Goal: Information Seeking & Learning: Learn about a topic

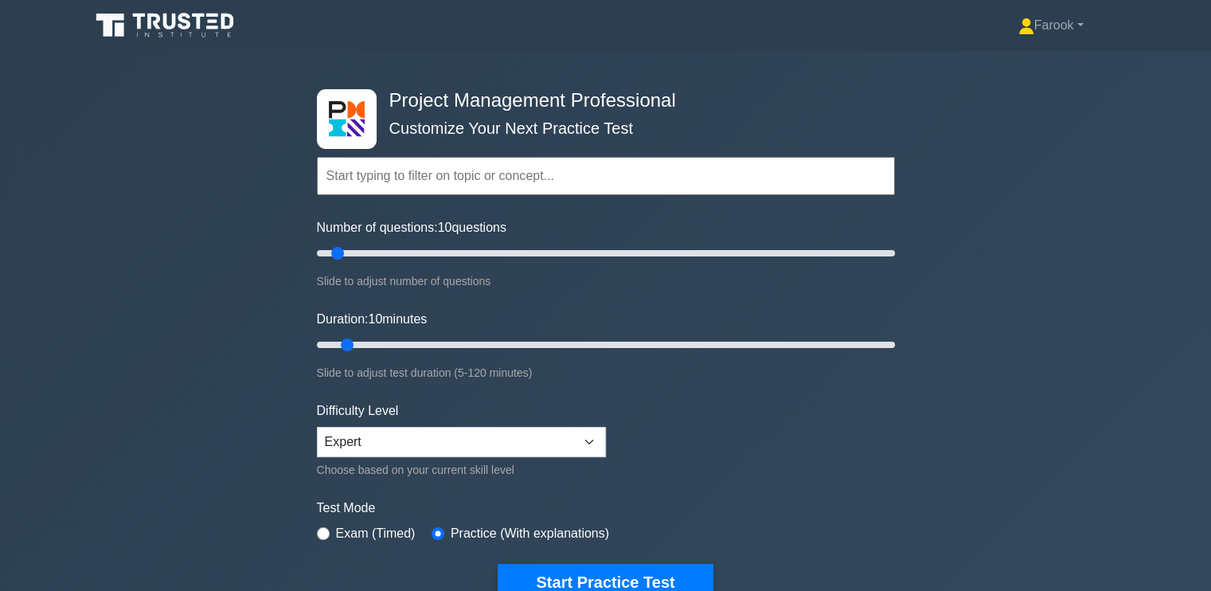
click at [446, 170] on input "text" at bounding box center [606, 176] width 578 height 38
click at [350, 332] on div "Duration: 10 minutes Slide to adjust test duration (5-120 minutes)" at bounding box center [606, 346] width 578 height 72
click at [338, 347] on input "Duration: 10 minutes" at bounding box center [606, 344] width 578 height 19
drag, startPoint x: 344, startPoint y: 346, endPoint x: 371, endPoint y: 350, distance: 27.5
type input "15"
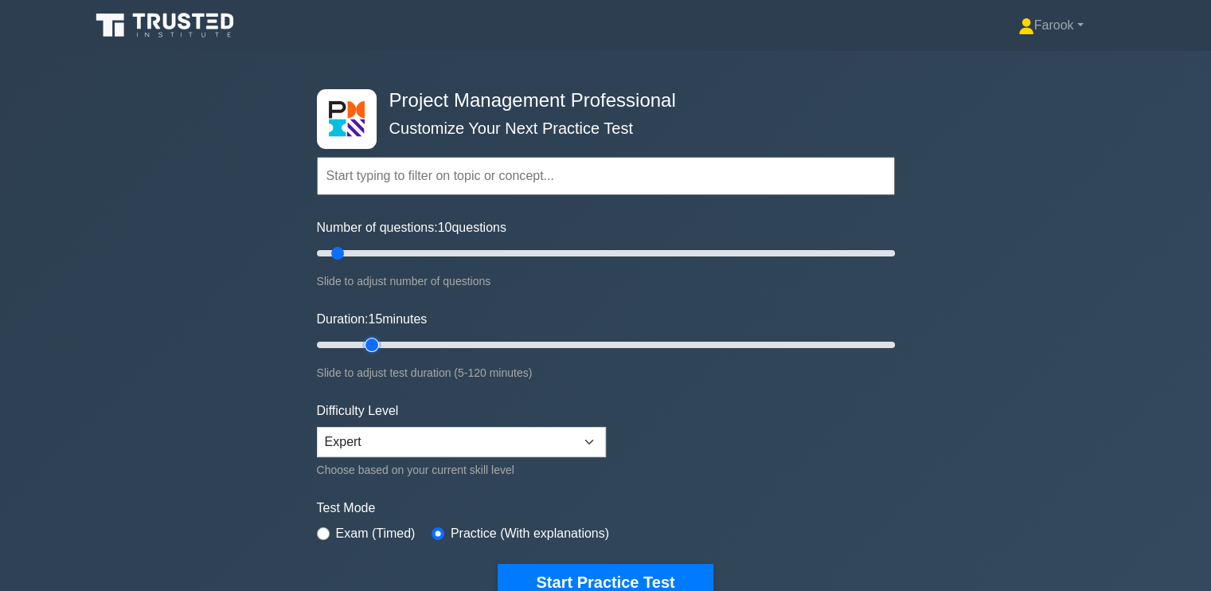
click at [371, 350] on input "Duration: 15 minutes" at bounding box center [606, 344] width 578 height 19
drag, startPoint x: 339, startPoint y: 247, endPoint x: 354, endPoint y: 266, distance: 24.4
type input "15"
click at [354, 263] on input "Number of questions: 15 questions" at bounding box center [606, 253] width 578 height 19
drag, startPoint x: 417, startPoint y: 437, endPoint x: 411, endPoint y: 456, distance: 19.4
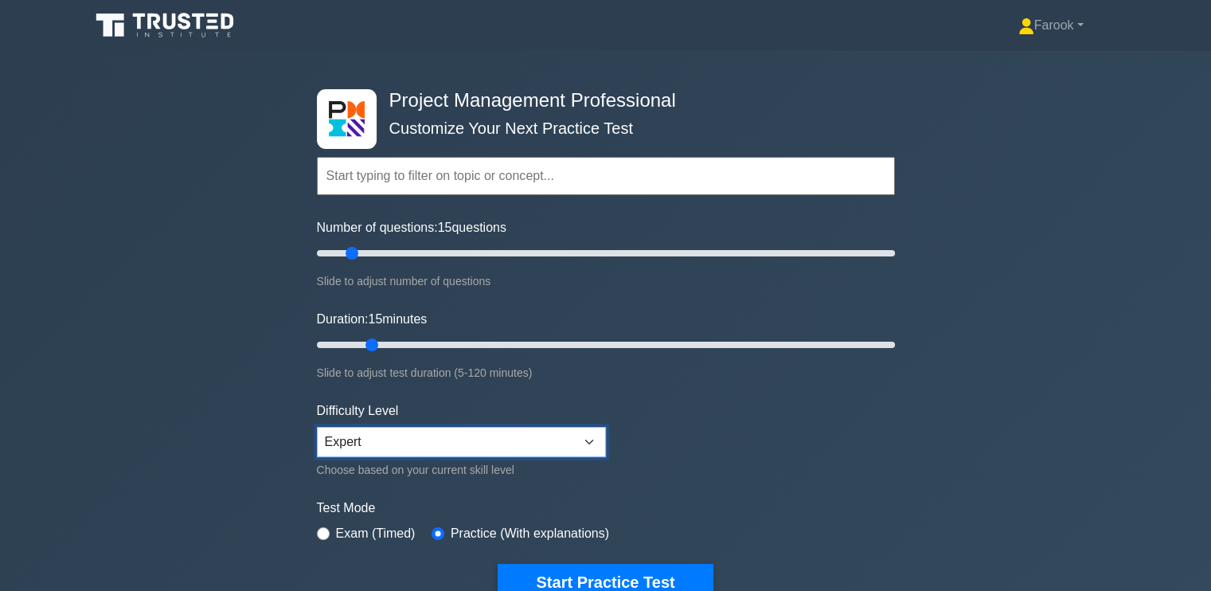
click at [417, 437] on select "Beginner Intermediate Expert" at bounding box center [461, 442] width 289 height 30
click at [317, 427] on select "Beginner Intermediate Expert" at bounding box center [461, 442] width 289 height 30
click at [496, 178] on input "text" at bounding box center [606, 176] width 578 height 38
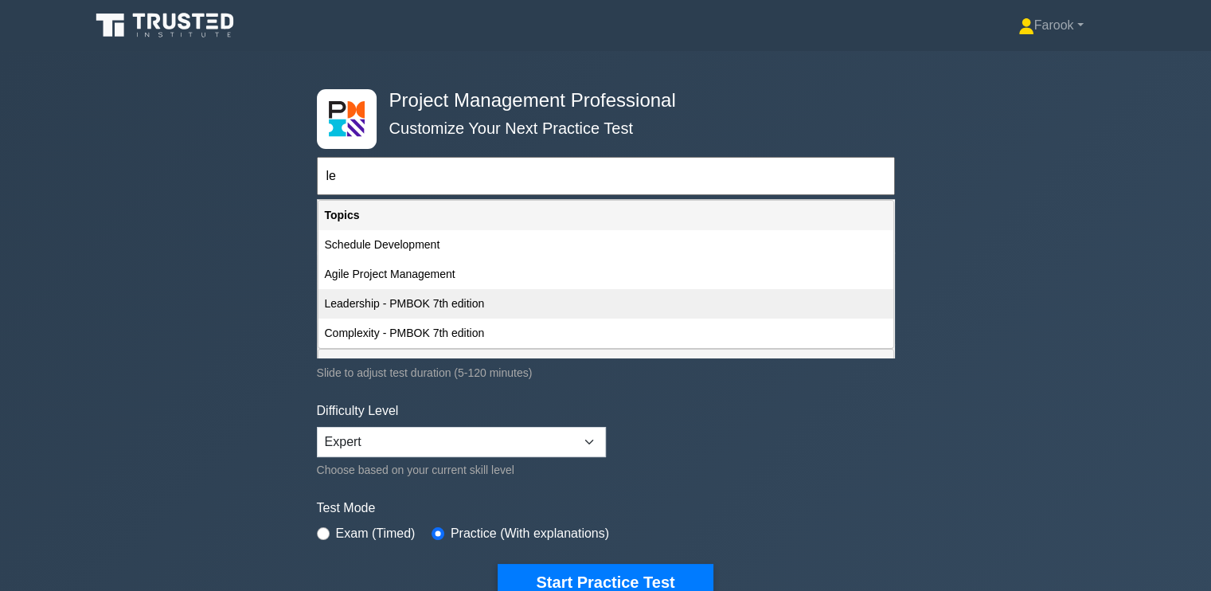
click at [429, 306] on div "Leadership - PMBOK 7th edition" at bounding box center [606, 303] width 575 height 29
type input "Leadership - PMBOK 7th edition"
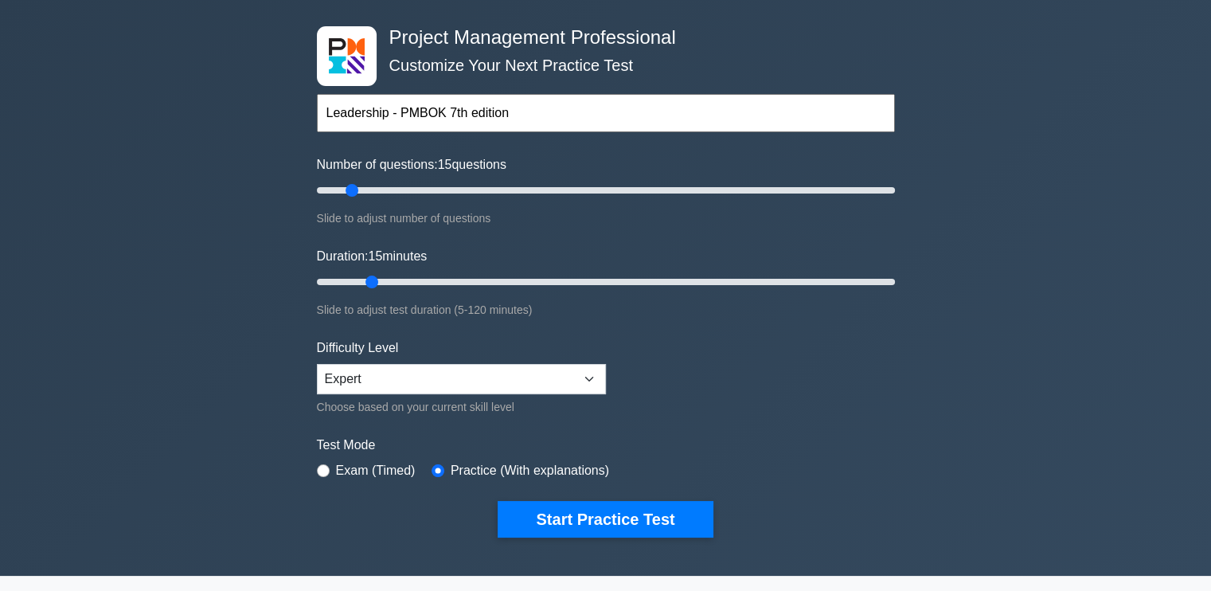
scroll to position [159, 0]
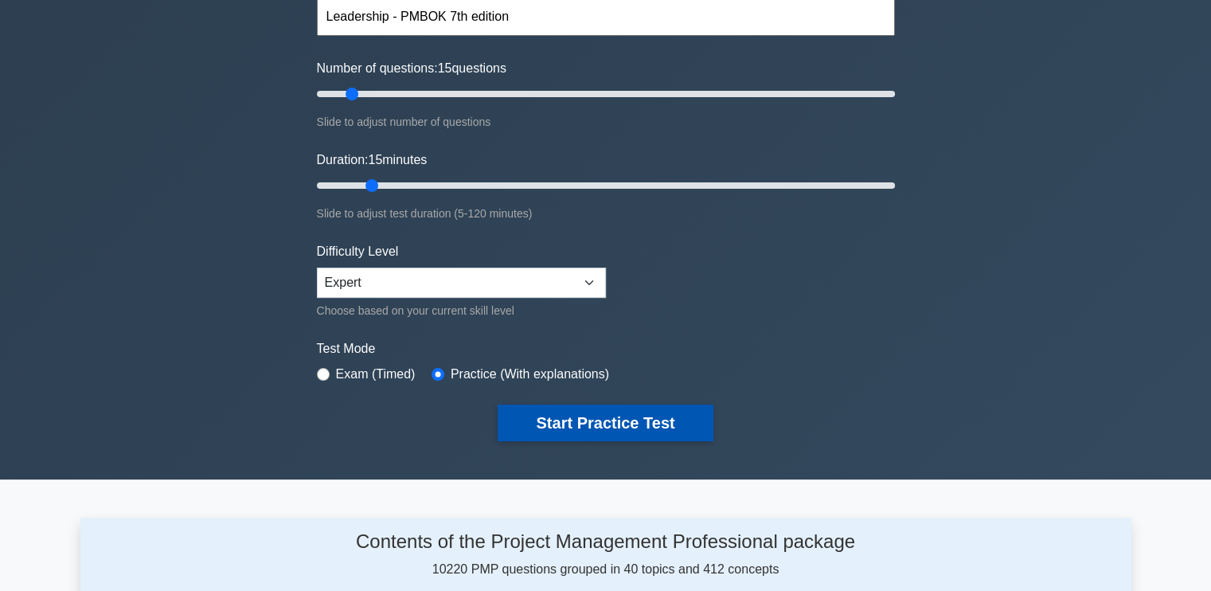
click at [623, 422] on button "Start Practice Test" at bounding box center [605, 423] width 215 height 37
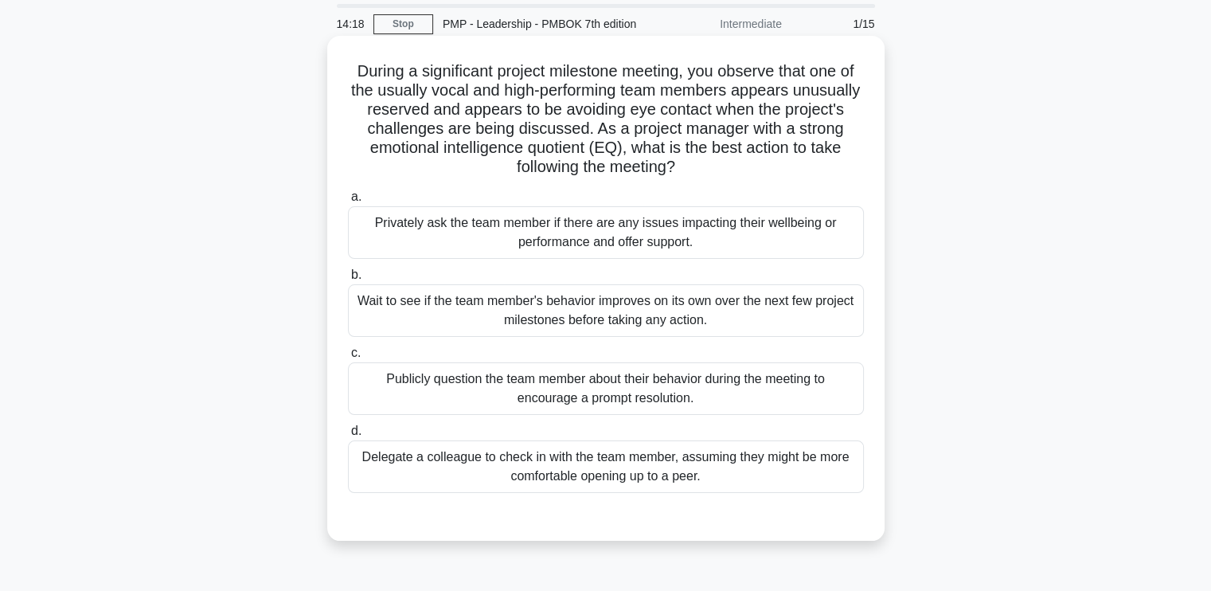
scroll to position [80, 0]
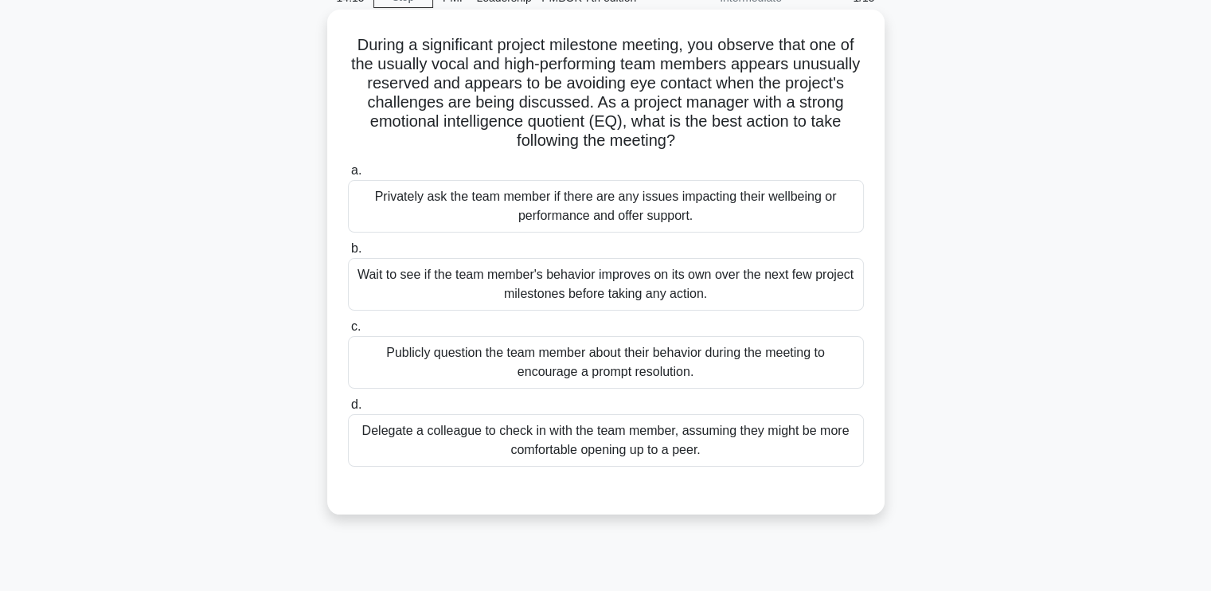
click at [641, 205] on div "Privately ask the team member if there are any issues impacting their wellbeing…" at bounding box center [606, 206] width 516 height 53
click at [348, 176] on input "a. Privately ask the team member if there are any issues impacting their wellbe…" at bounding box center [348, 171] width 0 height 10
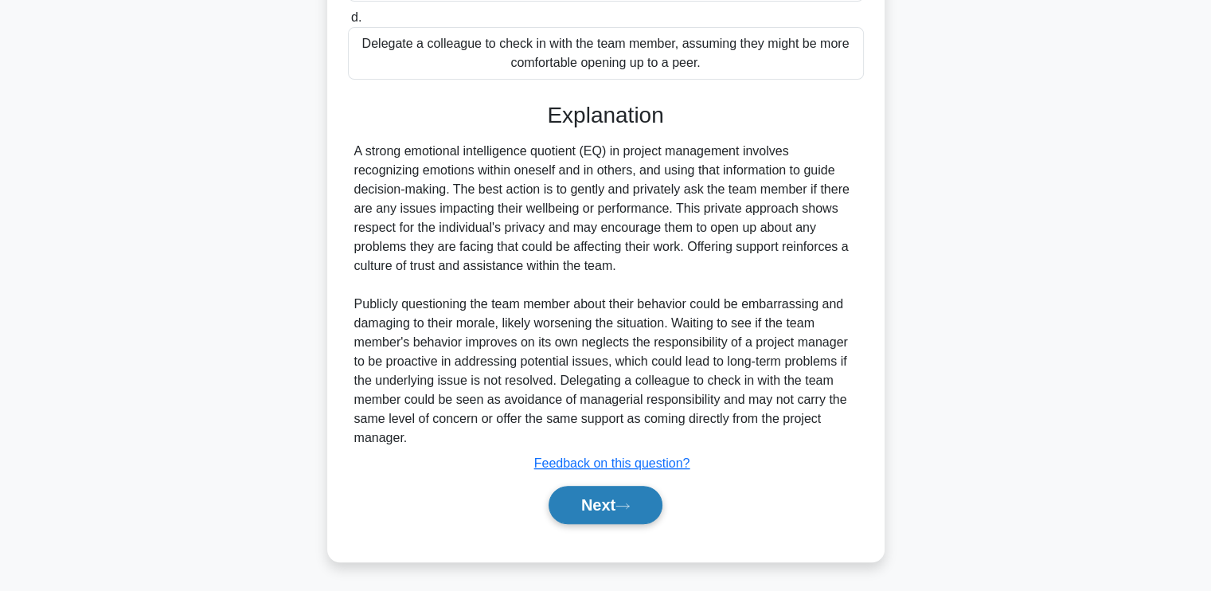
click at [577, 488] on button "Next" at bounding box center [606, 505] width 114 height 38
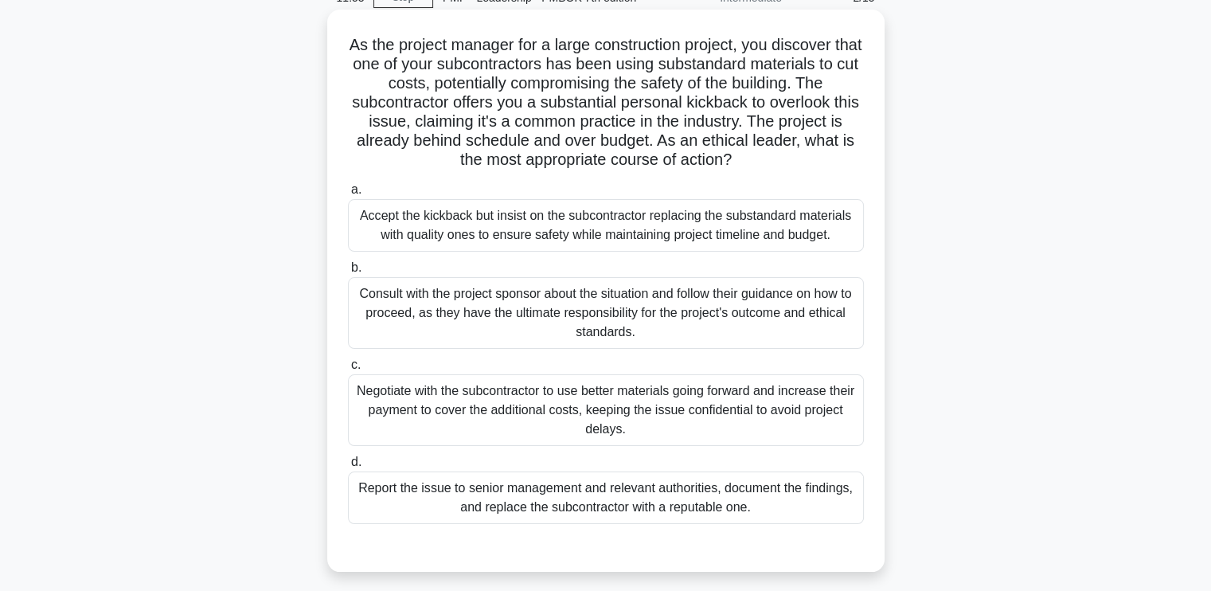
click at [495, 296] on div "Consult with the project sponsor about the situation and follow their guidance …" at bounding box center [606, 313] width 516 height 72
click at [348, 273] on input "b. Consult with the project sponsor about the situation and follow their guidan…" at bounding box center [348, 268] width 0 height 10
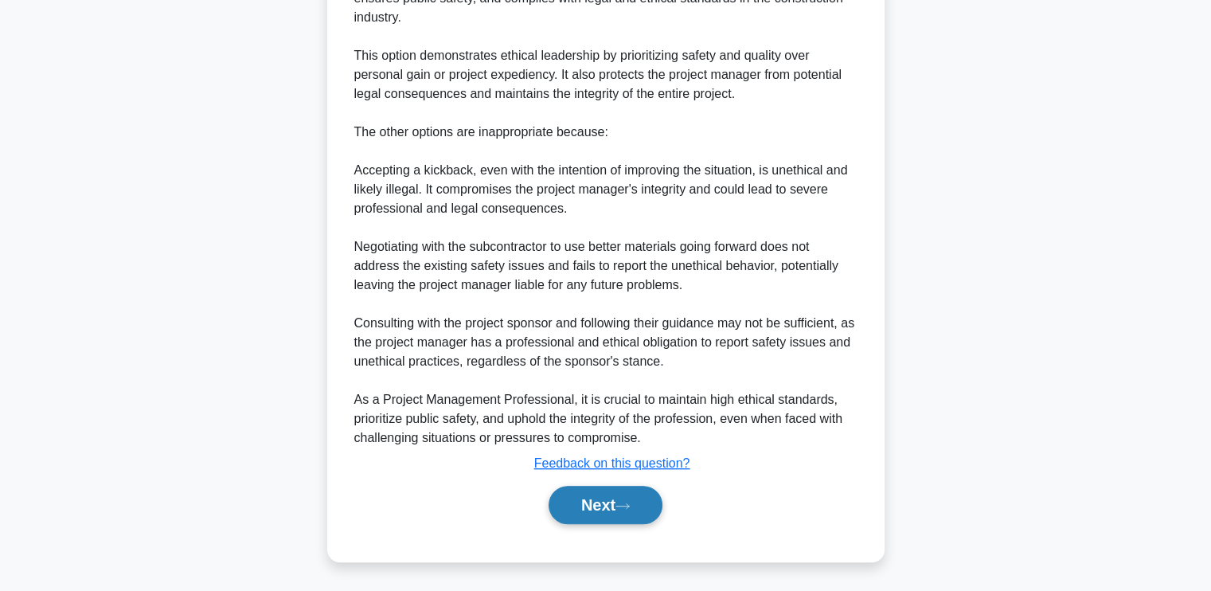
click at [573, 520] on button "Next" at bounding box center [606, 505] width 114 height 38
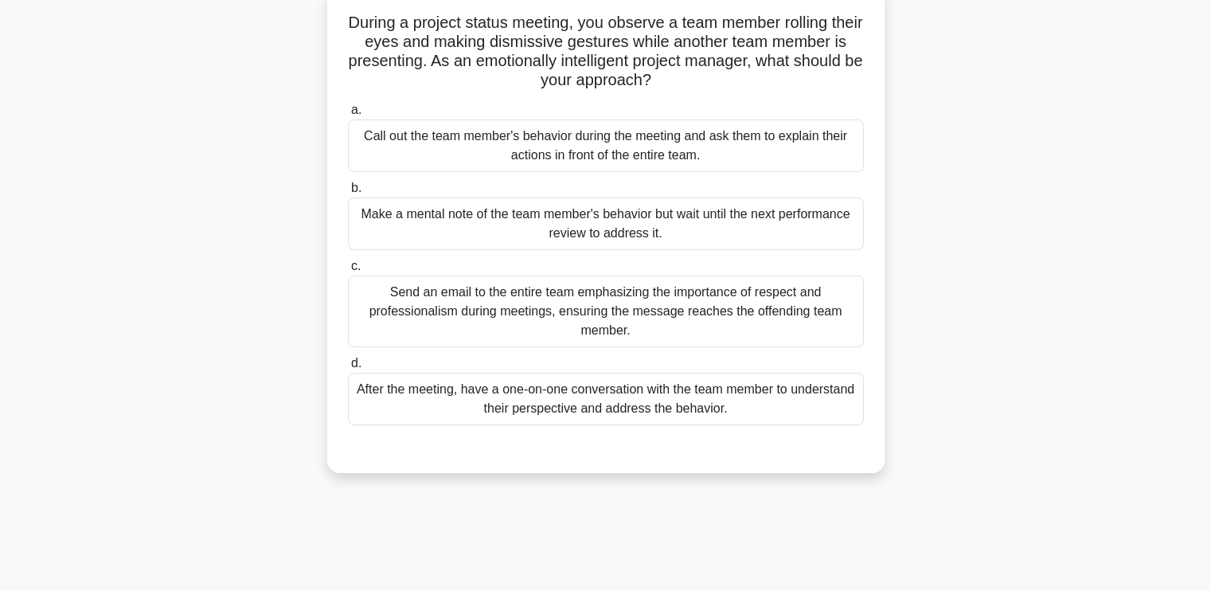
scroll to position [31, 0]
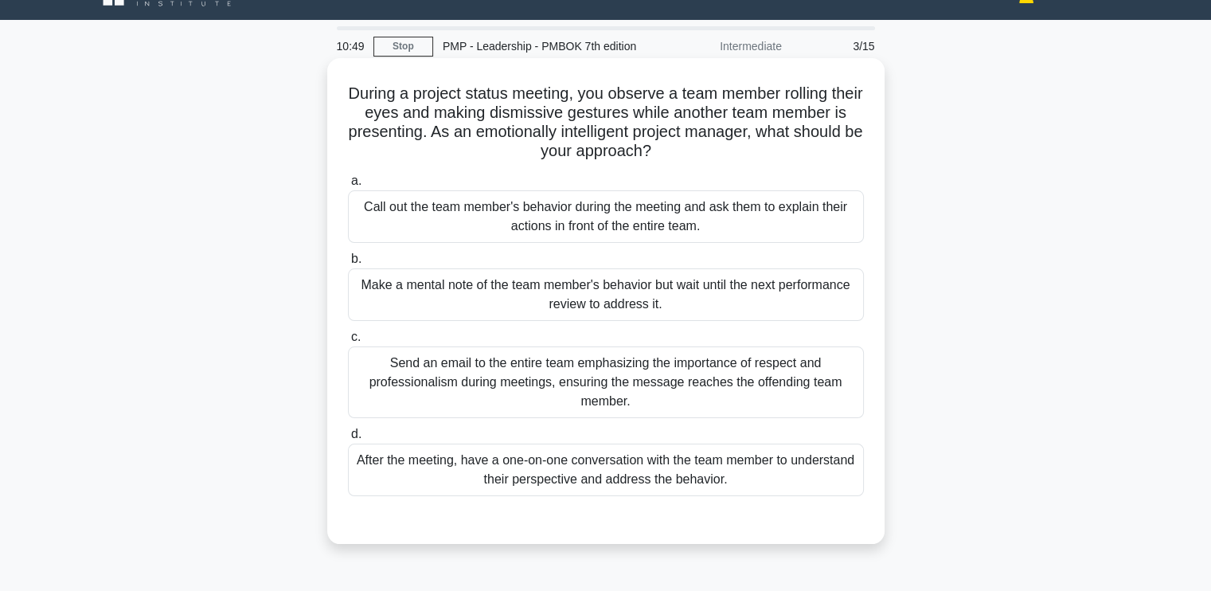
click at [616, 481] on div "After the meeting, have a one-on-one conversation with the team member to under…" at bounding box center [606, 470] width 516 height 53
click at [348, 440] on input "d. After the meeting, have a one-on-one conversation with the team member to un…" at bounding box center [348, 434] width 0 height 10
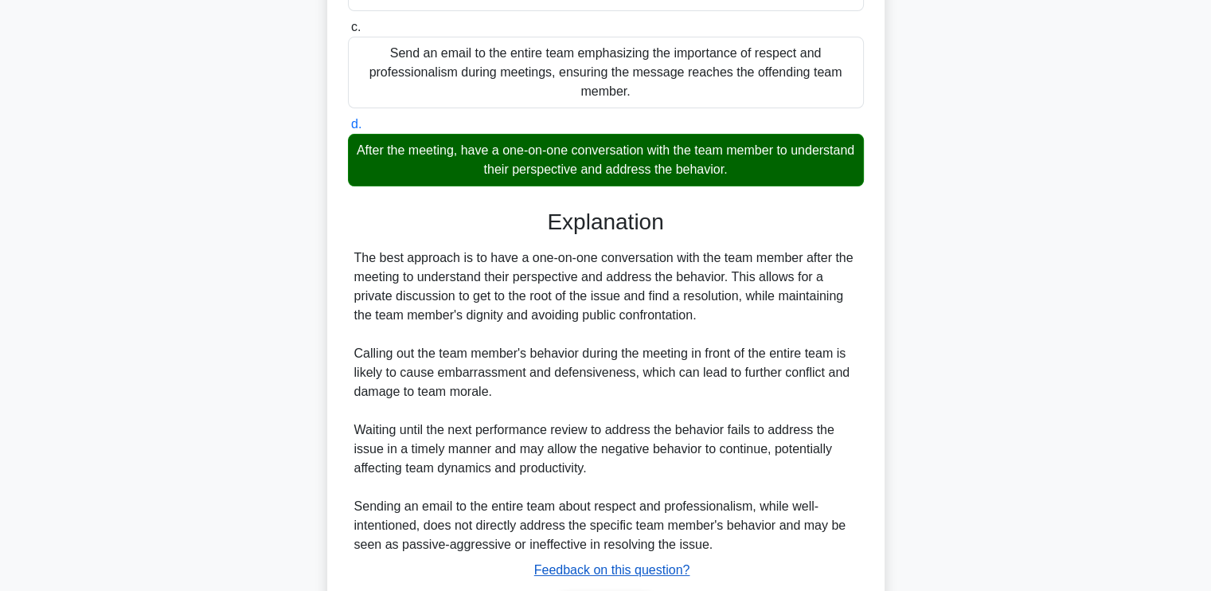
scroll to position [429, 0]
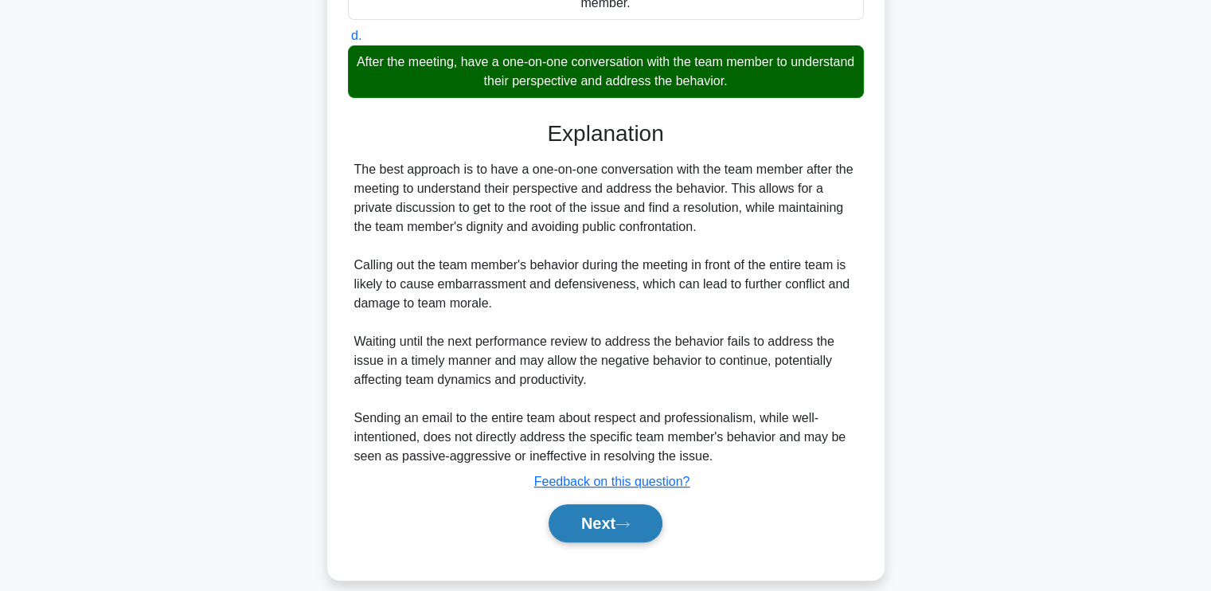
click at [578, 519] on button "Next" at bounding box center [606, 523] width 114 height 38
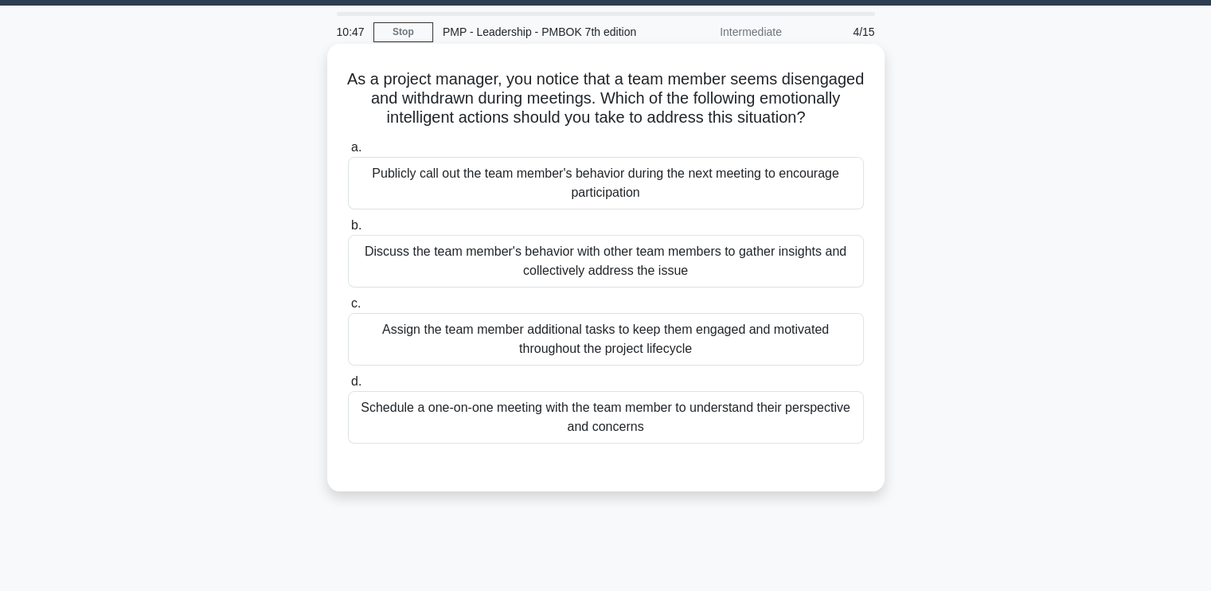
scroll to position [31, 0]
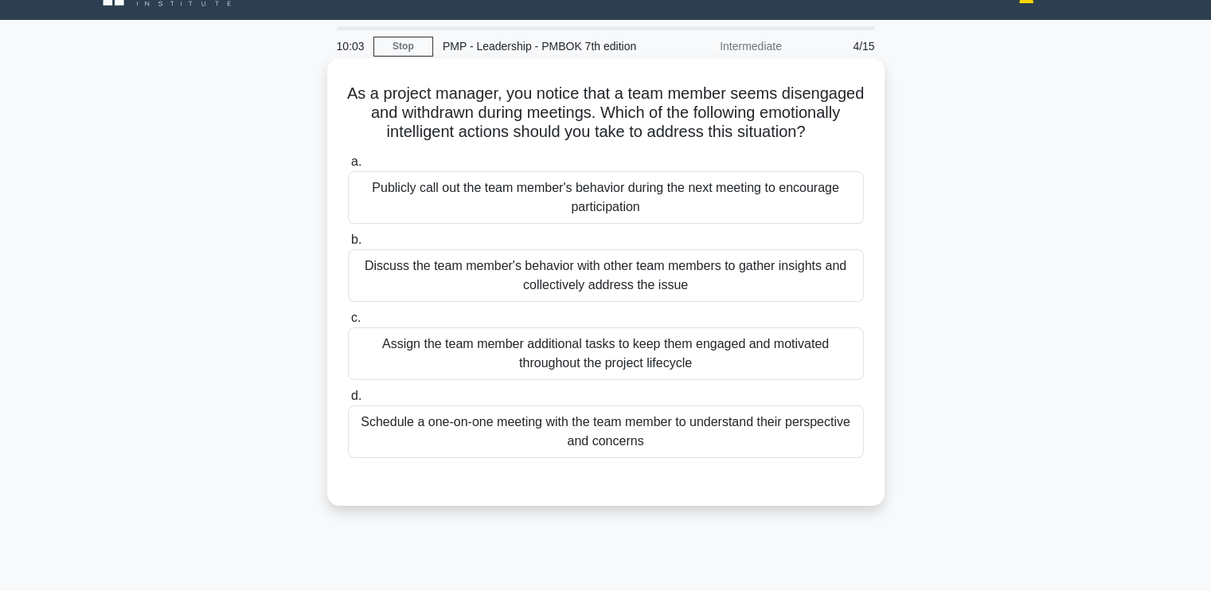
click at [659, 458] on div "Schedule a one-on-one meeting with the team member to understand their perspect…" at bounding box center [606, 431] width 516 height 53
click at [348, 401] on input "d. Schedule a one-on-one meeting with the team member to understand their persp…" at bounding box center [348, 396] width 0 height 10
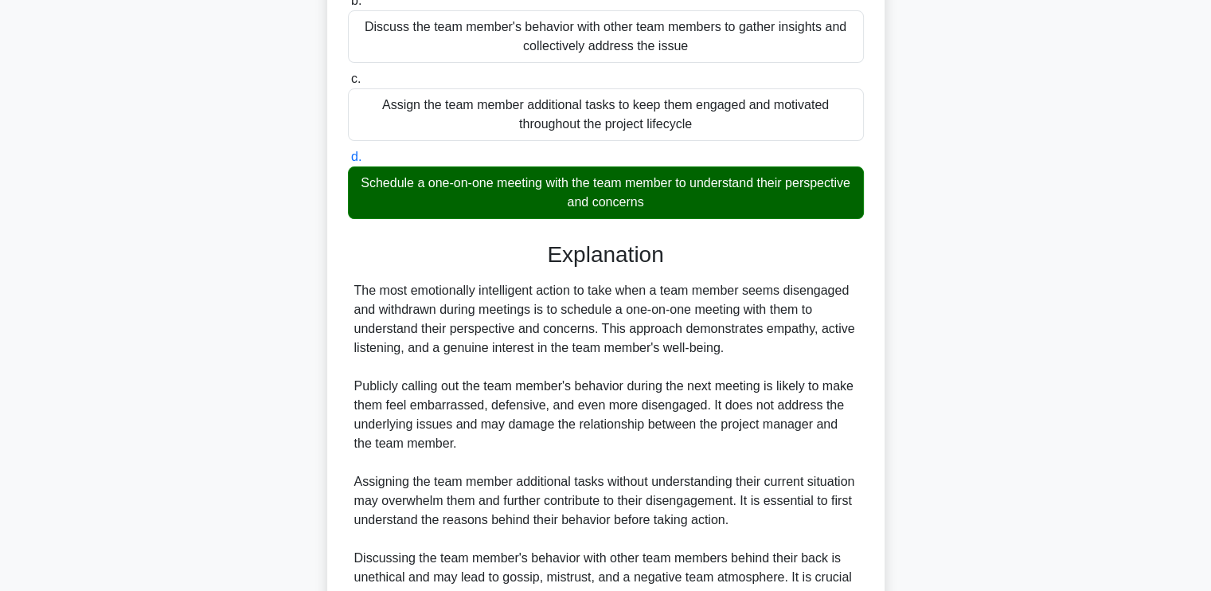
scroll to position [467, 0]
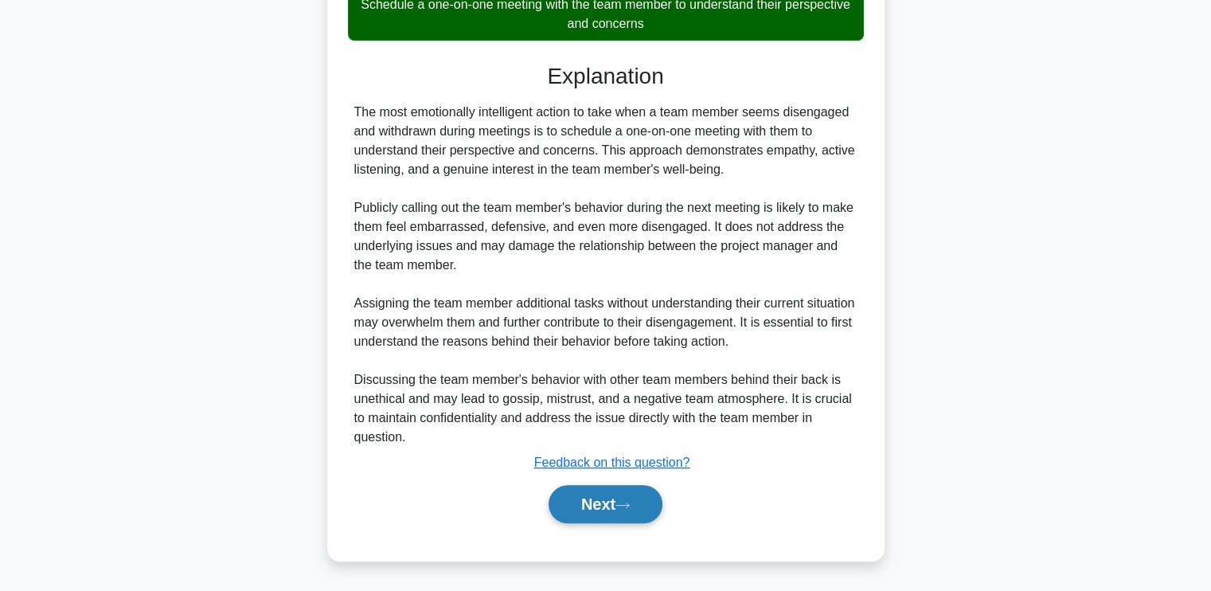
click at [562, 496] on button "Next" at bounding box center [606, 504] width 114 height 38
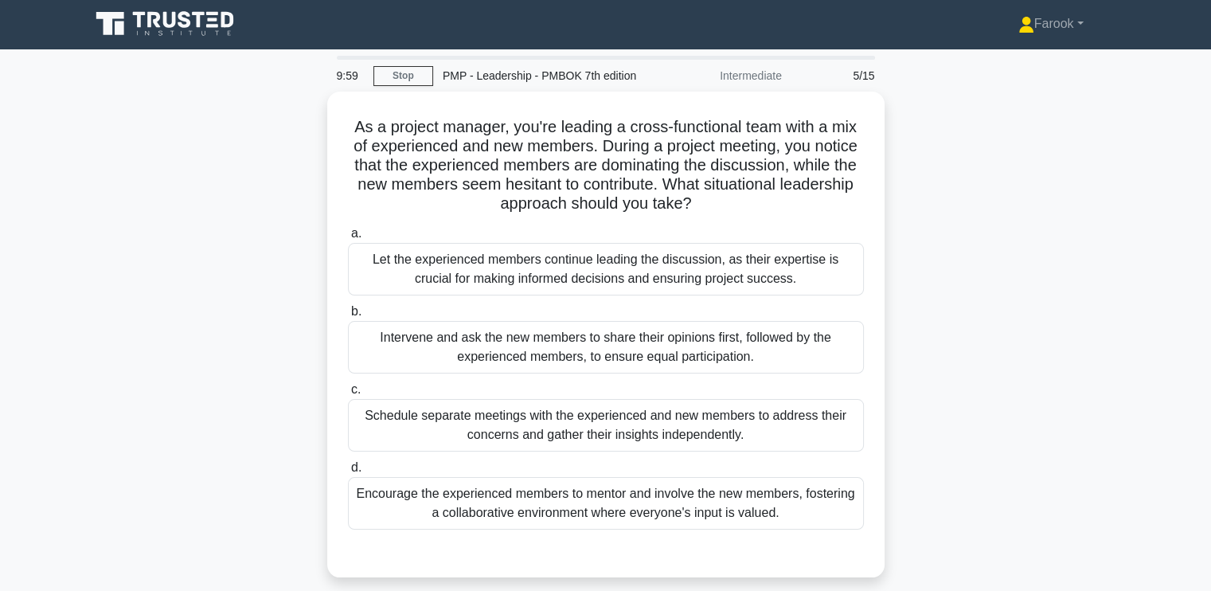
scroll to position [0, 0]
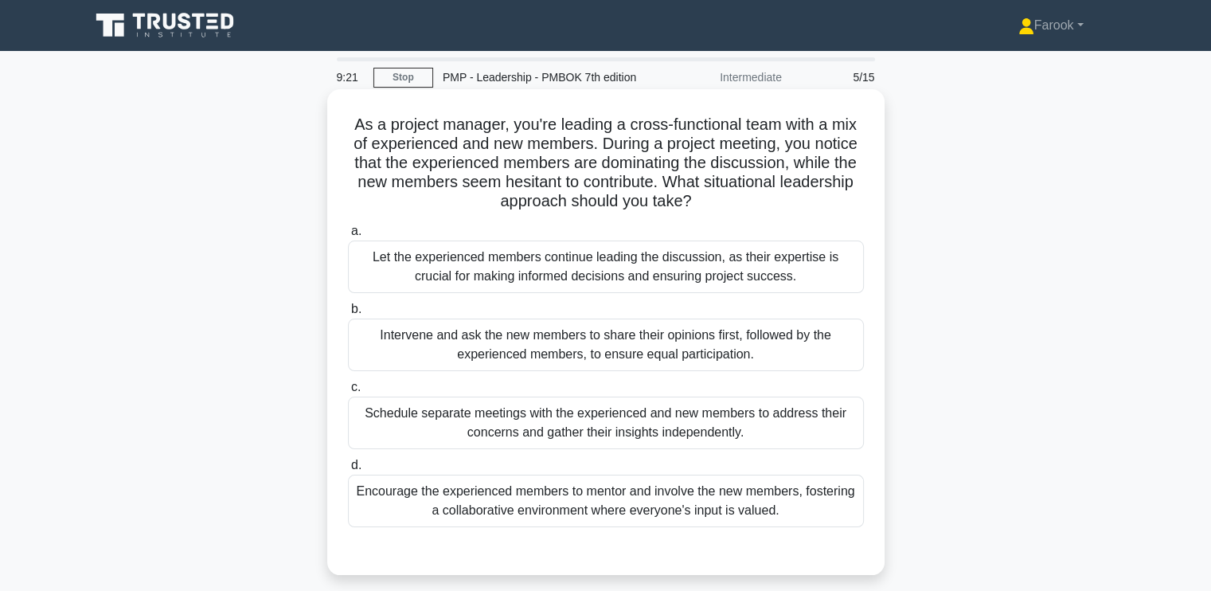
click at [535, 483] on div "Encourage the experienced members to mentor and involve the new members, foster…" at bounding box center [606, 501] width 516 height 53
click at [348, 471] on input "d. Encourage the experienced members to mentor and involve the new members, fos…" at bounding box center [348, 465] width 0 height 10
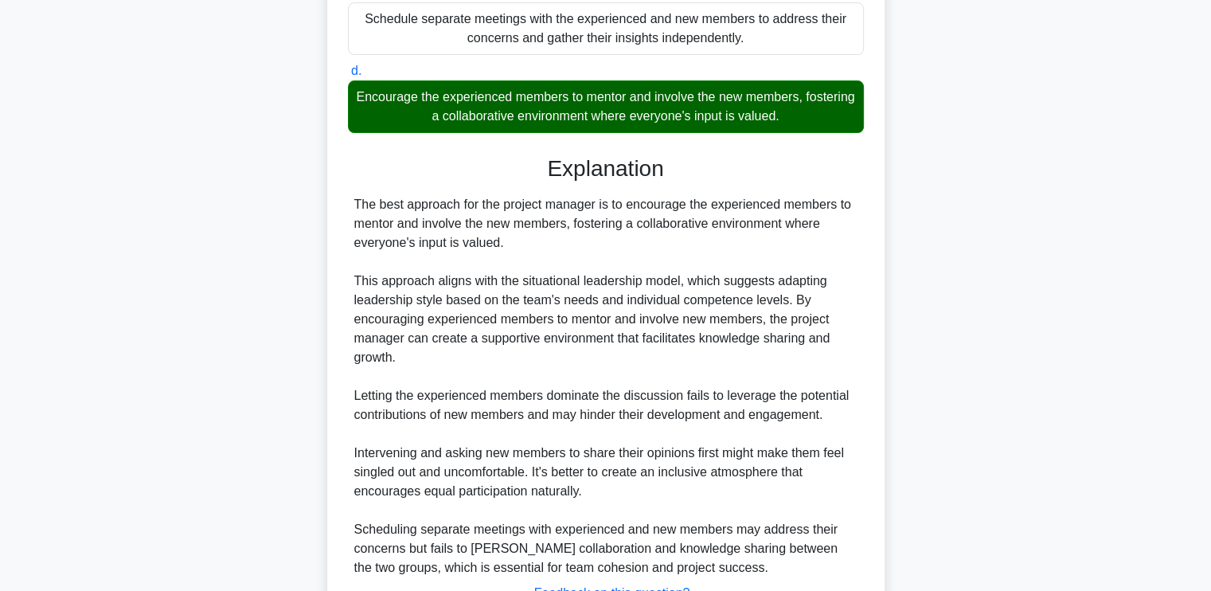
scroll to position [524, 0]
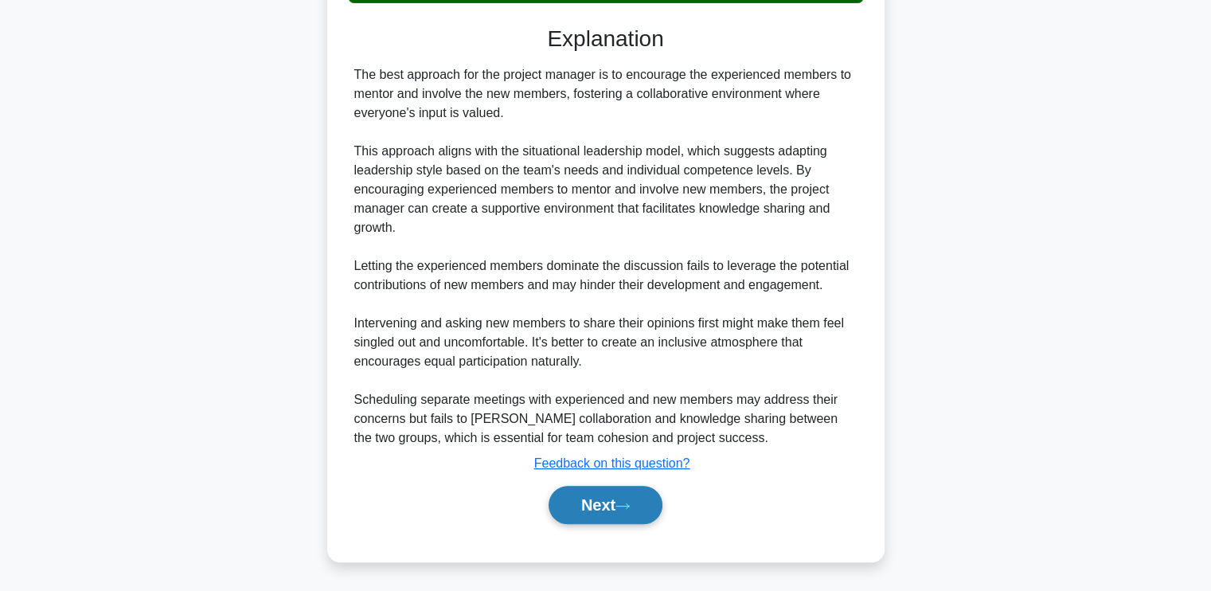
click at [605, 512] on button "Next" at bounding box center [606, 505] width 114 height 38
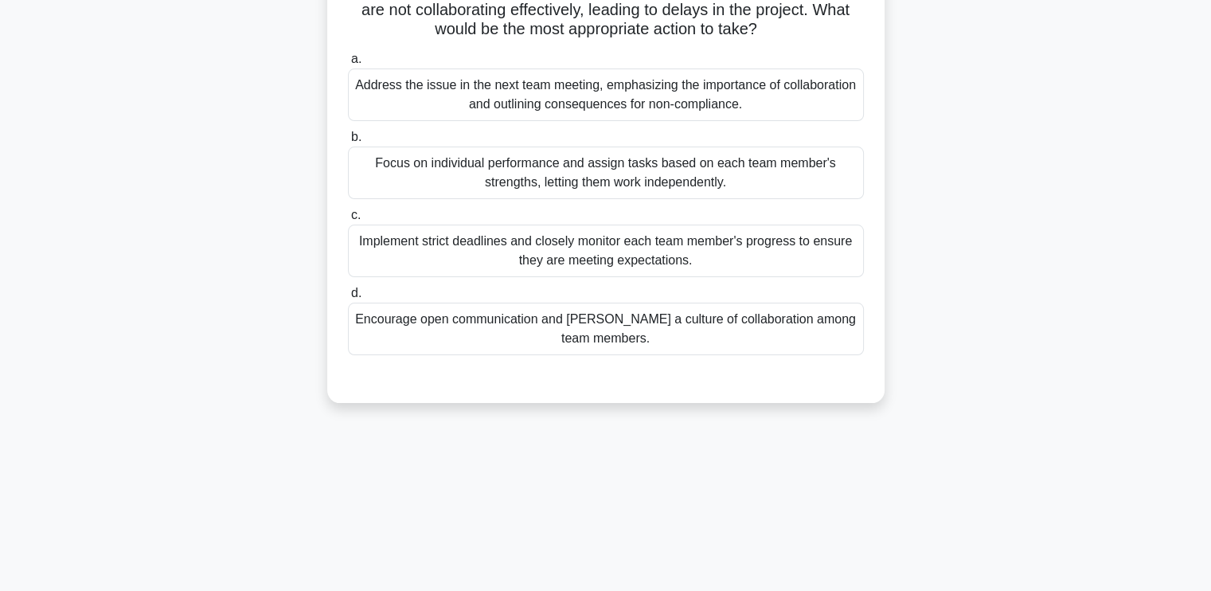
scroll to position [0, 0]
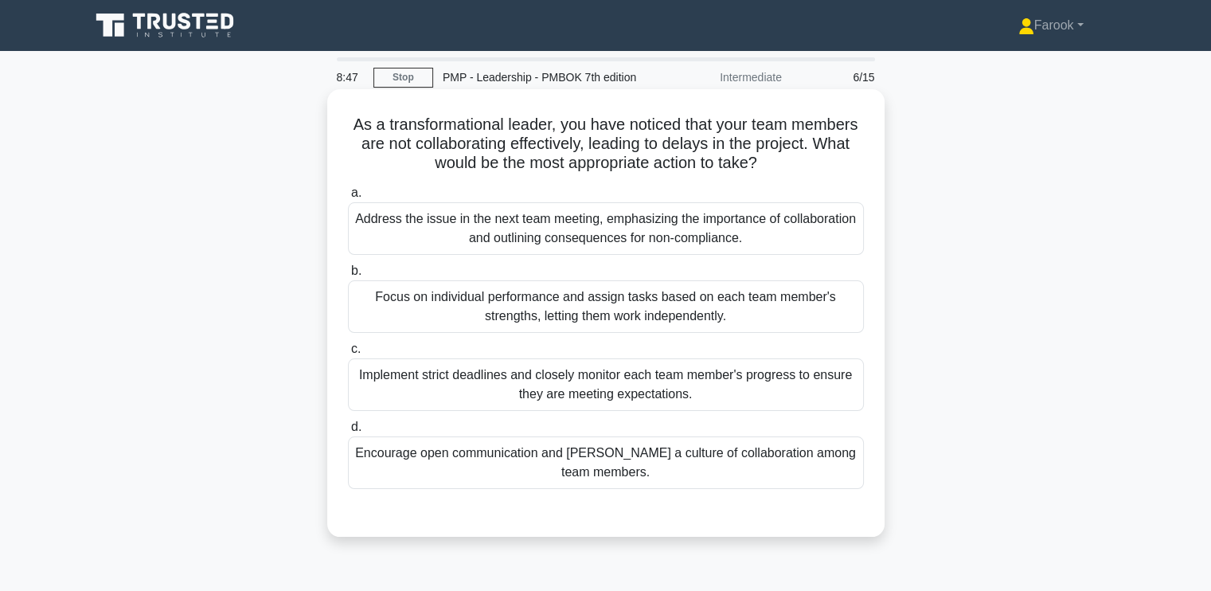
click at [609, 452] on div "Encourage open communication and foster a culture of collaboration among team m…" at bounding box center [606, 462] width 516 height 53
click at [348, 432] on input "d. Encourage open communication and foster a culture of collaboration among tea…" at bounding box center [348, 427] width 0 height 10
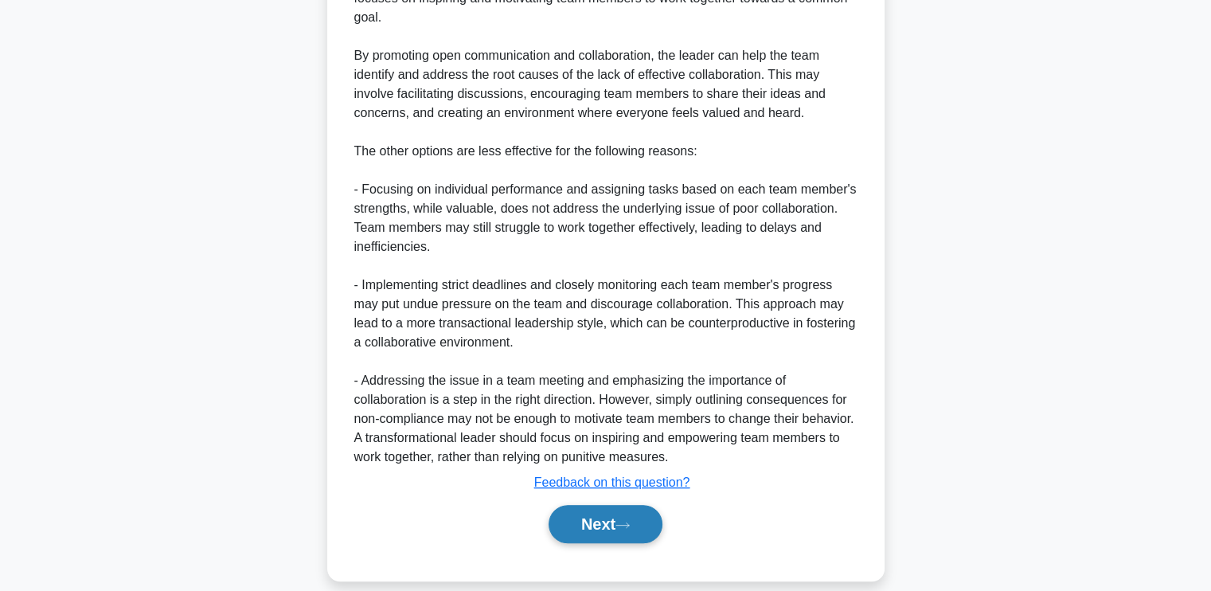
click at [580, 505] on button "Next" at bounding box center [606, 524] width 114 height 38
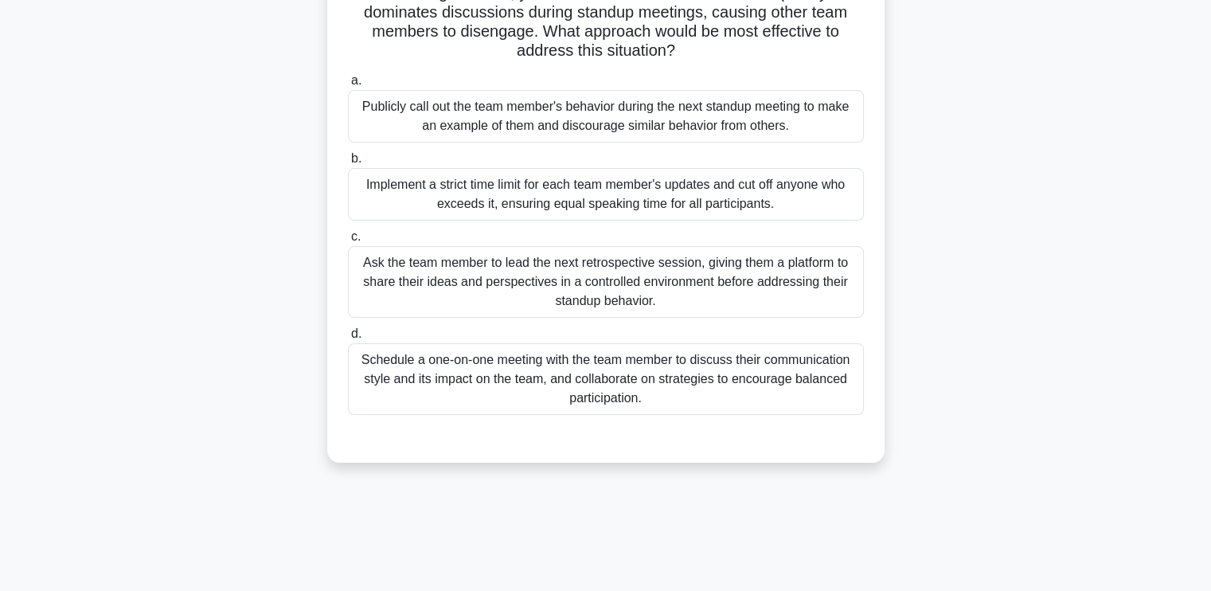
scroll to position [159, 0]
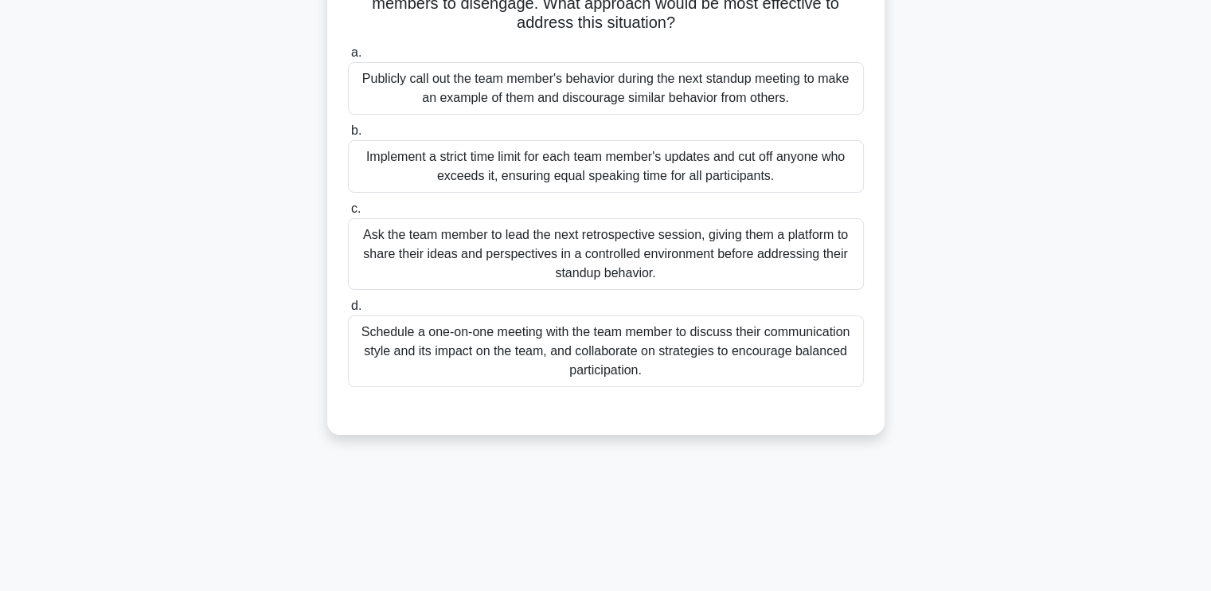
click at [646, 358] on div "Schedule a one-on-one meeting with the team member to discuss their communicati…" at bounding box center [606, 351] width 516 height 72
click at [348, 311] on input "d. Schedule a one-on-one meeting with the team member to discuss their communic…" at bounding box center [348, 306] width 0 height 10
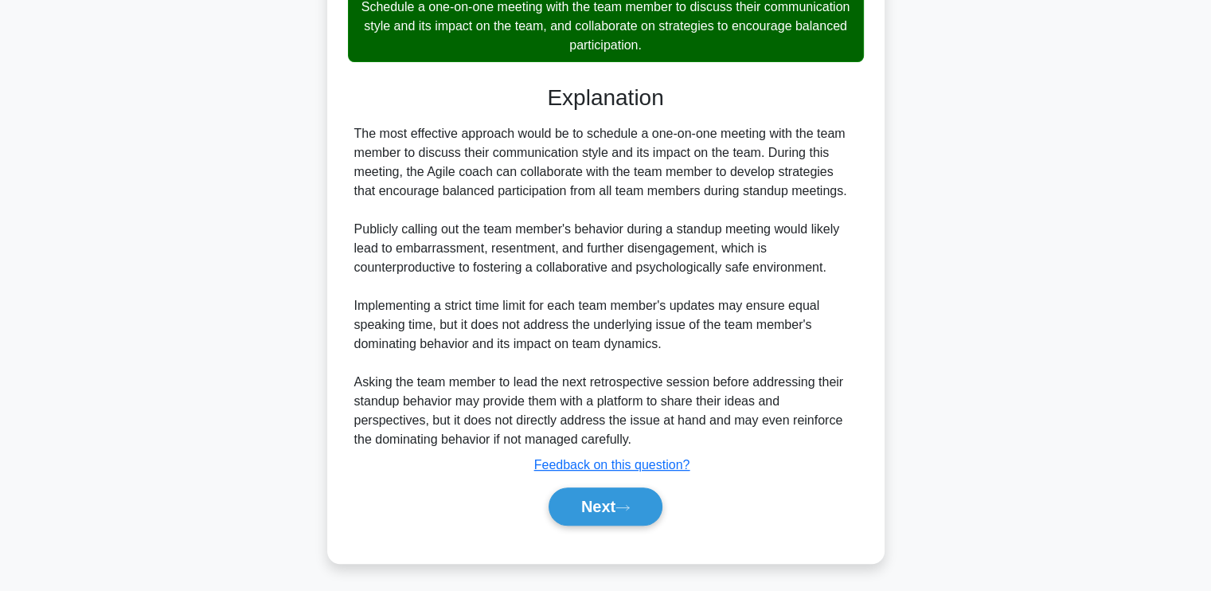
scroll to position [486, 0]
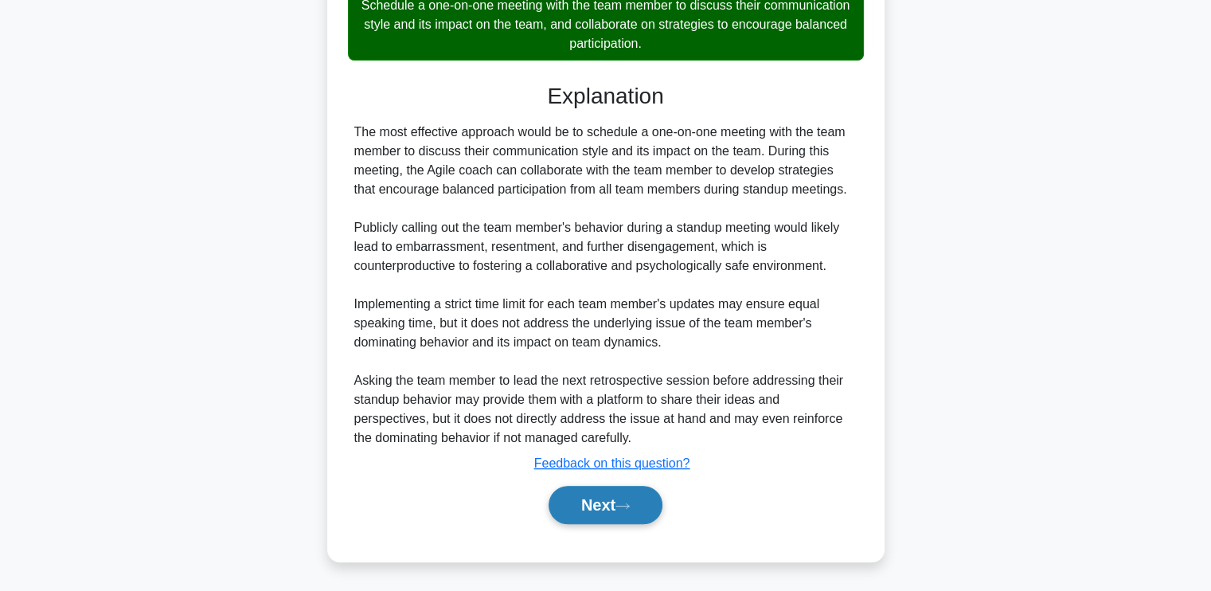
click at [581, 493] on button "Next" at bounding box center [606, 505] width 114 height 38
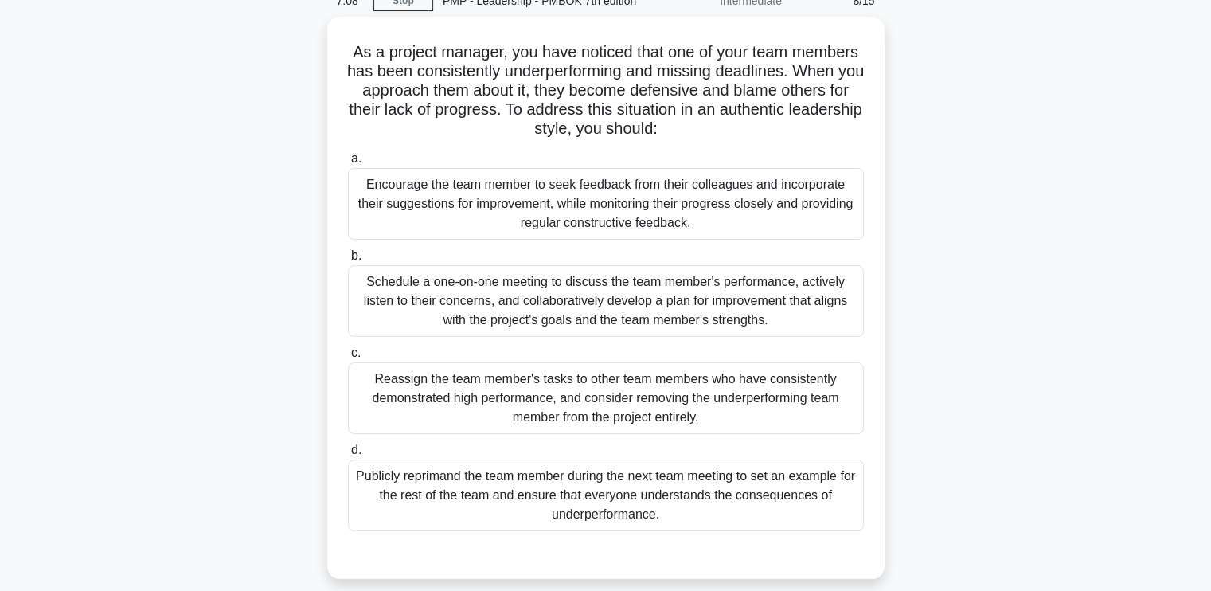
scroll to position [80, 0]
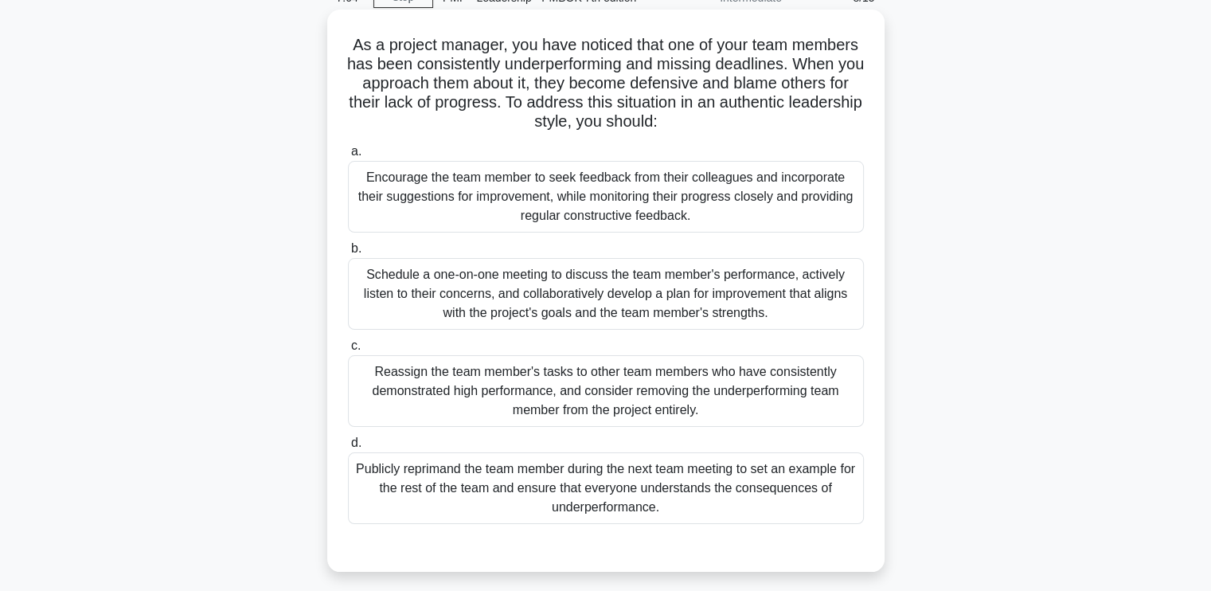
click at [515, 277] on div "Schedule a one-on-one meeting to discuss the team member's performance, activel…" at bounding box center [606, 294] width 516 height 72
click at [348, 254] on input "b. Schedule a one-on-one meeting to discuss the team member's performance, acti…" at bounding box center [348, 249] width 0 height 10
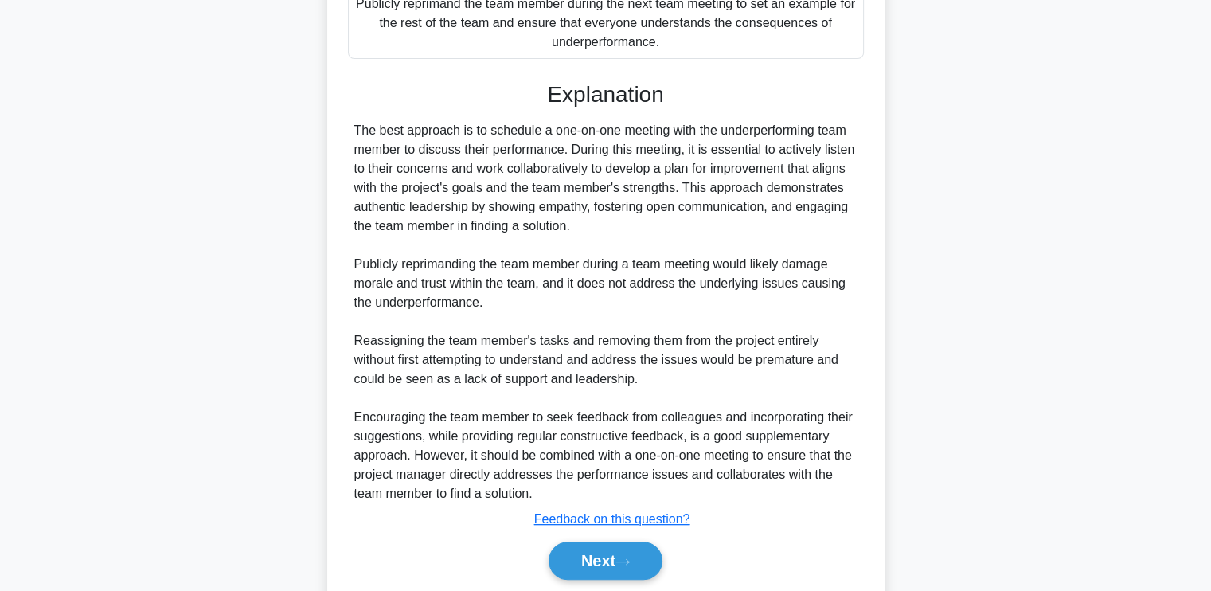
scroll to position [601, 0]
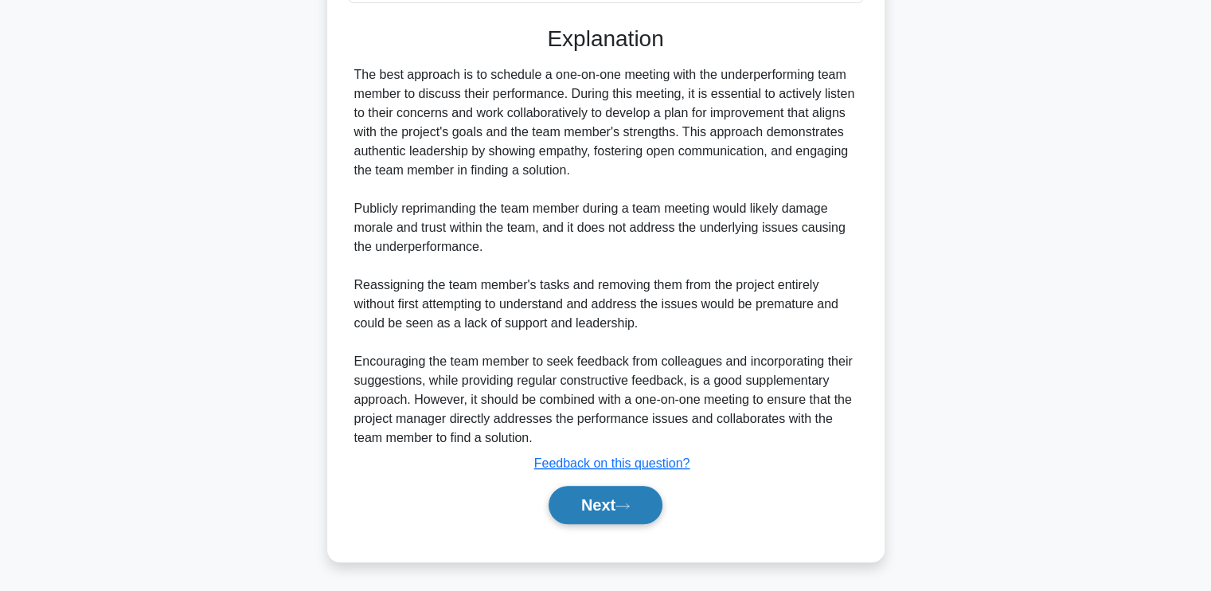
click at [587, 522] on button "Next" at bounding box center [606, 505] width 114 height 38
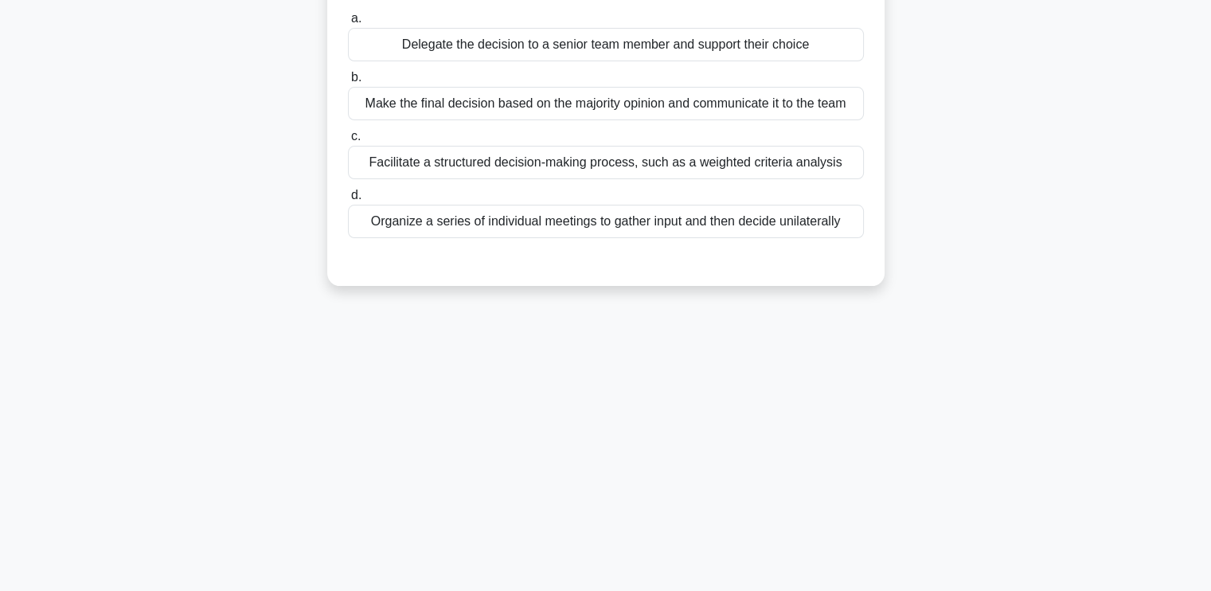
scroll to position [31, 0]
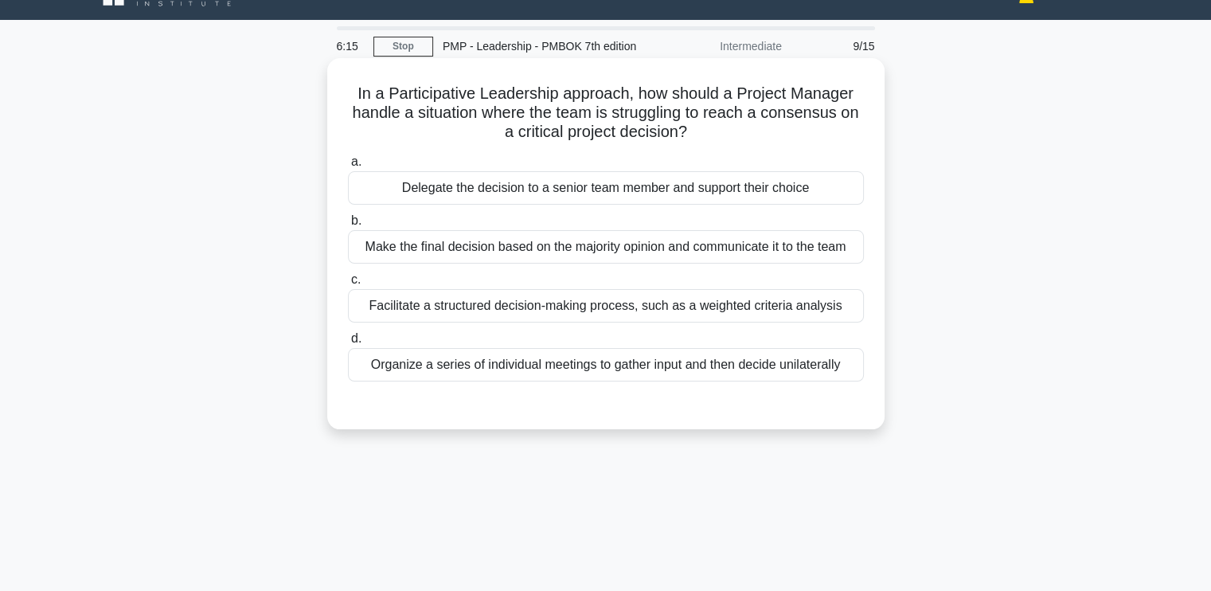
click at [672, 304] on div "Facilitate a structured decision-making process, such as a weighted criteria an…" at bounding box center [606, 305] width 516 height 33
click at [348, 285] on input "c. Facilitate a structured decision-making process, such as a weighted criteria…" at bounding box center [348, 280] width 0 height 10
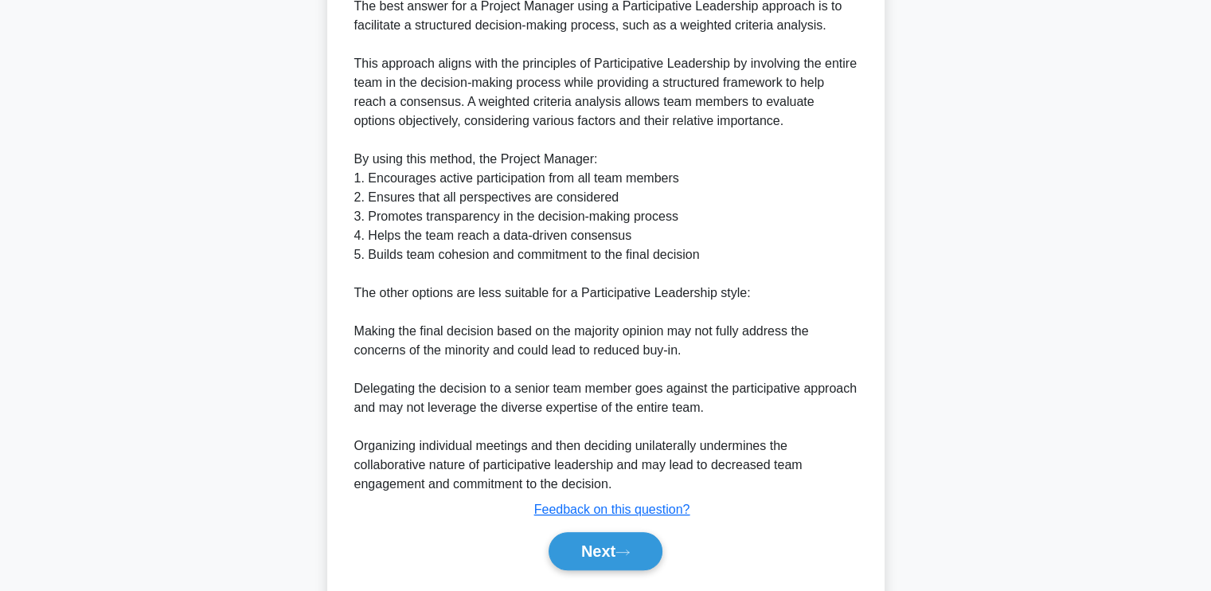
scroll to position [524, 0]
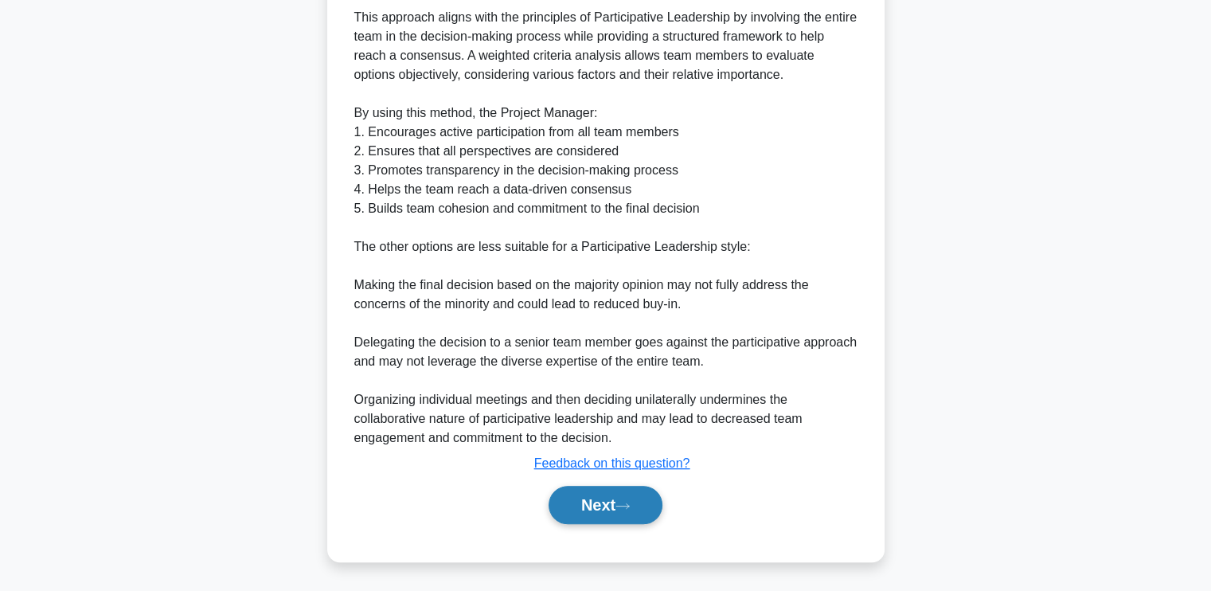
click at [601, 495] on button "Next" at bounding box center [606, 505] width 114 height 38
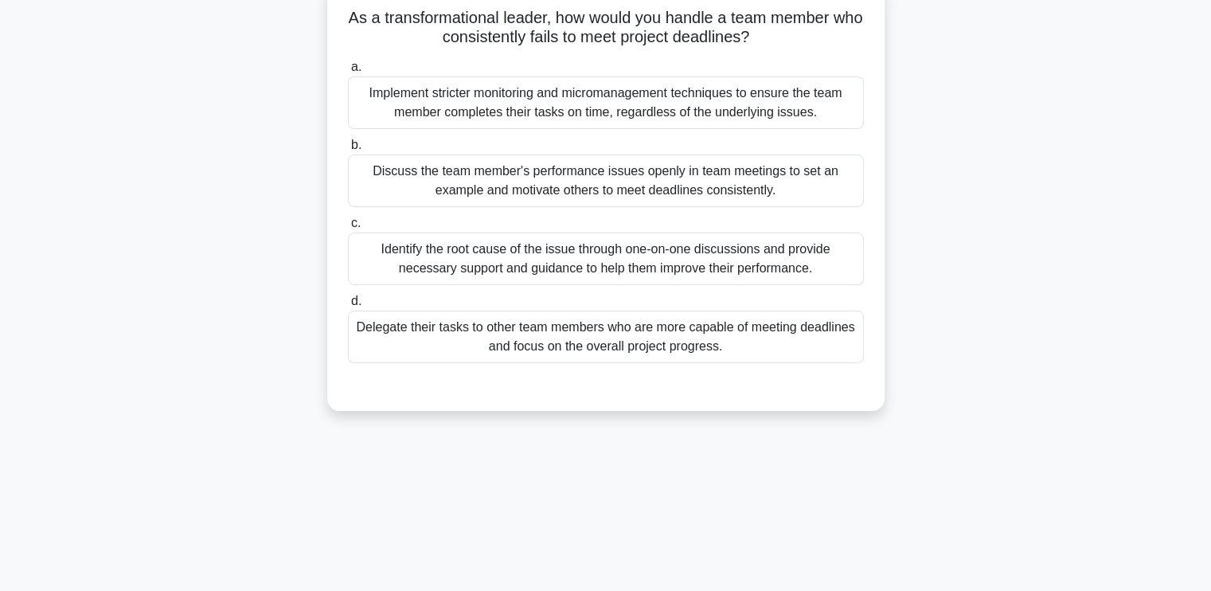
scroll to position [31, 0]
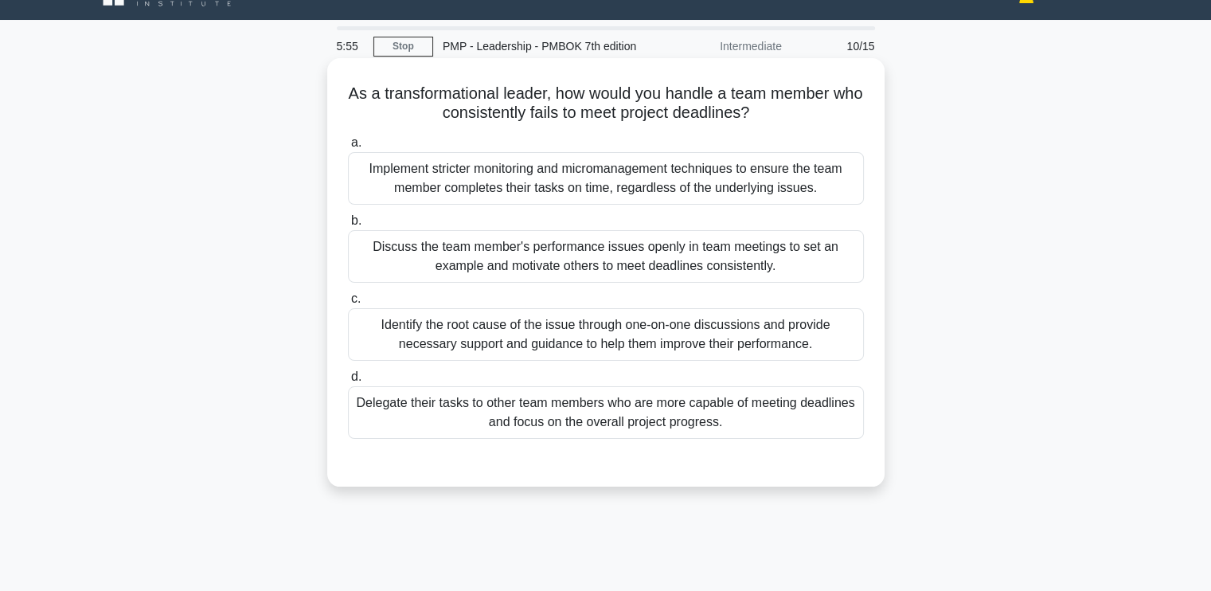
click at [596, 310] on div "Identify the root cause of the issue through one-on-one discussions and provide…" at bounding box center [606, 334] width 516 height 53
click at [348, 304] on input "c. Identify the root cause of the issue through one-on-one discussions and prov…" at bounding box center [348, 299] width 0 height 10
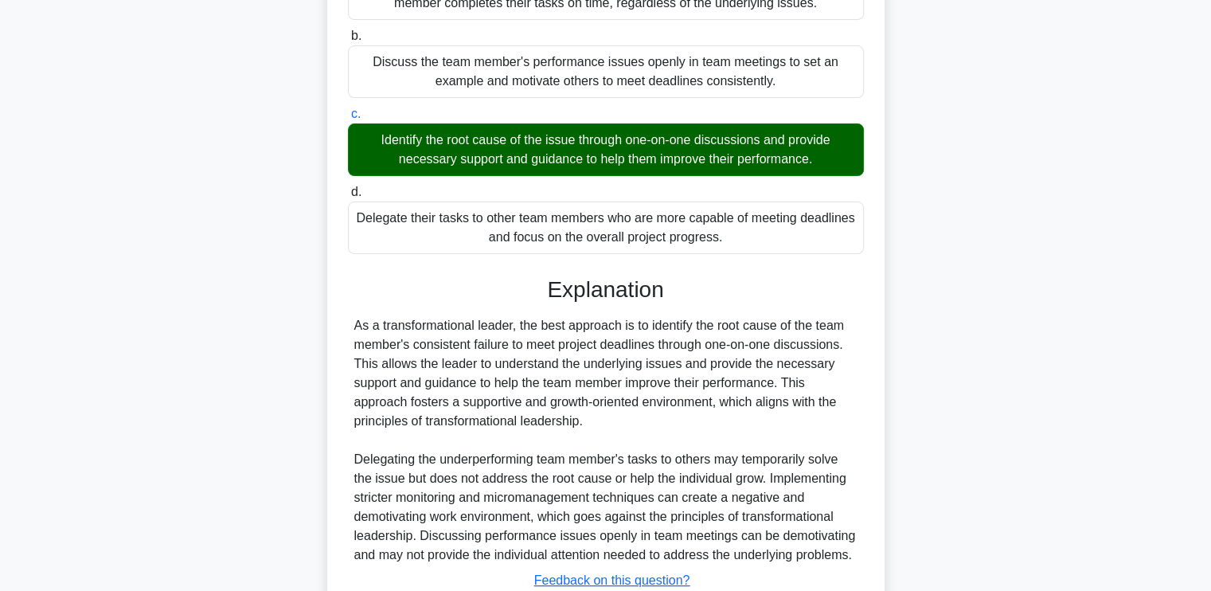
scroll to position [352, 0]
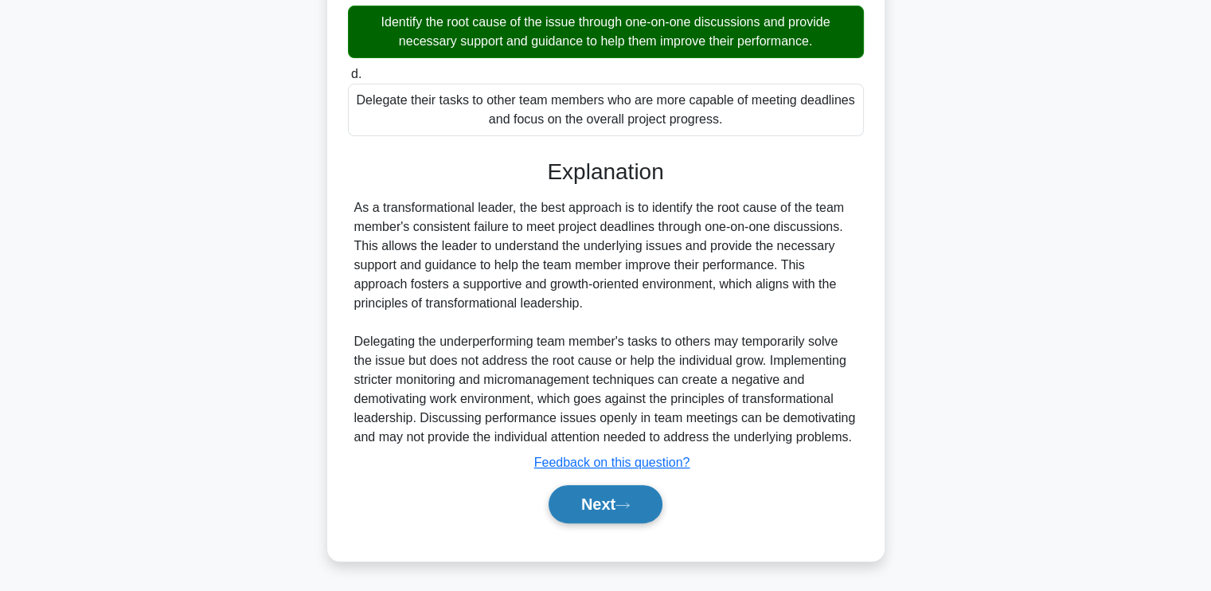
click at [577, 514] on button "Next" at bounding box center [606, 504] width 114 height 38
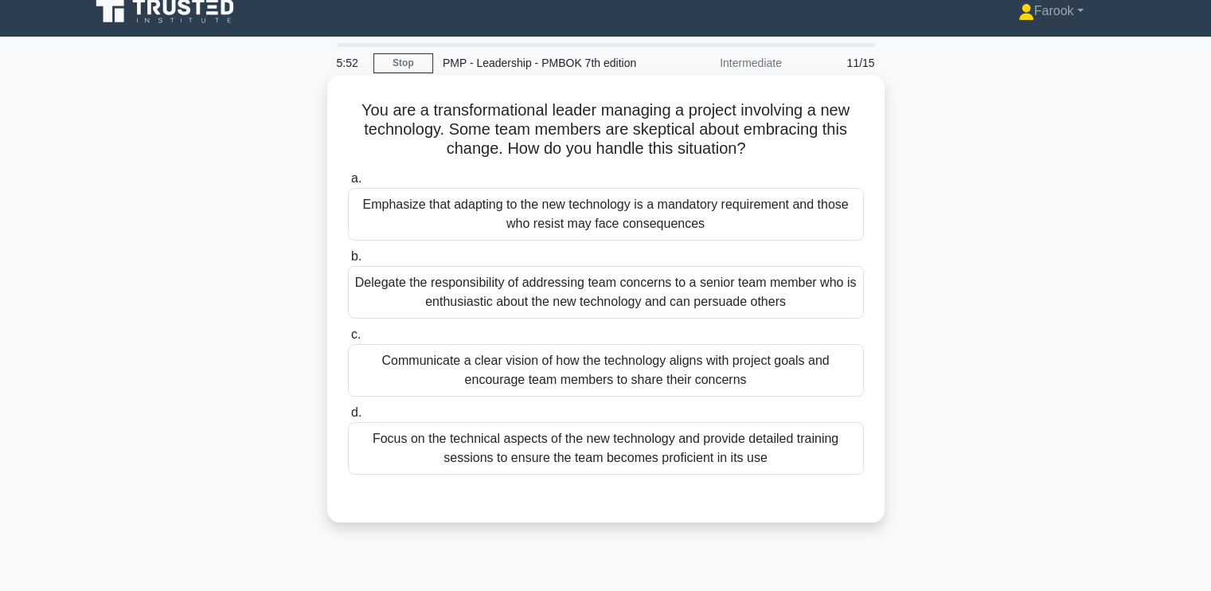
scroll to position [0, 0]
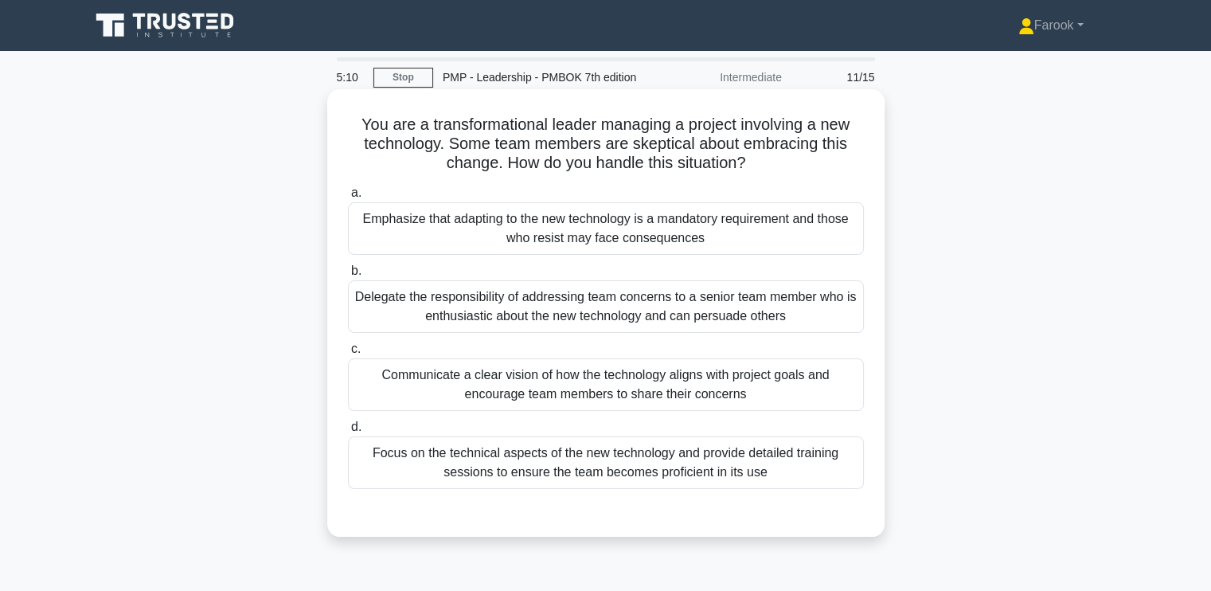
click at [473, 370] on div "Communicate a clear vision of how the technology aligns with project goals and …" at bounding box center [606, 384] width 516 height 53
click at [348, 354] on input "c. Communicate a clear vision of how the technology aligns with project goals a…" at bounding box center [348, 349] width 0 height 10
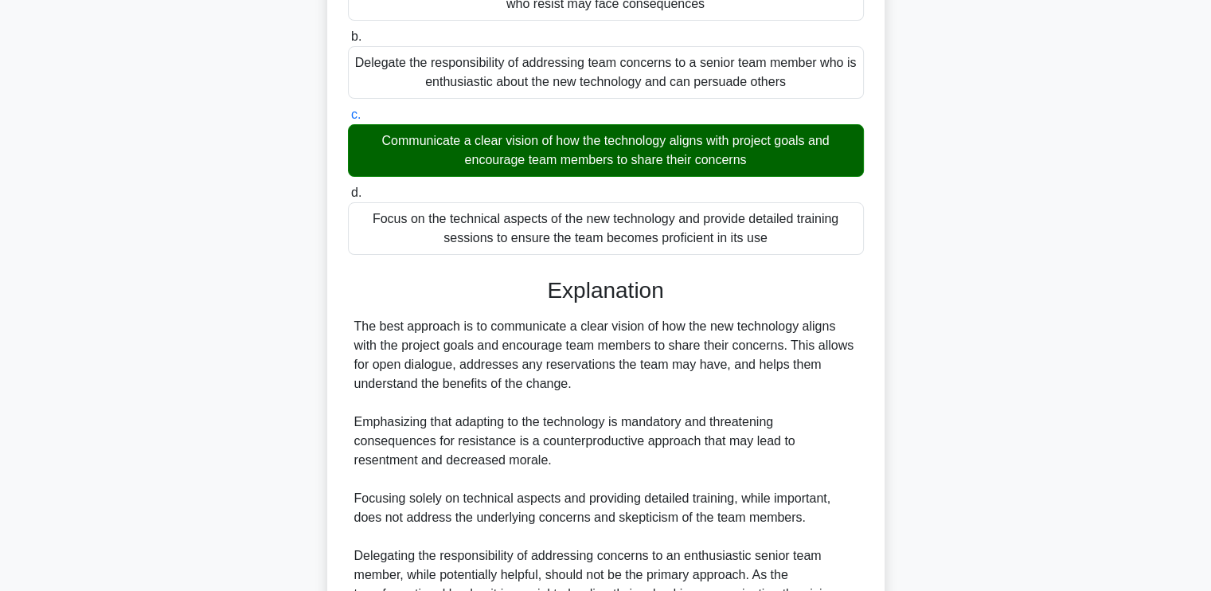
scroll to position [398, 0]
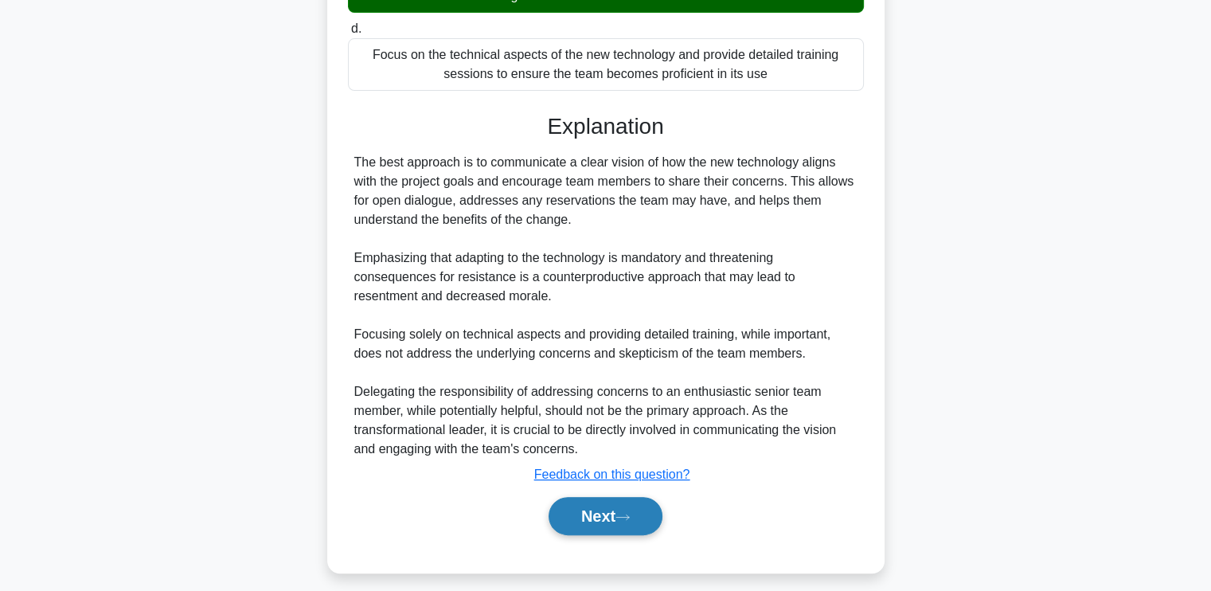
click at [602, 516] on button "Next" at bounding box center [606, 516] width 114 height 38
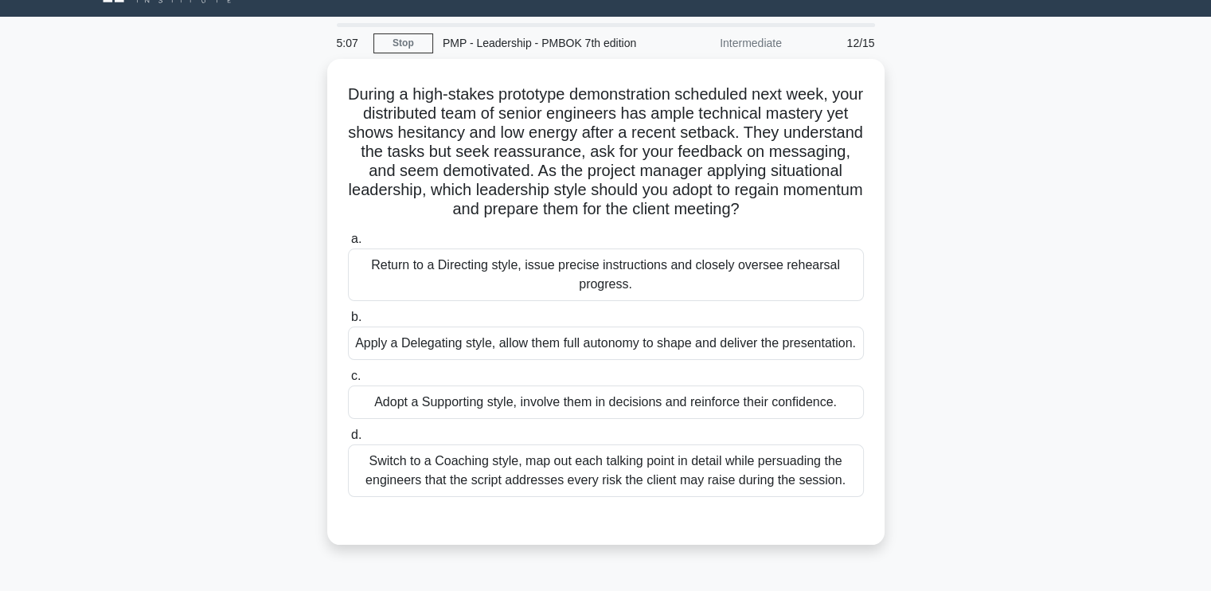
scroll to position [31, 0]
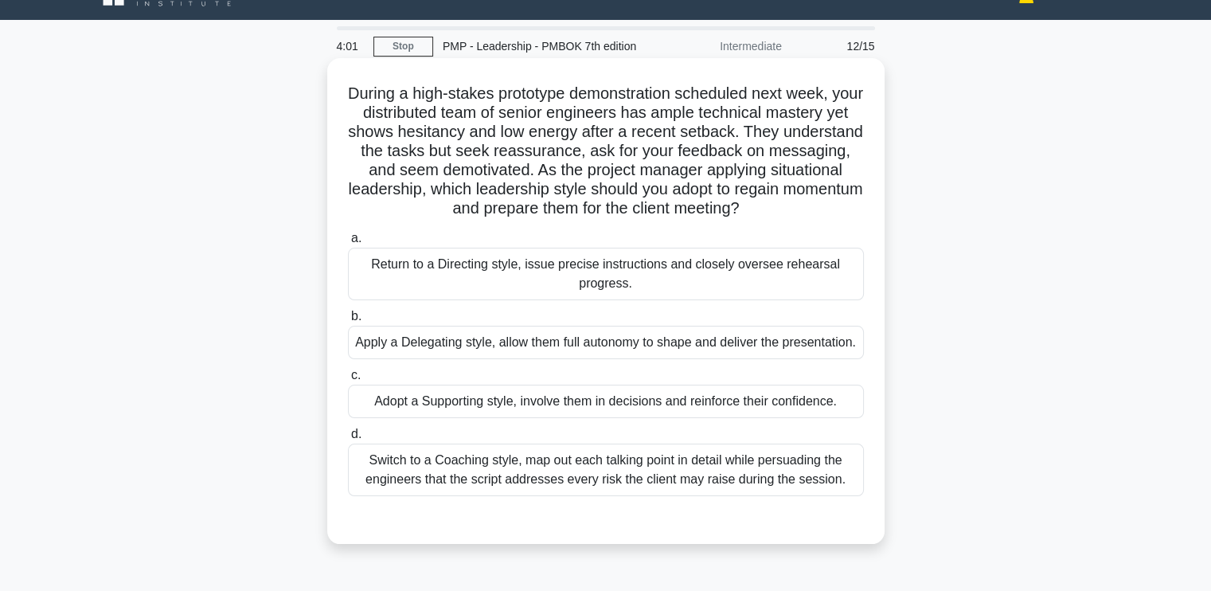
click at [634, 418] on div "Adopt a Supporting style, involve them in decisions and reinforce their confide…" at bounding box center [606, 401] width 516 height 33
click at [348, 381] on input "c. Adopt a Supporting style, involve them in decisions and reinforce their conf…" at bounding box center [348, 375] width 0 height 10
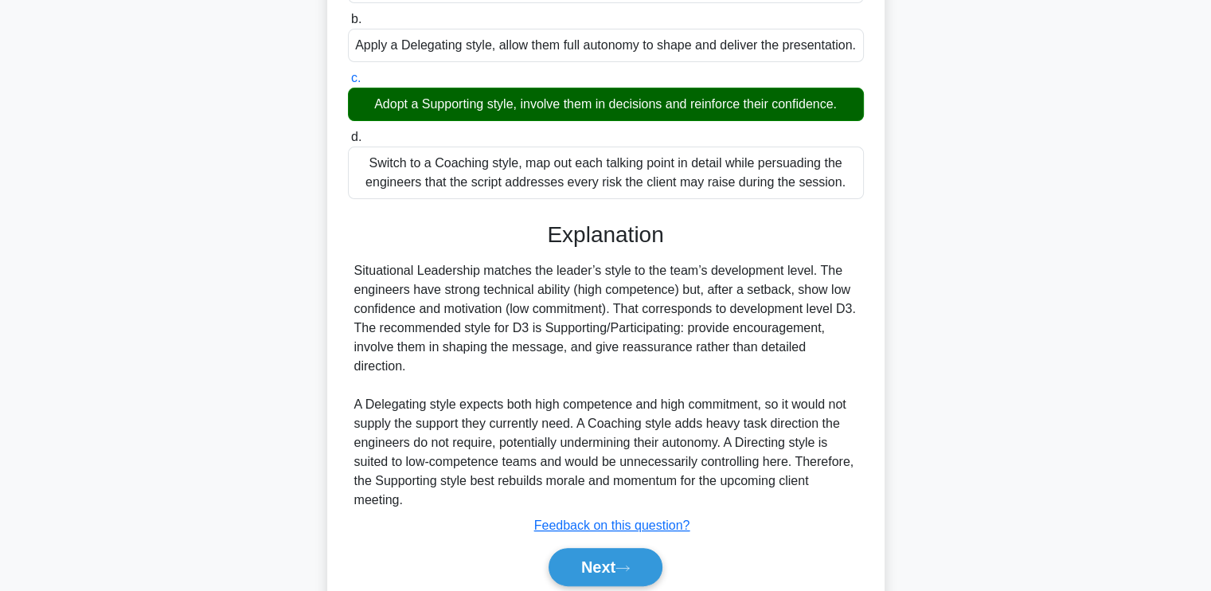
scroll to position [390, 0]
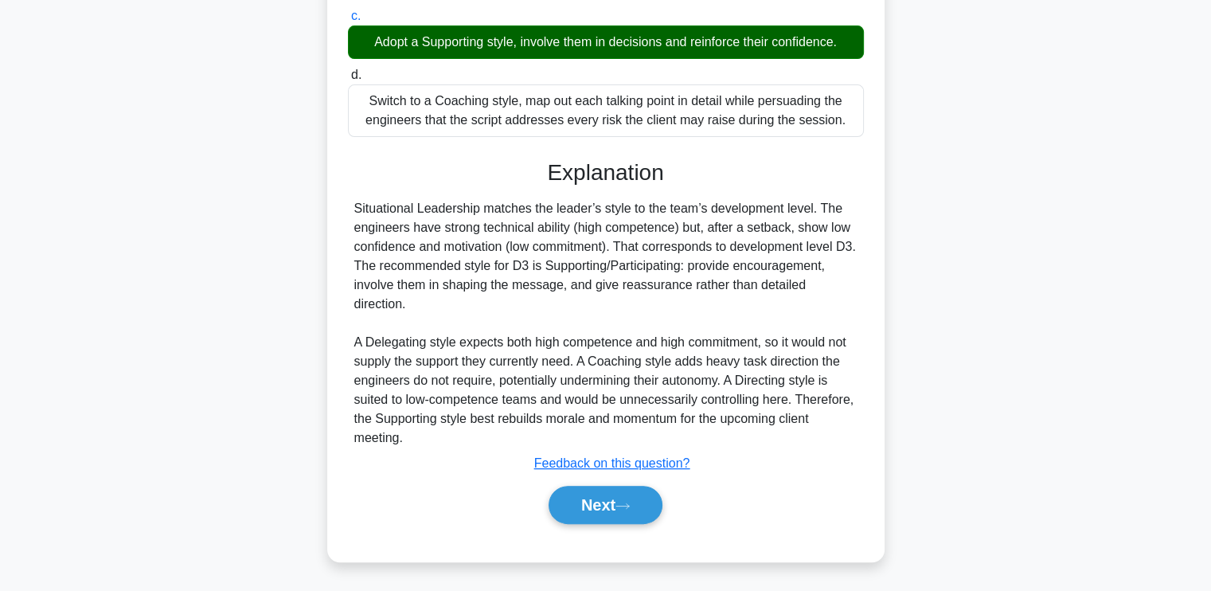
click at [590, 484] on div "Next" at bounding box center [606, 504] width 516 height 51
click at [589, 495] on button "Next" at bounding box center [606, 505] width 114 height 38
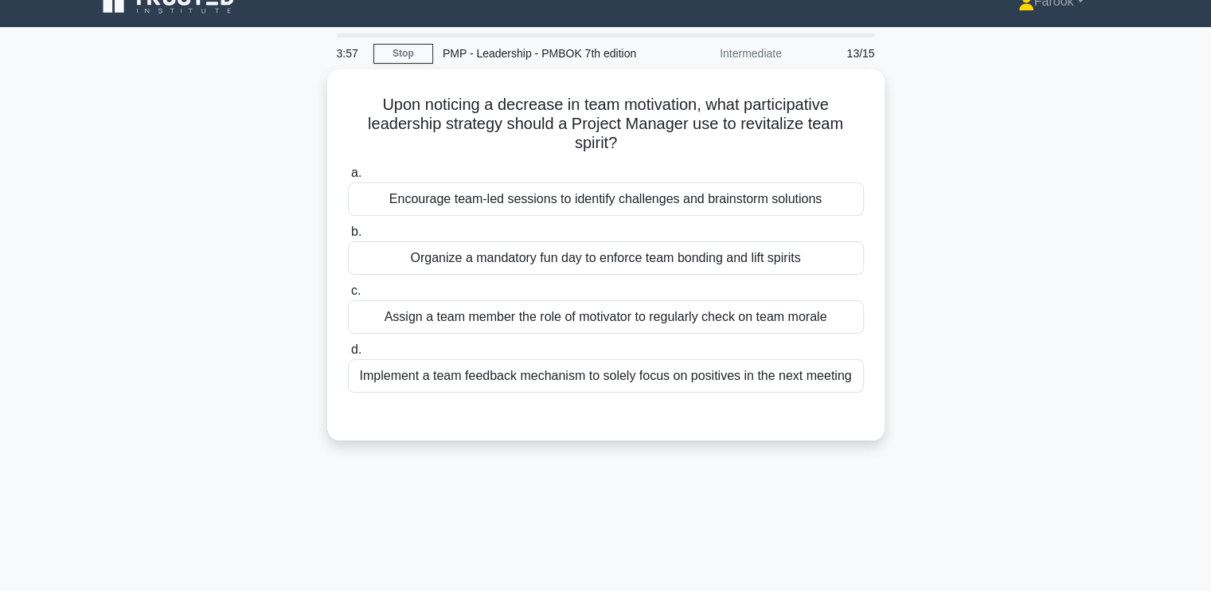
scroll to position [0, 0]
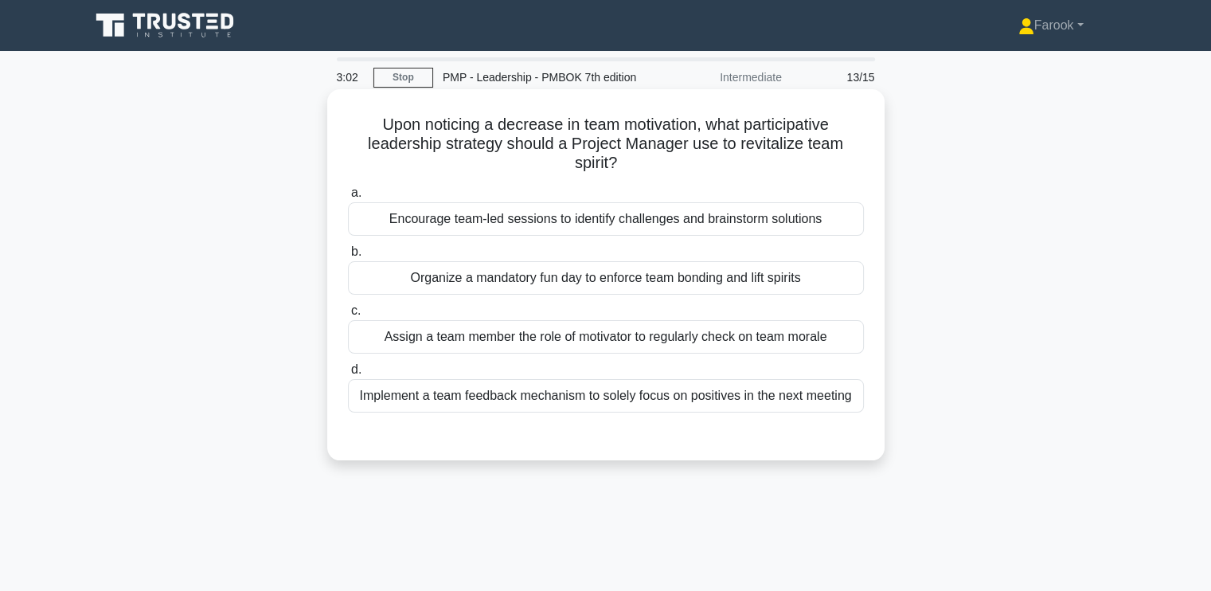
click at [786, 220] on div "Encourage team-led sessions to identify challenges and brainstorm solutions" at bounding box center [606, 218] width 516 height 33
click at [348, 198] on input "a. Encourage team-led sessions to identify challenges and brainstorm solutions" at bounding box center [348, 193] width 0 height 10
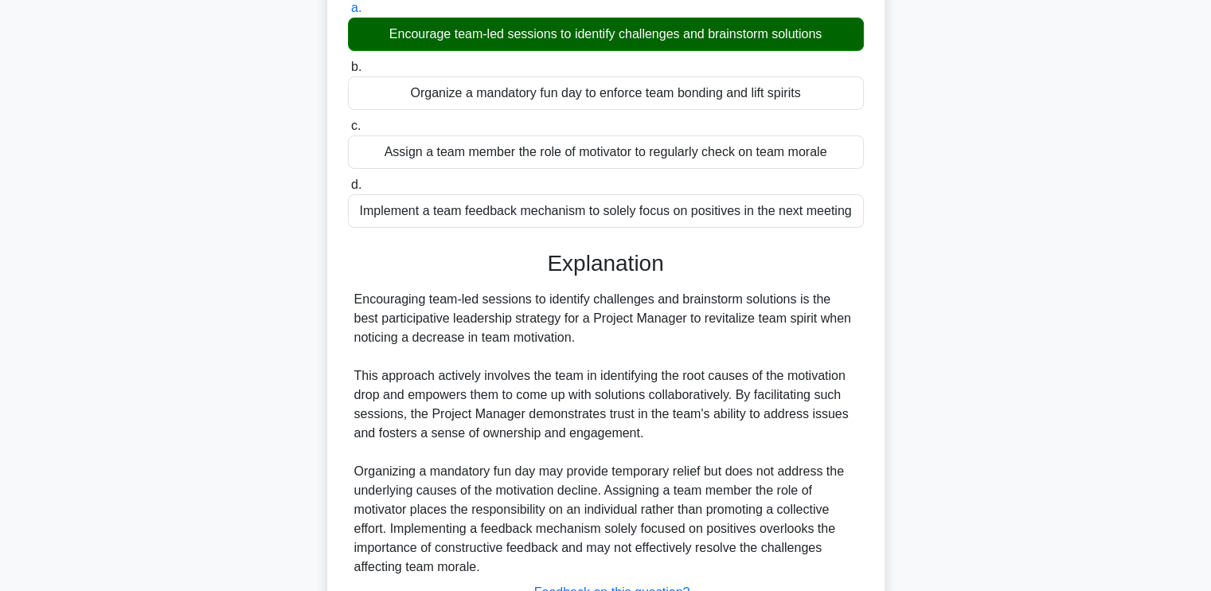
scroll to position [314, 0]
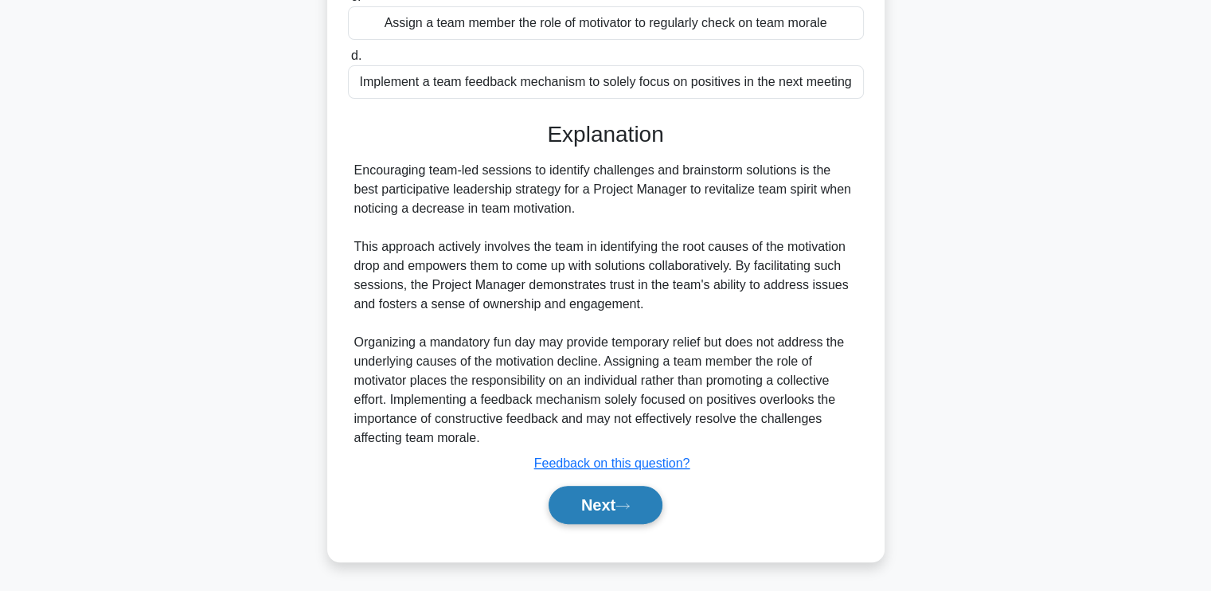
click at [599, 515] on button "Next" at bounding box center [606, 505] width 114 height 38
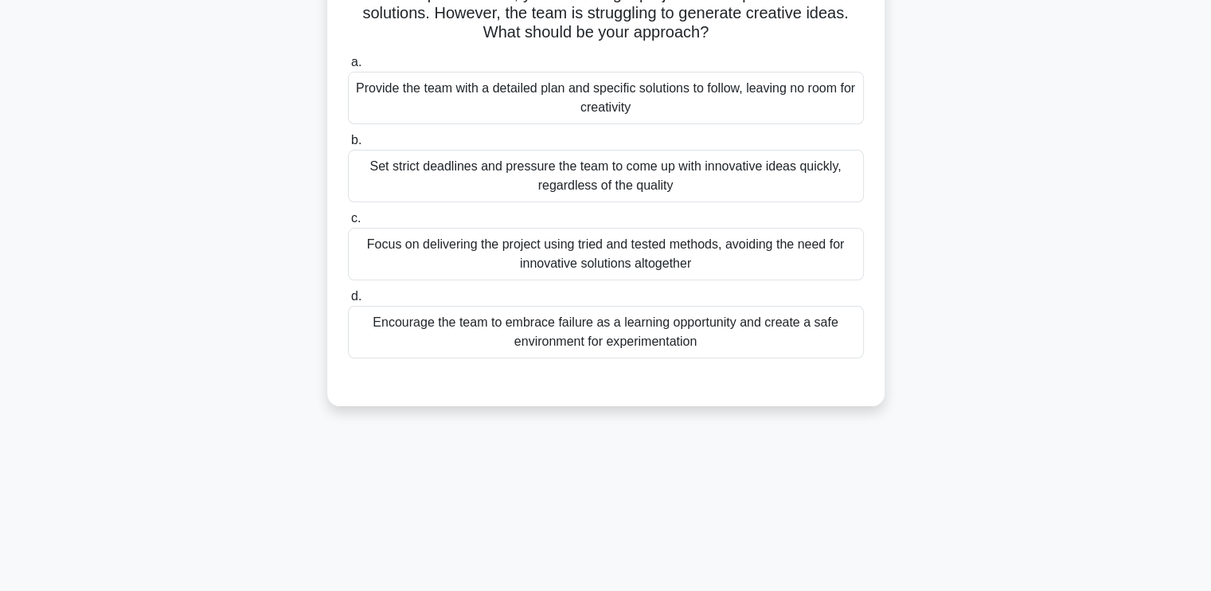
scroll to position [0, 0]
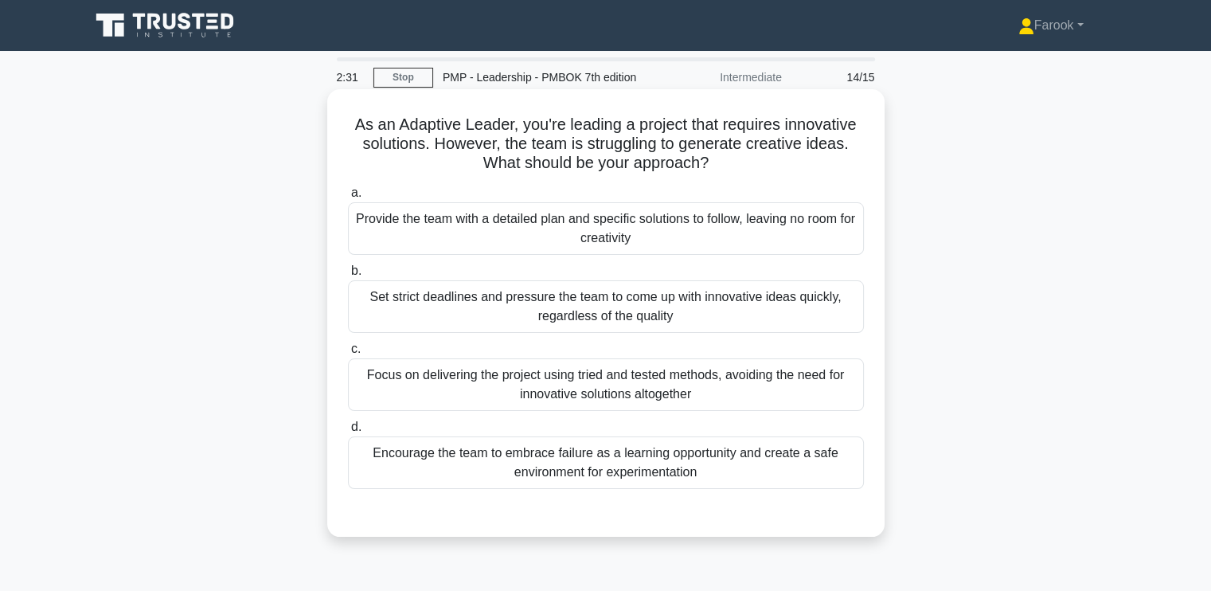
click at [583, 474] on div "Encourage the team to embrace failure as a learning opportunity and create a sa…" at bounding box center [606, 462] width 516 height 53
click at [348, 432] on input "d. Encourage the team to embrace failure as a learning opportunity and create a…" at bounding box center [348, 427] width 0 height 10
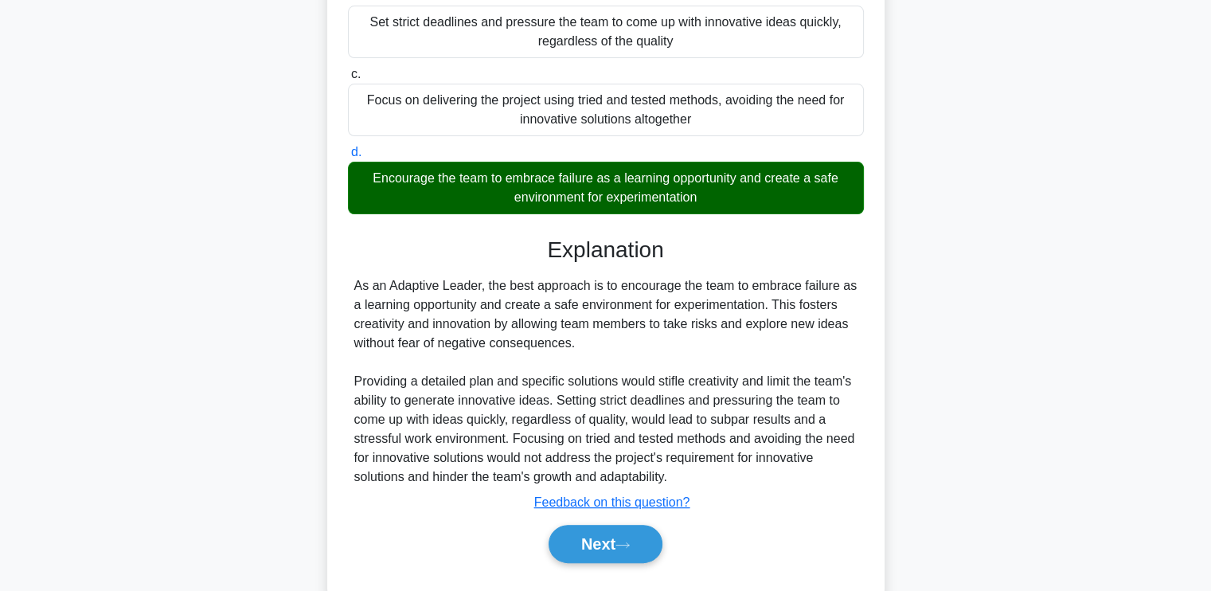
scroll to position [314, 0]
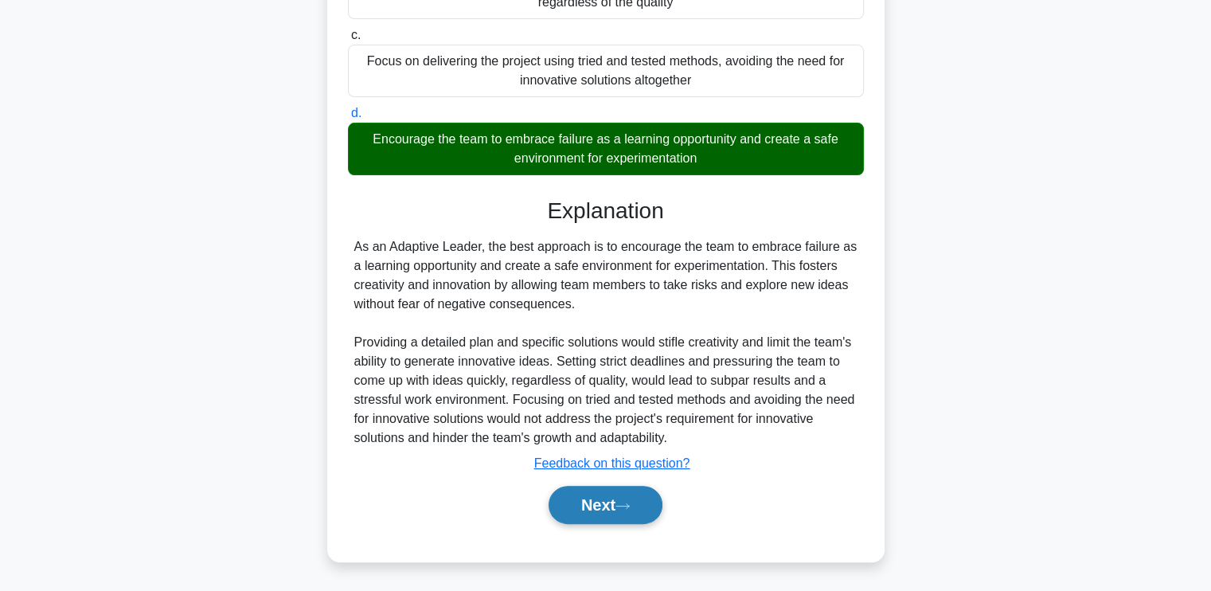
click at [589, 504] on button "Next" at bounding box center [606, 505] width 114 height 38
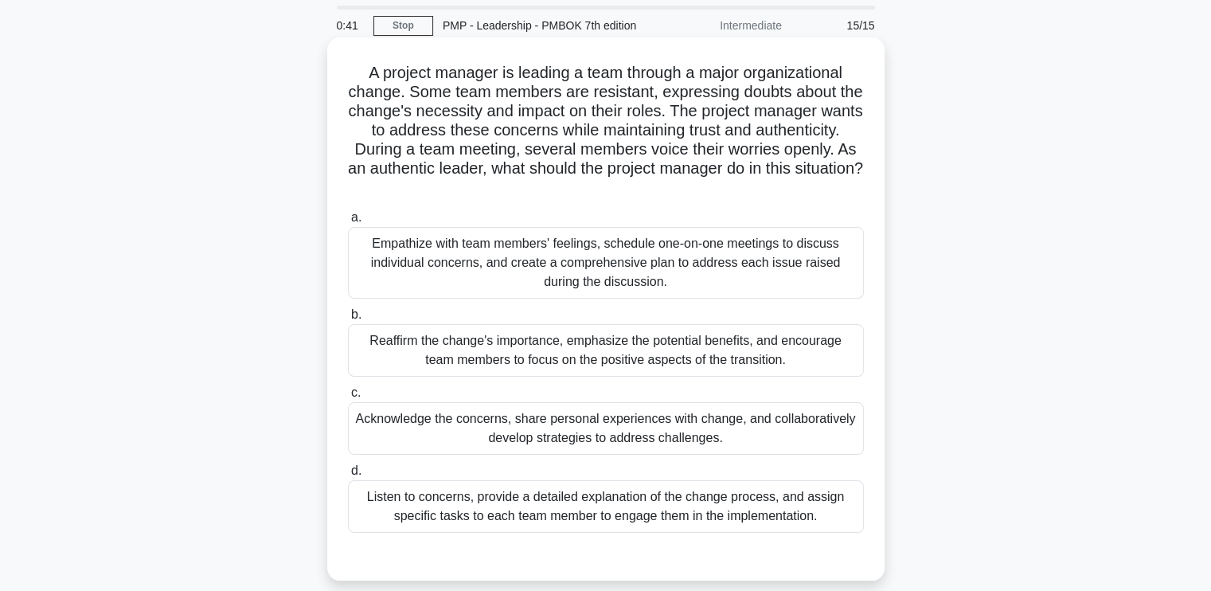
scroll to position [80, 0]
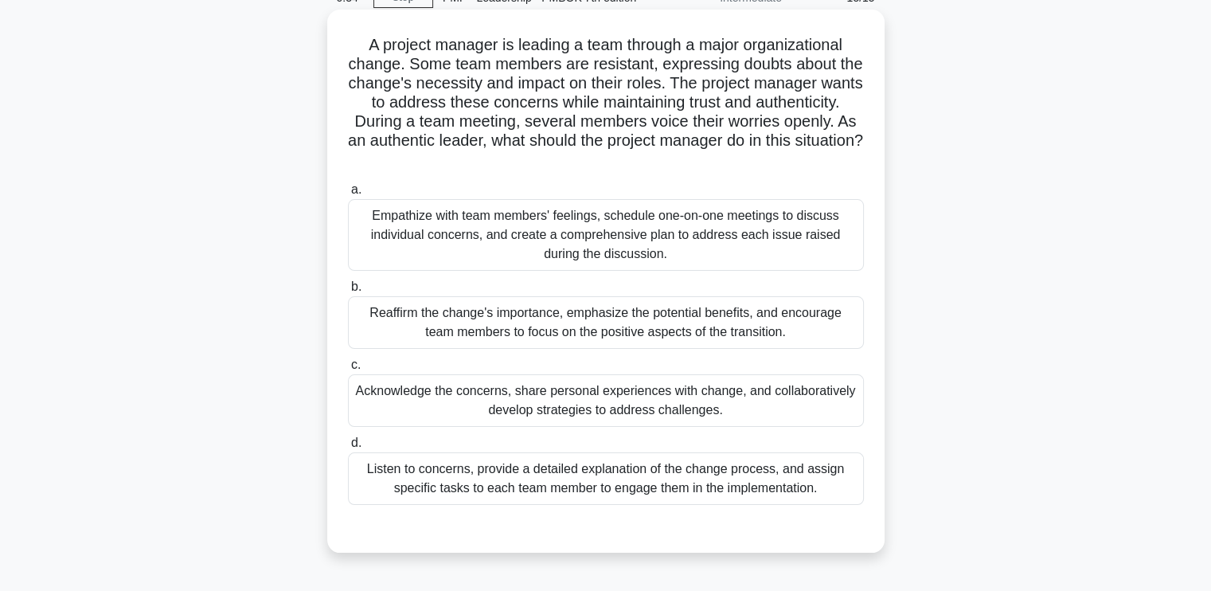
click at [588, 409] on div "Acknowledge the concerns, share personal experiences with change, and collabora…" at bounding box center [606, 400] width 516 height 53
click at [348, 370] on input "c. Acknowledge the concerns, share personal experiences with change, and collab…" at bounding box center [348, 365] width 0 height 10
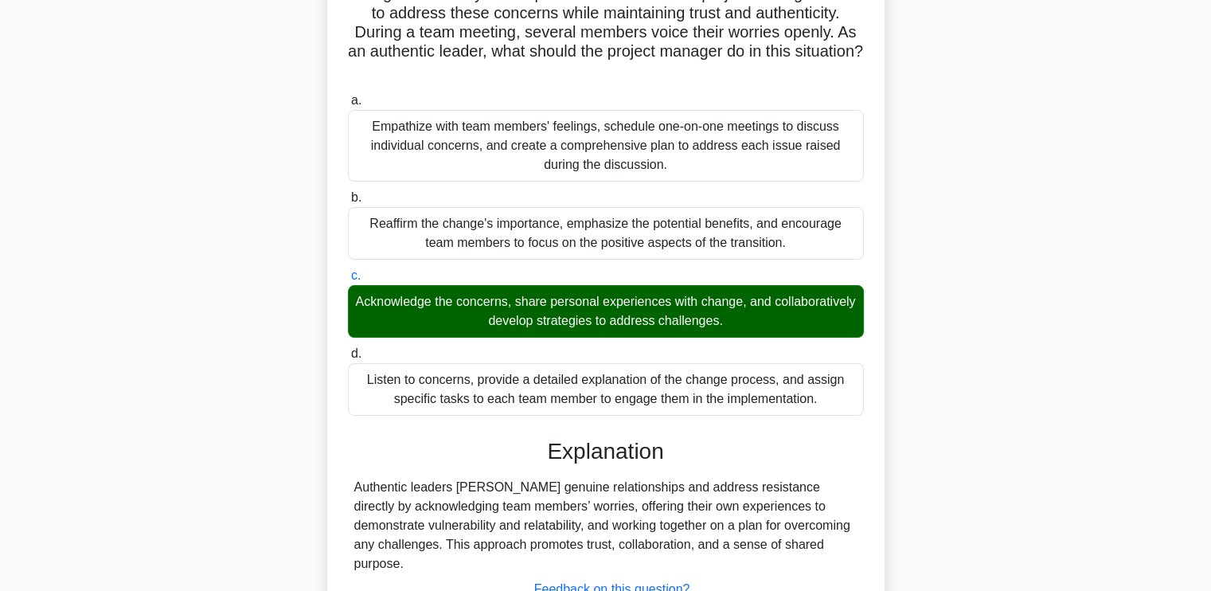
scroll to position [276, 0]
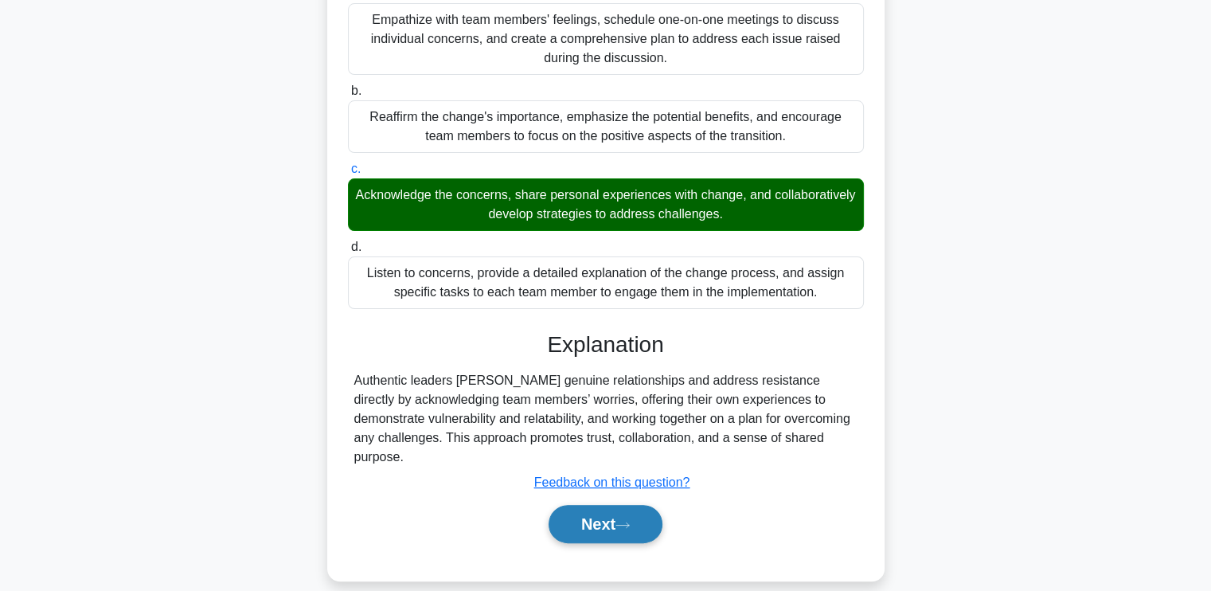
click at [574, 505] on button "Next" at bounding box center [606, 524] width 114 height 38
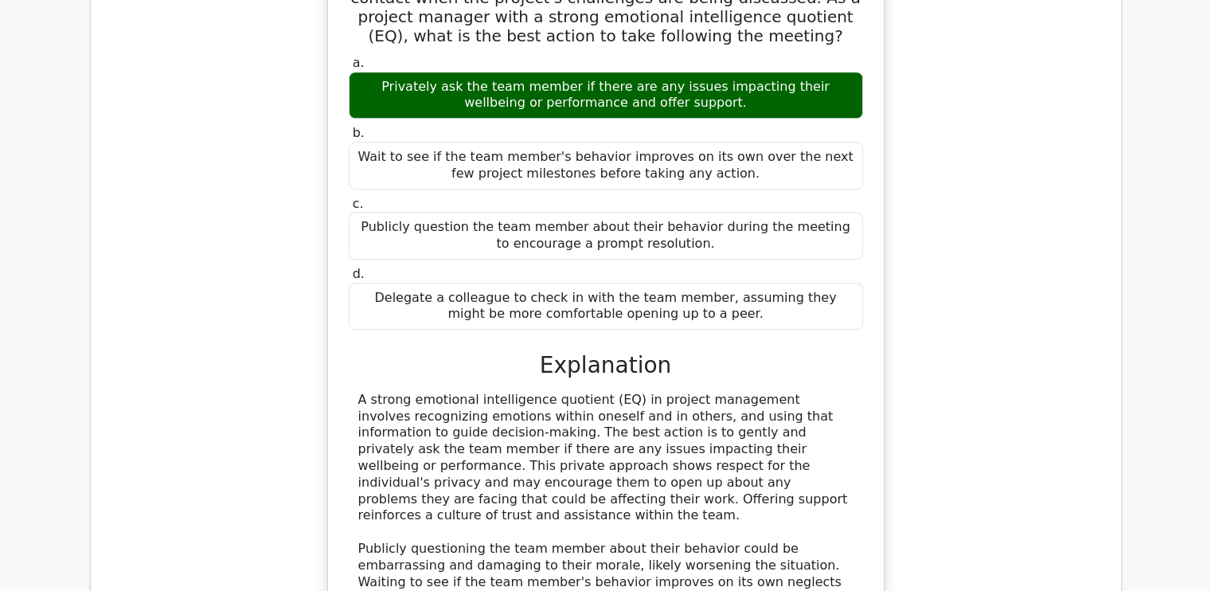
scroll to position [1195, 0]
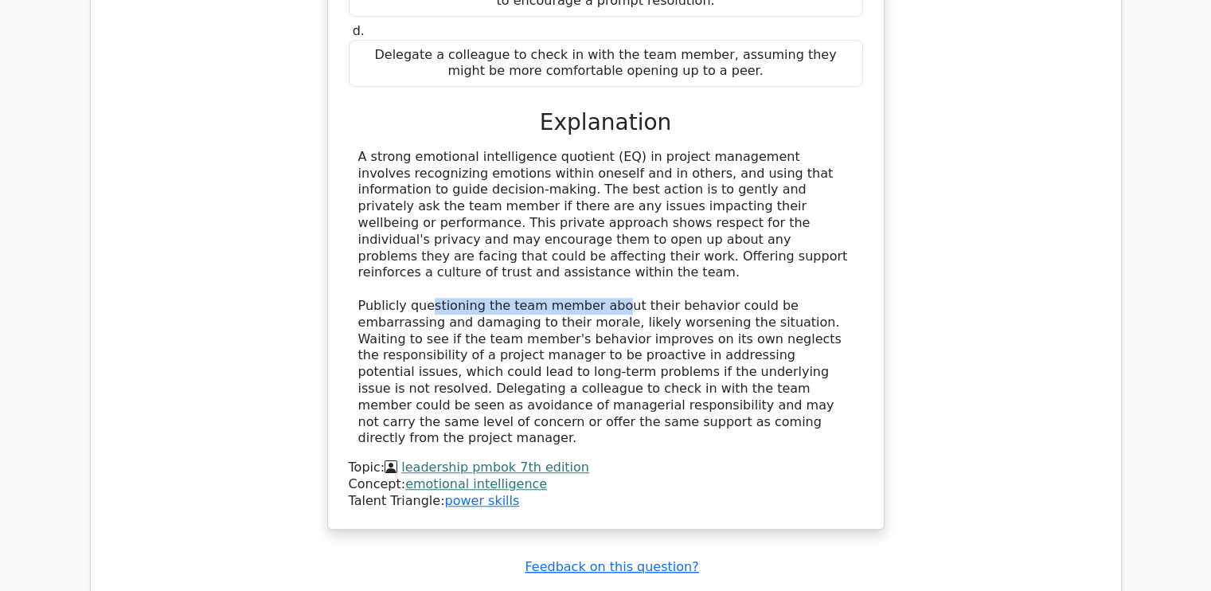
drag, startPoint x: 427, startPoint y: 284, endPoint x: 597, endPoint y: 293, distance: 170.7
click at [597, 293] on div "A strong emotional intelligence quotient (EQ) in project management involves re…" at bounding box center [605, 298] width 495 height 298
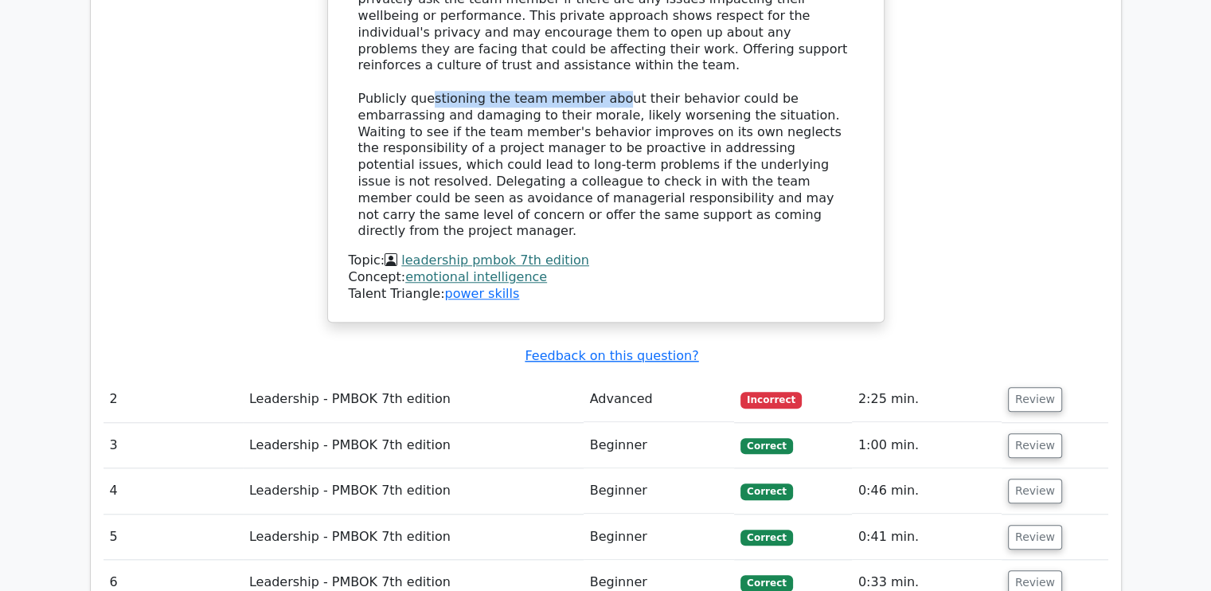
scroll to position [1434, 0]
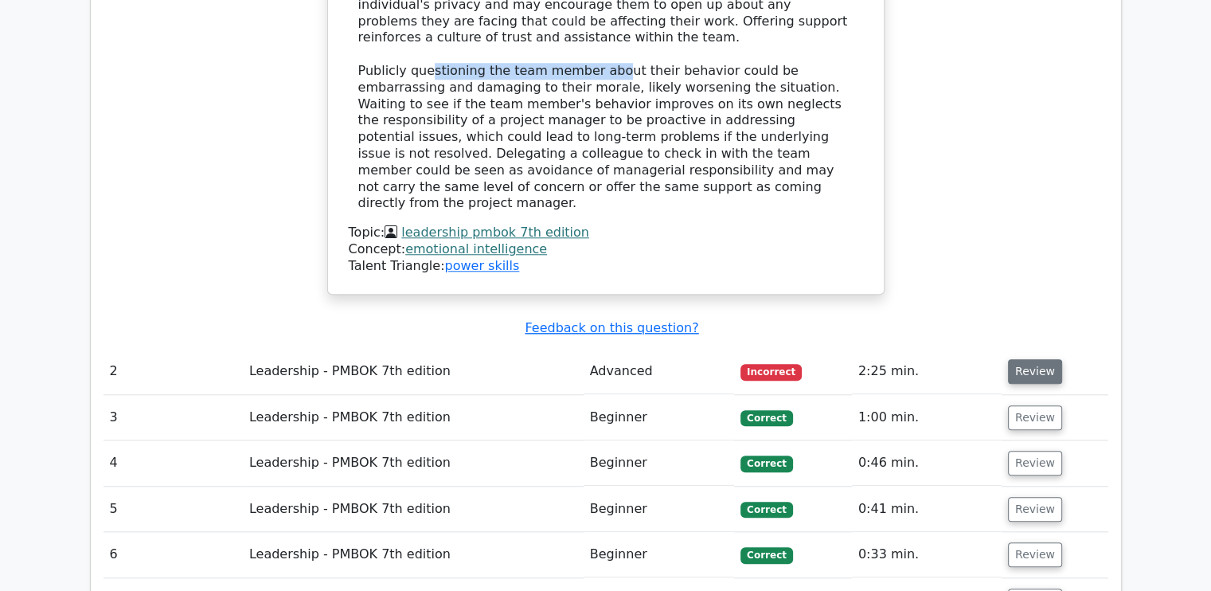
click at [1014, 359] on button "Review" at bounding box center [1035, 371] width 54 height 25
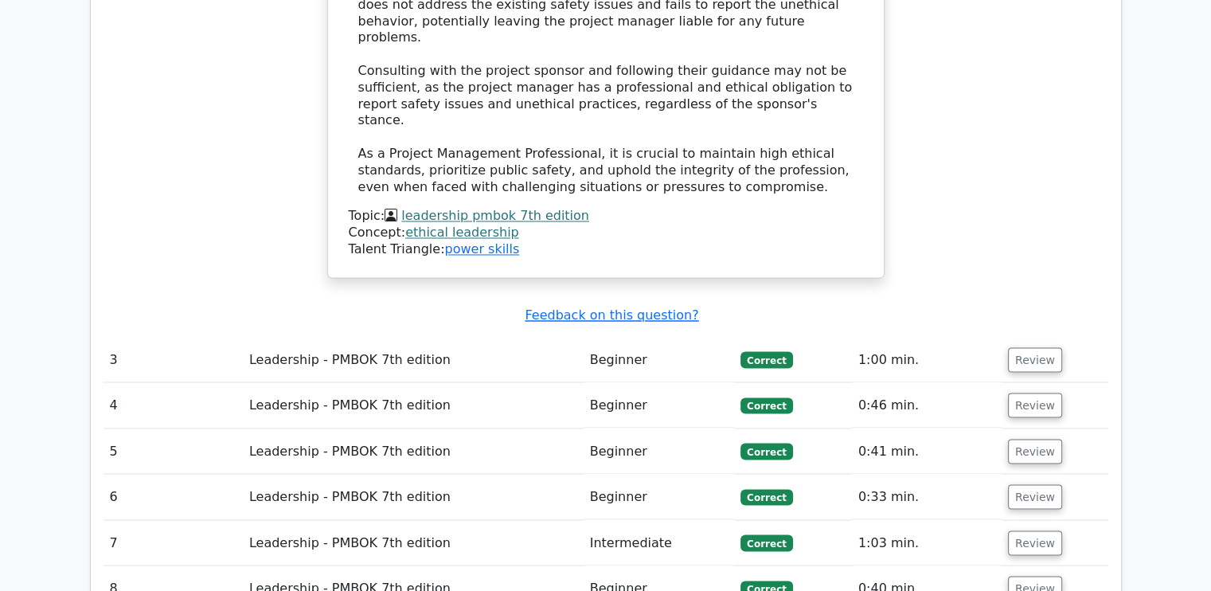
scroll to position [2708, 0]
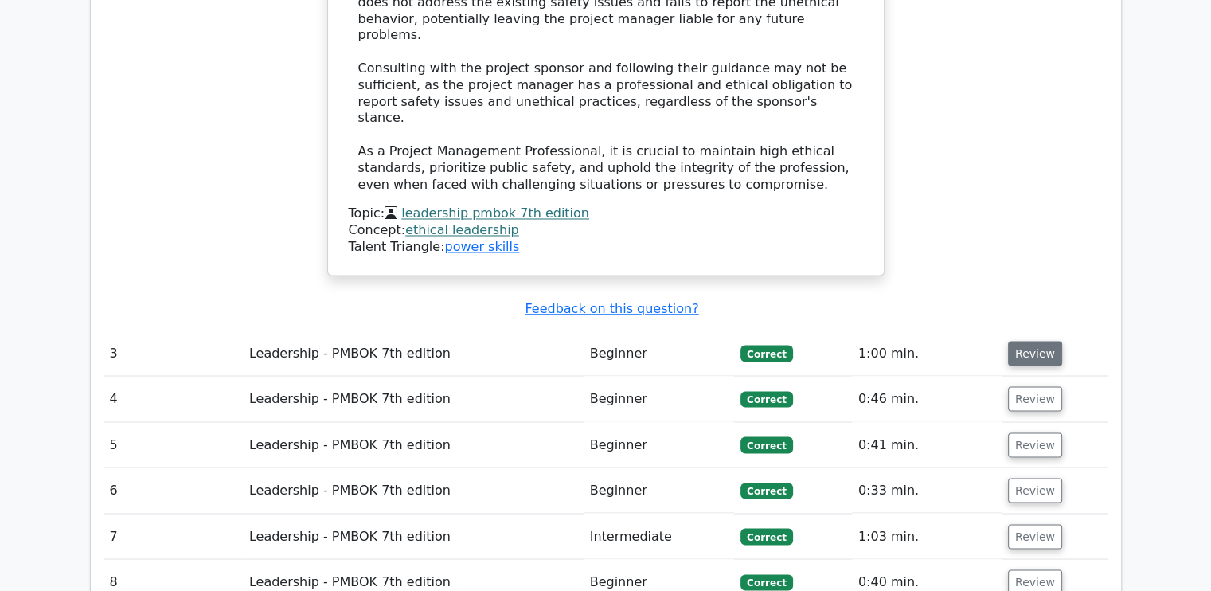
click at [1031, 341] on button "Review" at bounding box center [1035, 353] width 54 height 25
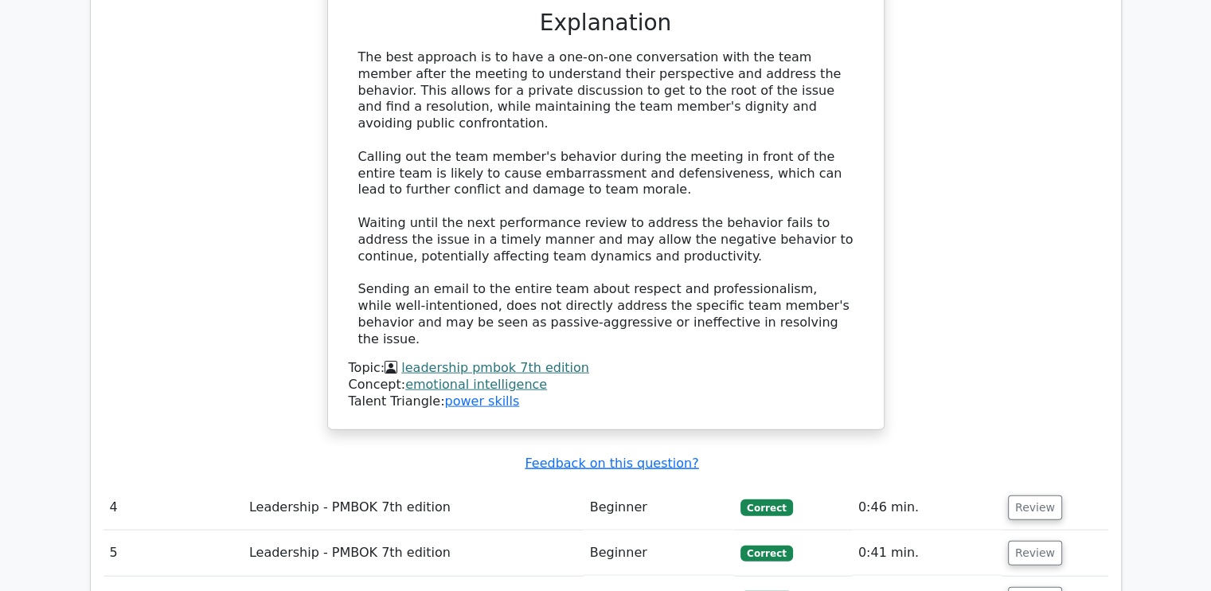
scroll to position [3505, 0]
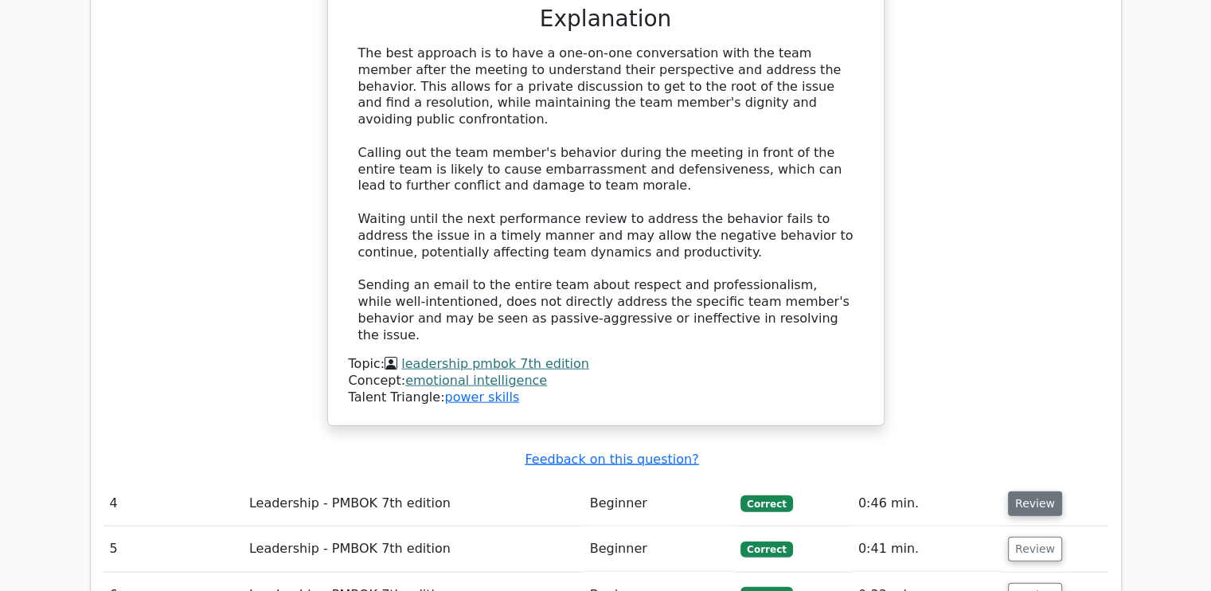
click at [1021, 491] on button "Review" at bounding box center [1035, 503] width 54 height 25
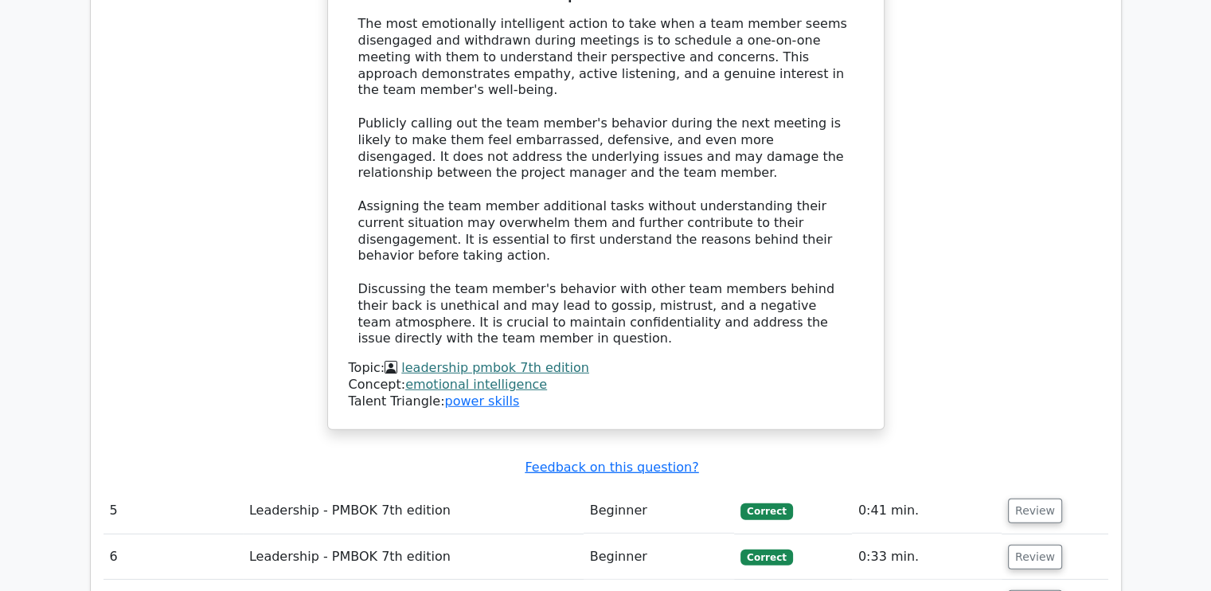
scroll to position [4540, 0]
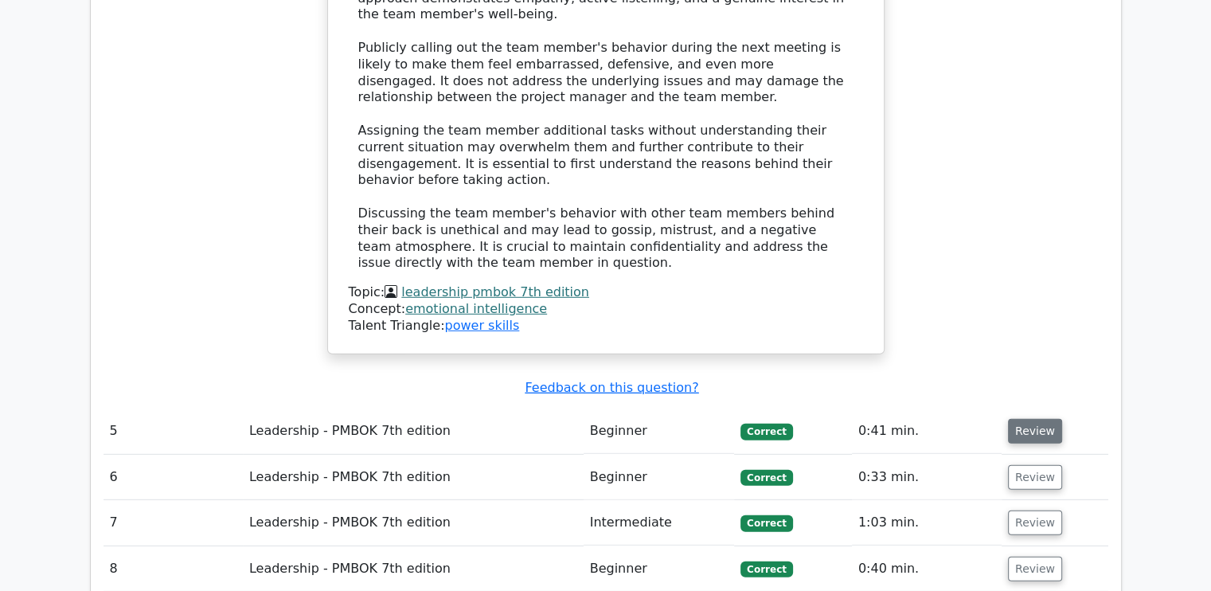
click at [1032, 419] on button "Review" at bounding box center [1035, 431] width 54 height 25
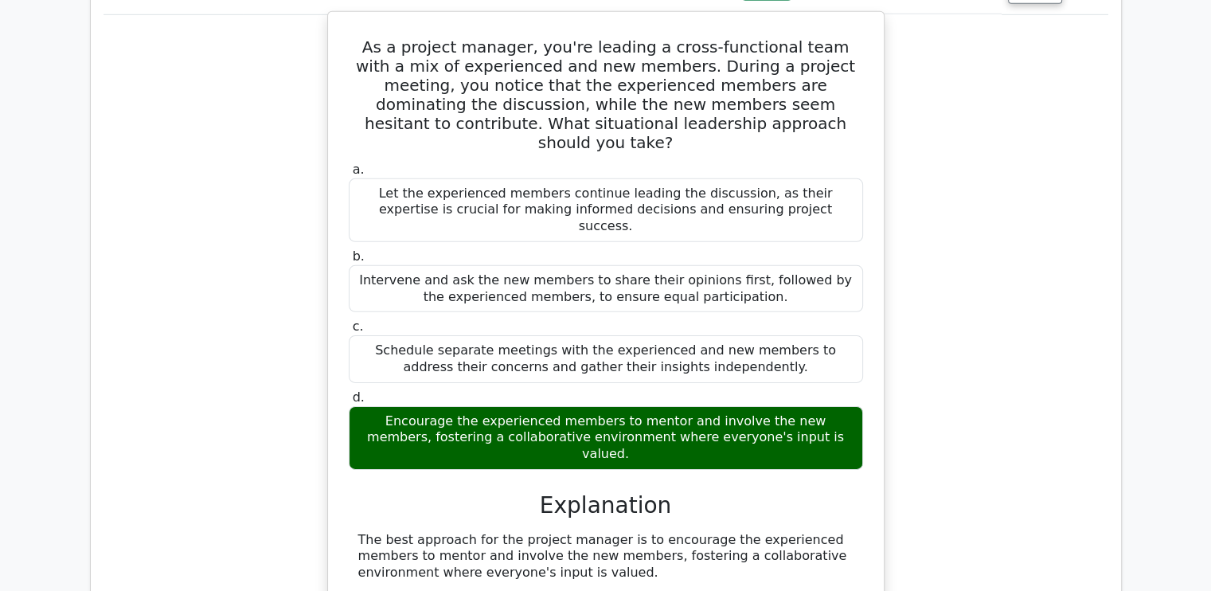
scroll to position [5018, 0]
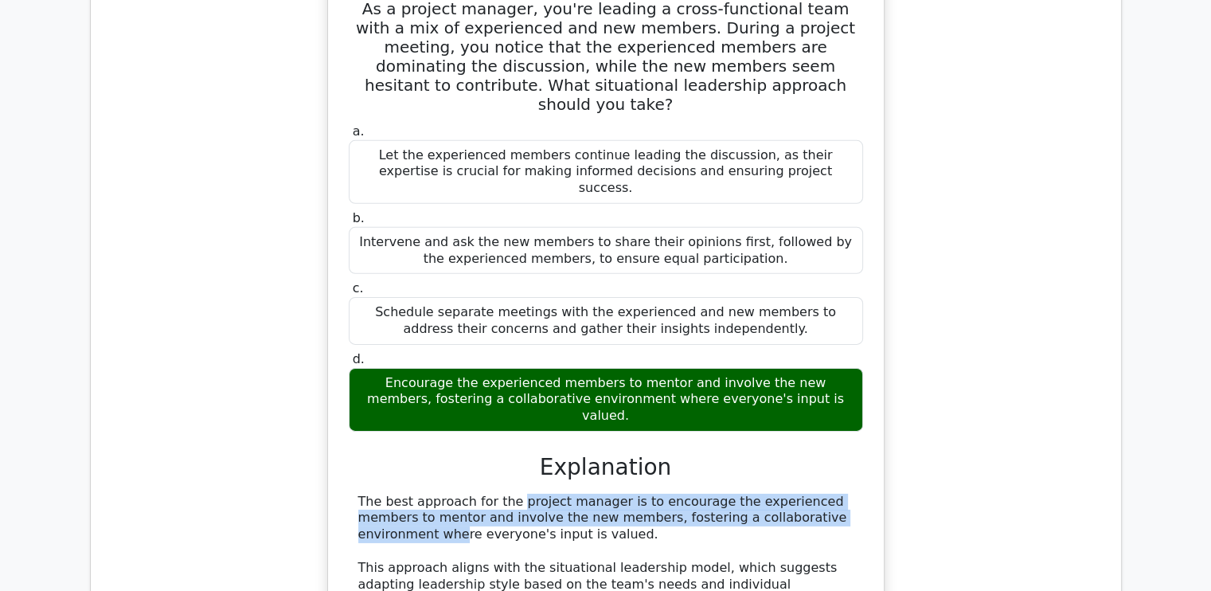
drag, startPoint x: 412, startPoint y: 255, endPoint x: 721, endPoint y: 272, distance: 309.5
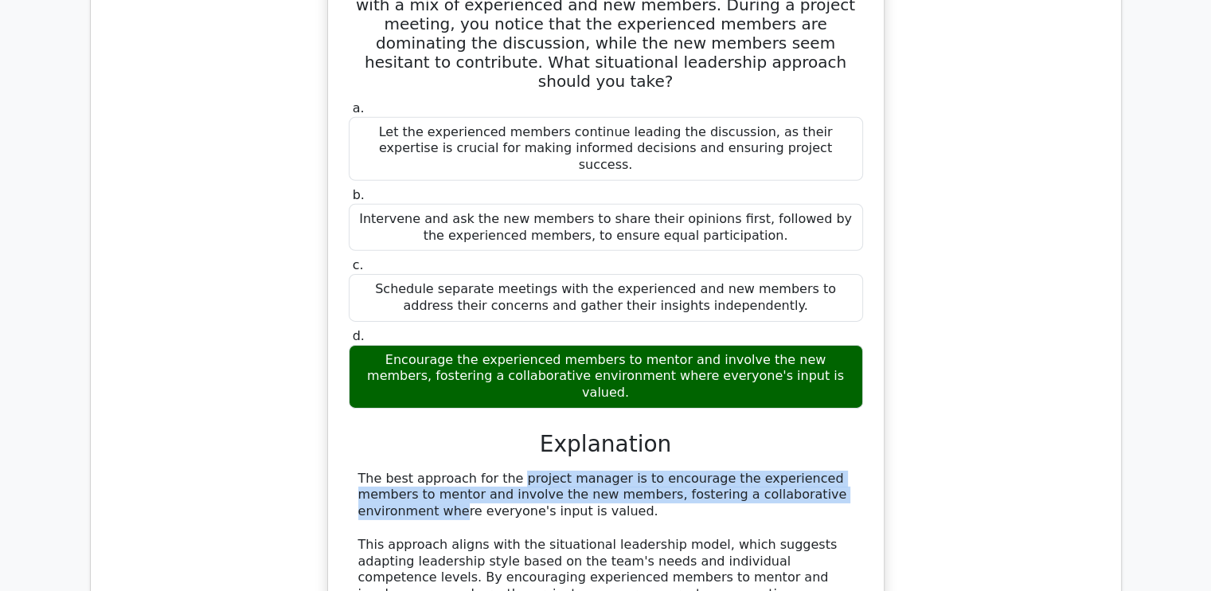
scroll to position [5097, 0]
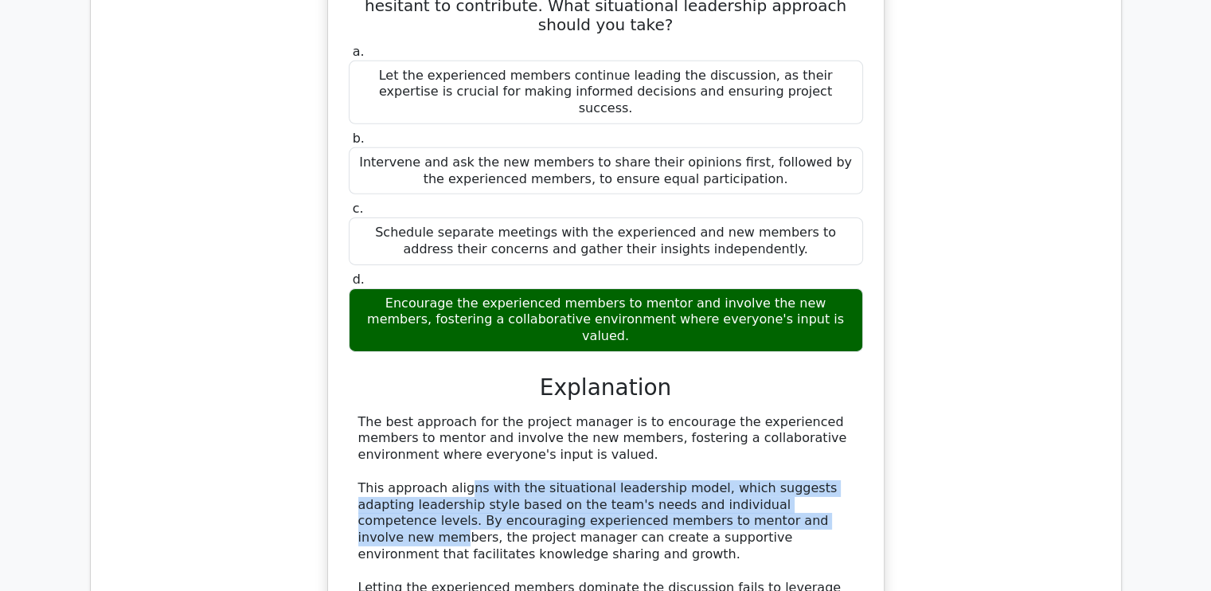
drag, startPoint x: 460, startPoint y: 245, endPoint x: 746, endPoint y: 275, distance: 286.7
click at [746, 414] on div "The best approach for the project manager is to encourage the experienced membe…" at bounding box center [605, 596] width 495 height 365
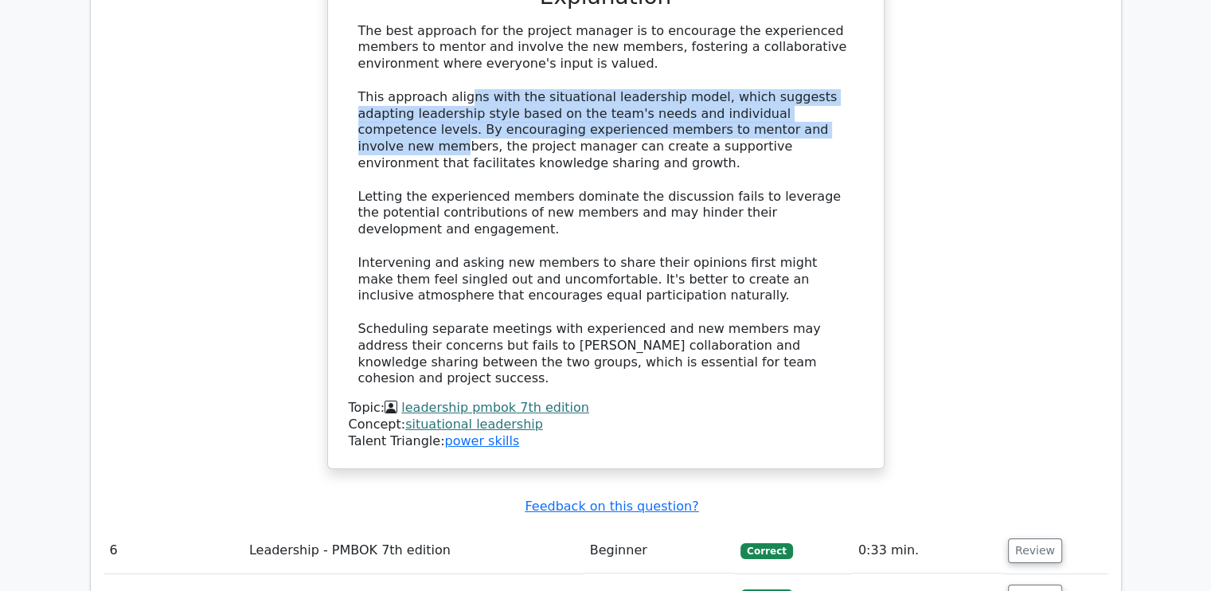
scroll to position [5496, 0]
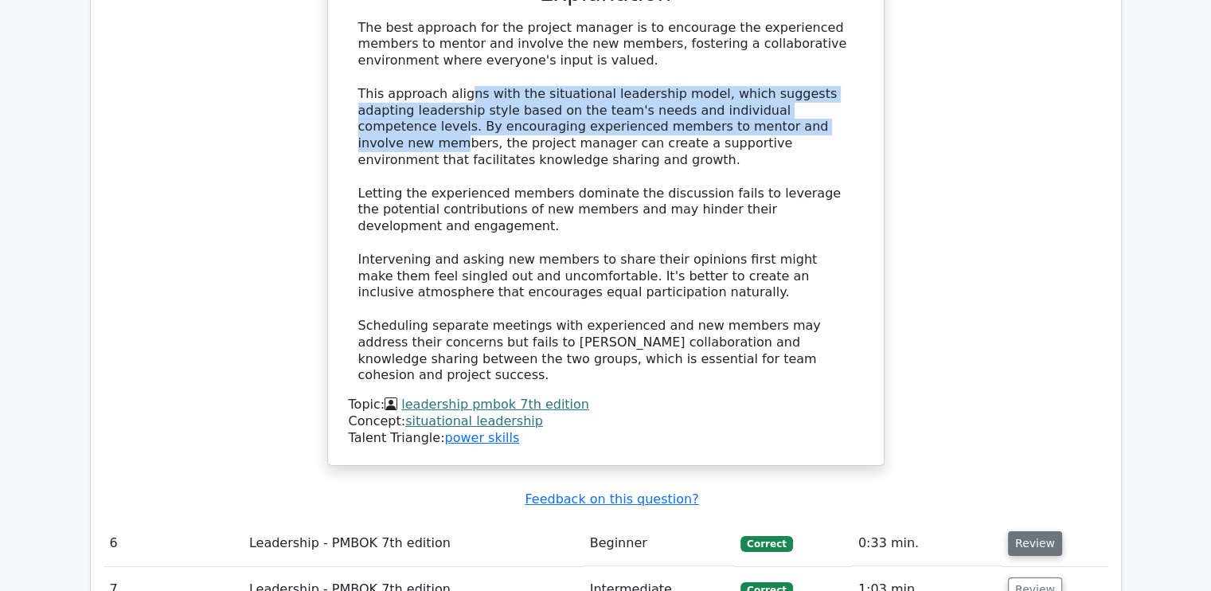
click at [1027, 531] on button "Review" at bounding box center [1035, 543] width 54 height 25
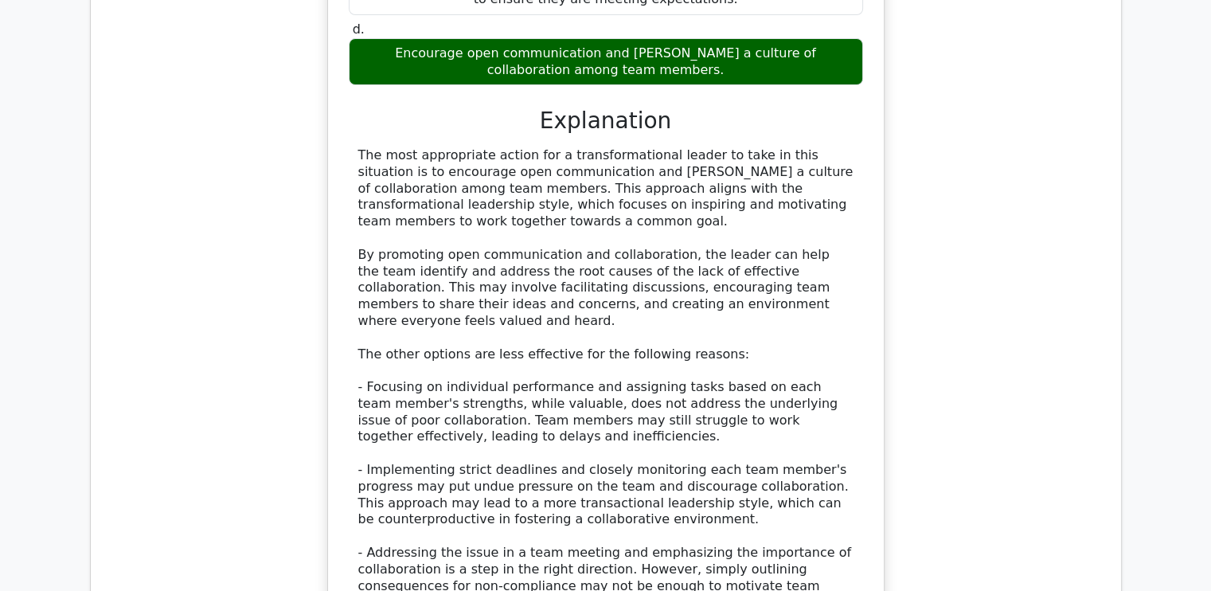
scroll to position [6452, 0]
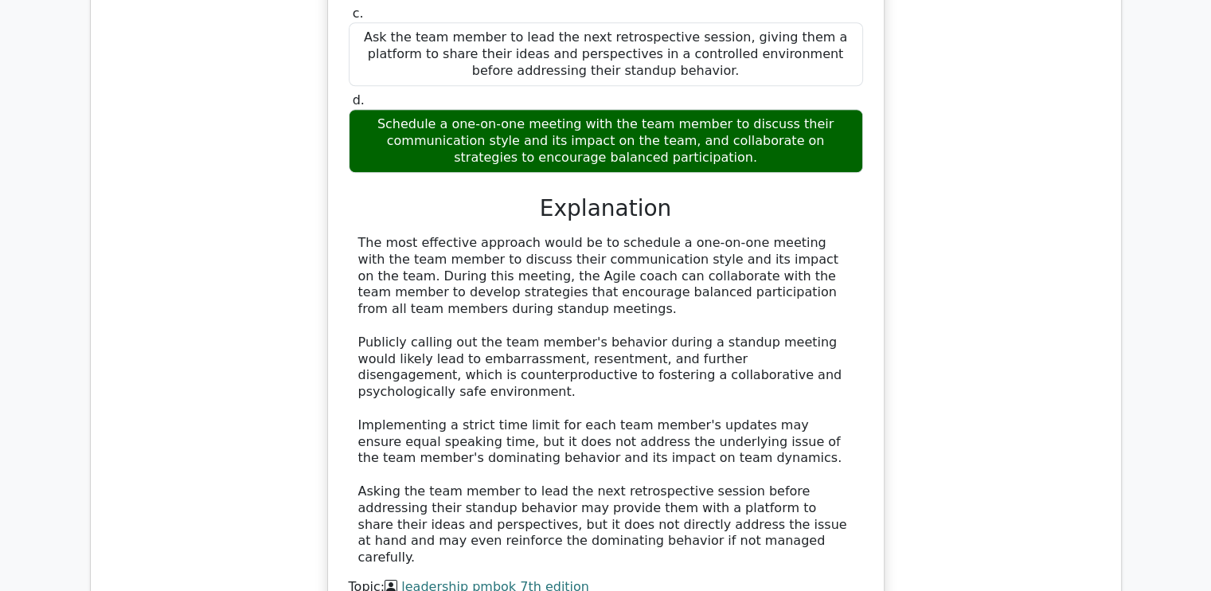
scroll to position [7487, 0]
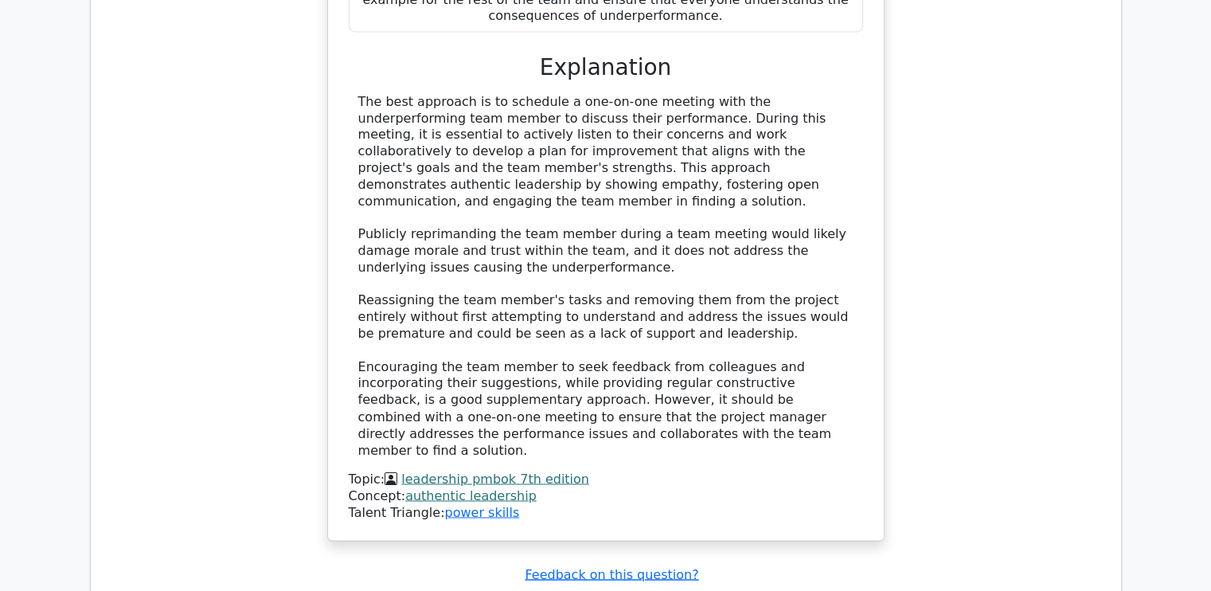
scroll to position [8682, 0]
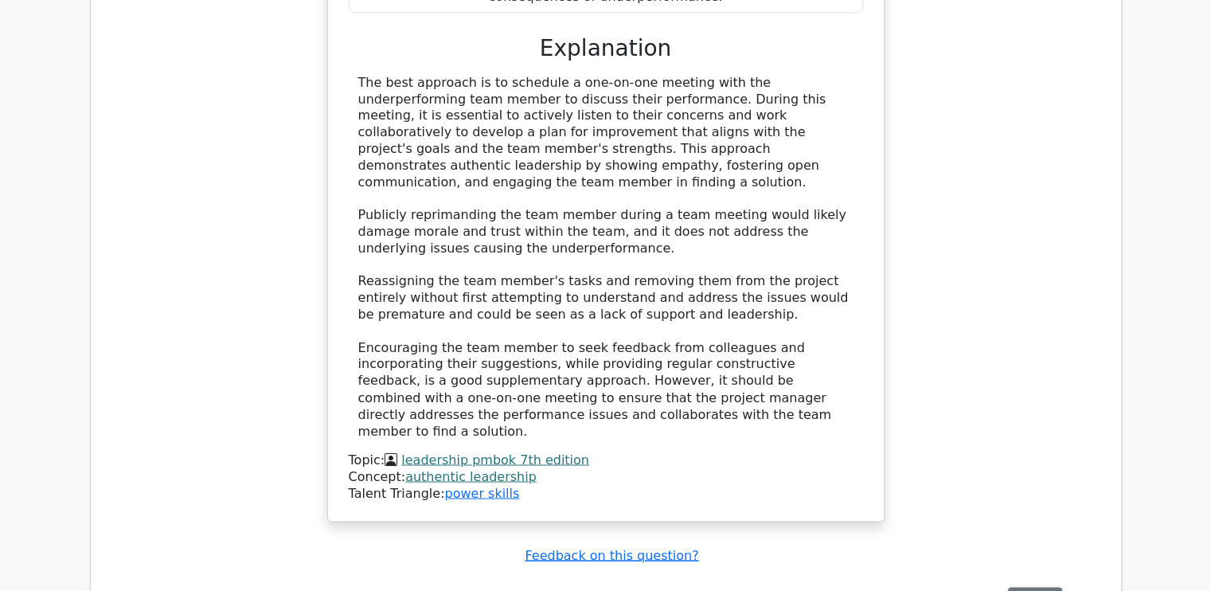
click at [1027, 587] on button "Review" at bounding box center [1035, 599] width 54 height 25
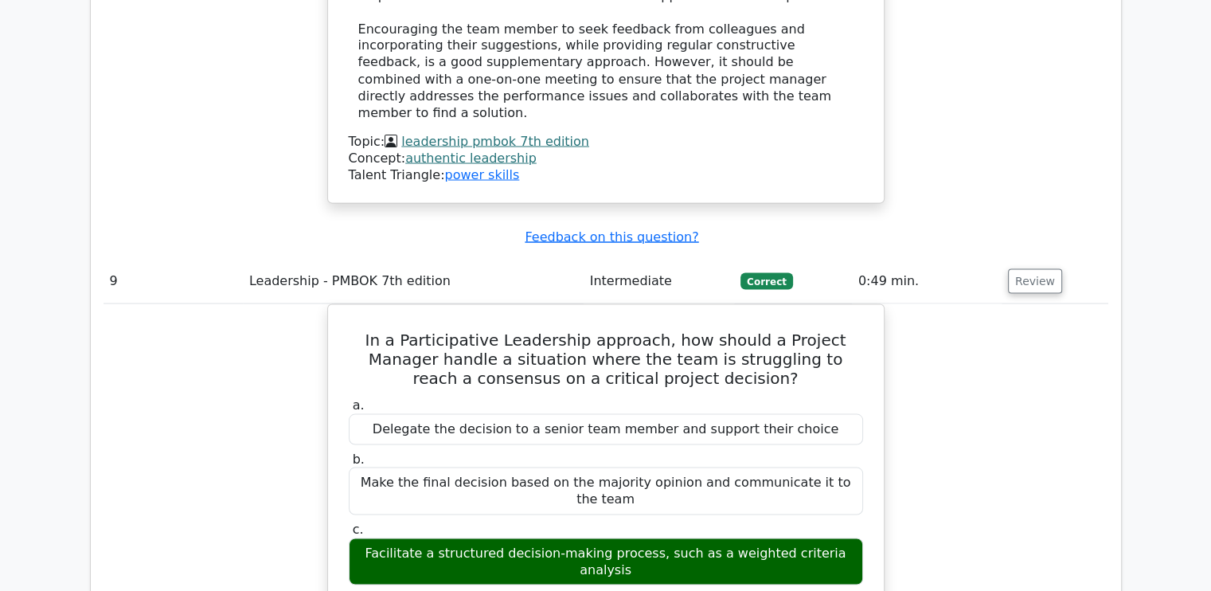
scroll to position [9080, 0]
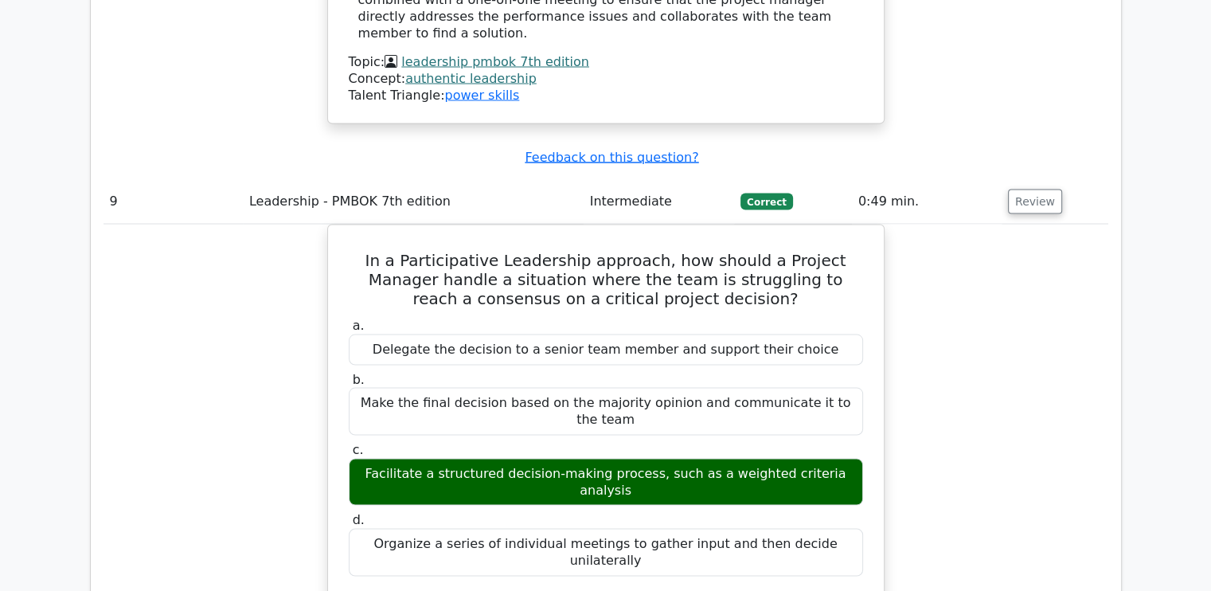
drag, startPoint x: 890, startPoint y: 177, endPoint x: 937, endPoint y: 134, distance: 63.7
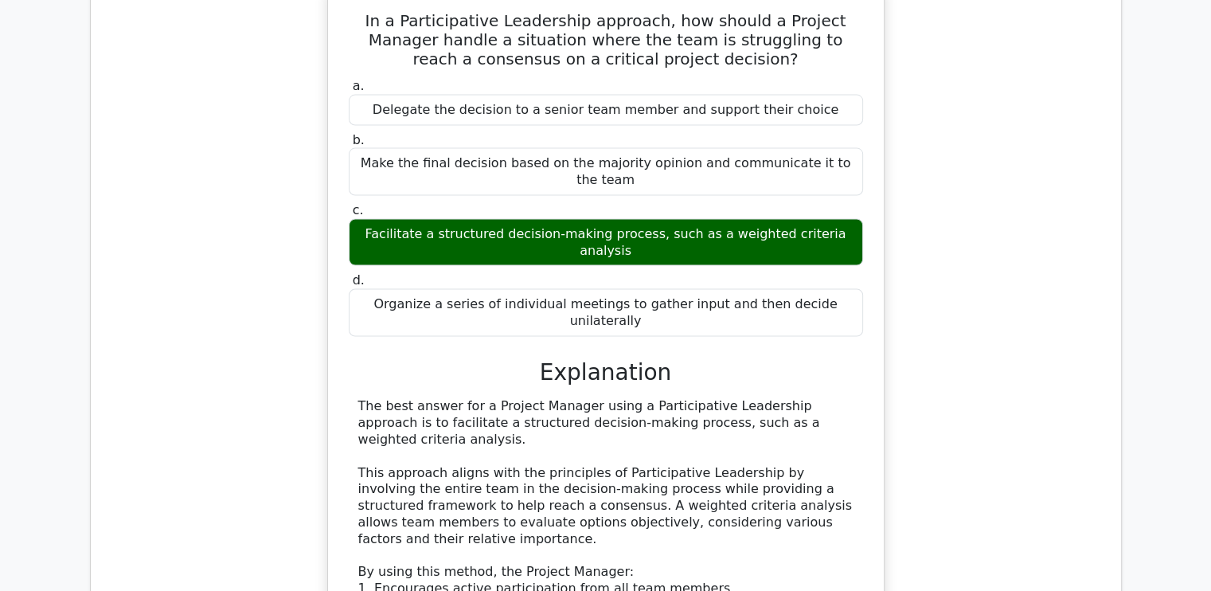
scroll to position [9239, 0]
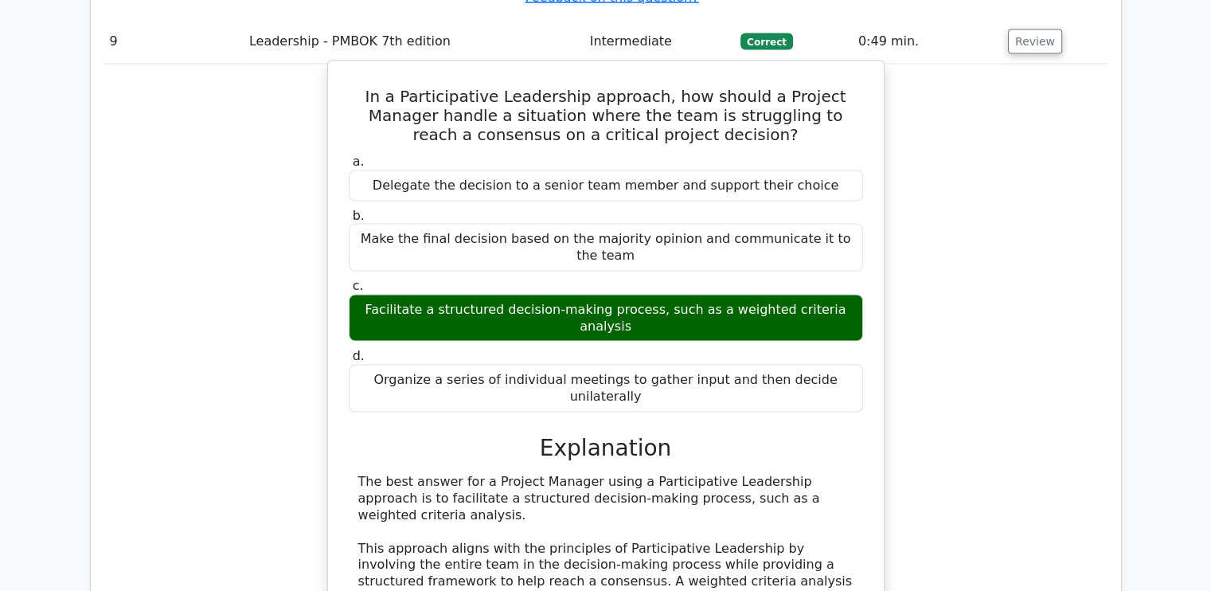
drag, startPoint x: 433, startPoint y: 136, endPoint x: 539, endPoint y: 154, distance: 107.4
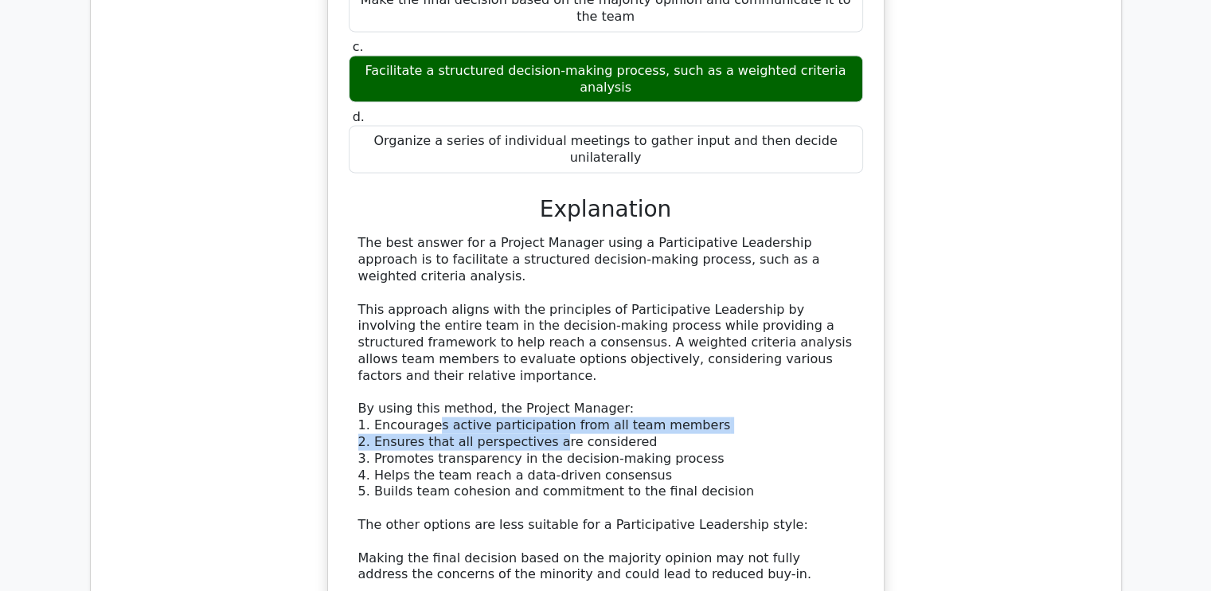
scroll to position [9558, 0]
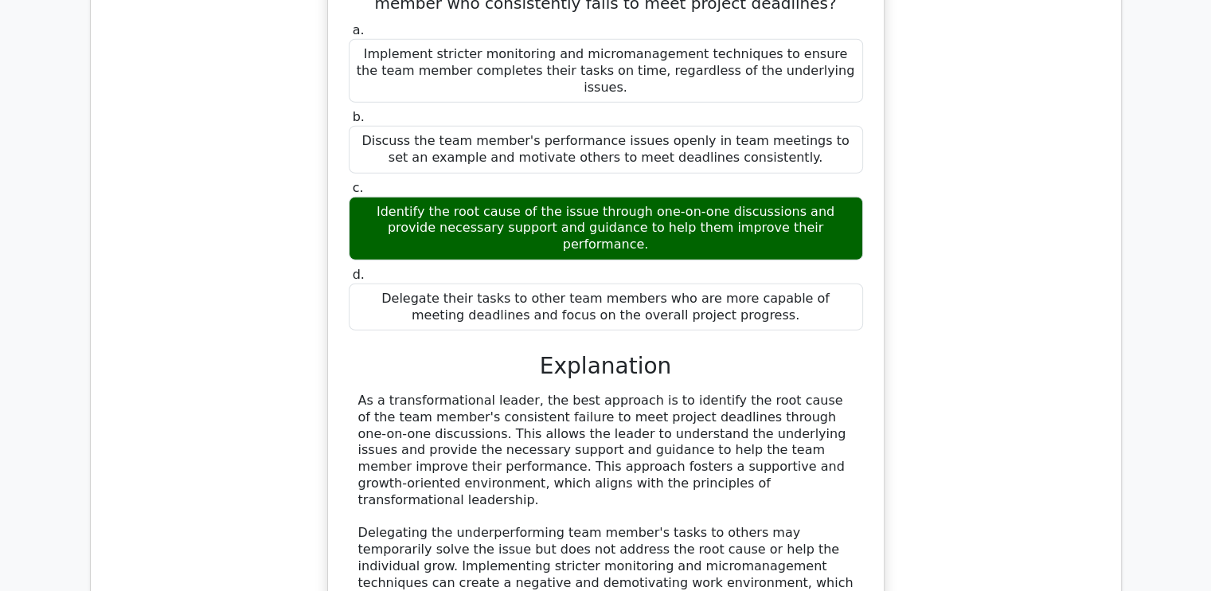
scroll to position [10434, 0]
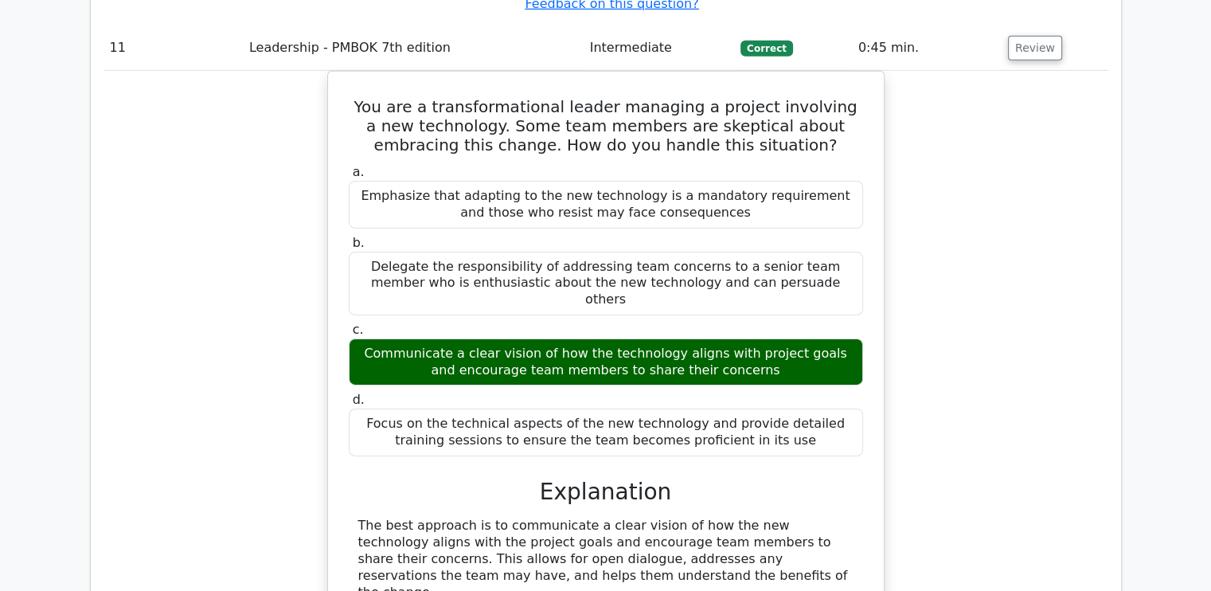
scroll to position [11230, 0]
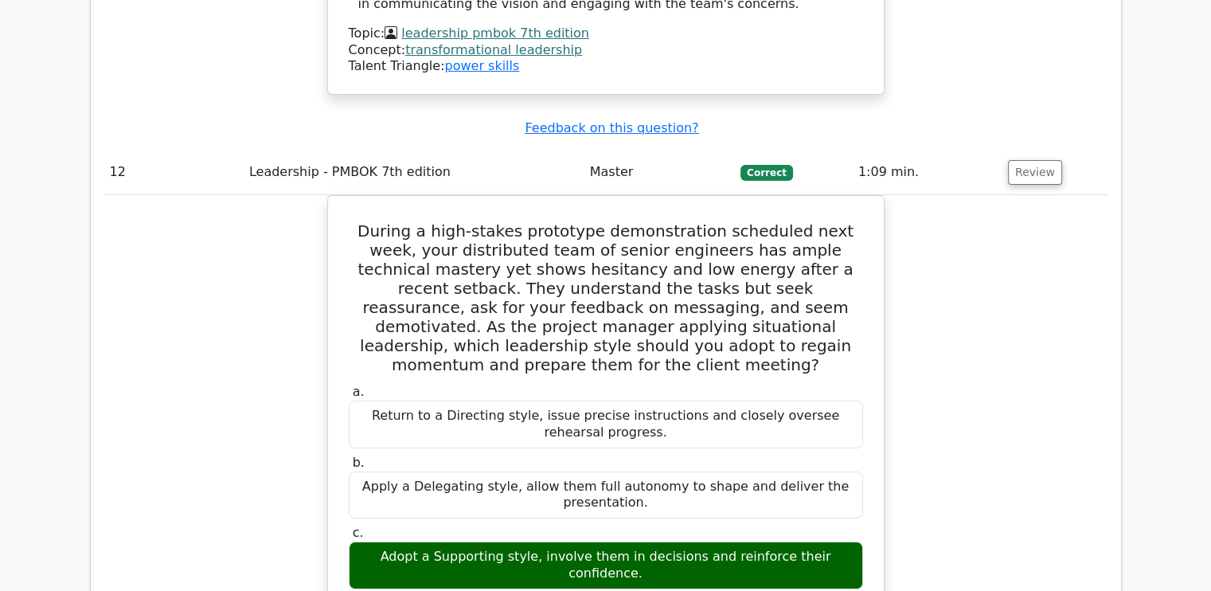
scroll to position [12107, 0]
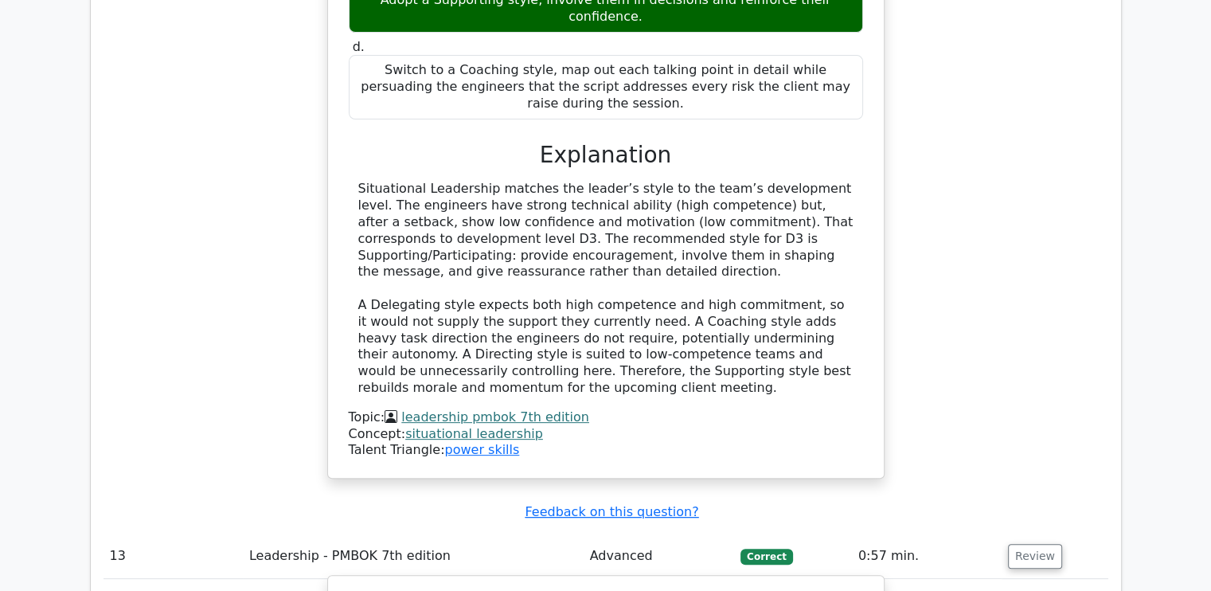
scroll to position [12584, 0]
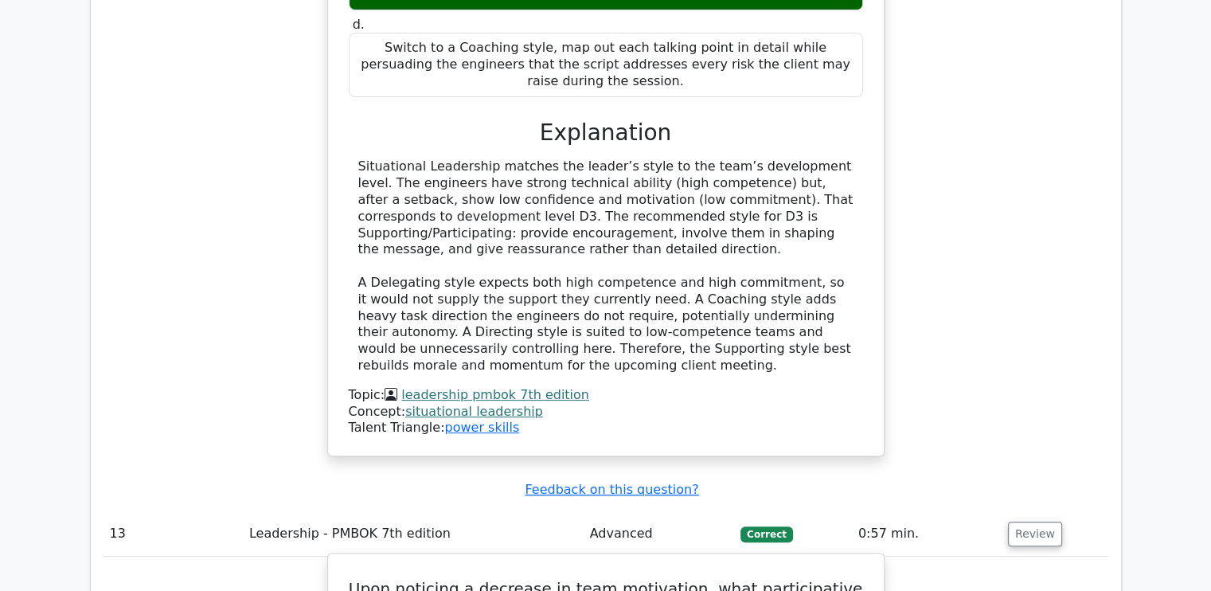
drag, startPoint x: 354, startPoint y: 268, endPoint x: 598, endPoint y: 284, distance: 244.2
drag, startPoint x: 598, startPoint y: 284, endPoint x: 653, endPoint y: 284, distance: 55.0
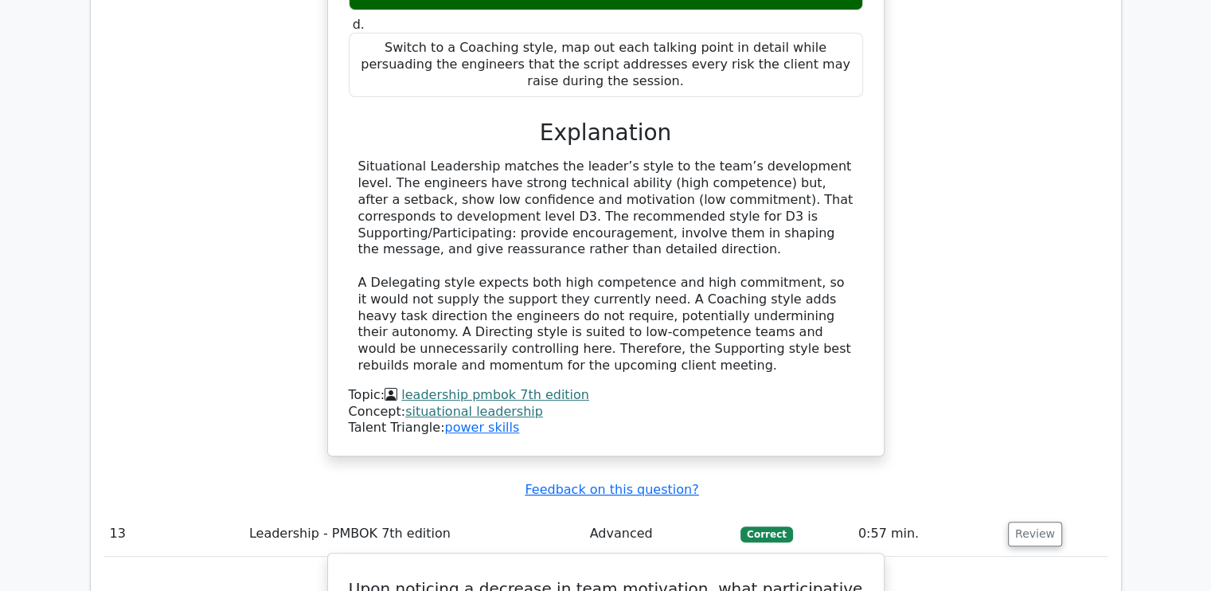
drag, startPoint x: 654, startPoint y: 280, endPoint x: 726, endPoint y: 342, distance: 96.0
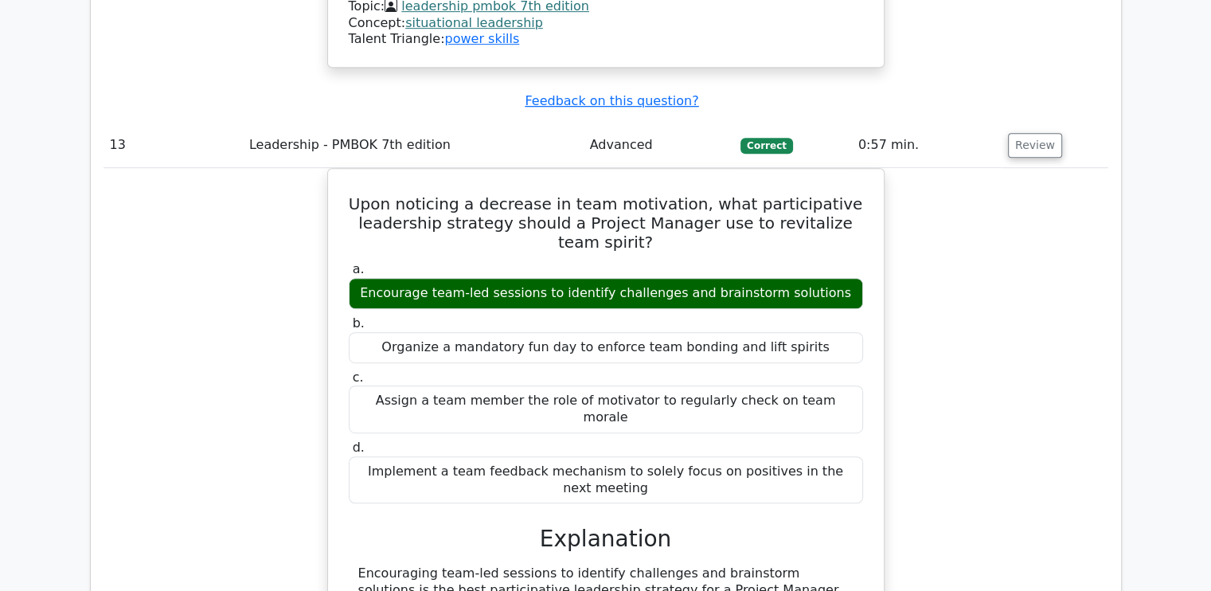
scroll to position [12983, 0]
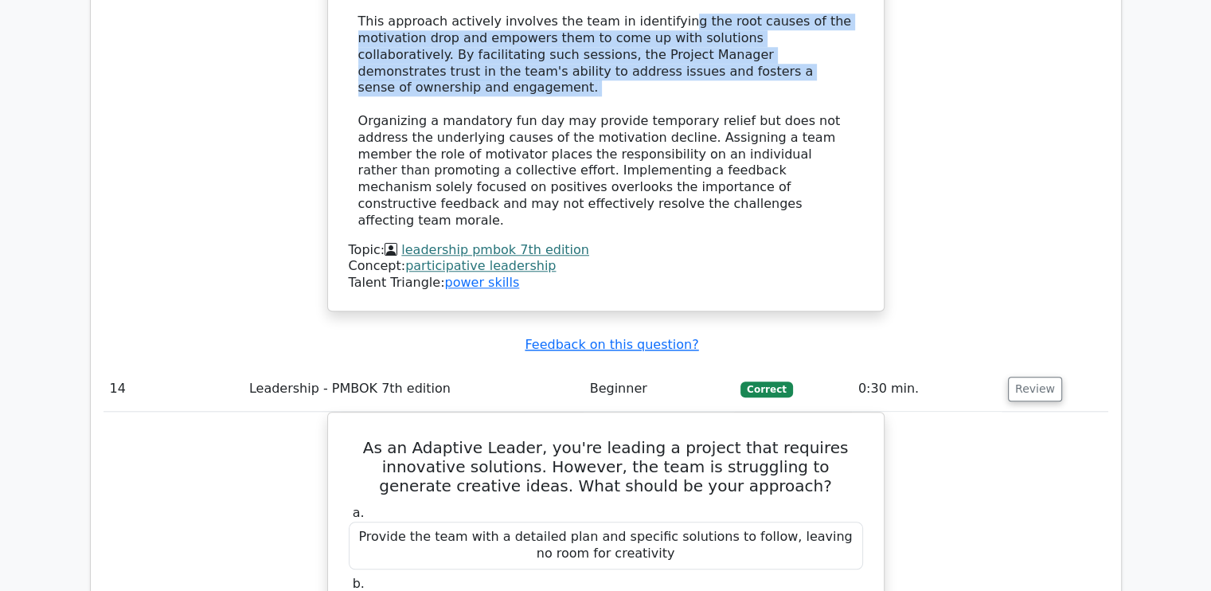
scroll to position [13620, 0]
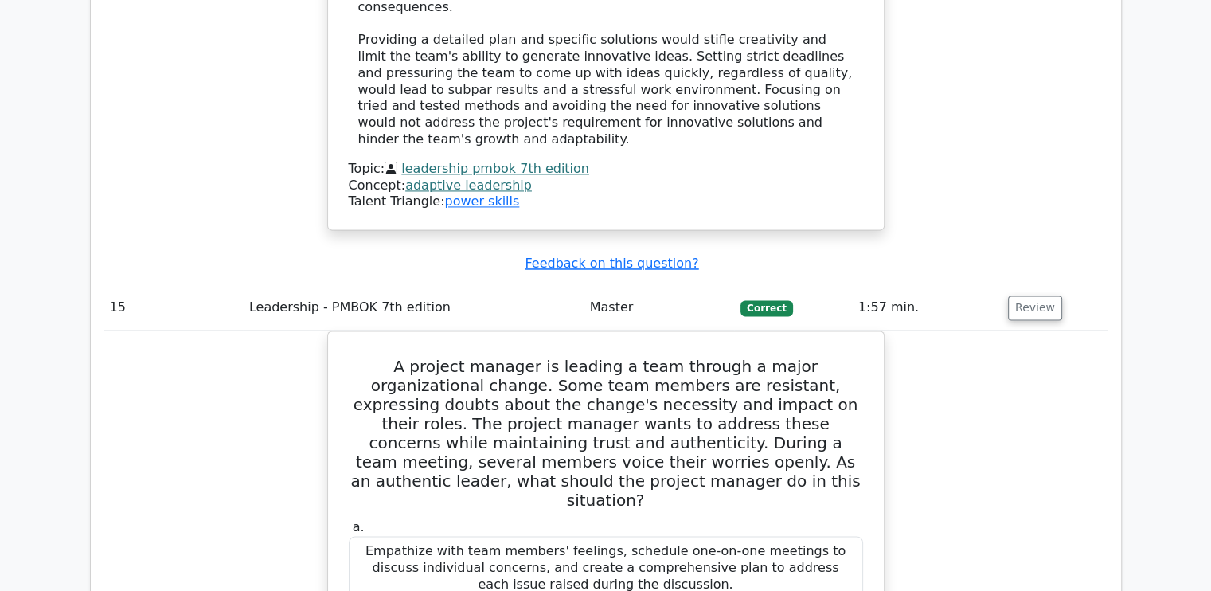
scroll to position [14507, 0]
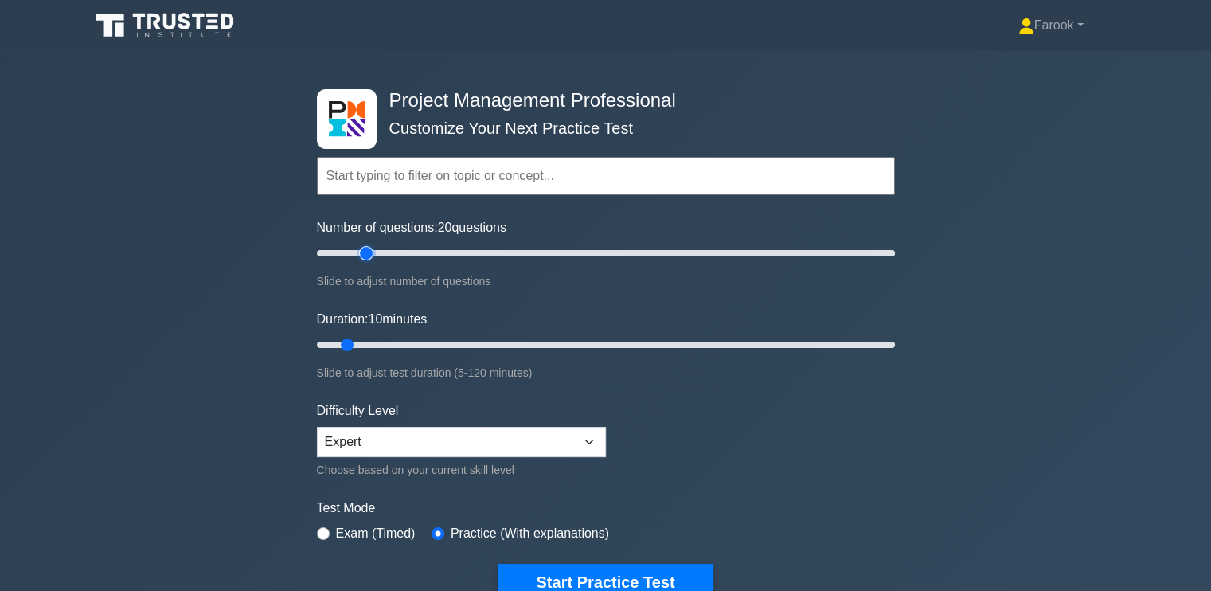
drag, startPoint x: 339, startPoint y: 252, endPoint x: 366, endPoint y: 283, distance: 40.6
type input "20"
click at [366, 263] on input "Number of questions: 20 questions" at bounding box center [606, 253] width 578 height 19
drag, startPoint x: 350, startPoint y: 345, endPoint x: 389, endPoint y: 354, distance: 40.2
type input "20"
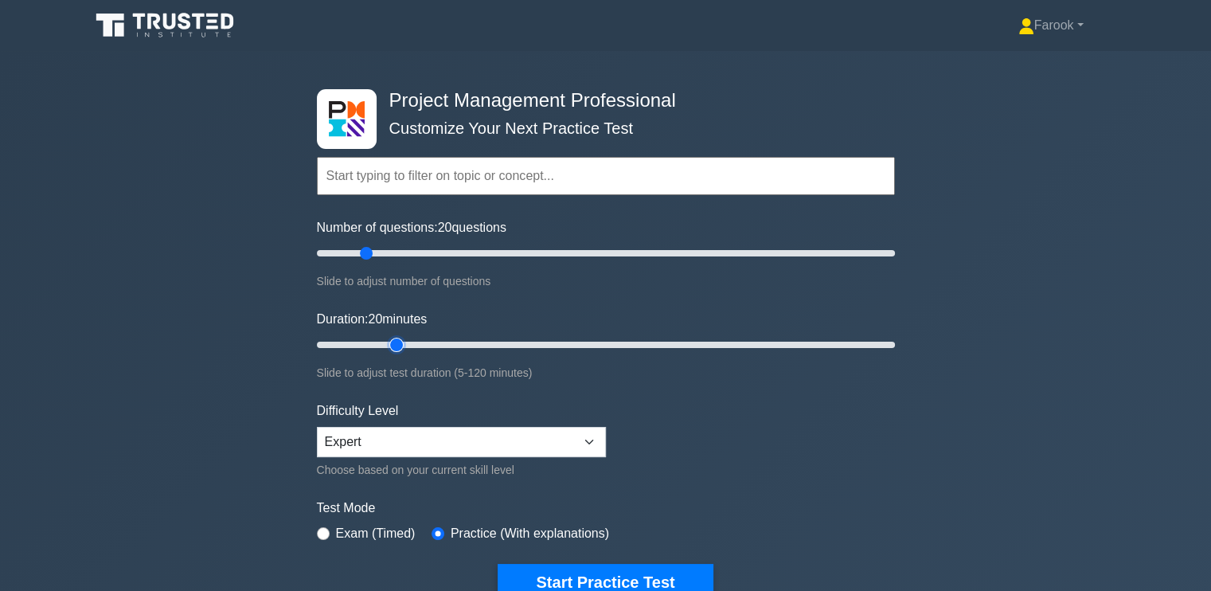
click at [389, 354] on input "Duration: 20 minutes" at bounding box center [606, 344] width 578 height 19
click at [417, 170] on input "text" at bounding box center [606, 176] width 578 height 38
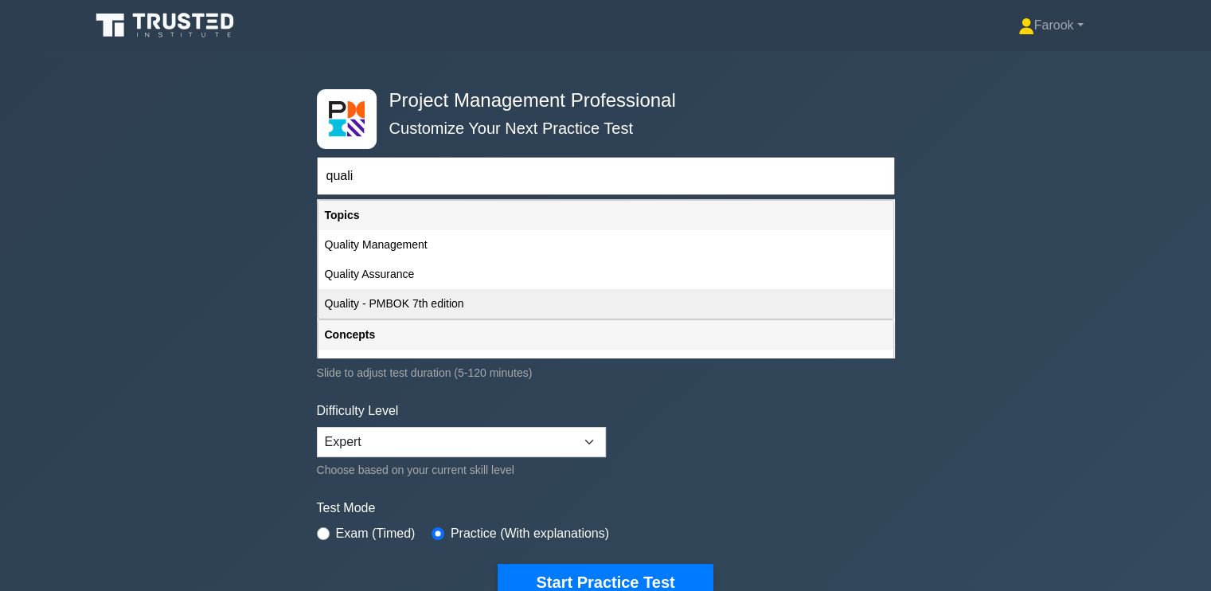
click at [425, 310] on div "Quality - PMBOK 7th edition" at bounding box center [606, 303] width 575 height 29
type input "Quality - PMBOK 7th edition"
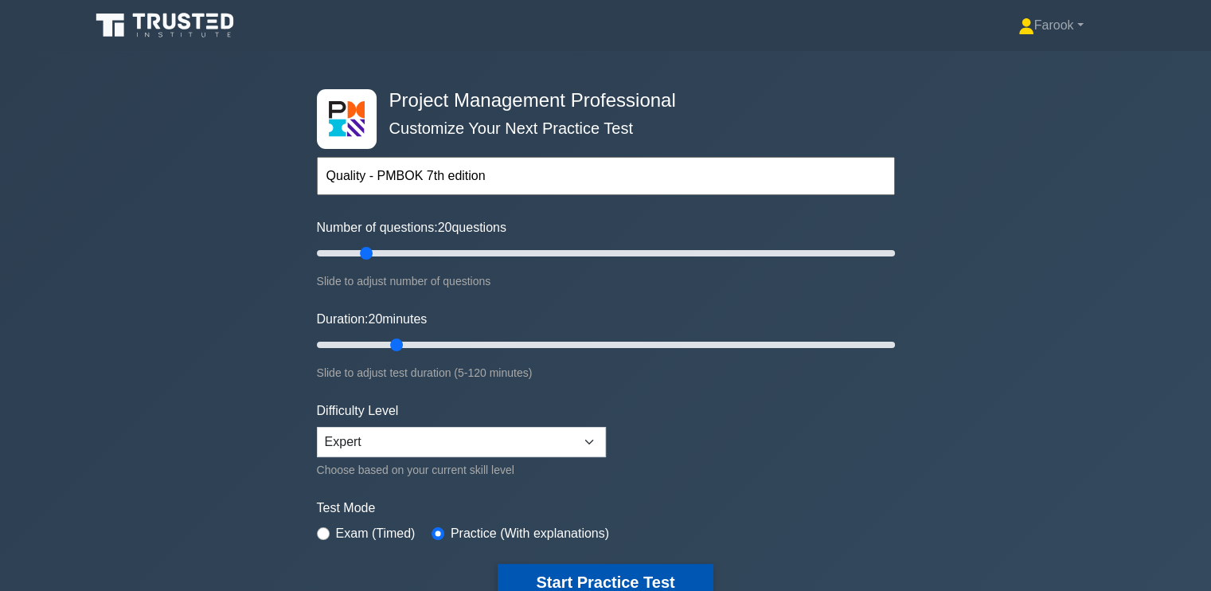
click at [616, 573] on button "Start Practice Test" at bounding box center [605, 582] width 215 height 37
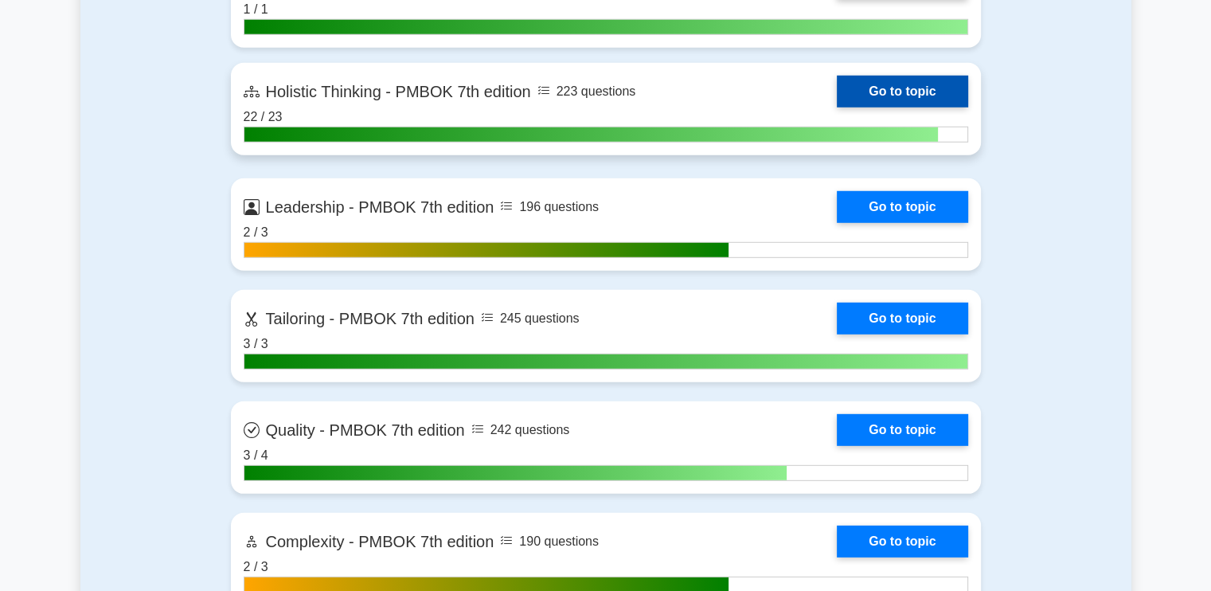
scroll to position [4540, 0]
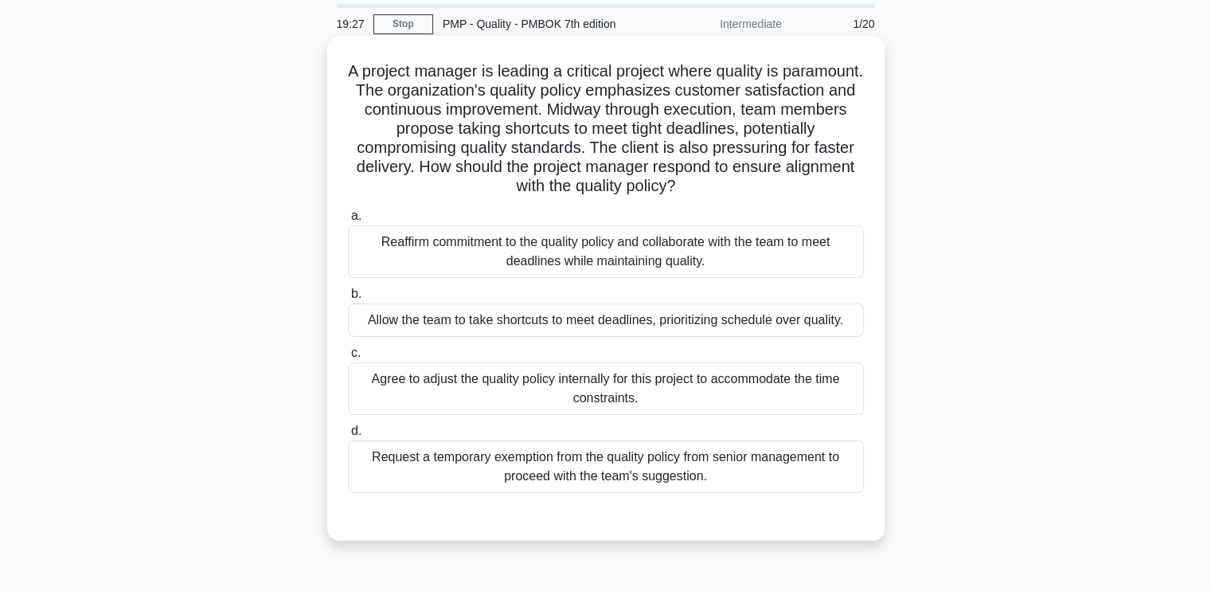
scroll to position [80, 0]
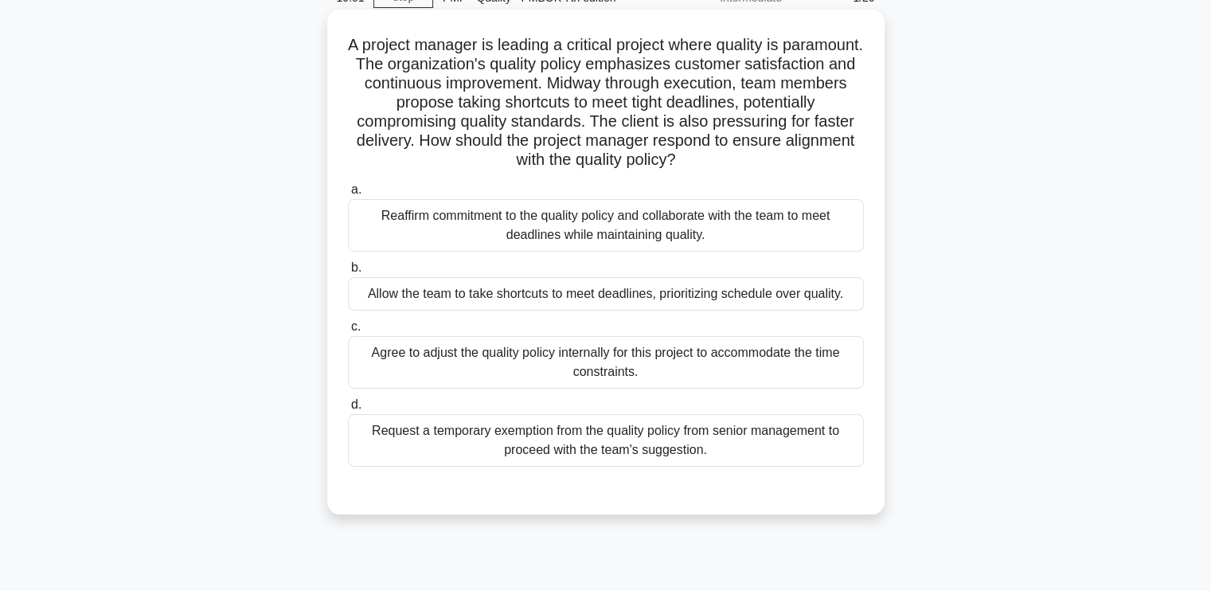
click at [556, 237] on div "Reaffirm commitment to the quality policy and collaborate with the team to meet…" at bounding box center [606, 225] width 516 height 53
click at [348, 195] on input "a. Reaffirm commitment to the quality policy and collaborate with the team to m…" at bounding box center [348, 190] width 0 height 10
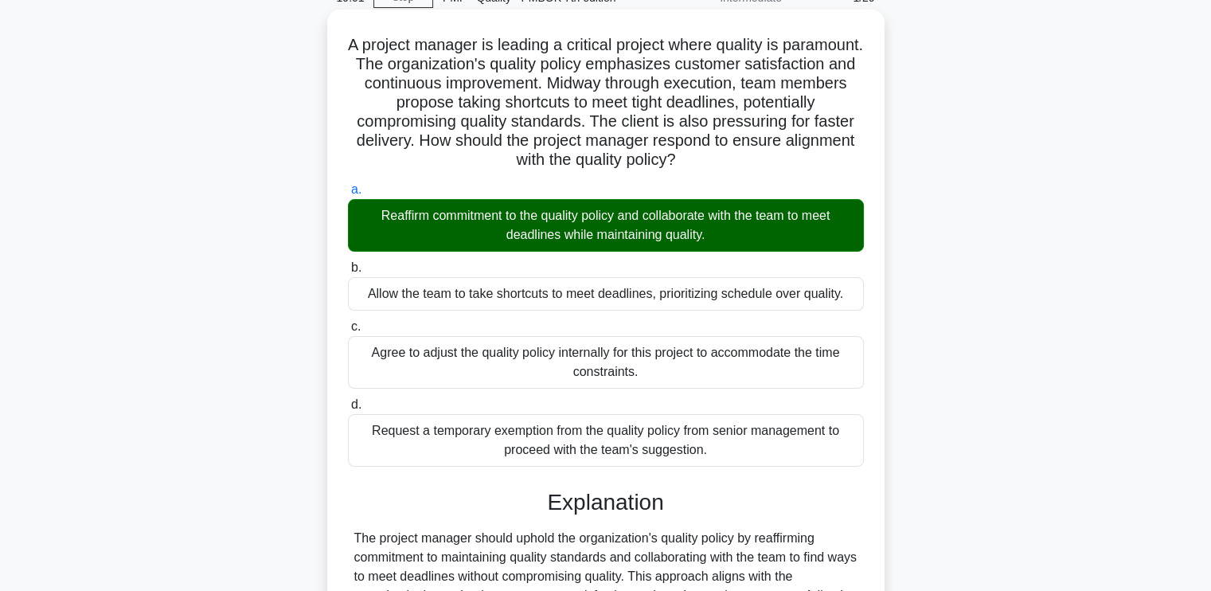
scroll to position [295, 0]
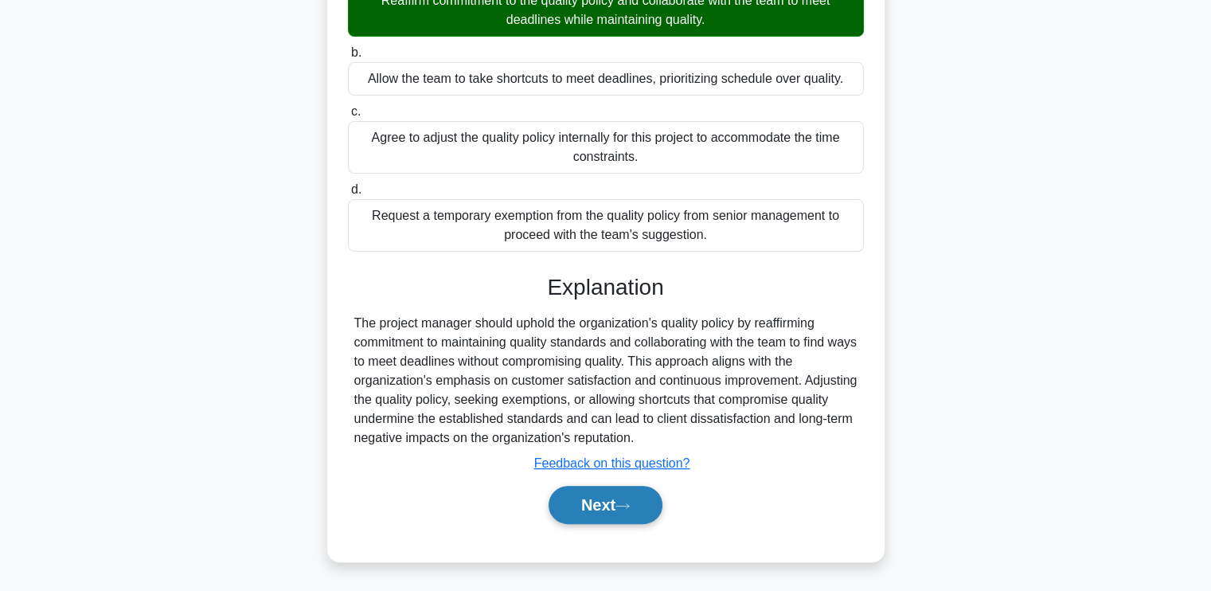
click at [551, 494] on button "Next" at bounding box center [606, 505] width 114 height 38
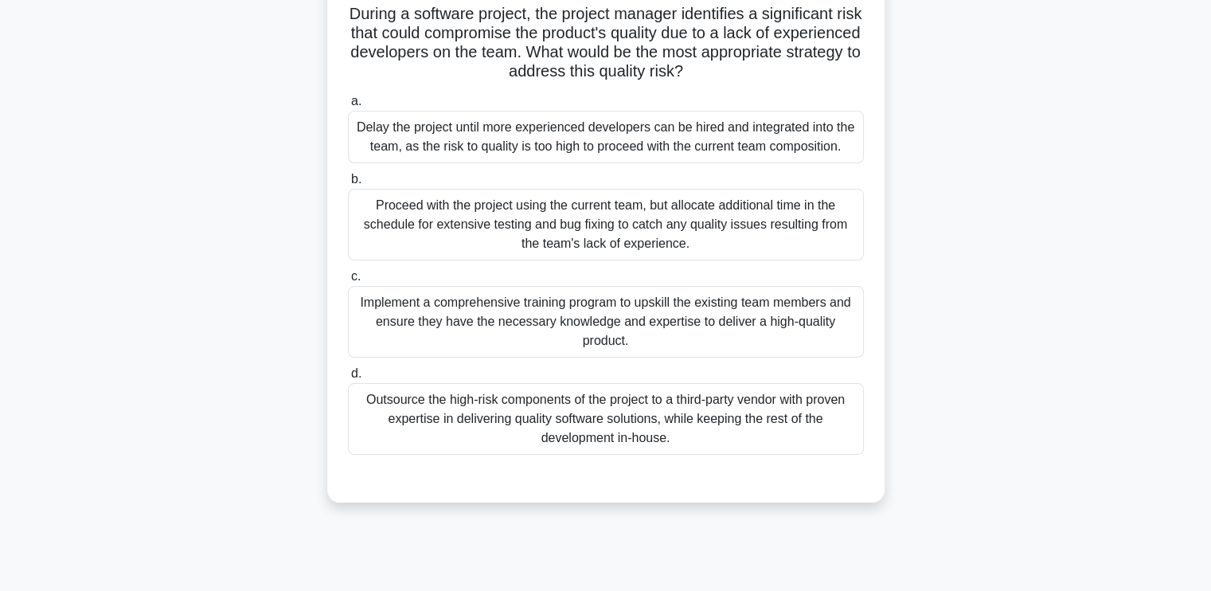
scroll to position [31, 0]
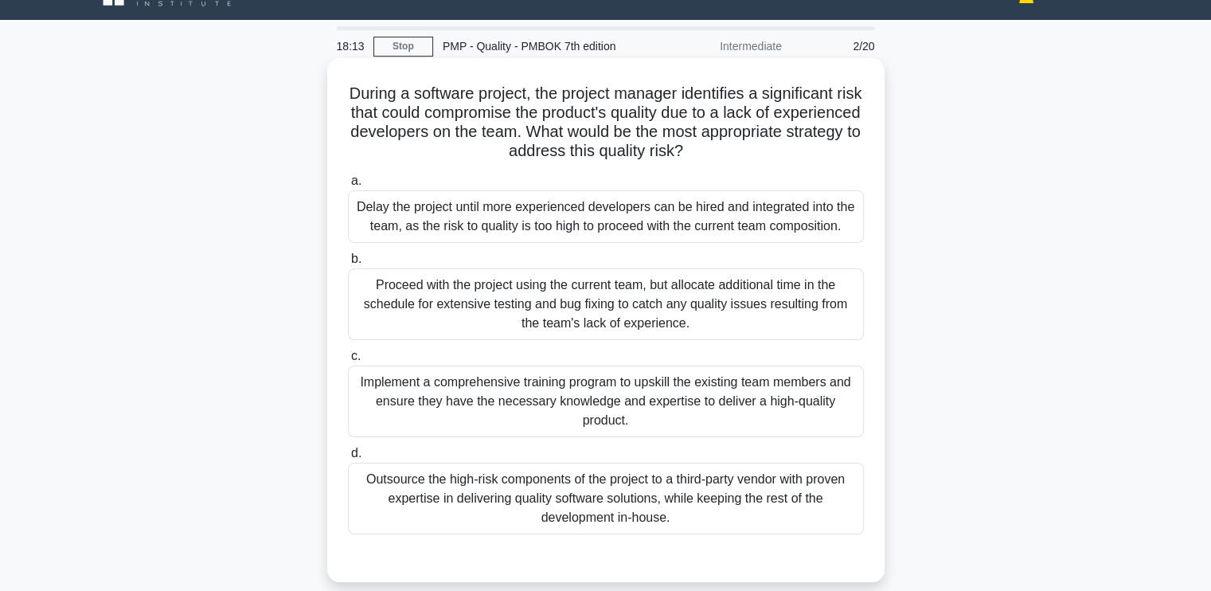
click at [652, 408] on div "Implement a comprehensive training program to upskill the existing team members…" at bounding box center [606, 402] width 516 height 72
click at [348, 362] on input "c. Implement a comprehensive training program to upskill the existing team memb…" at bounding box center [348, 356] width 0 height 10
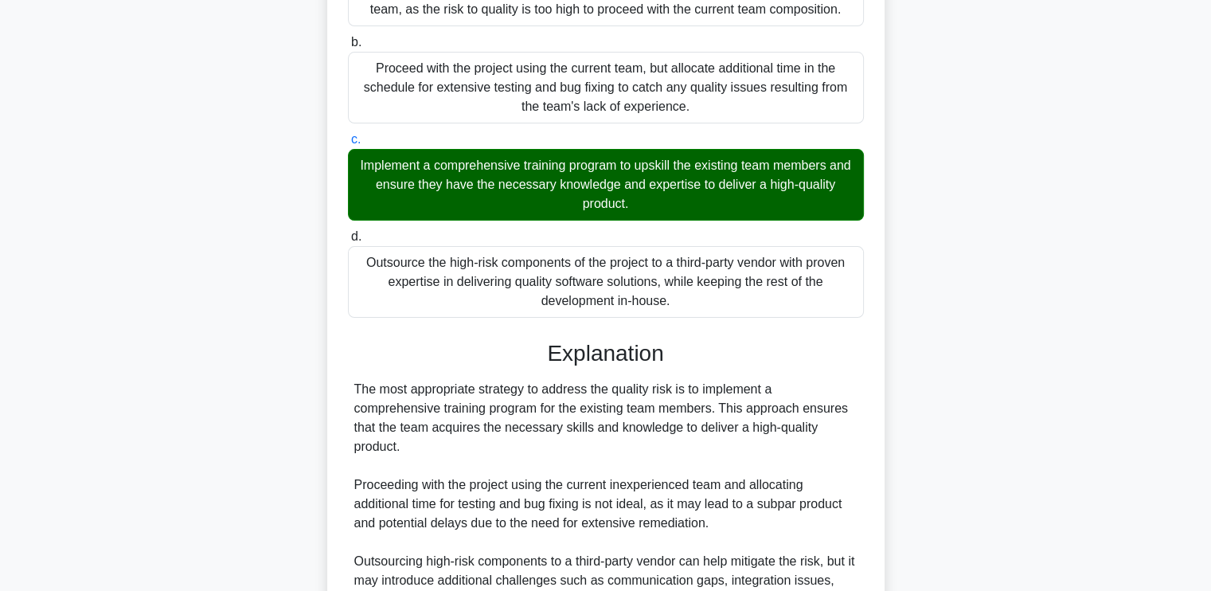
scroll to position [509, 0]
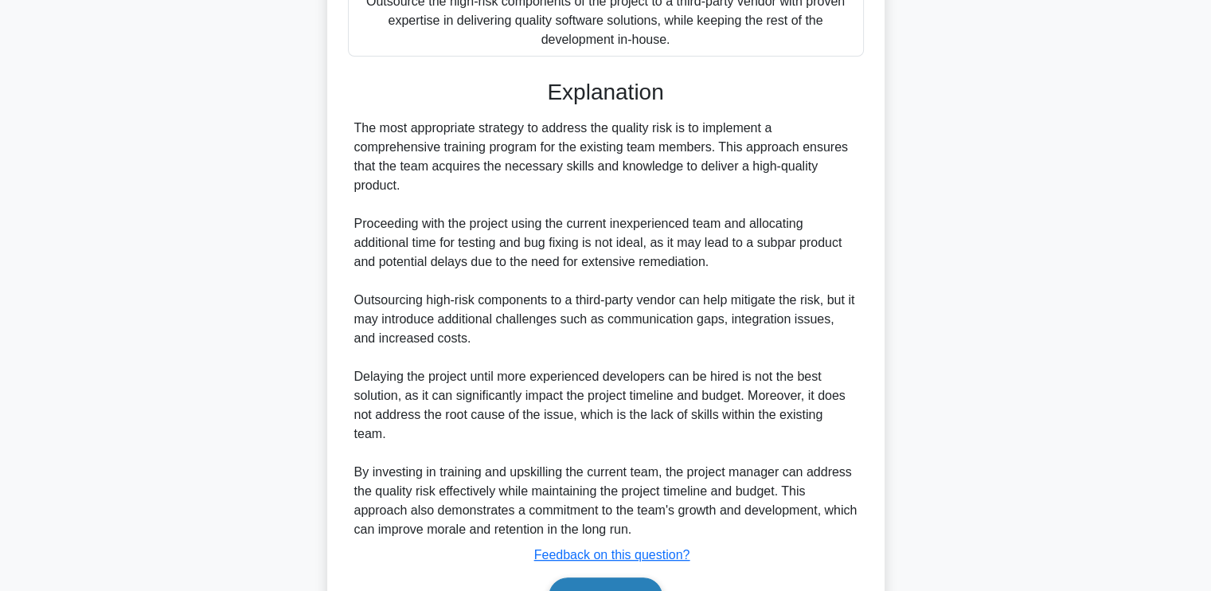
click at [598, 577] on button "Next" at bounding box center [606, 596] width 114 height 38
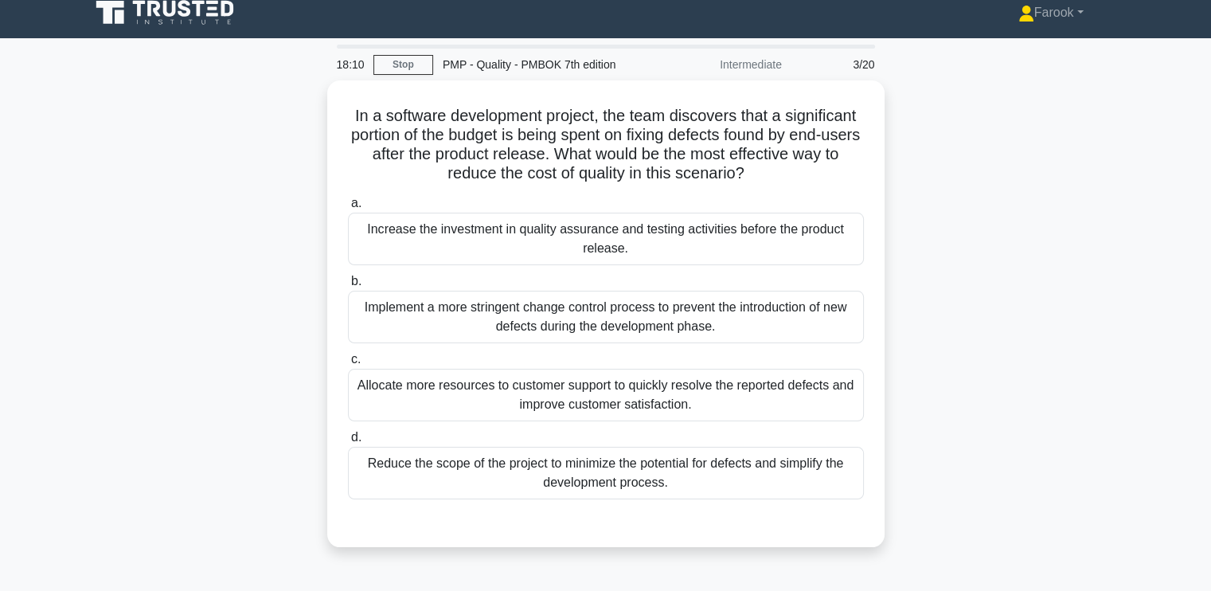
scroll to position [0, 0]
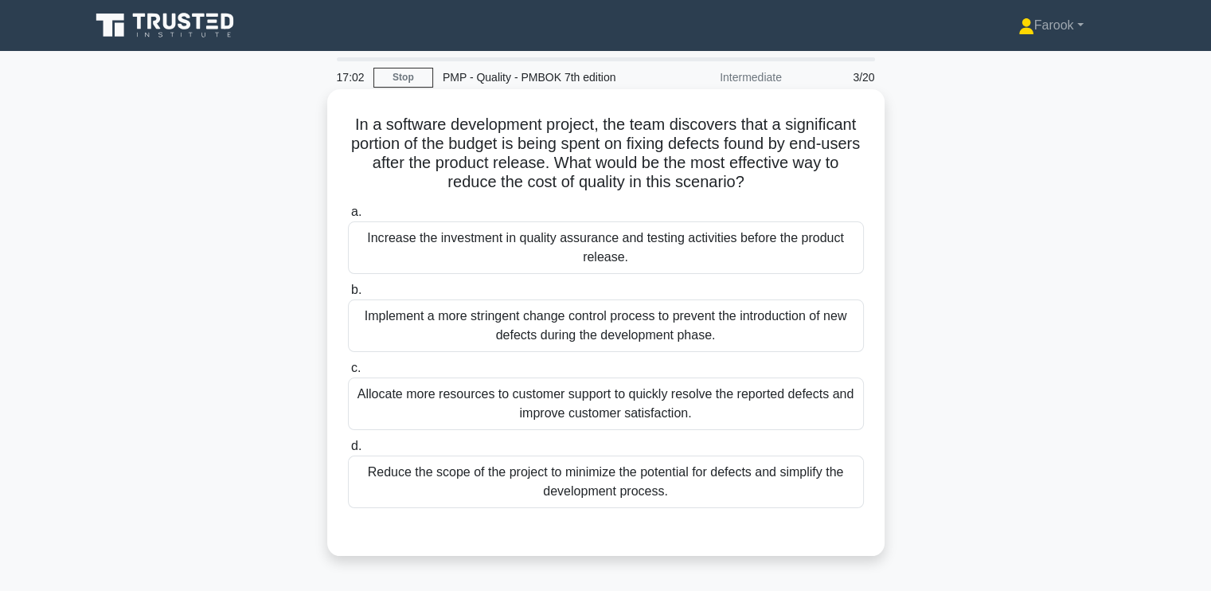
click at [538, 263] on div "Increase the investment in quality assurance and testing activities before the …" at bounding box center [606, 247] width 516 height 53
click at [348, 217] on input "a. Increase the investment in quality assurance and testing activities before t…" at bounding box center [348, 212] width 0 height 10
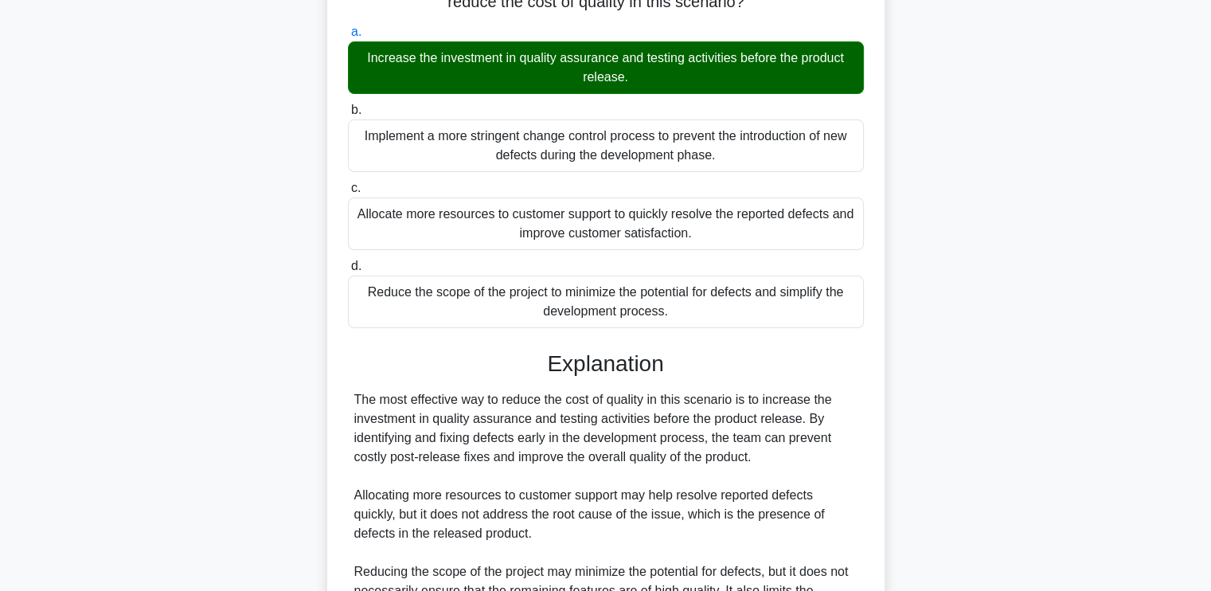
scroll to position [398, 0]
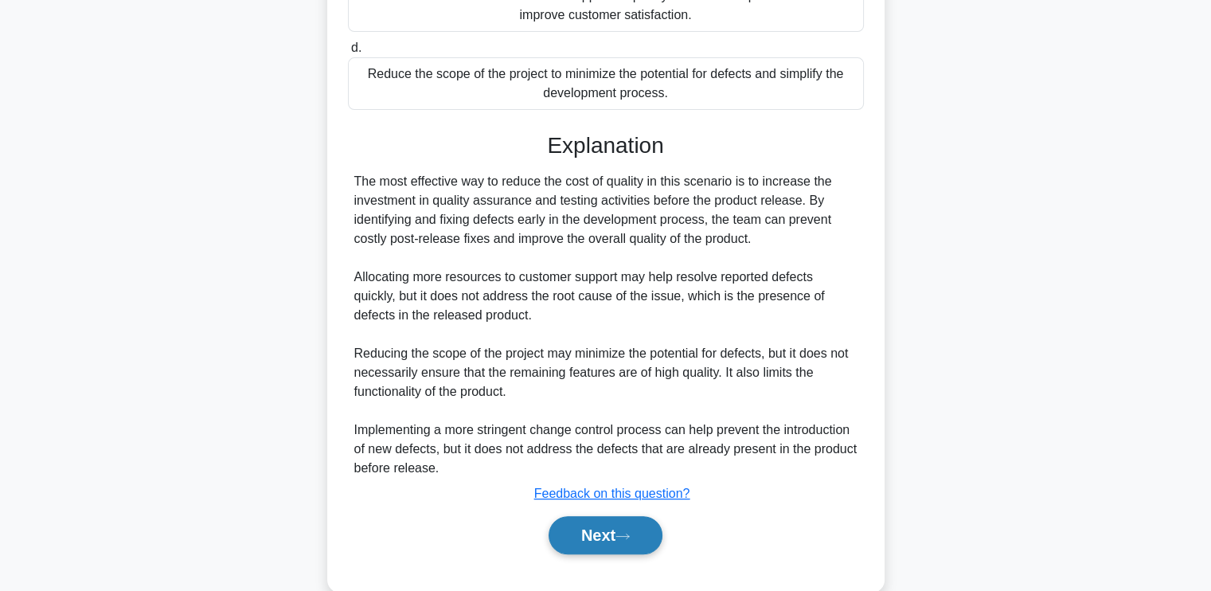
click at [578, 523] on button "Next" at bounding box center [606, 535] width 114 height 38
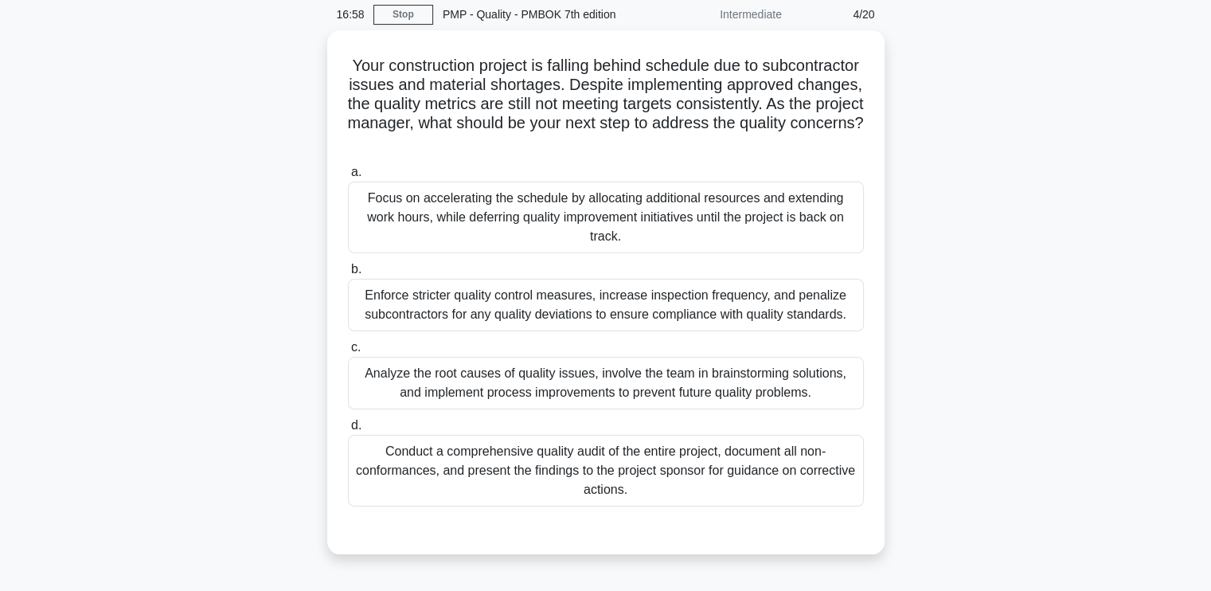
scroll to position [31, 0]
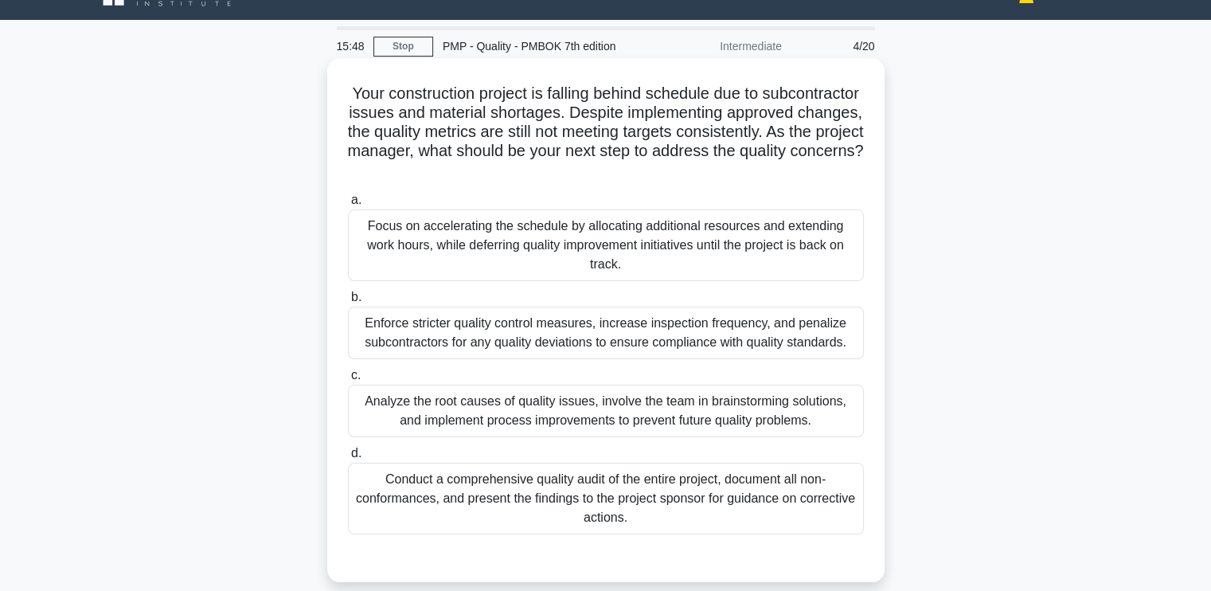
click at [576, 418] on div "Analyze the root causes of quality issues, involve the team in brainstorming so…" at bounding box center [606, 411] width 516 height 53
click at [348, 381] on input "c. Analyze the root causes of quality issues, involve the team in brainstorming…" at bounding box center [348, 375] width 0 height 10
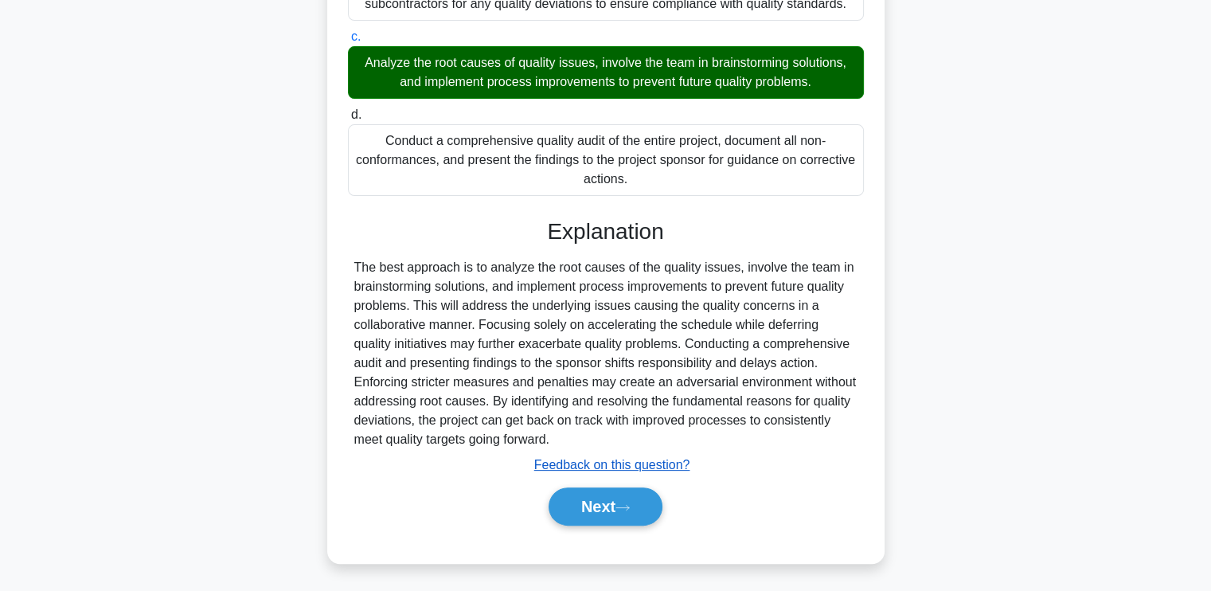
scroll to position [371, 0]
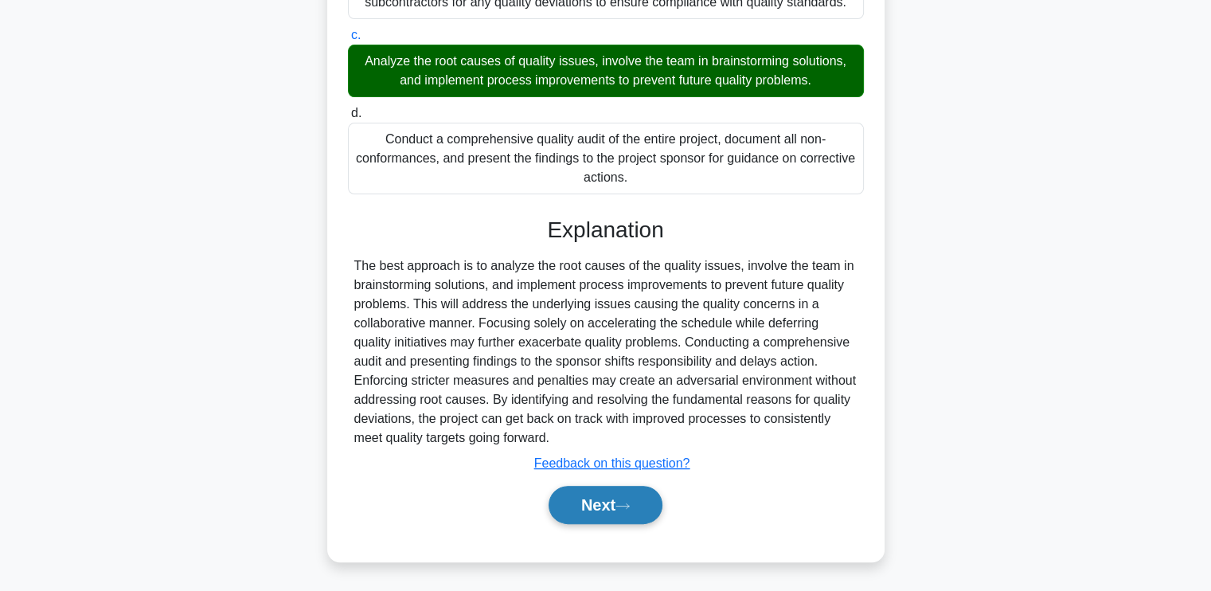
click at [571, 503] on button "Next" at bounding box center [606, 505] width 114 height 38
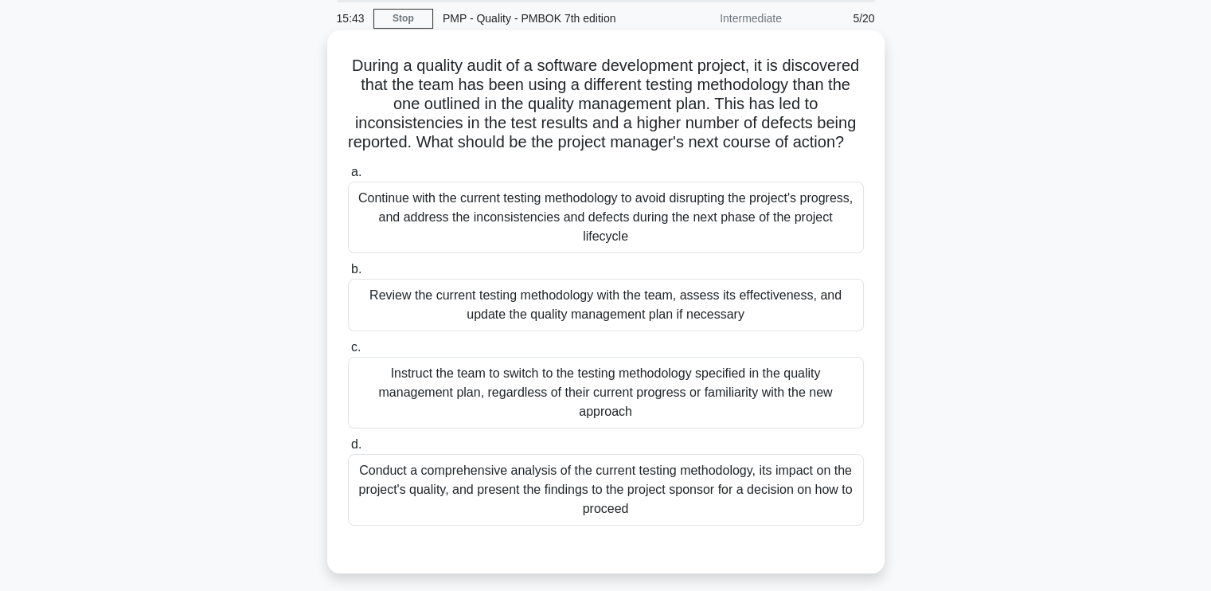
scroll to position [31, 0]
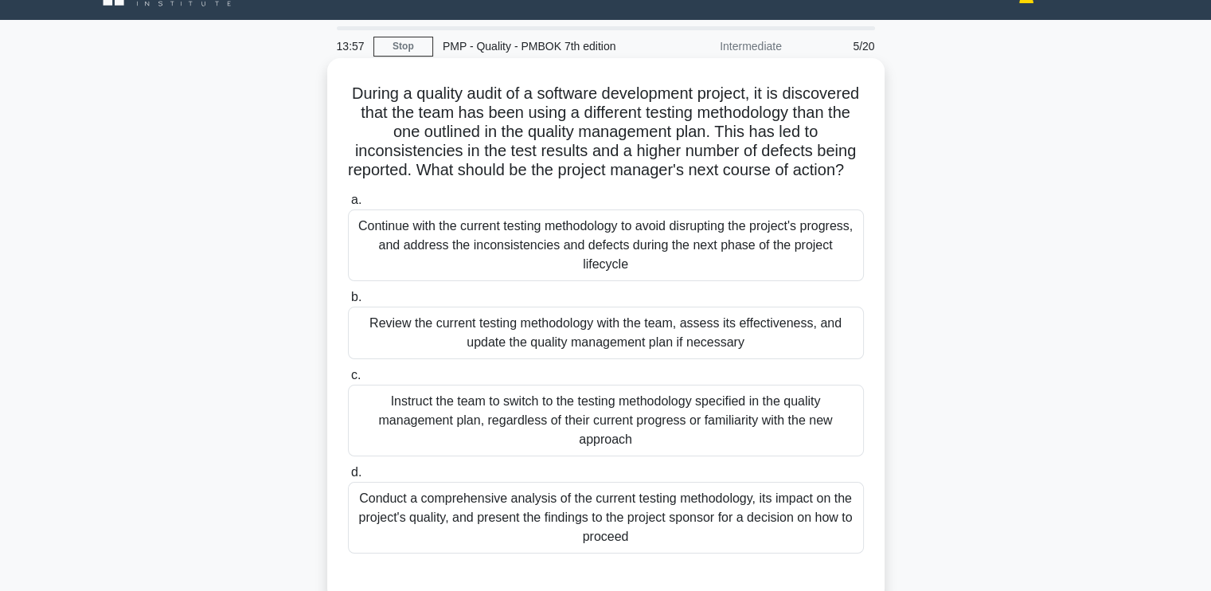
click at [765, 359] on div "Review the current testing methodology with the team, assess its effectiveness,…" at bounding box center [606, 333] width 516 height 53
click at [348, 303] on input "b. Review the current testing methodology with the team, assess its effectivene…" at bounding box center [348, 297] width 0 height 10
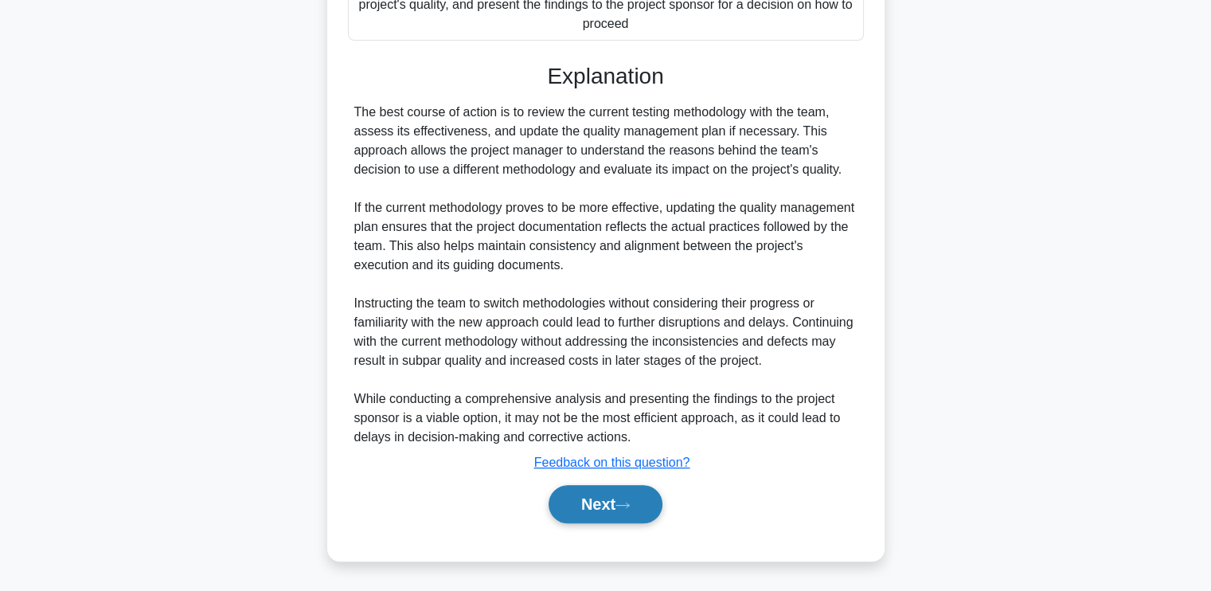
click at [601, 517] on button "Next" at bounding box center [606, 504] width 114 height 38
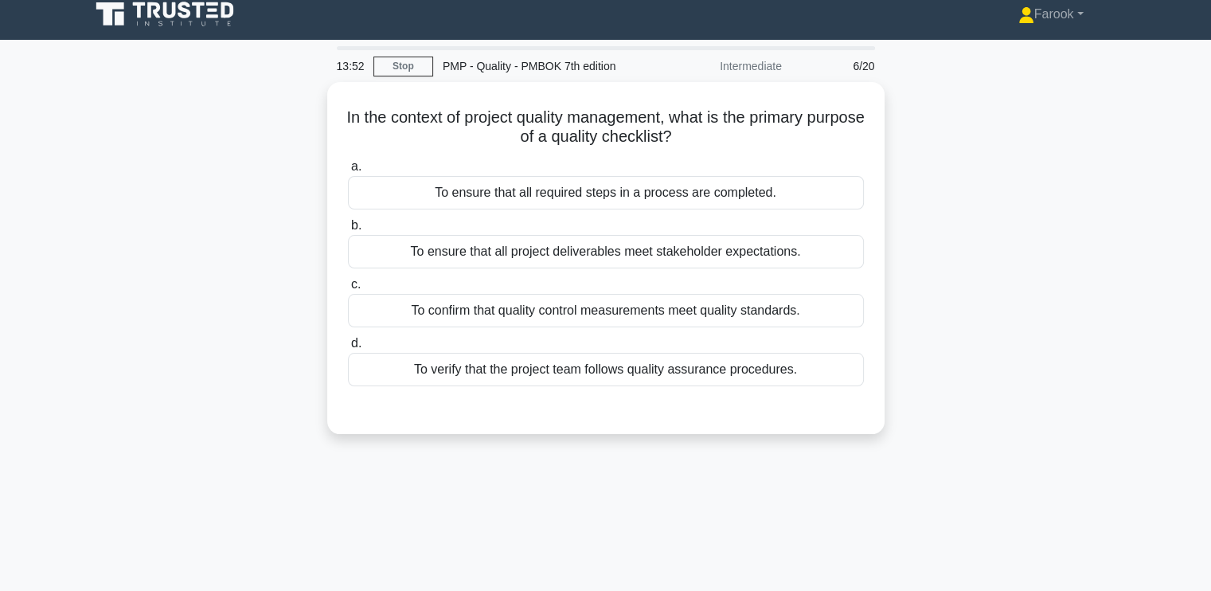
scroll to position [0, 0]
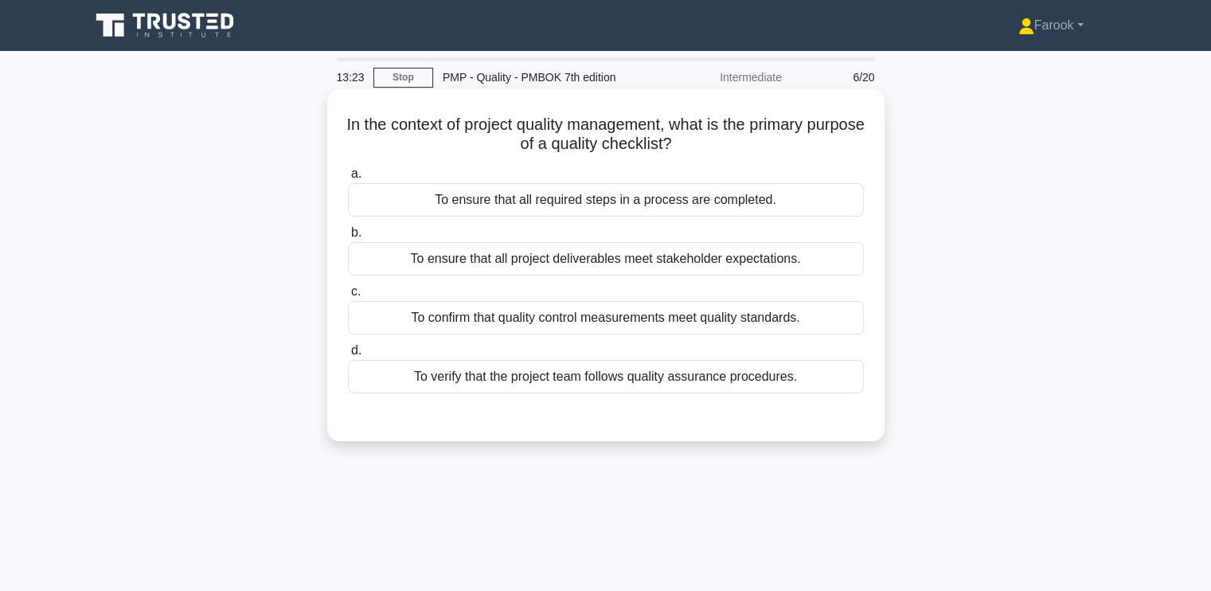
click at [641, 208] on div "To ensure that all required steps in a process are completed." at bounding box center [606, 199] width 516 height 33
click at [348, 179] on input "a. To ensure that all required steps in a process are completed." at bounding box center [348, 174] width 0 height 10
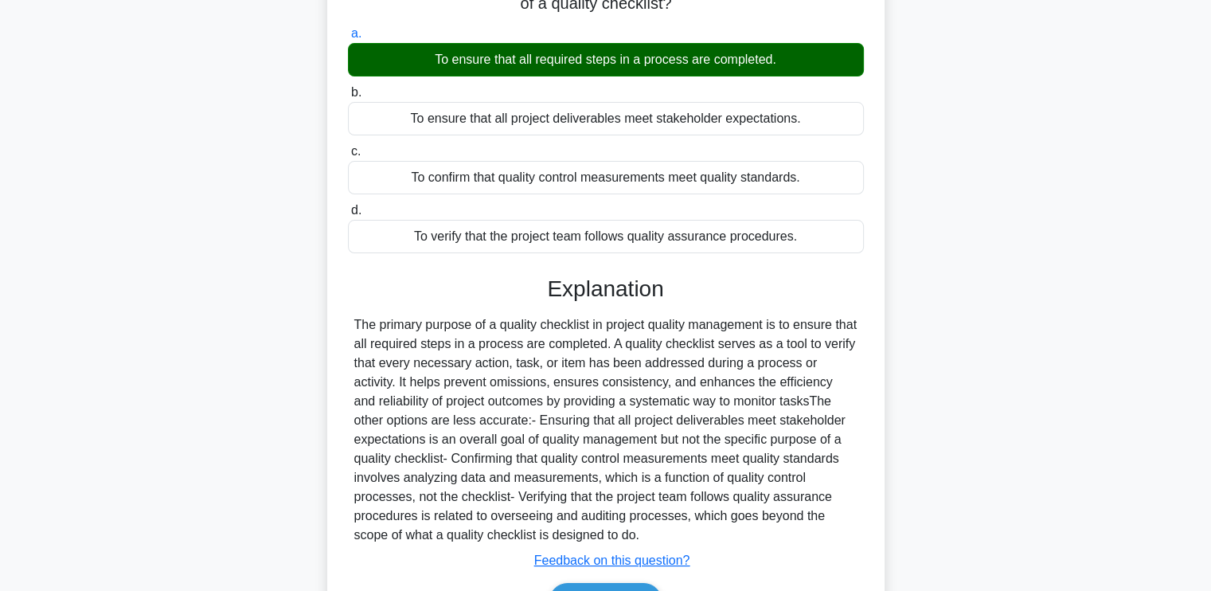
scroll to position [239, 0]
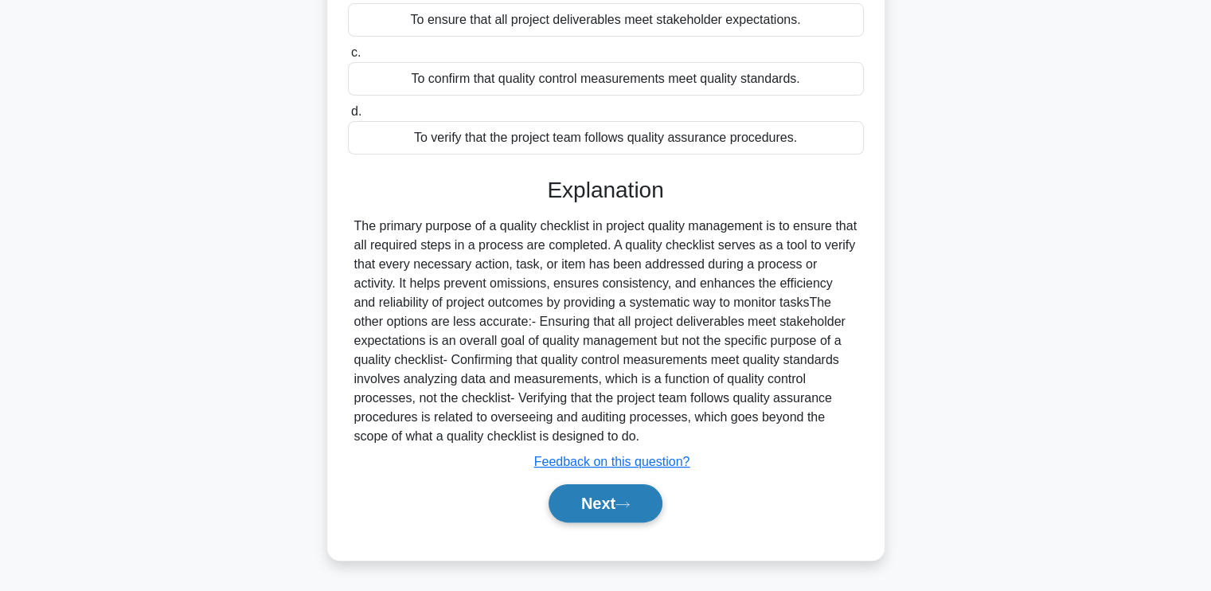
click at [589, 511] on button "Next" at bounding box center [606, 503] width 114 height 38
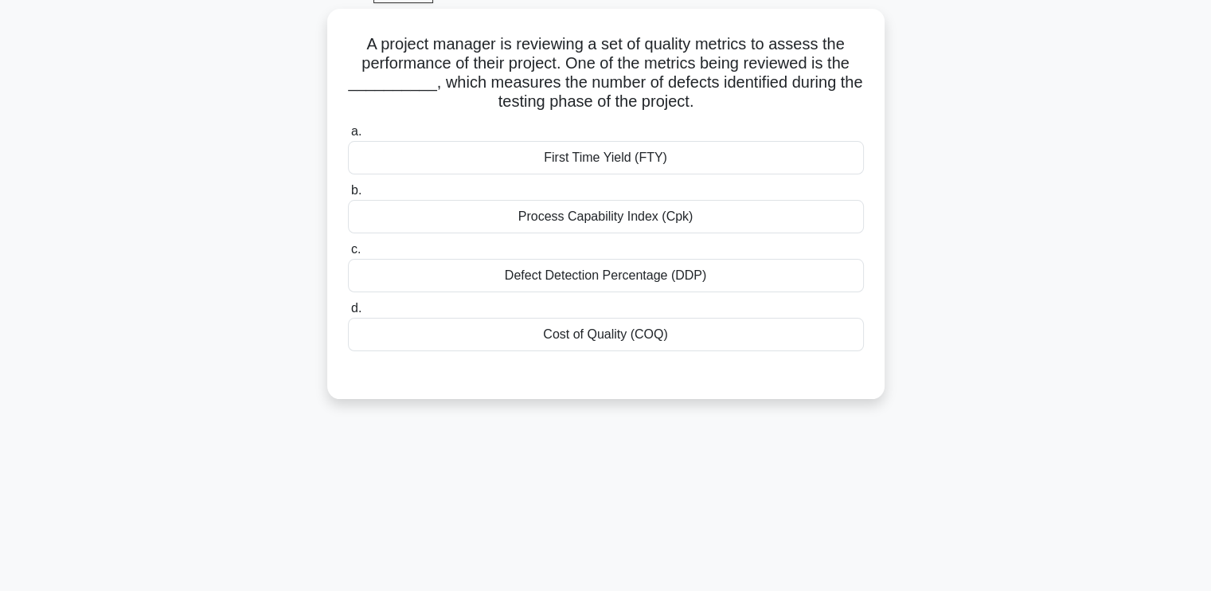
scroll to position [80, 0]
click at [624, 281] on div "Defect Detection Percentage (DDP)" at bounding box center [606, 276] width 516 height 33
click at [348, 256] on input "c. Defect Detection Percentage (DDP)" at bounding box center [348, 250] width 0 height 10
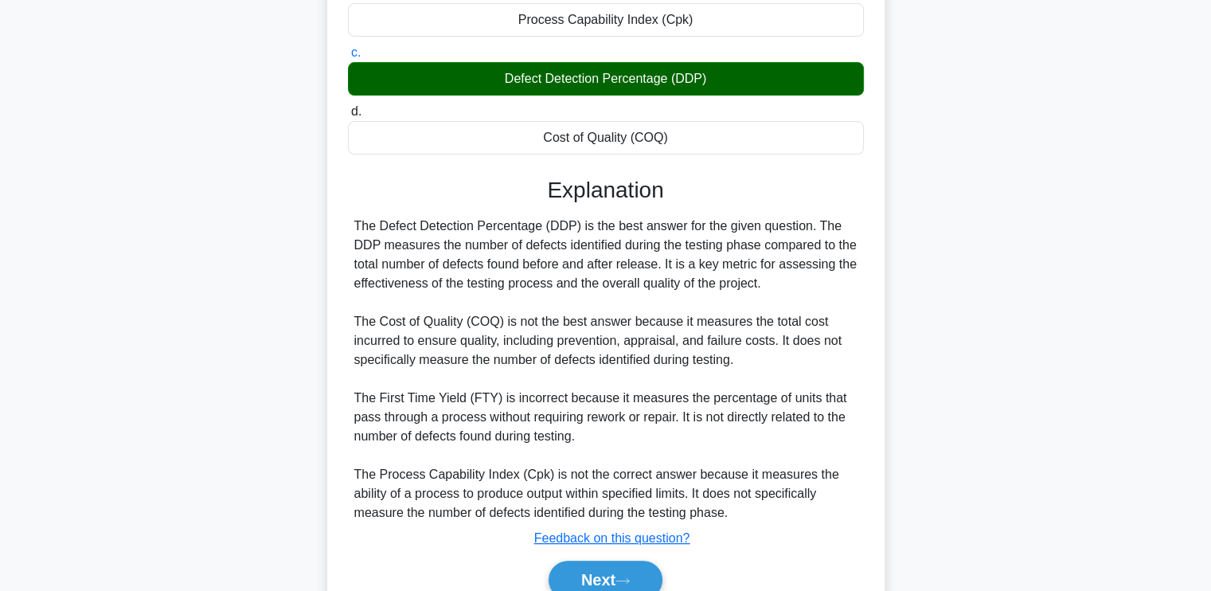
scroll to position [352, 0]
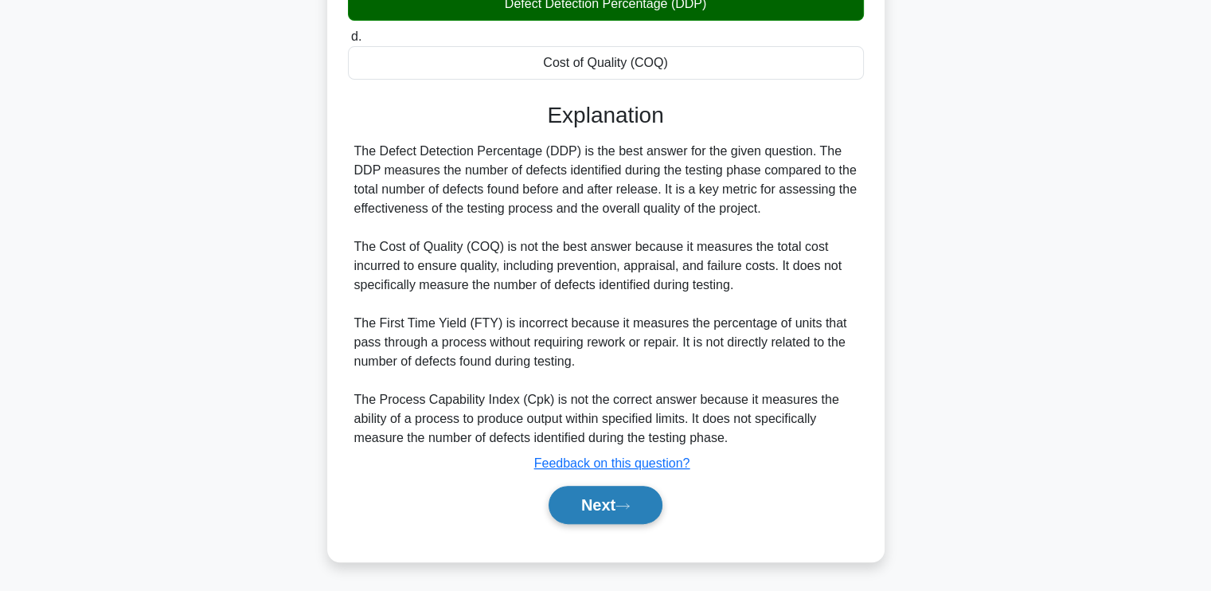
click at [605, 485] on div "Next" at bounding box center [606, 504] width 516 height 51
click at [605, 491] on button "Next" at bounding box center [606, 505] width 114 height 38
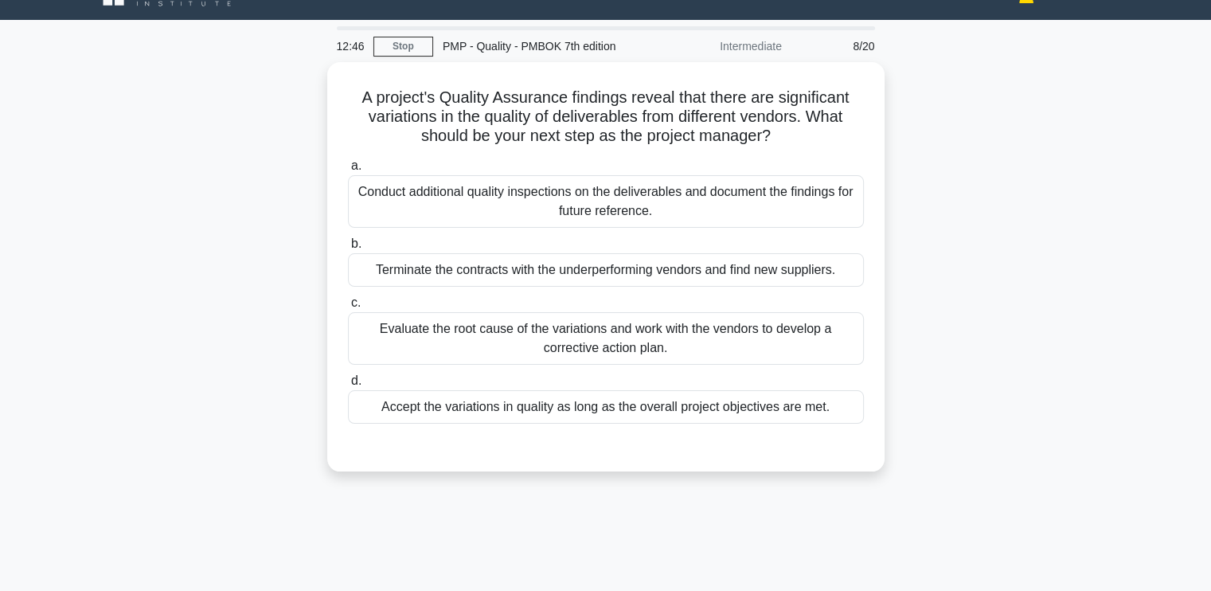
scroll to position [0, 0]
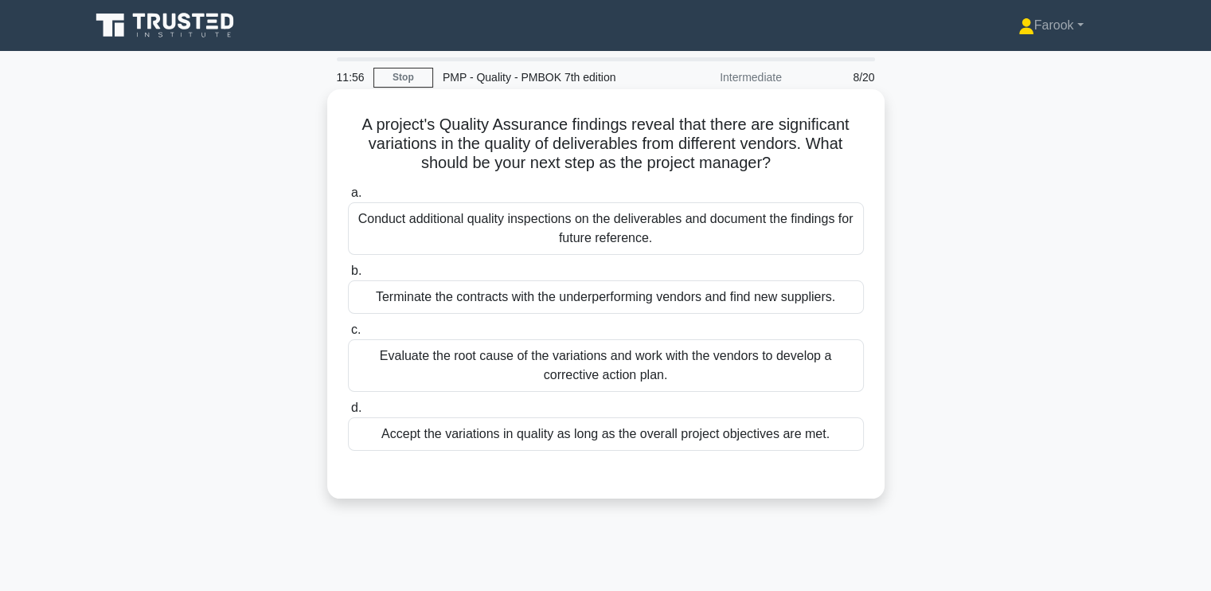
click at [663, 355] on div "Evaluate the root cause of the variations and work with the vendors to develop …" at bounding box center [606, 365] width 516 height 53
click at [348, 335] on input "c. Evaluate the root cause of the variations and work with the vendors to devel…" at bounding box center [348, 330] width 0 height 10
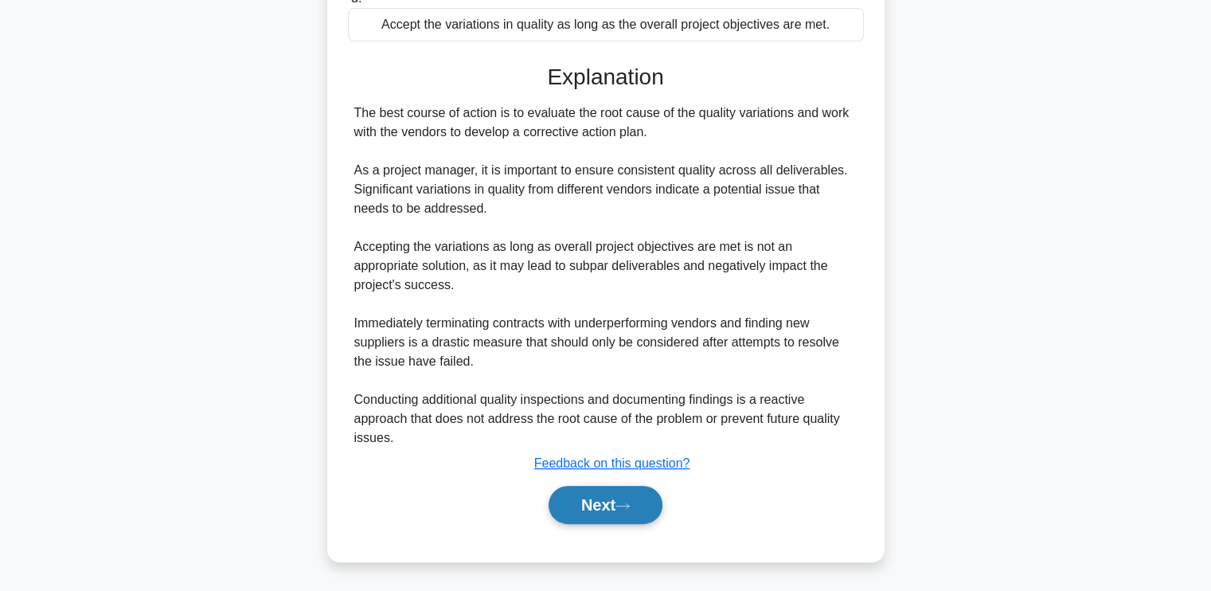
click at [621, 507] on icon at bounding box center [623, 506] width 14 height 9
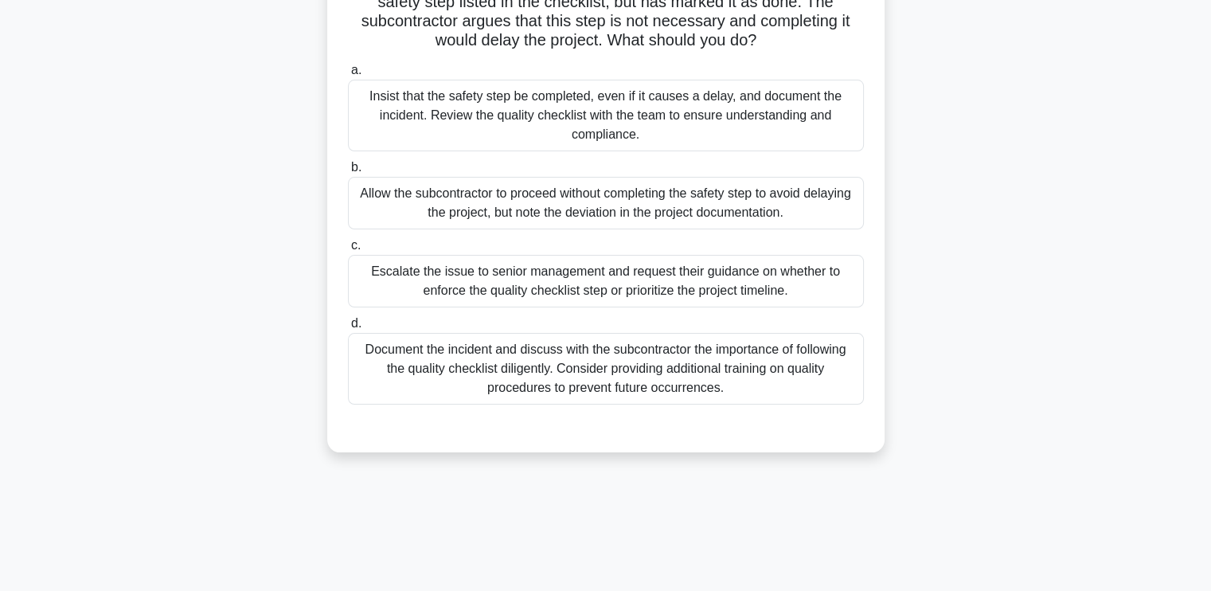
scroll to position [31, 0]
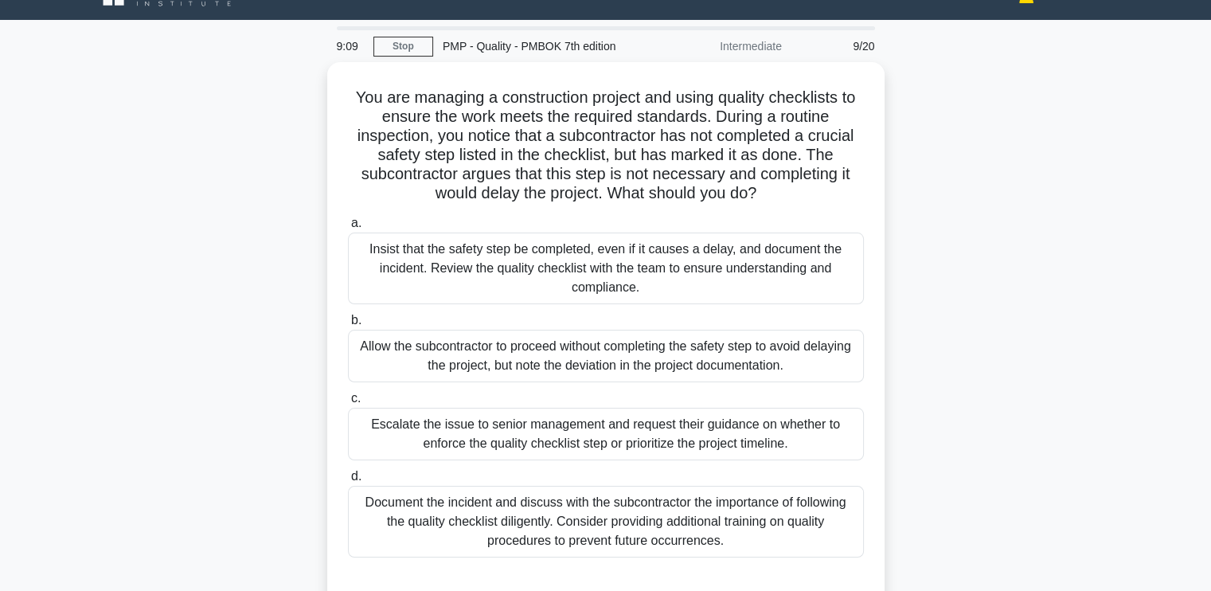
click at [621, 507] on div "Document the incident and discuss with the subcontractor the importance of foll…" at bounding box center [606, 522] width 516 height 72
click at [348, 482] on input "d. Document the incident and discuss with the subcontractor the importance of f…" at bounding box center [348, 477] width 0 height 10
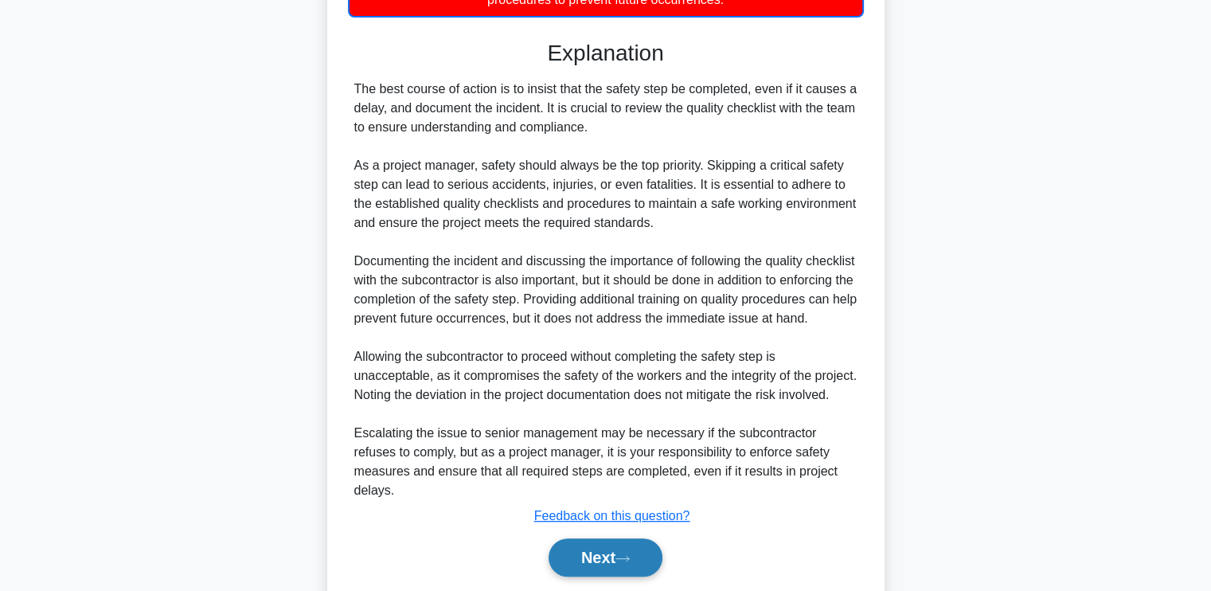
scroll to position [640, 0]
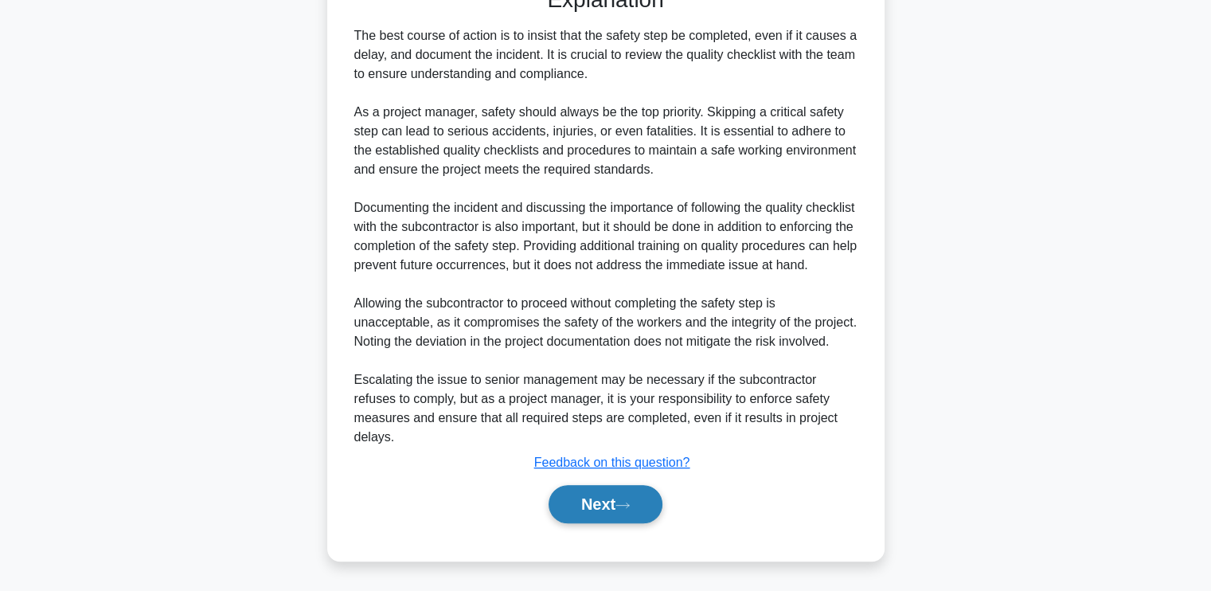
click at [564, 493] on button "Next" at bounding box center [606, 504] width 114 height 38
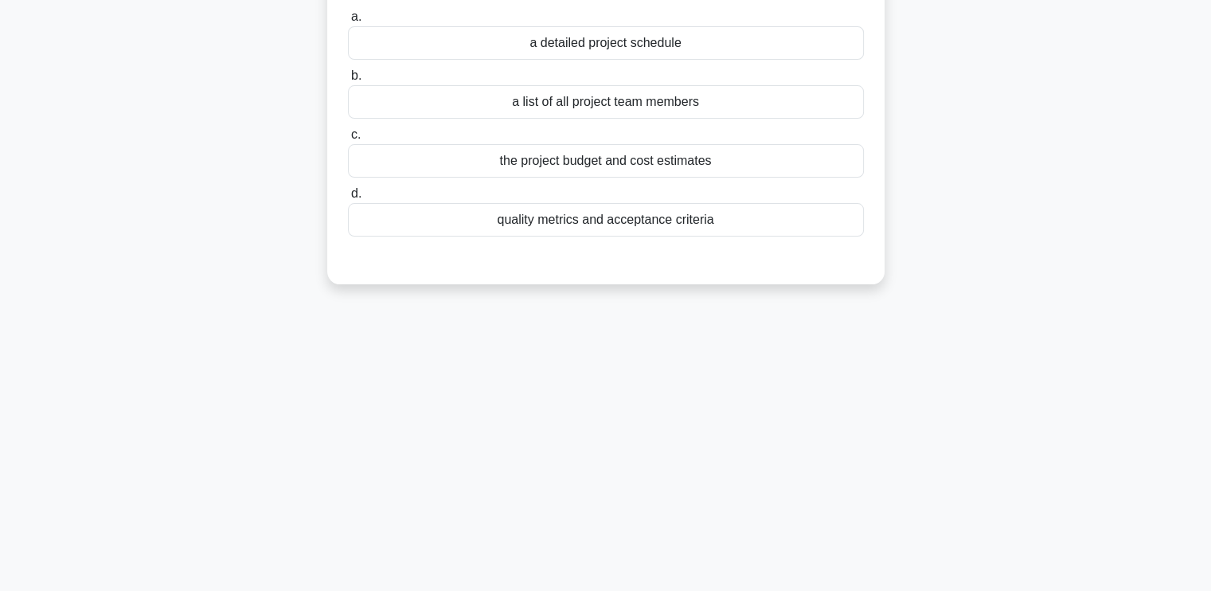
scroll to position [0, 0]
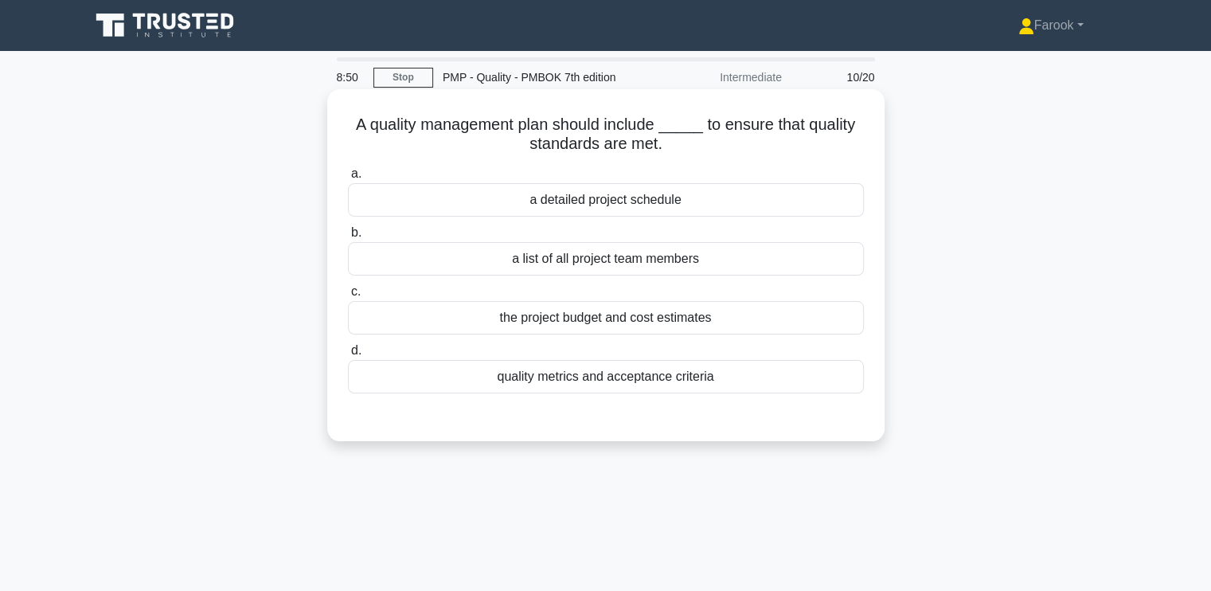
click at [573, 376] on div "quality metrics and acceptance criteria" at bounding box center [606, 376] width 516 height 33
click at [348, 356] on input "d. quality metrics and acceptance criteria" at bounding box center [348, 351] width 0 height 10
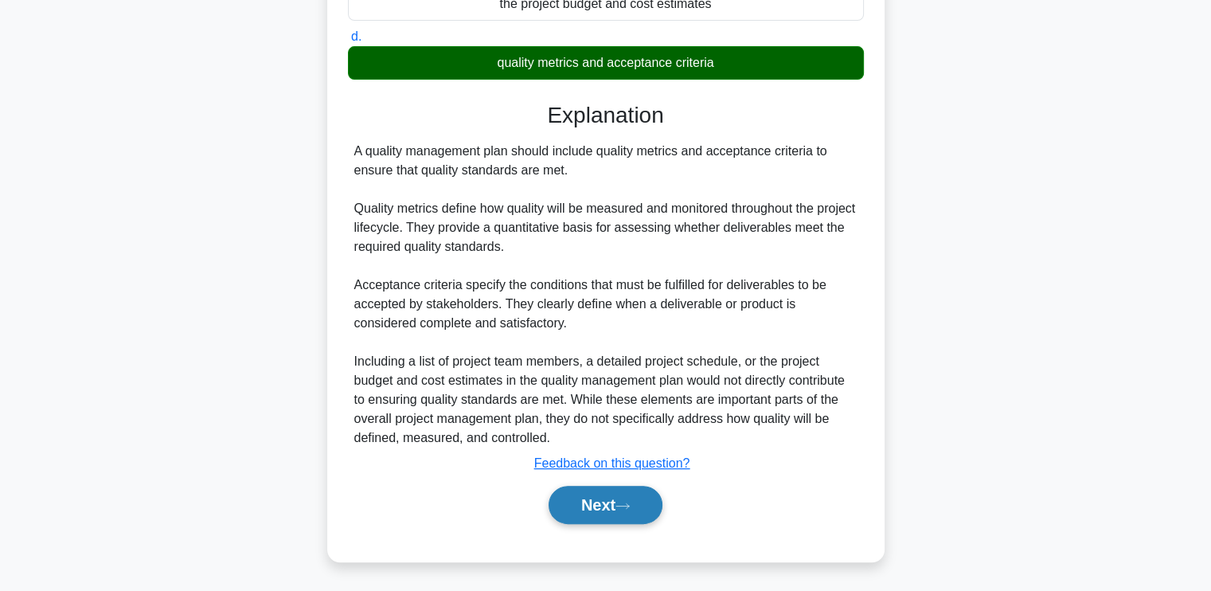
click at [562, 501] on button "Next" at bounding box center [606, 505] width 114 height 38
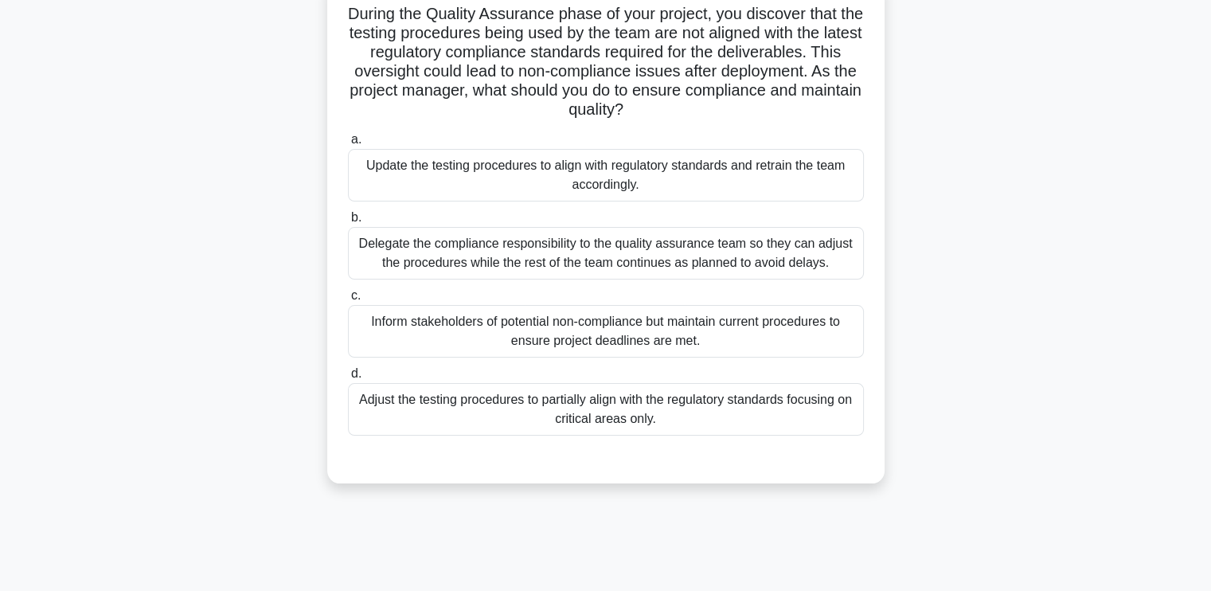
scroll to position [31, 0]
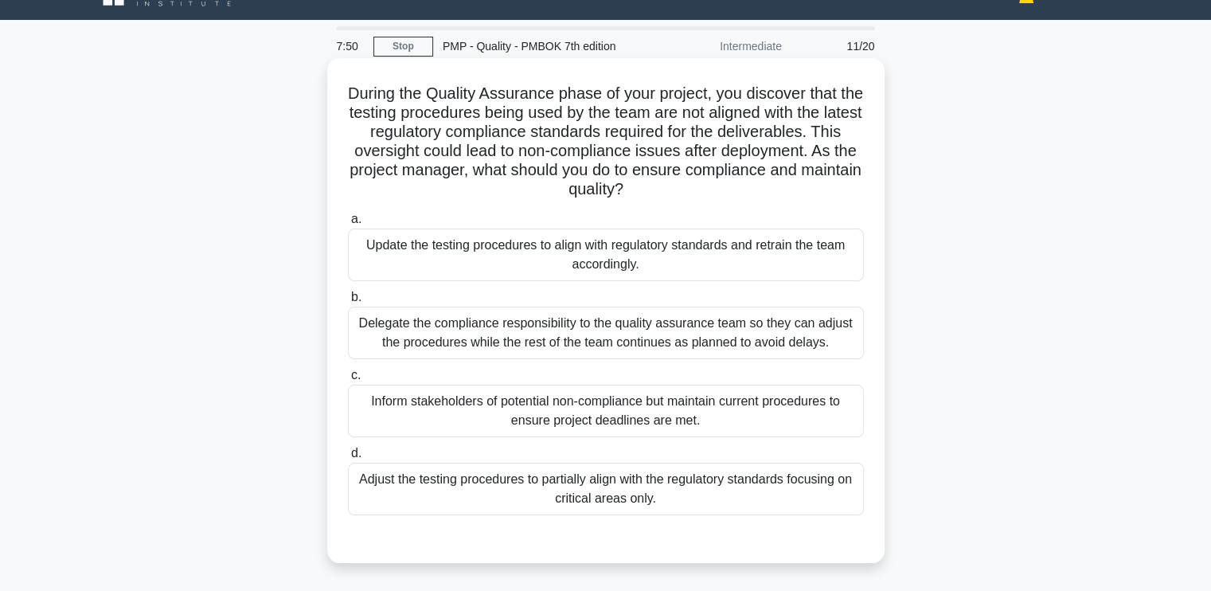
click at [648, 262] on div "Update the testing procedures to align with regulatory standards and retrain th…" at bounding box center [606, 255] width 516 height 53
click at [348, 225] on input "a. Update the testing procedures to align with regulatory standards and retrain…" at bounding box center [348, 219] width 0 height 10
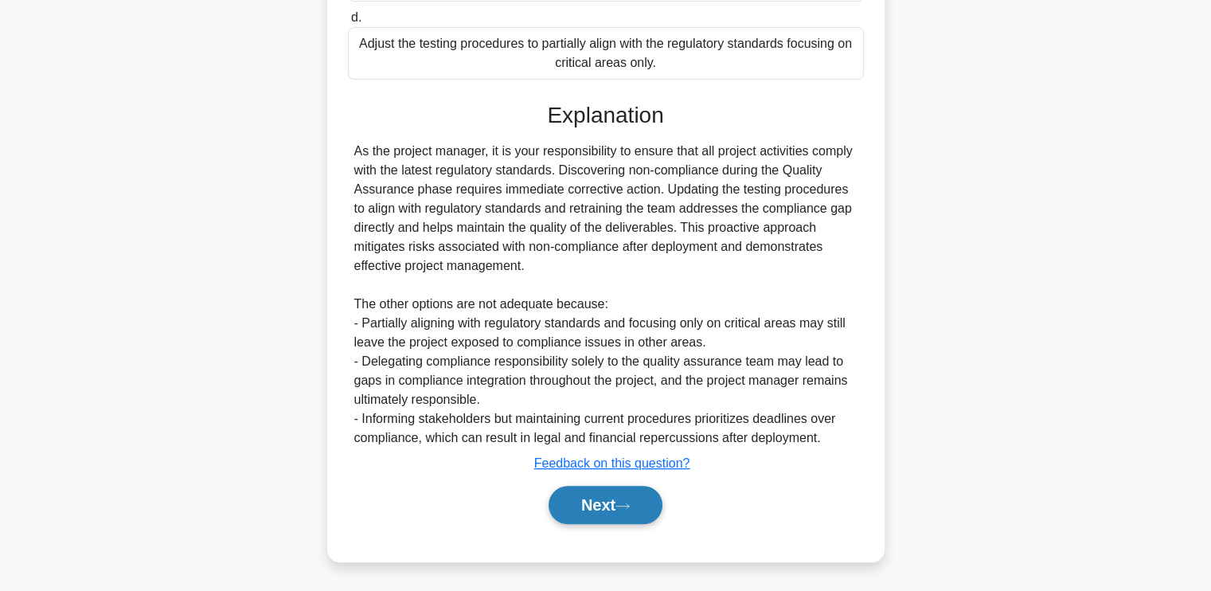
click at [572, 514] on button "Next" at bounding box center [606, 505] width 114 height 38
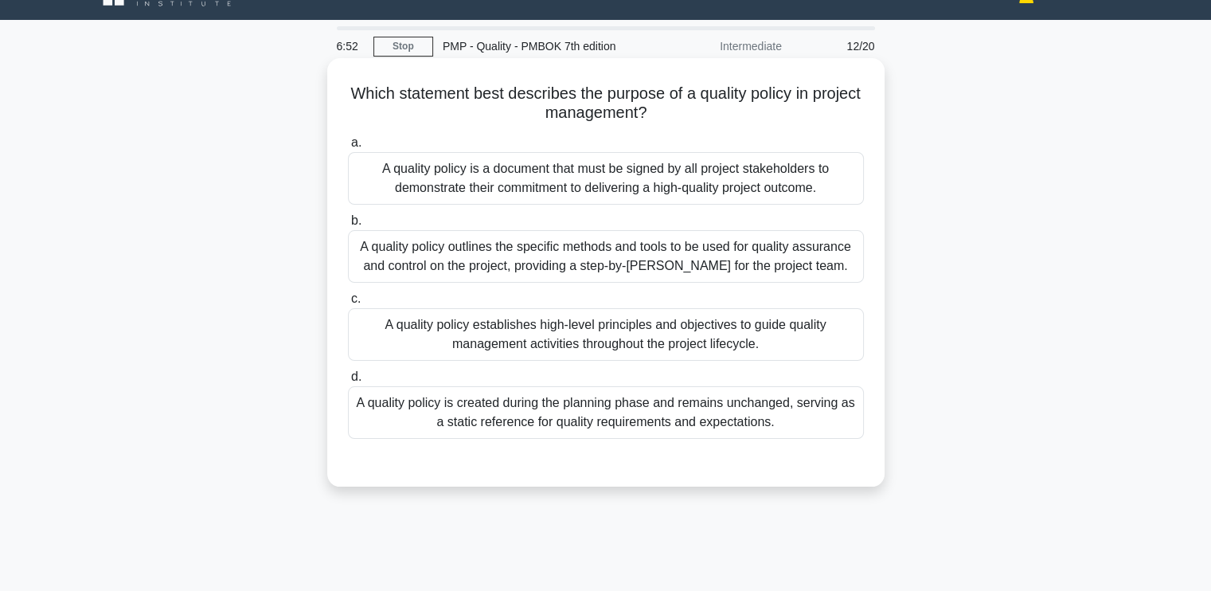
click at [702, 349] on div "A quality policy establishes high-level principles and objectives to guide qual…" at bounding box center [606, 334] width 516 height 53
click at [348, 304] on input "c. A quality policy establishes high-level principles and objectives to guide q…" at bounding box center [348, 299] width 0 height 10
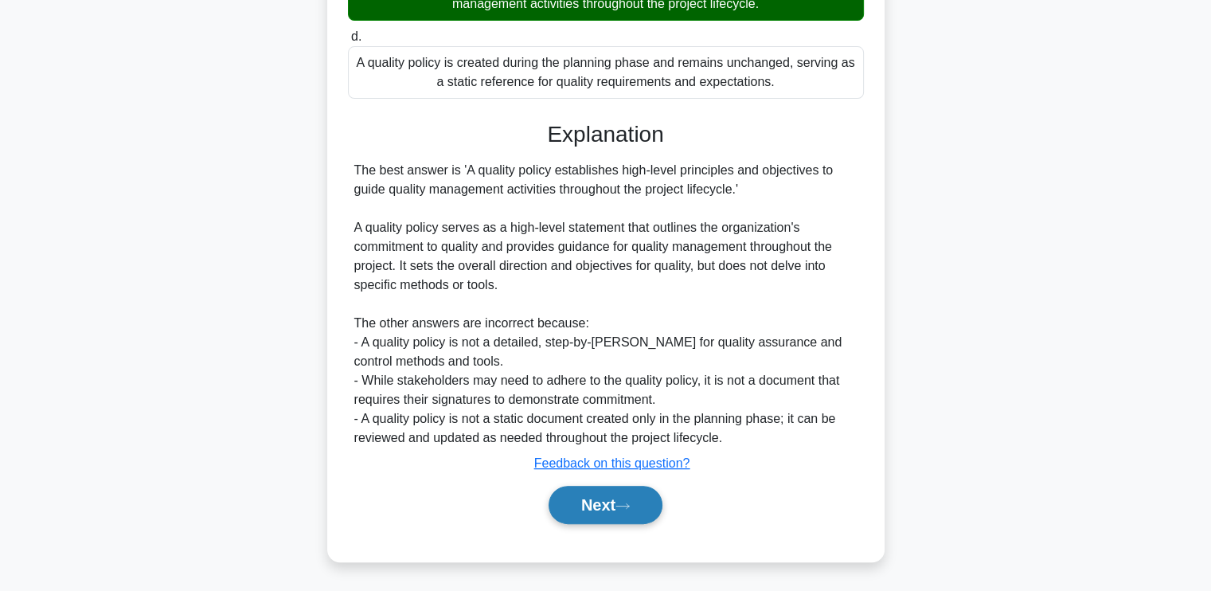
click at [580, 514] on button "Next" at bounding box center [606, 505] width 114 height 38
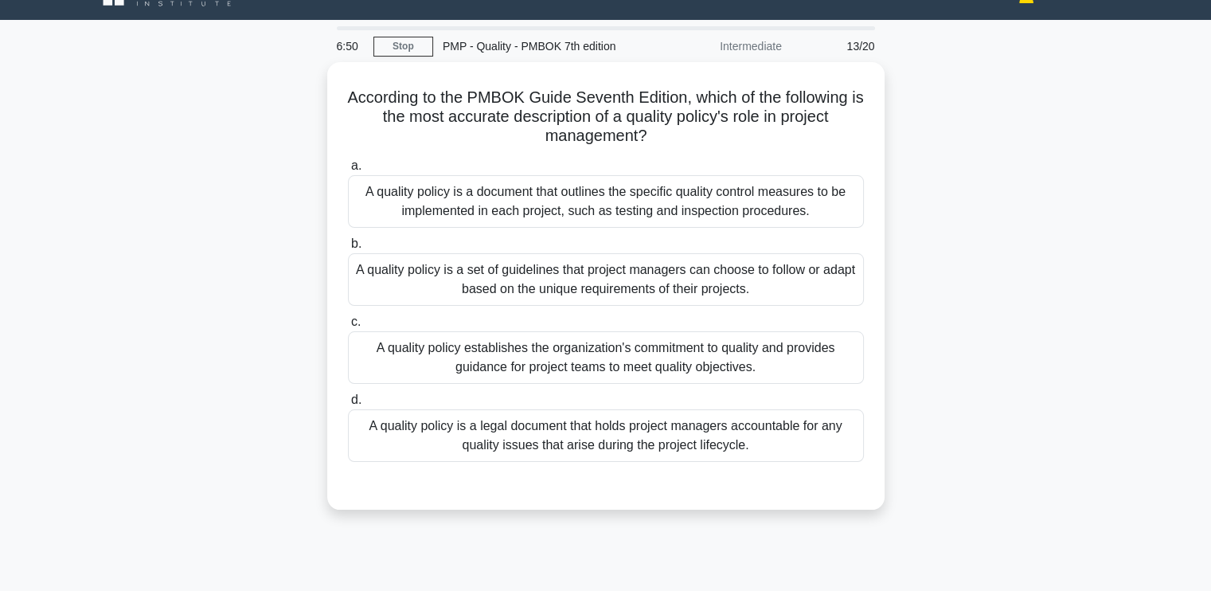
scroll to position [0, 0]
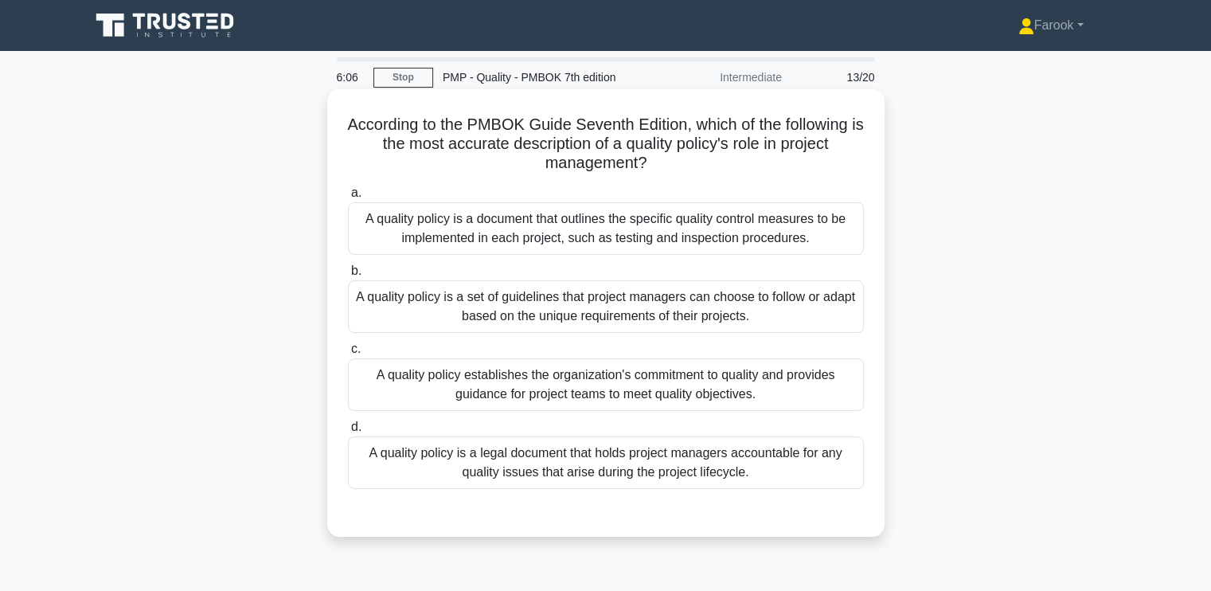
click at [668, 405] on div "A quality policy establishes the organization's commitment to quality and provi…" at bounding box center [606, 384] width 516 height 53
click at [348, 354] on input "c. A quality policy establishes the organization's commitment to quality and pr…" at bounding box center [348, 349] width 0 height 10
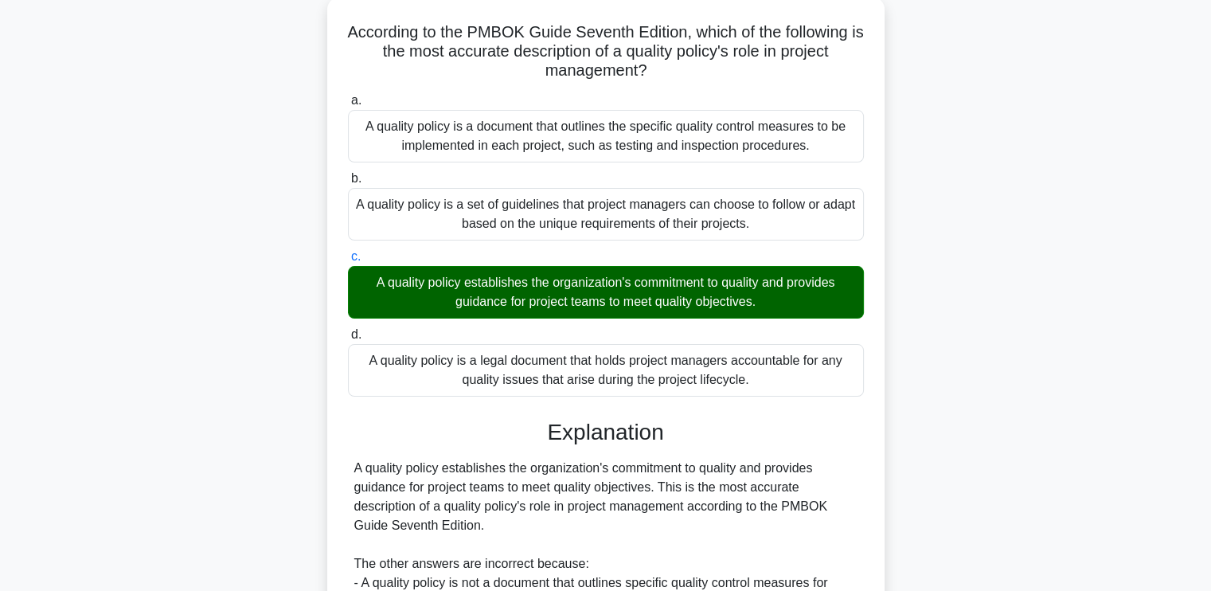
scroll to position [319, 0]
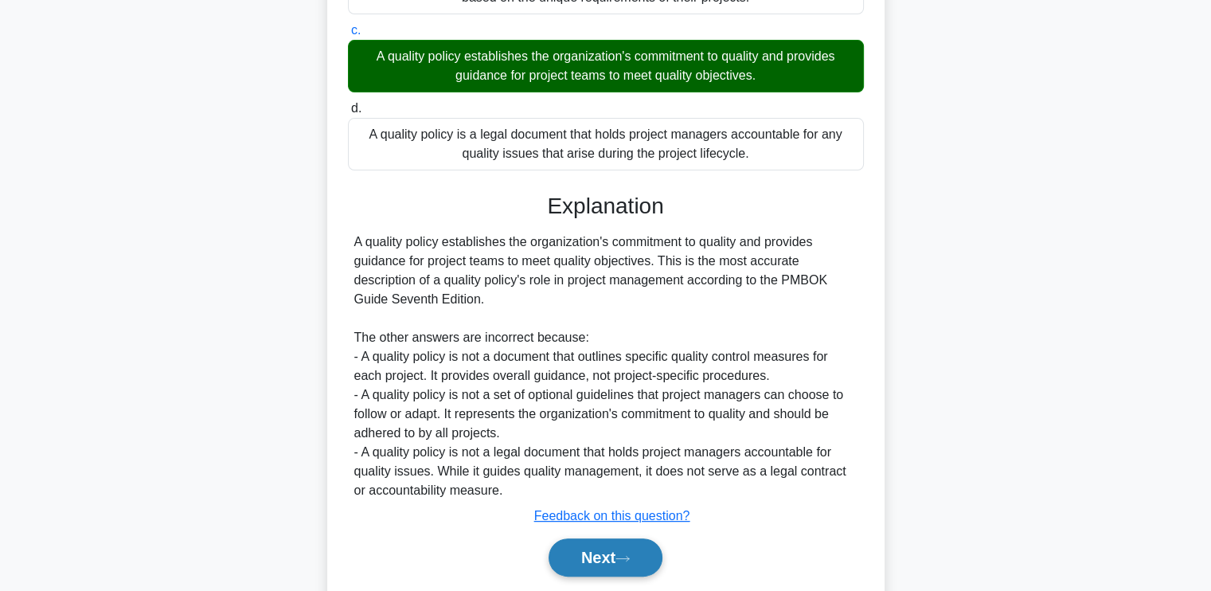
click at [573, 545] on button "Next" at bounding box center [606, 557] width 114 height 38
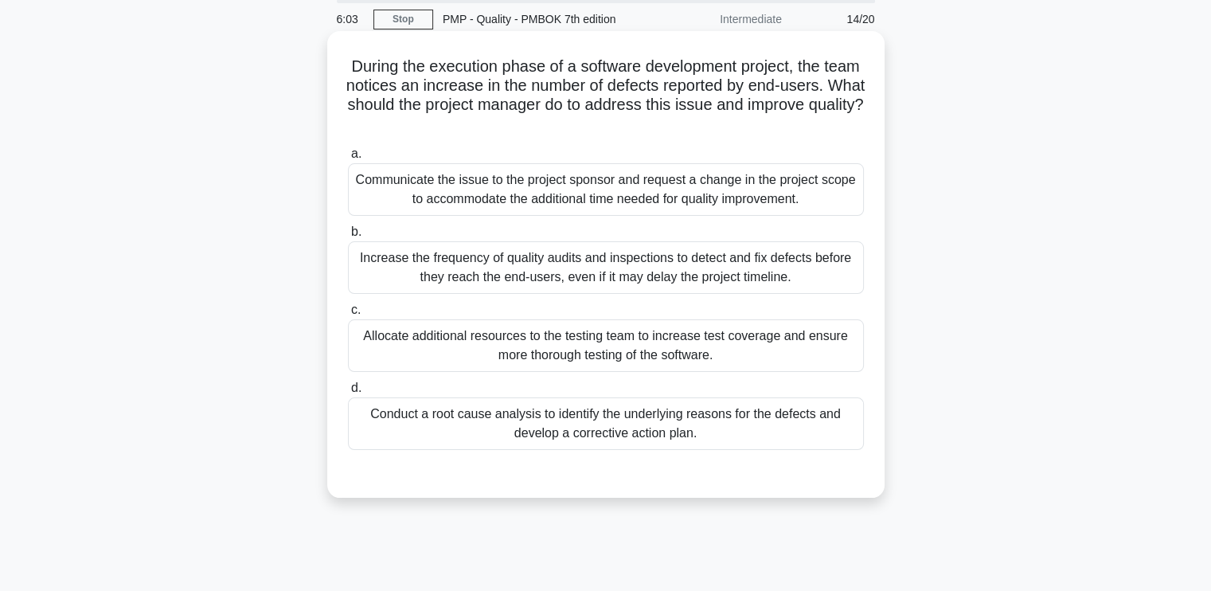
scroll to position [31, 0]
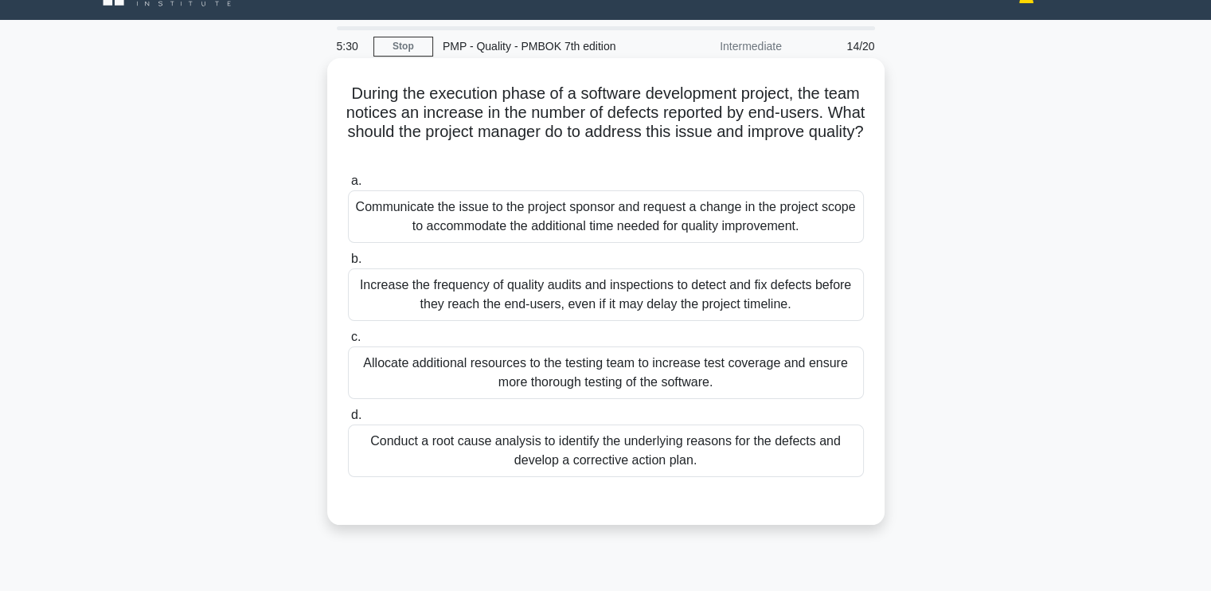
click at [660, 448] on div "Conduct a root cause analysis to identify the underlying reasons for the defect…" at bounding box center [606, 451] width 516 height 53
click at [348, 421] on input "d. Conduct a root cause analysis to identify the underlying reasons for the def…" at bounding box center [348, 415] width 0 height 10
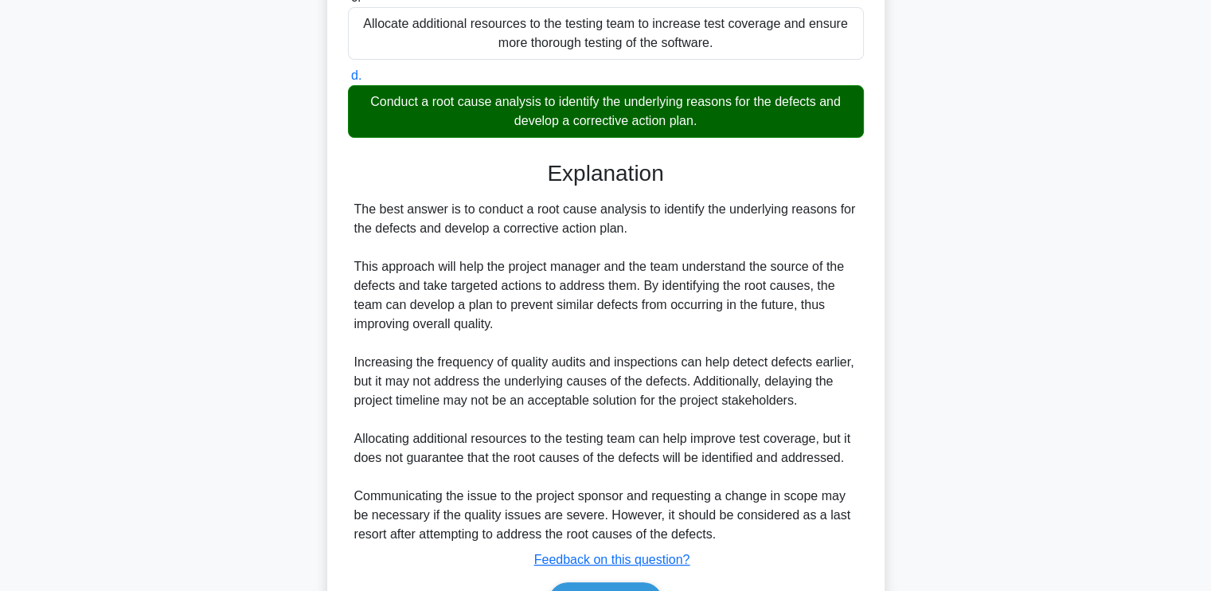
scroll to position [429, 0]
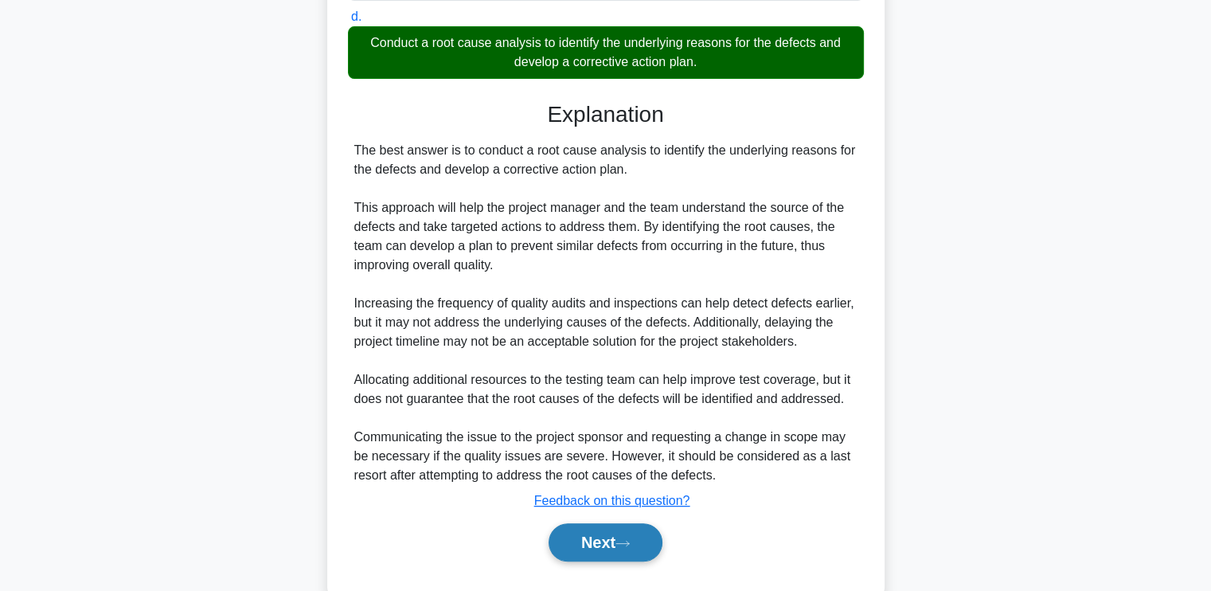
click at [581, 542] on button "Next" at bounding box center [606, 542] width 114 height 38
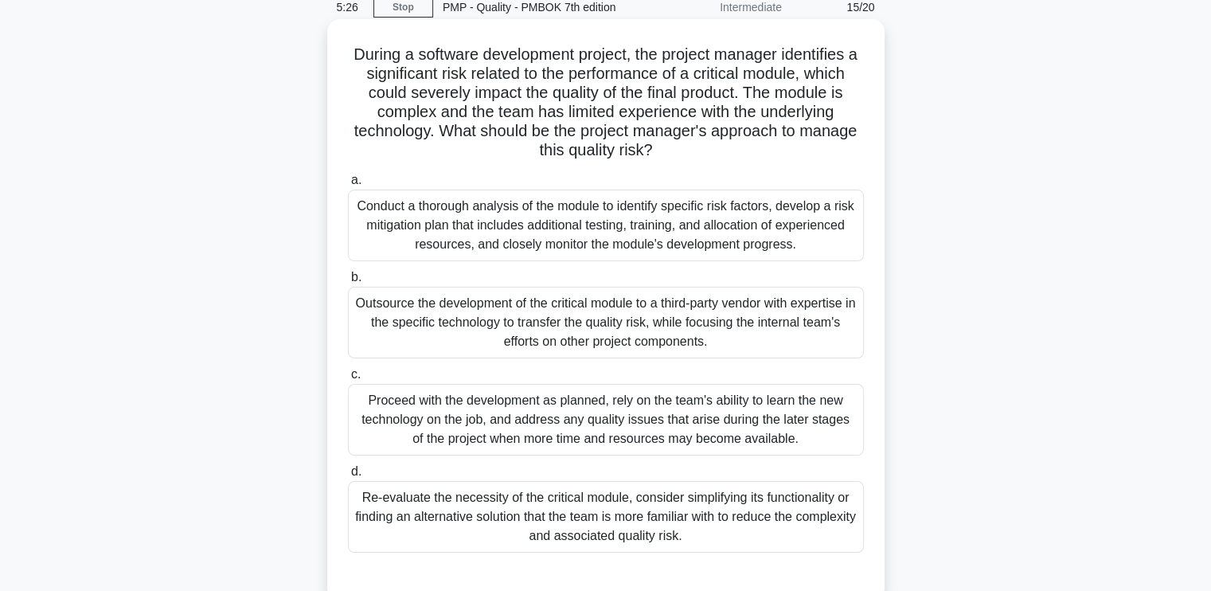
scroll to position [31, 0]
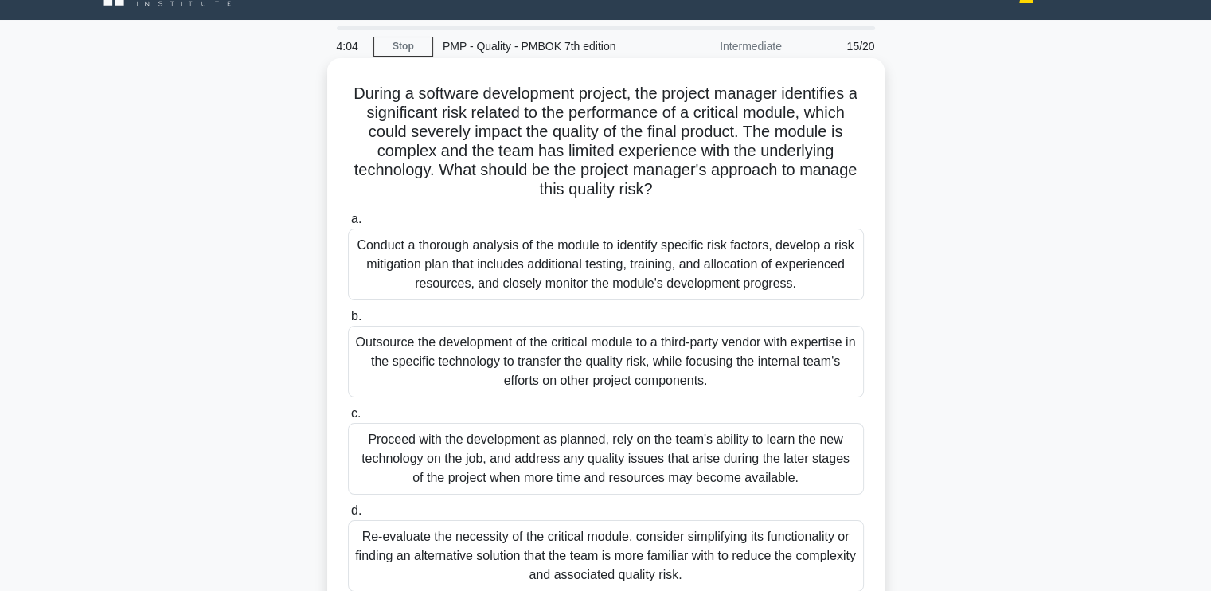
click at [644, 286] on div "Conduct a thorough analysis of the module to identify specific risk factors, de…" at bounding box center [606, 265] width 516 height 72
click at [348, 225] on input "a. Conduct a thorough analysis of the module to identify specific risk factors,…" at bounding box center [348, 219] width 0 height 10
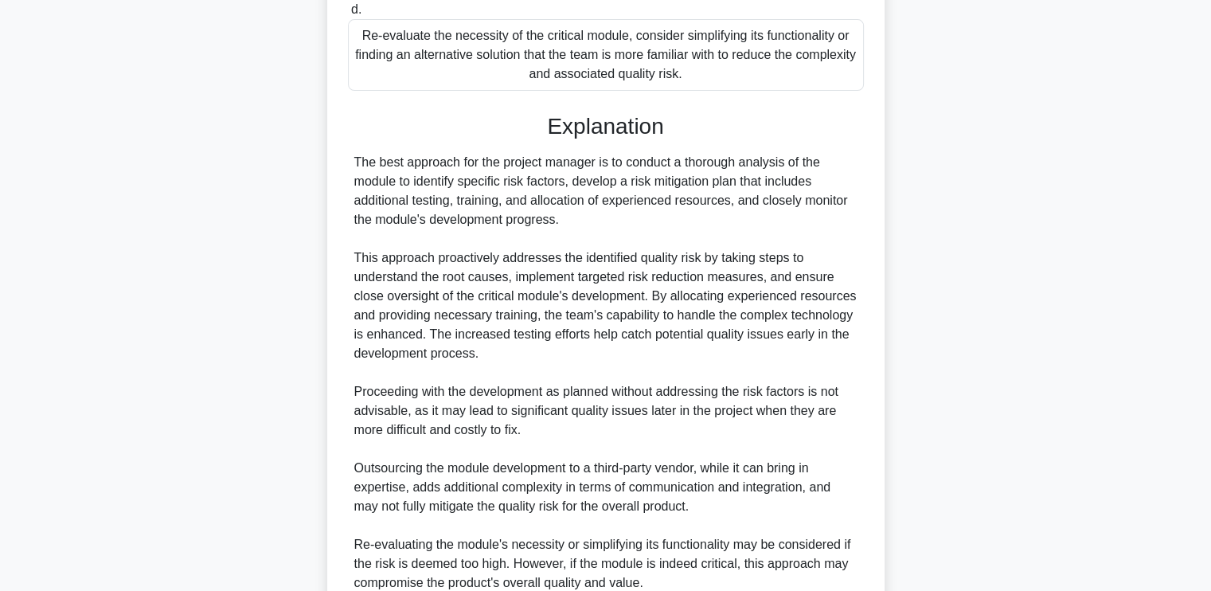
scroll to position [677, 0]
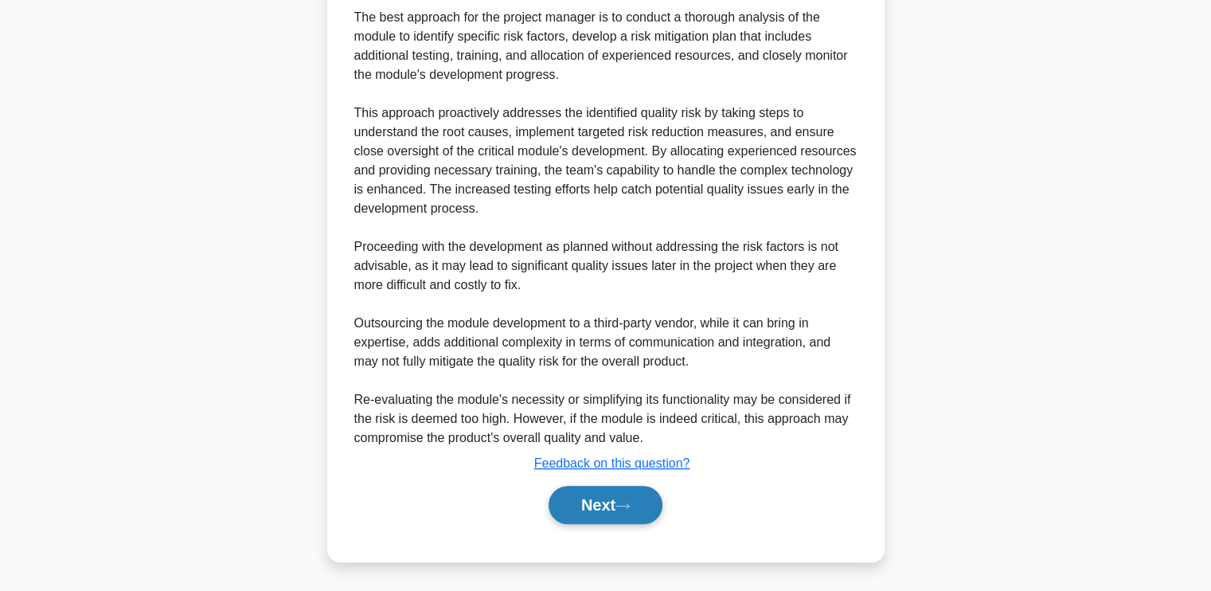
click at [622, 508] on icon at bounding box center [623, 506] width 14 height 9
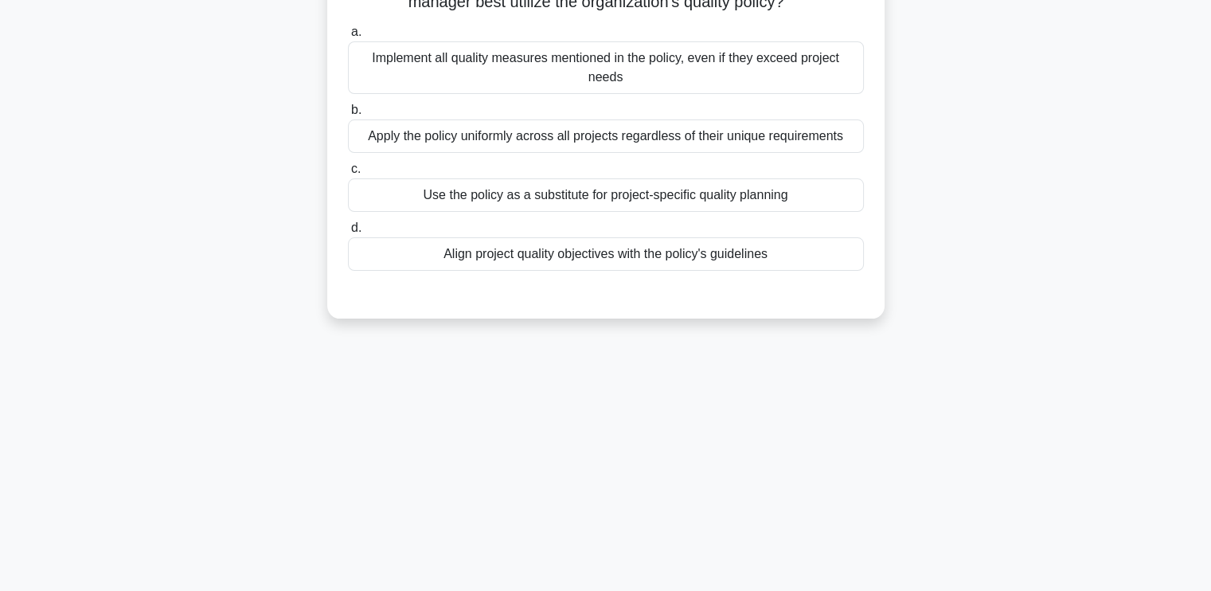
scroll to position [31, 0]
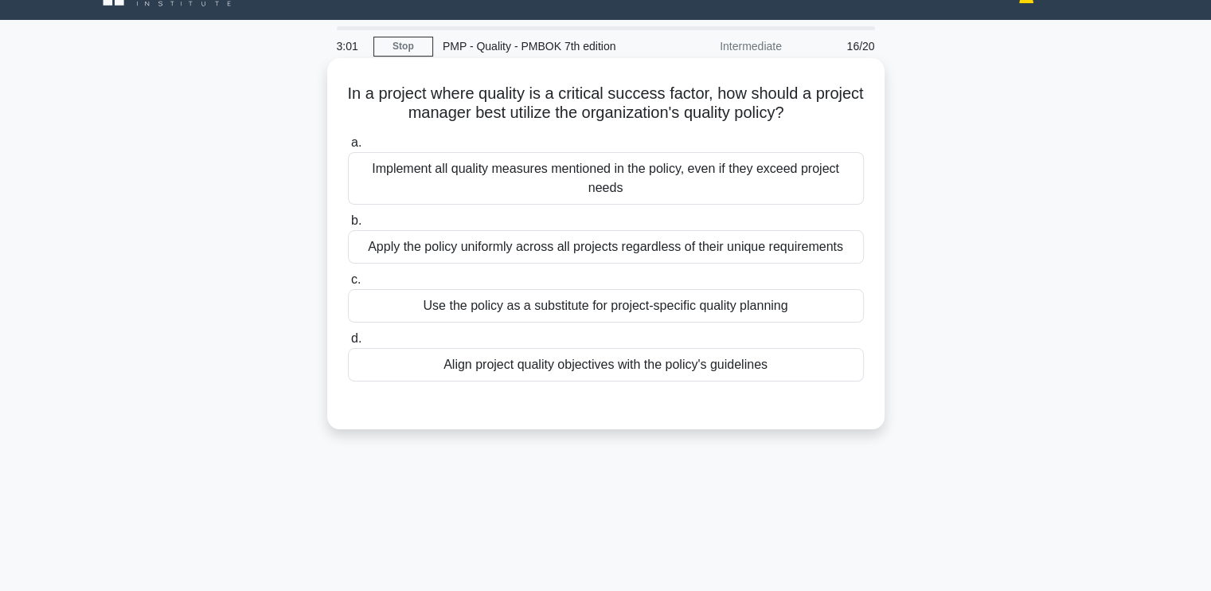
click at [698, 358] on div "Align project quality objectives with the policy's guidelines" at bounding box center [606, 364] width 516 height 33
click at [348, 344] on input "d. Align project quality objectives with the policy's guidelines" at bounding box center [348, 339] width 0 height 10
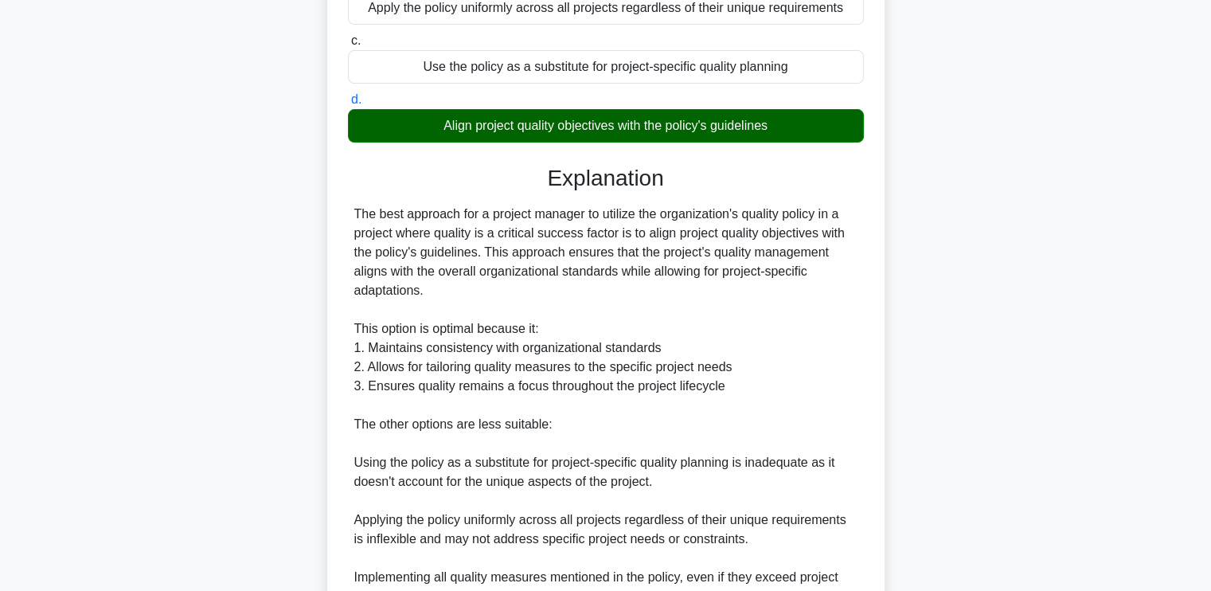
scroll to position [429, 0]
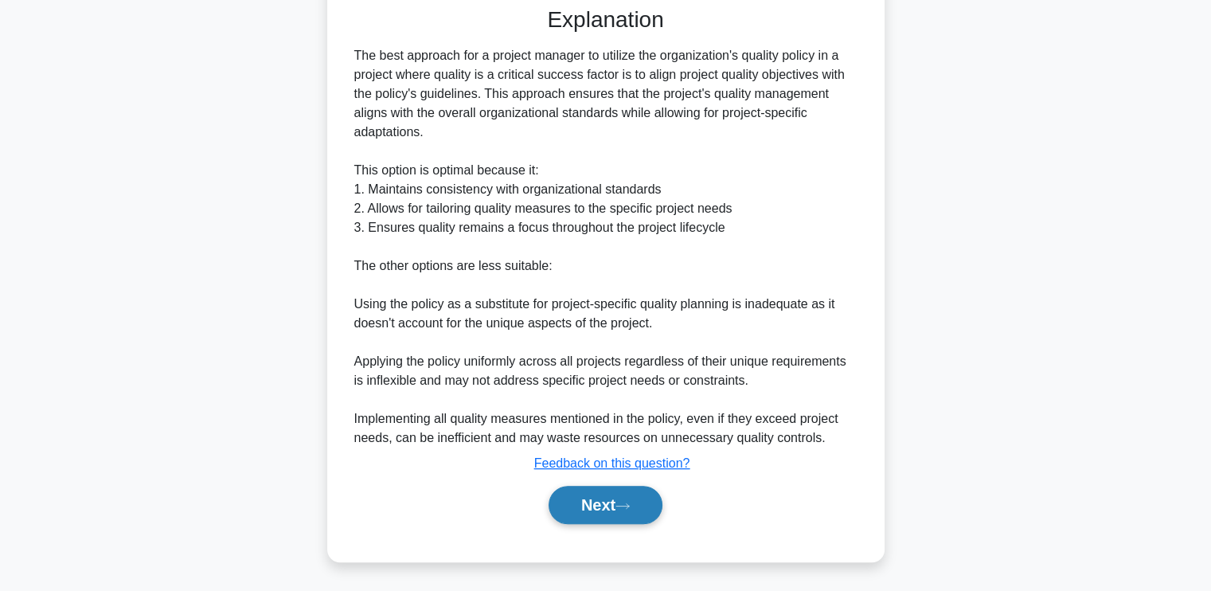
click at [586, 500] on button "Next" at bounding box center [606, 505] width 114 height 38
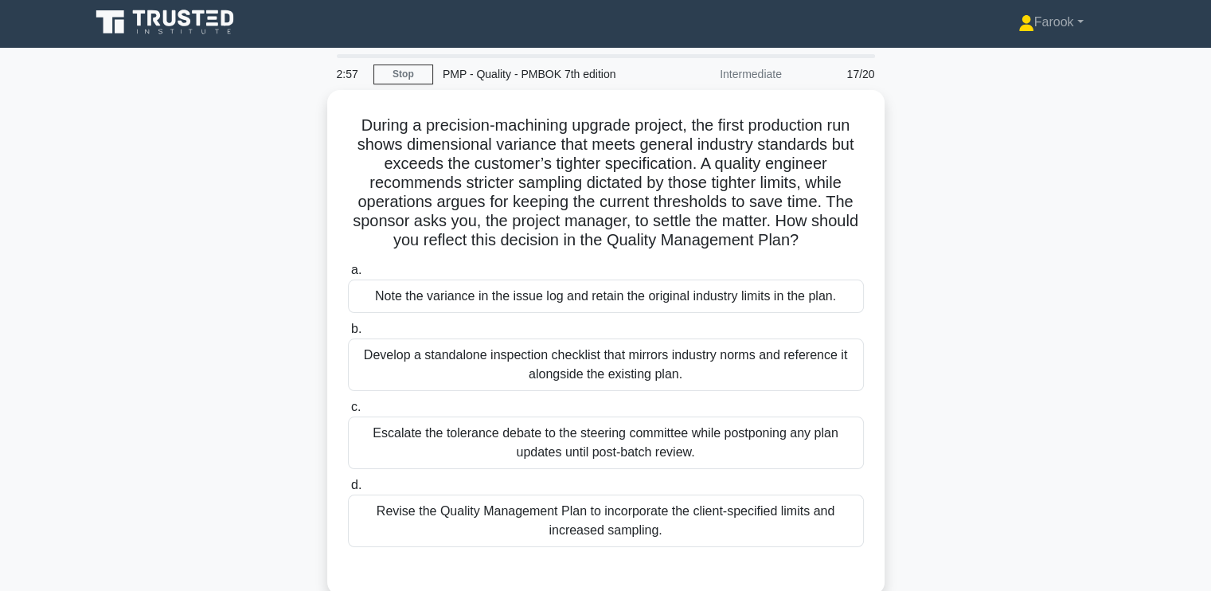
scroll to position [0, 0]
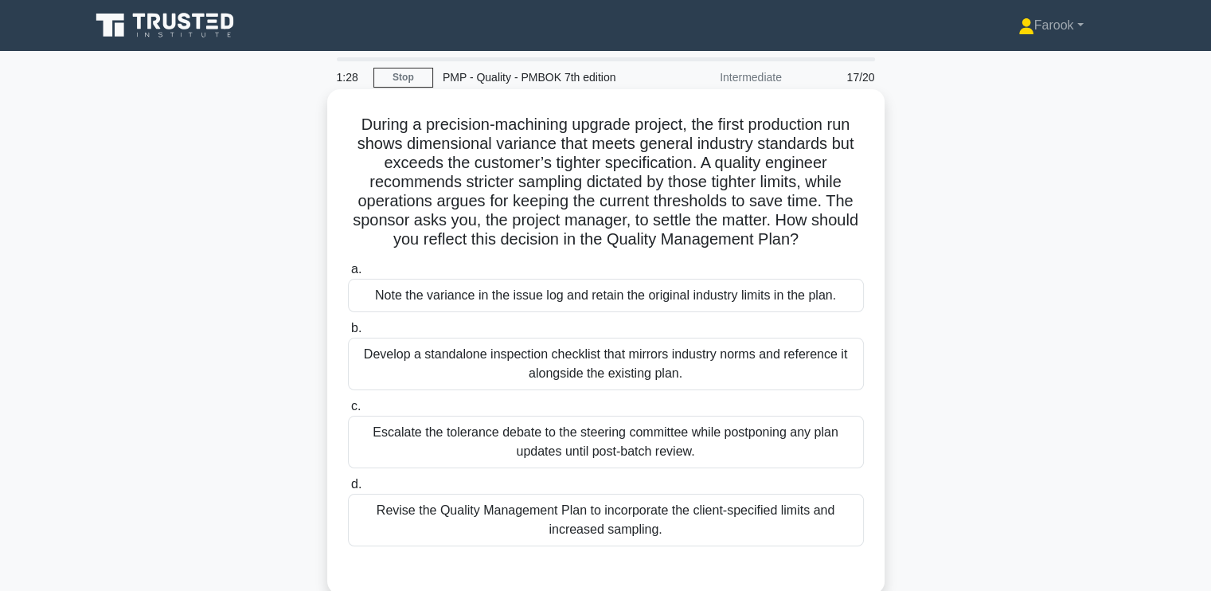
click at [644, 374] on div "Develop a standalone inspection checklist that mirrors industry norms and refer…" at bounding box center [606, 364] width 516 height 53
click at [348, 334] on input "b. Develop a standalone inspection checklist that mirrors industry norms and re…" at bounding box center [348, 328] width 0 height 10
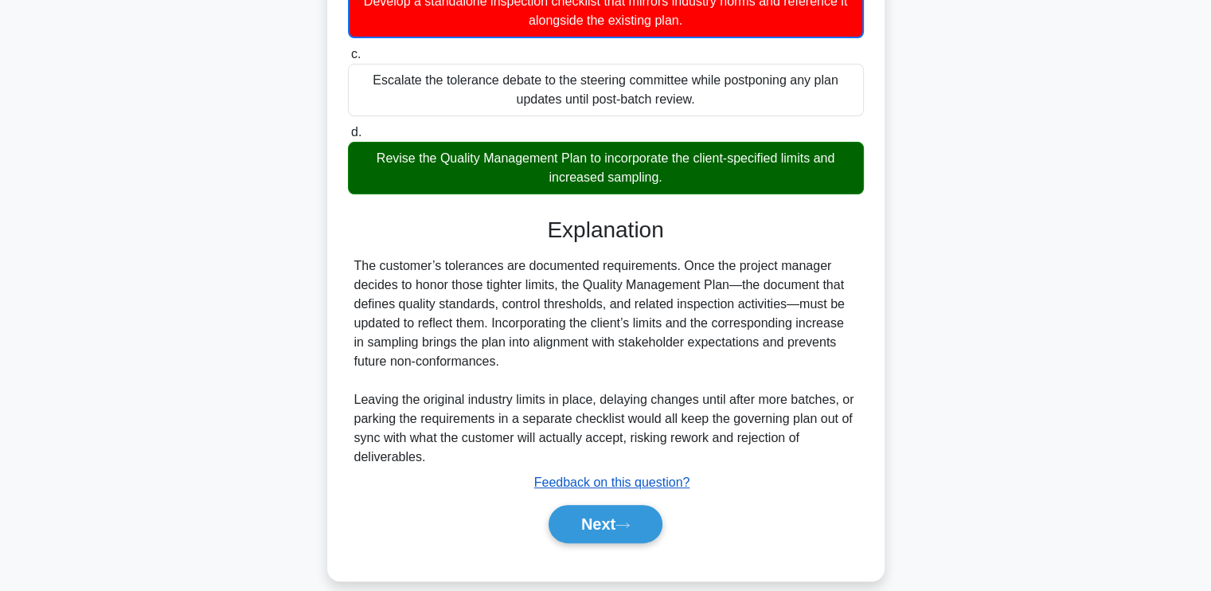
scroll to position [373, 0]
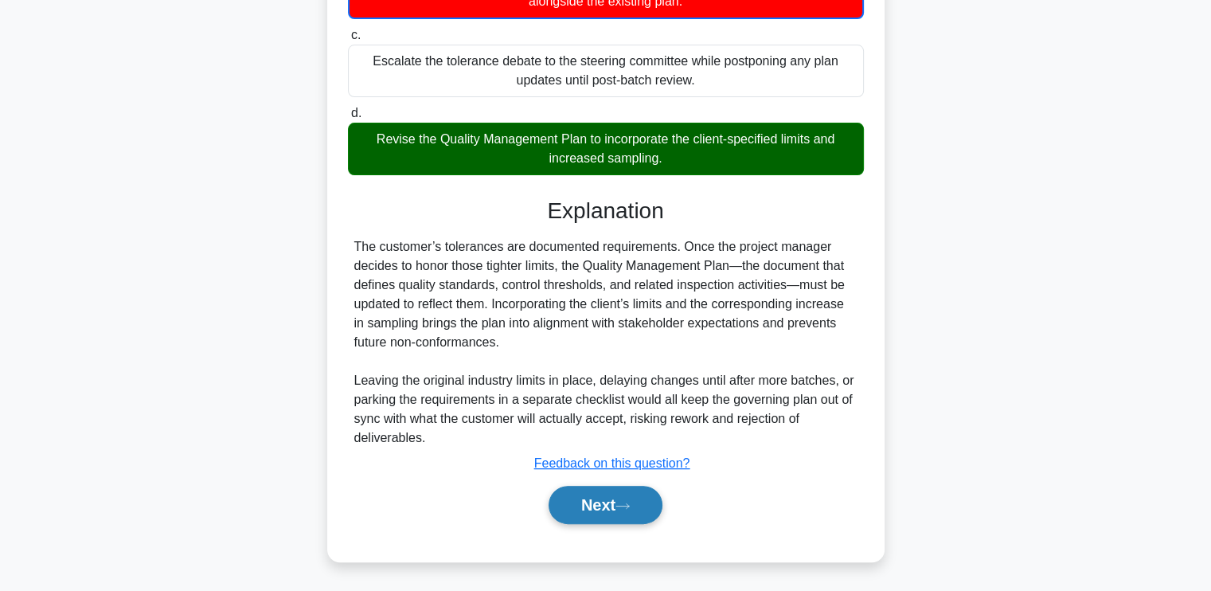
click at [609, 507] on button "Next" at bounding box center [606, 505] width 114 height 38
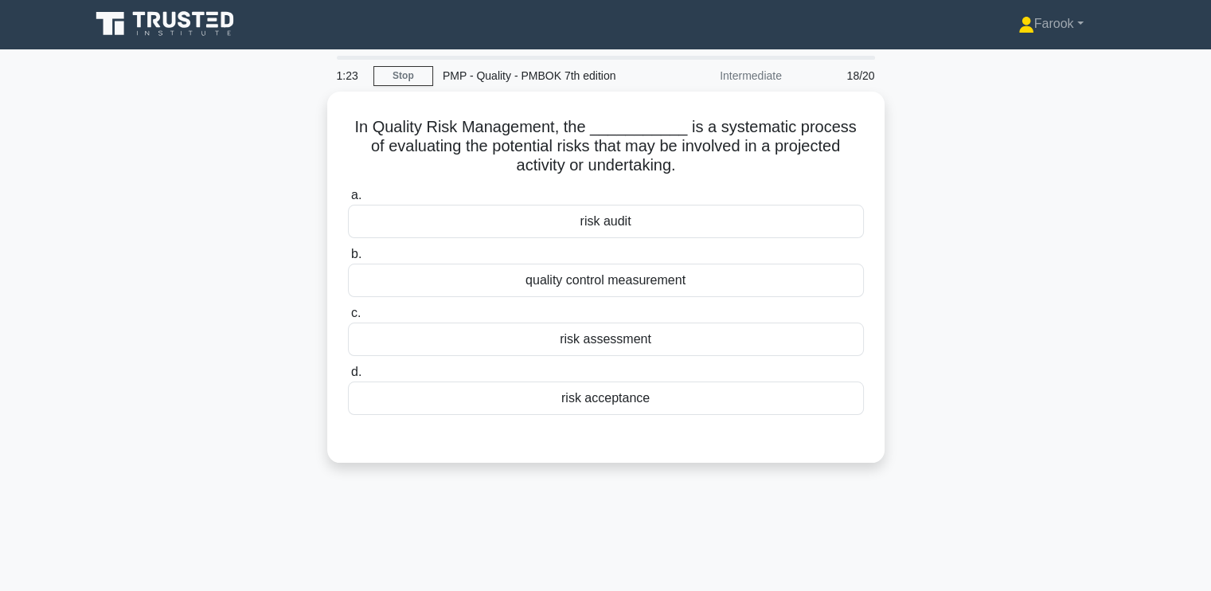
scroll to position [0, 0]
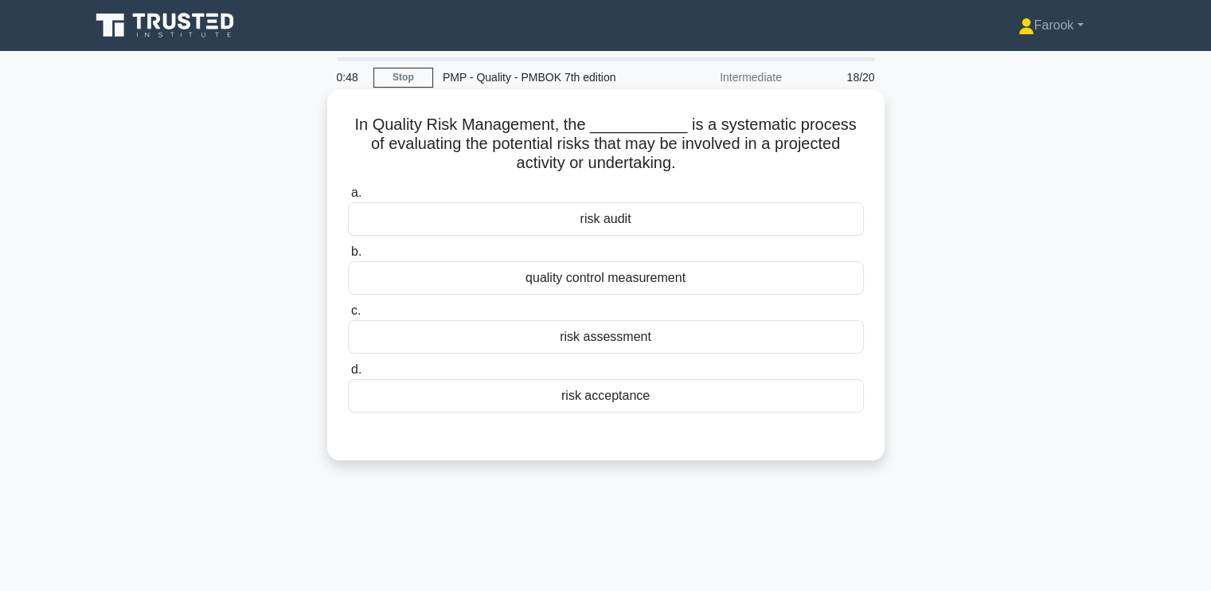
click at [651, 218] on div "risk audit" at bounding box center [606, 218] width 516 height 33
click at [348, 198] on input "a. risk audit" at bounding box center [348, 193] width 0 height 10
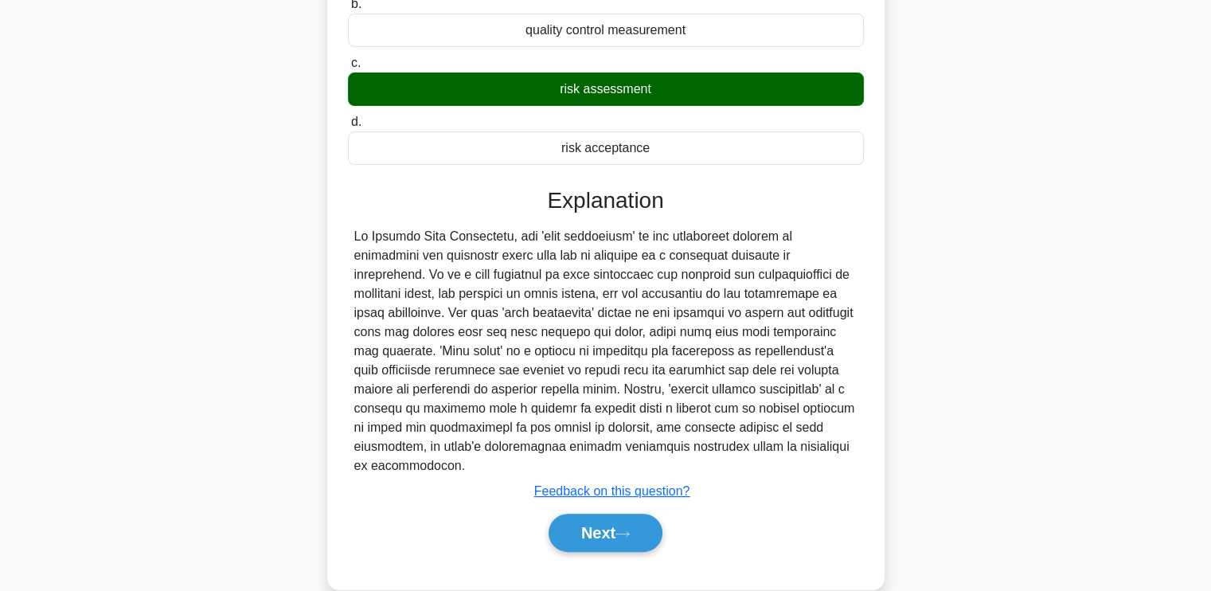
scroll to position [270, 0]
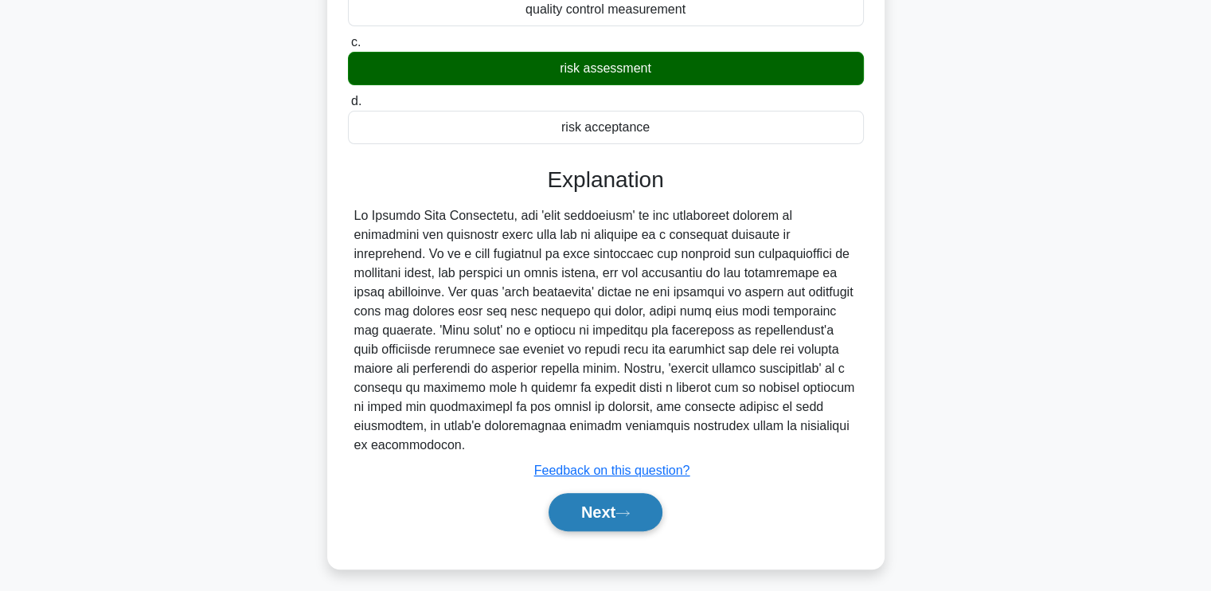
click at [586, 498] on button "Next" at bounding box center [606, 512] width 114 height 38
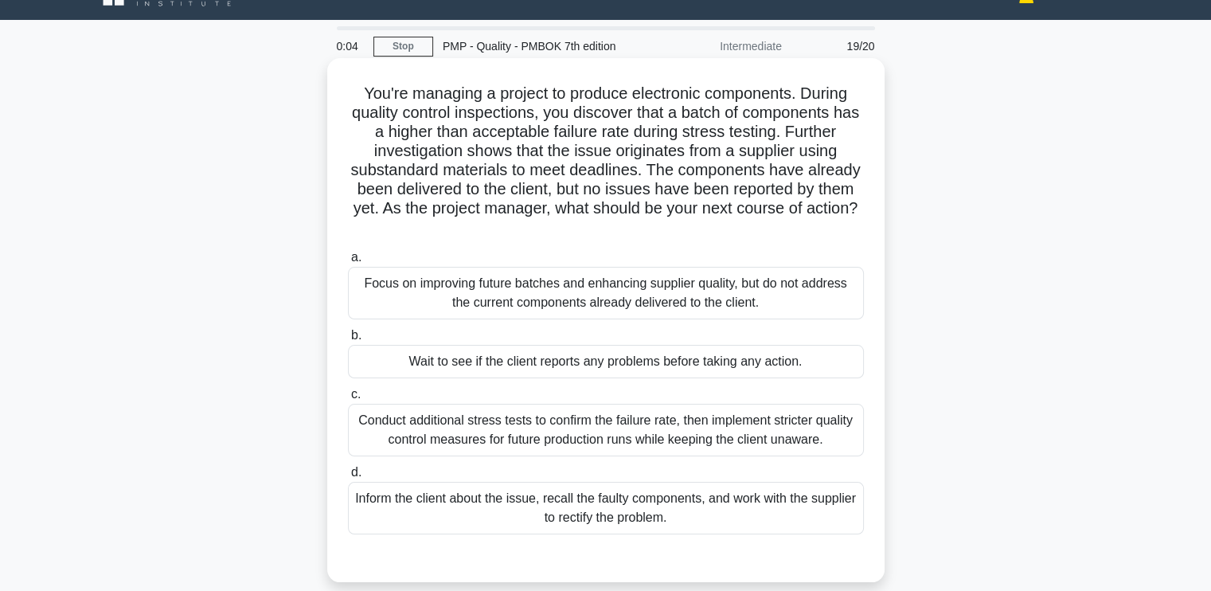
scroll to position [111, 0]
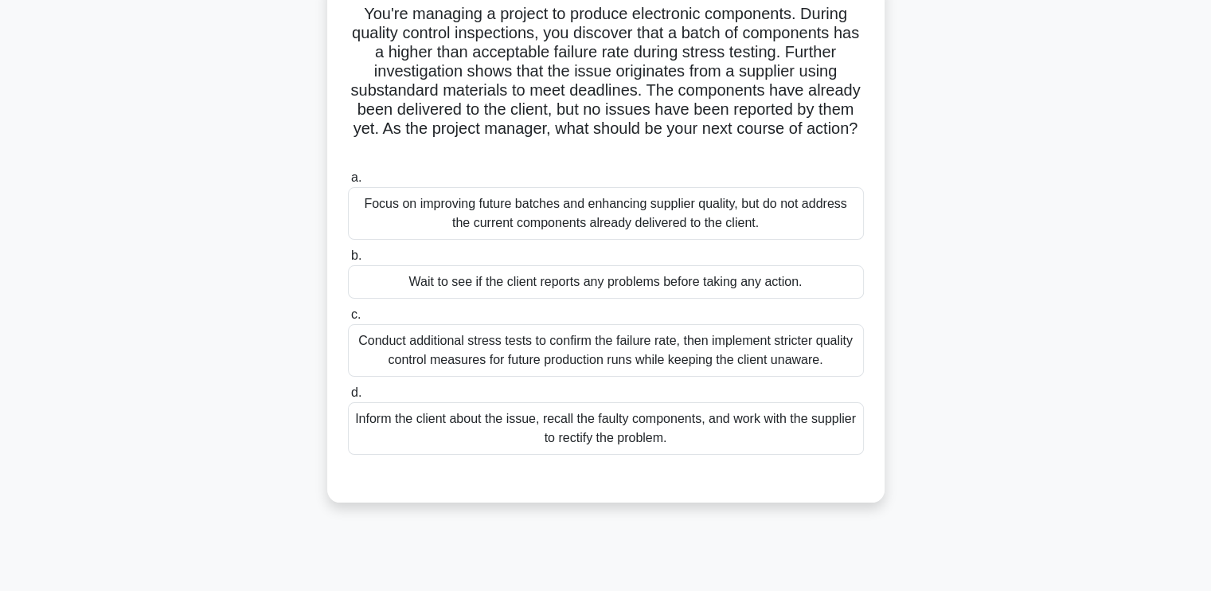
click at [628, 229] on div "Focus on improving future batches and enhancing supplier quality, but do not ad…" at bounding box center [606, 213] width 516 height 53
click at [348, 183] on input "a. Focus on improving future batches and enhancing supplier quality, but do not…" at bounding box center [348, 178] width 0 height 10
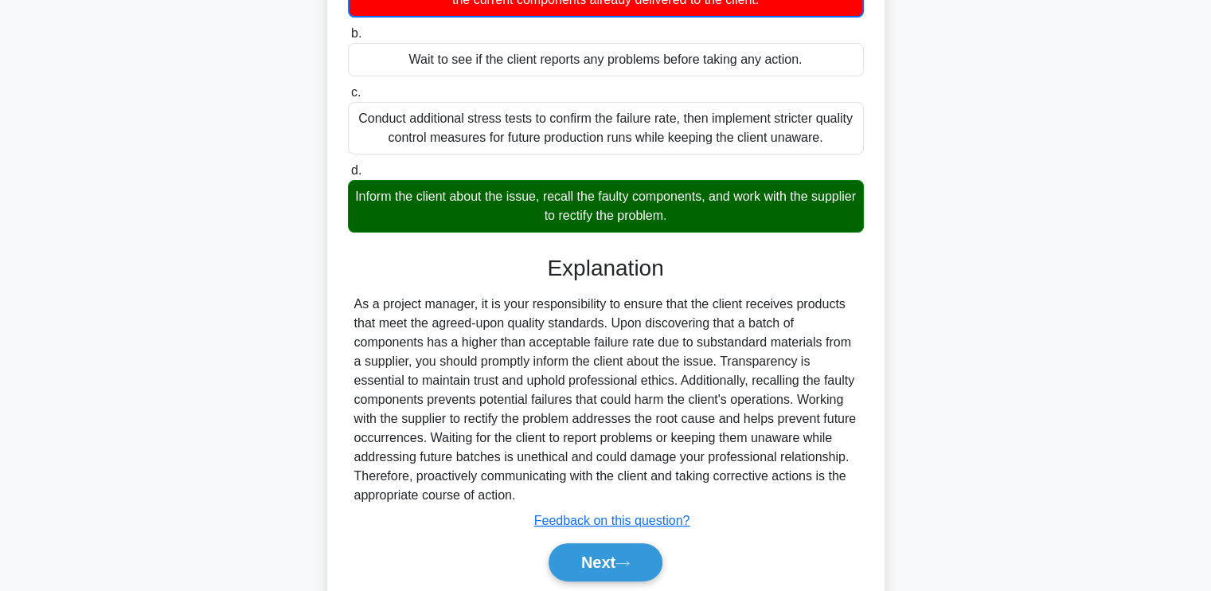
scroll to position [392, 0]
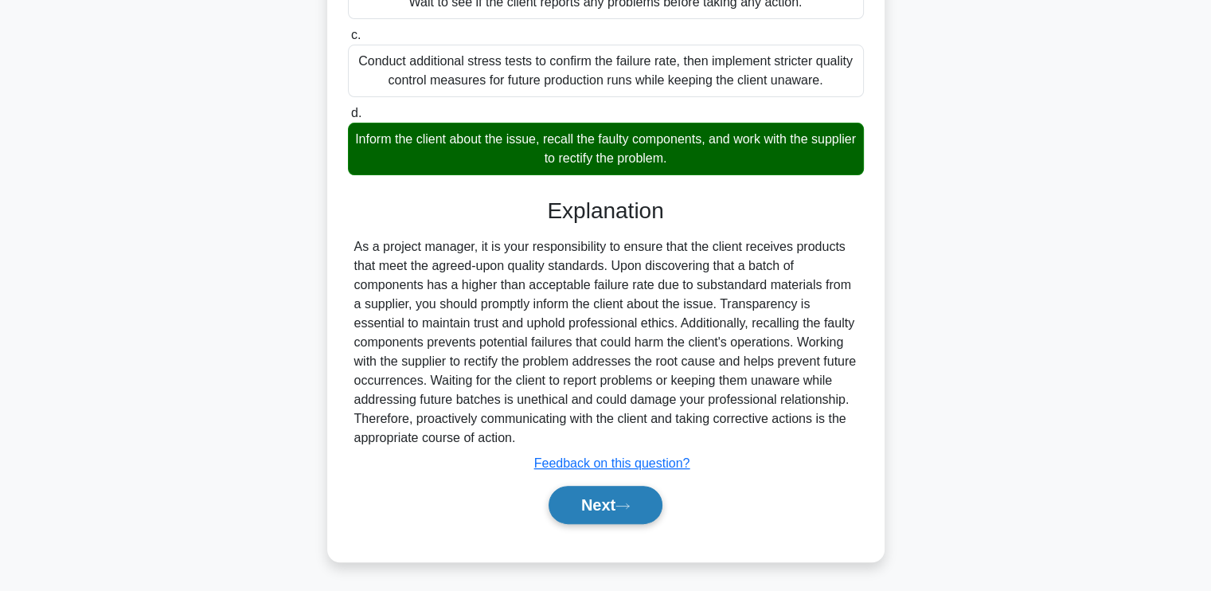
click at [575, 503] on button "Next" at bounding box center [606, 505] width 114 height 38
click at [581, 525] on div "Next" at bounding box center [606, 504] width 516 height 51
click at [582, 517] on div "Next" at bounding box center [606, 505] width 522 height 38
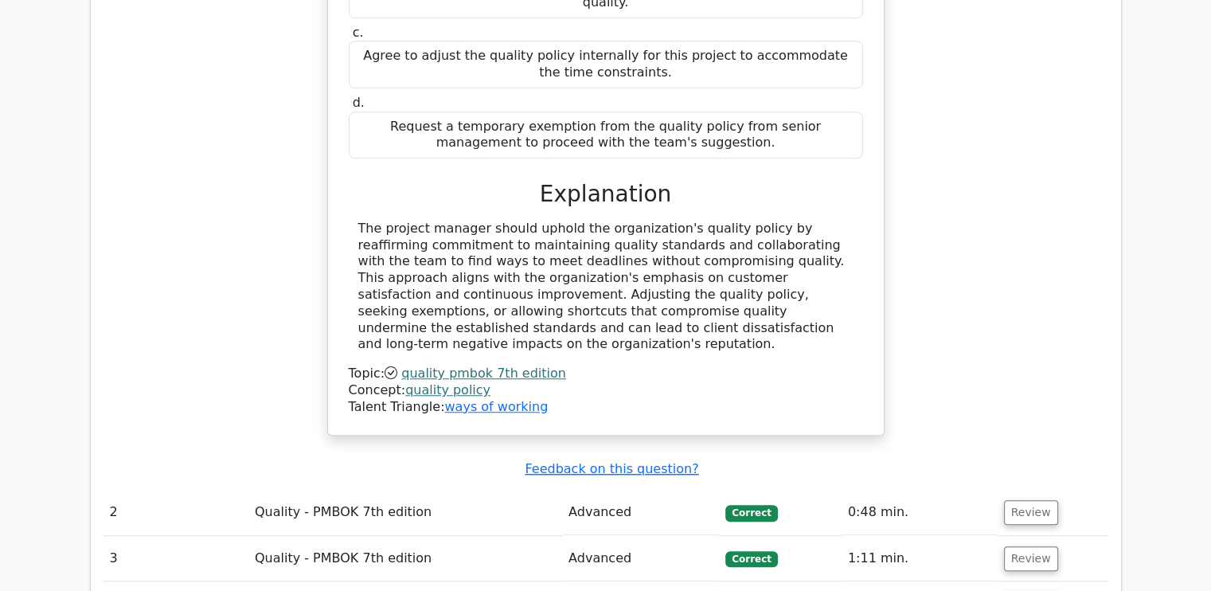
scroll to position [1274, 0]
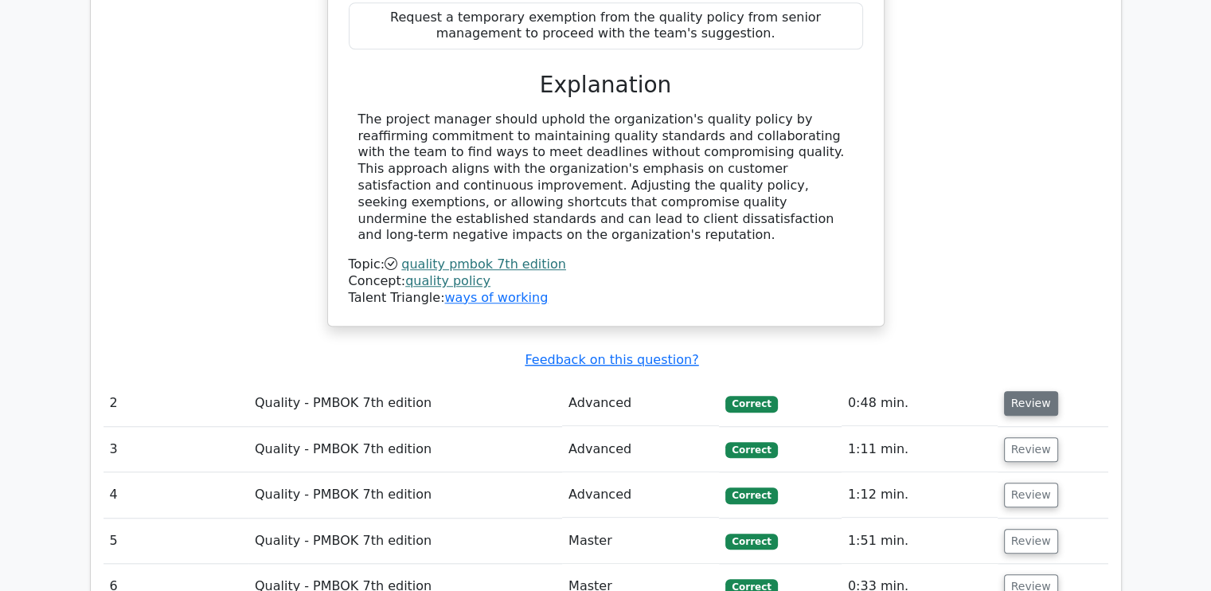
click at [1023, 391] on button "Review" at bounding box center [1031, 403] width 54 height 25
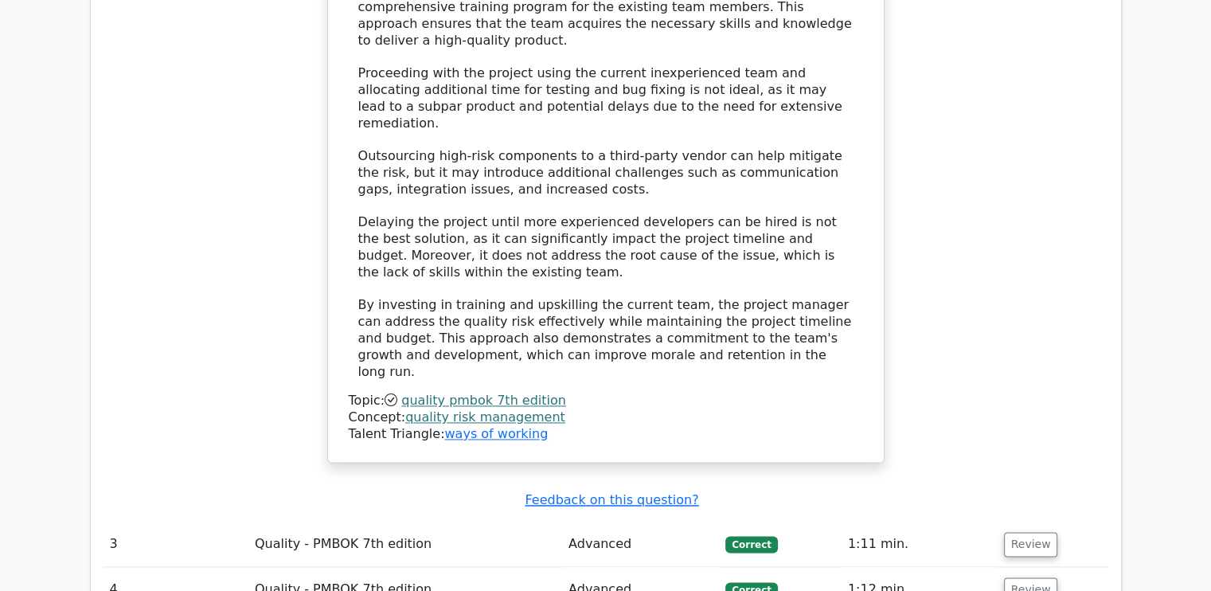
scroll to position [2310, 0]
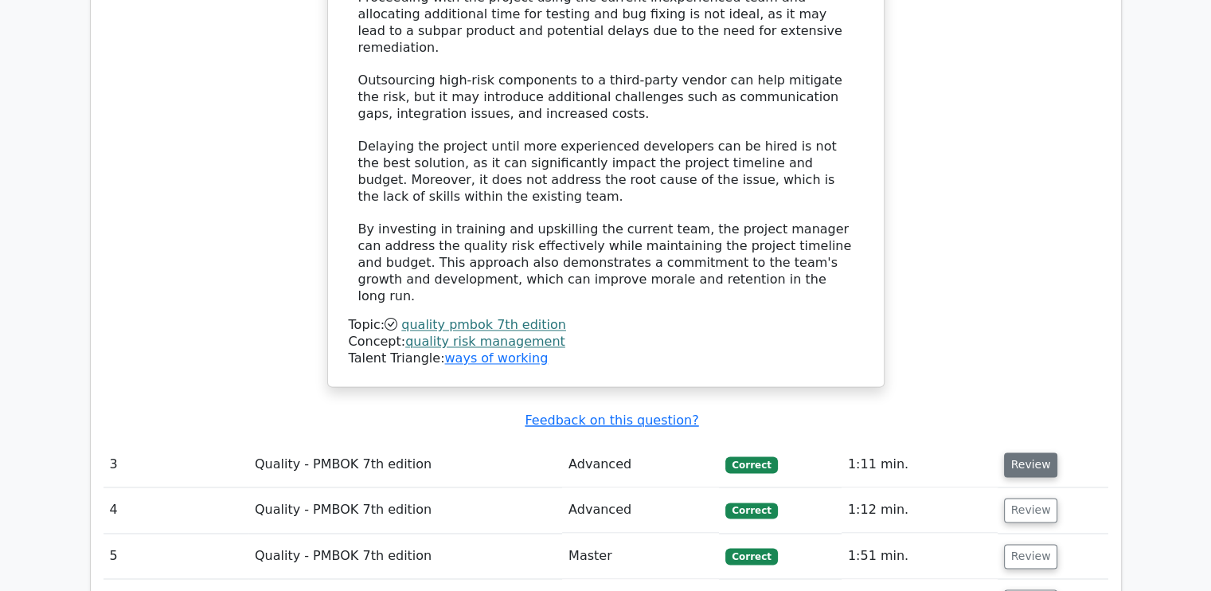
click at [1007, 452] on button "Review" at bounding box center [1031, 464] width 54 height 25
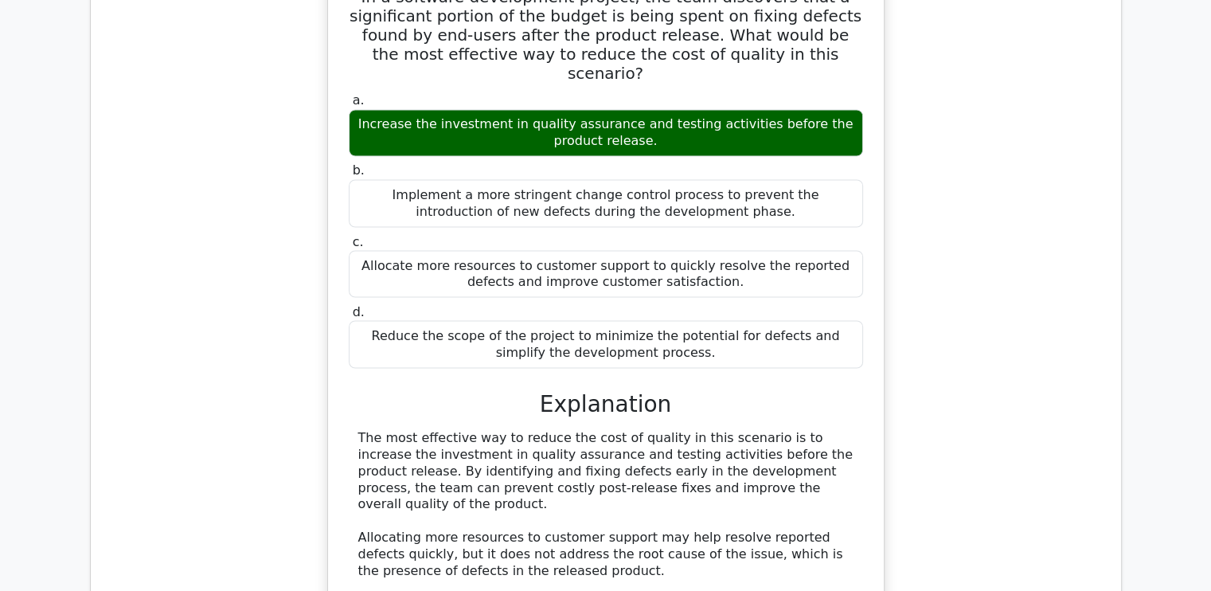
scroll to position [2947, 0]
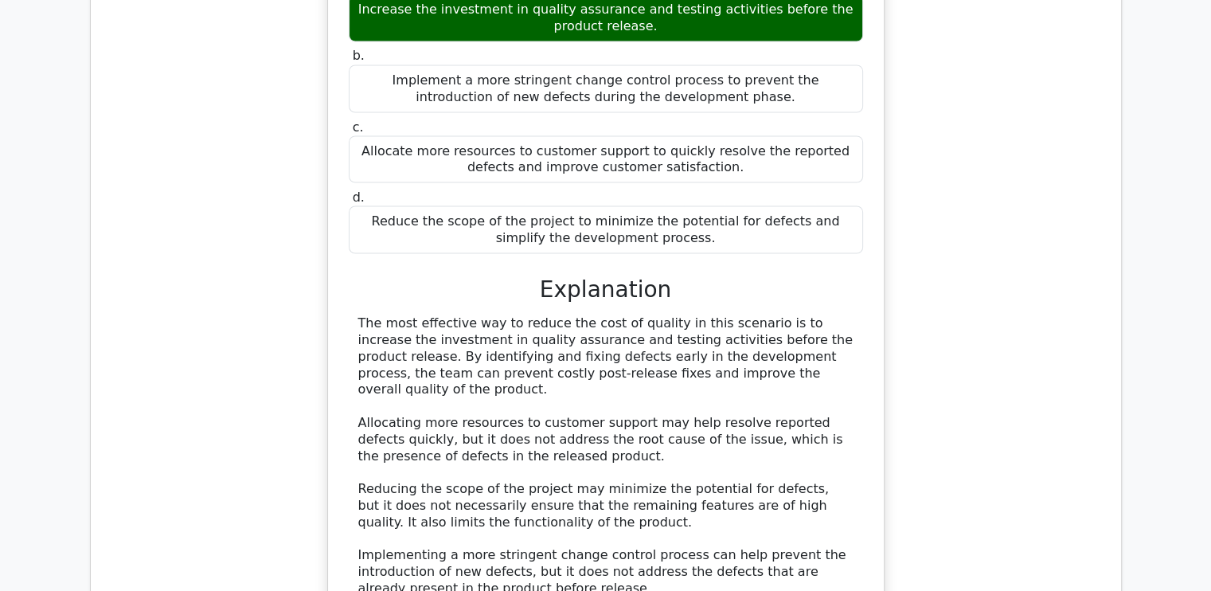
drag, startPoint x: 426, startPoint y: 202, endPoint x: 781, endPoint y: 248, distance: 357.4
click at [781, 315] on div "The most effective way to reduce the cost of quality in this scenario is to inc…" at bounding box center [605, 456] width 495 height 282
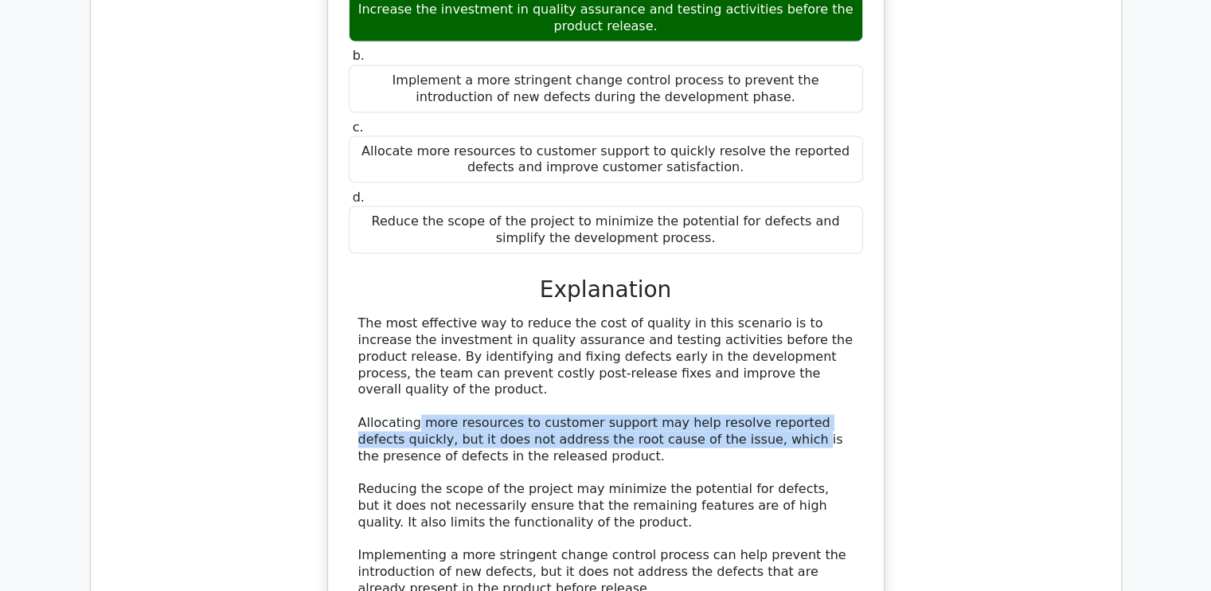
drag, startPoint x: 412, startPoint y: 284, endPoint x: 726, endPoint y: 290, distance: 313.9
click at [726, 315] on div "The most effective way to reduce the cost of quality in this scenario is to inc…" at bounding box center [605, 456] width 495 height 282
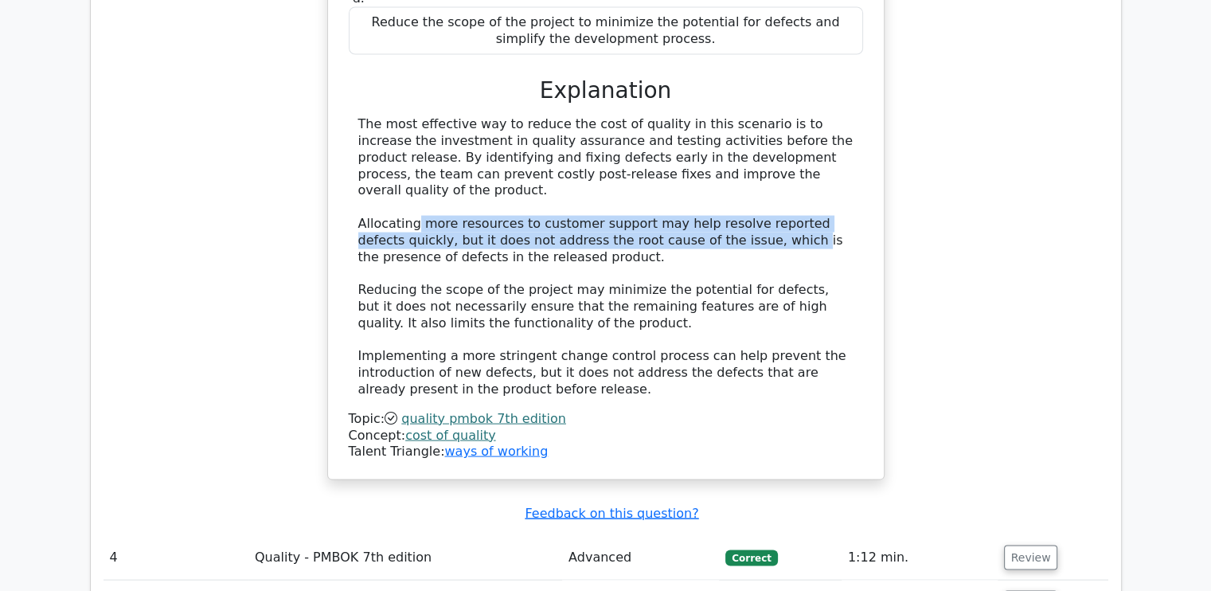
scroll to position [3186, 0]
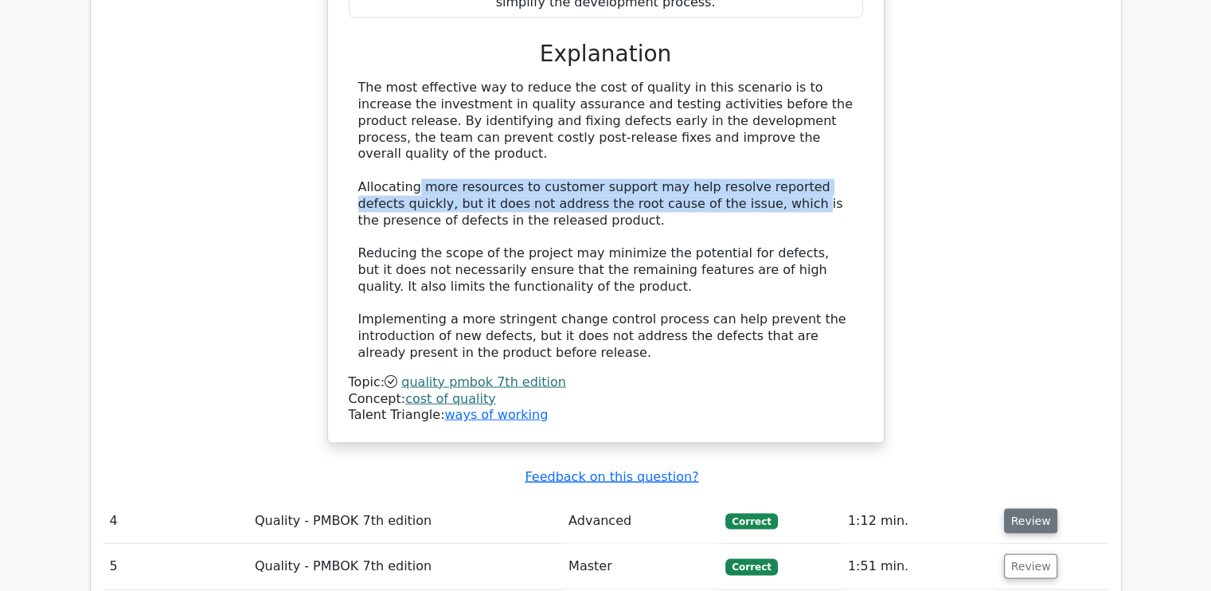
click at [1043, 509] on button "Review" at bounding box center [1031, 521] width 54 height 25
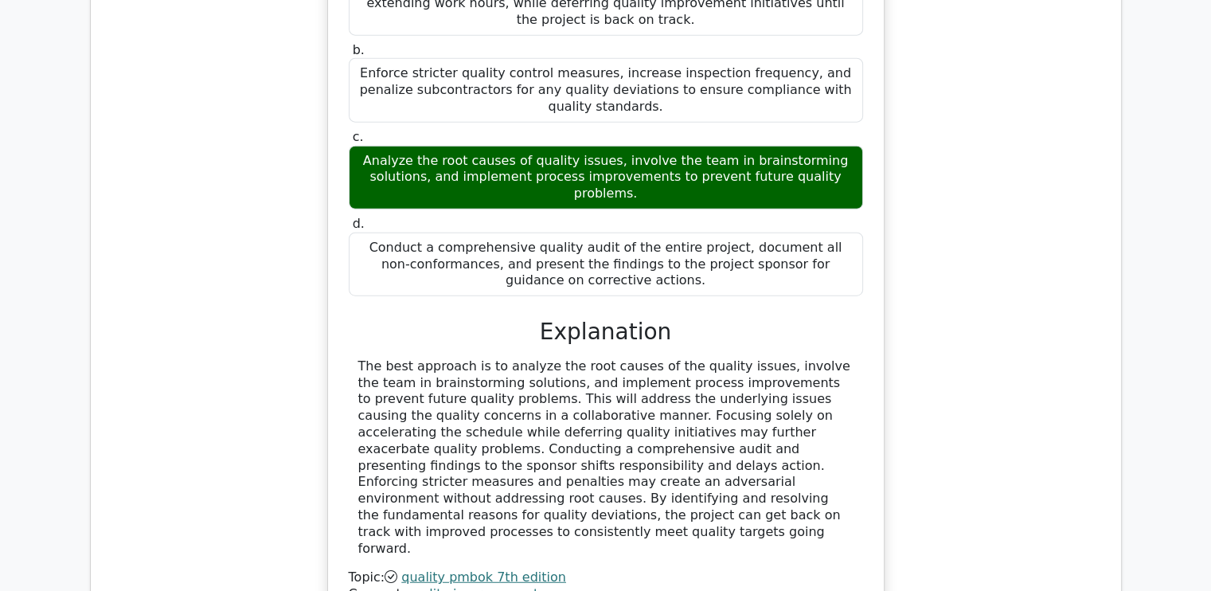
scroll to position [4142, 0]
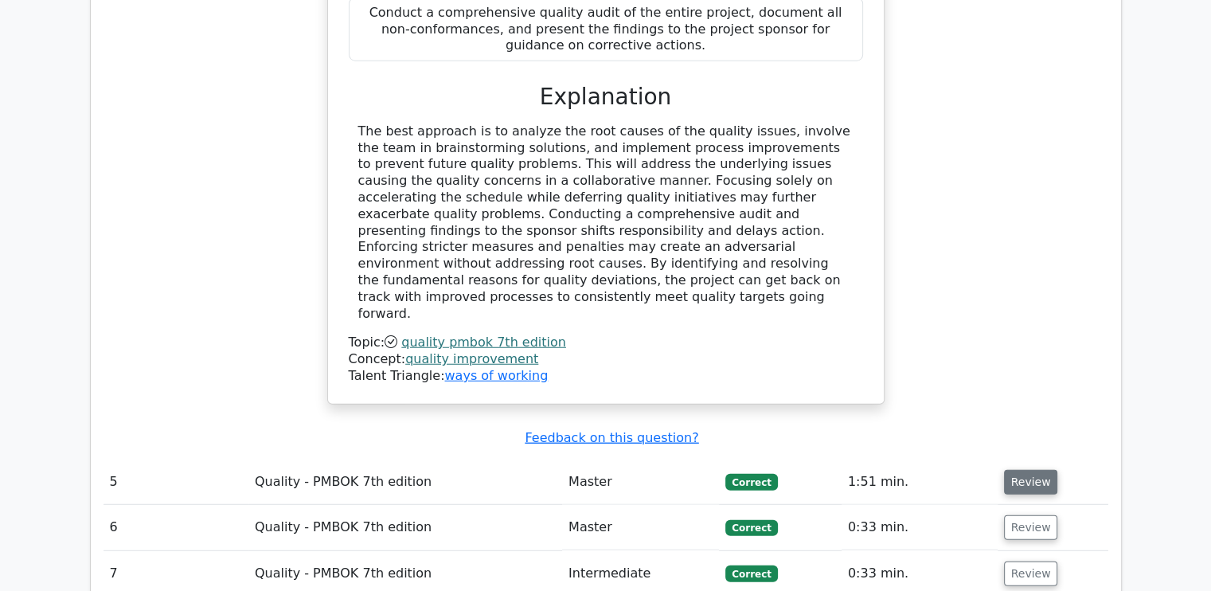
click at [1005, 470] on button "Review" at bounding box center [1031, 482] width 54 height 25
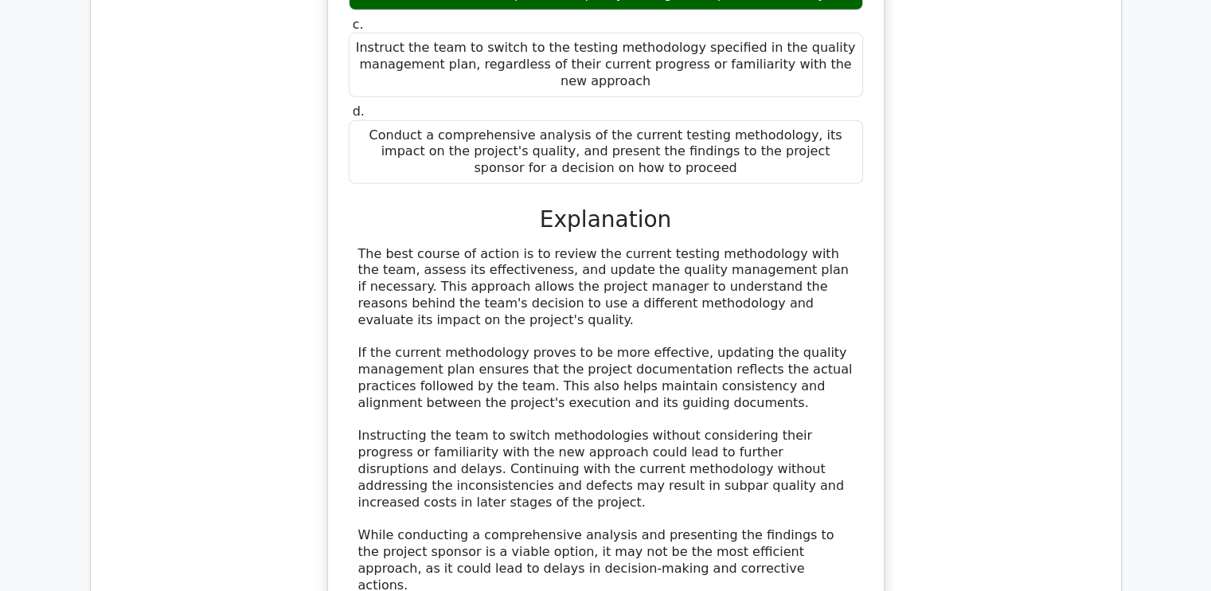
scroll to position [5018, 0]
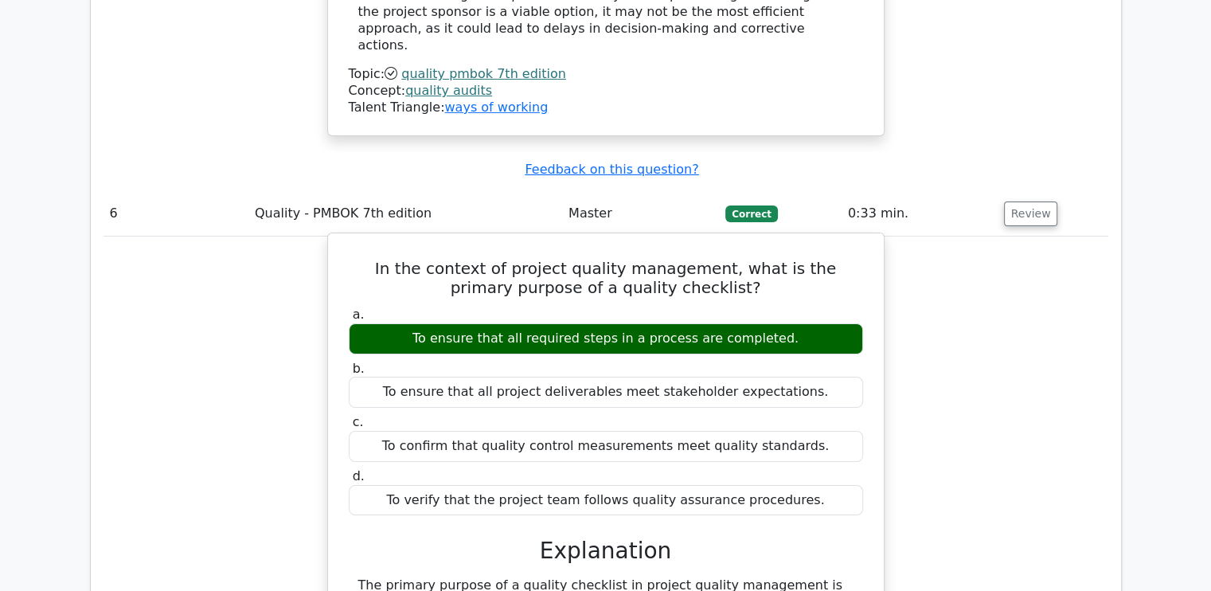
scroll to position [5575, 0]
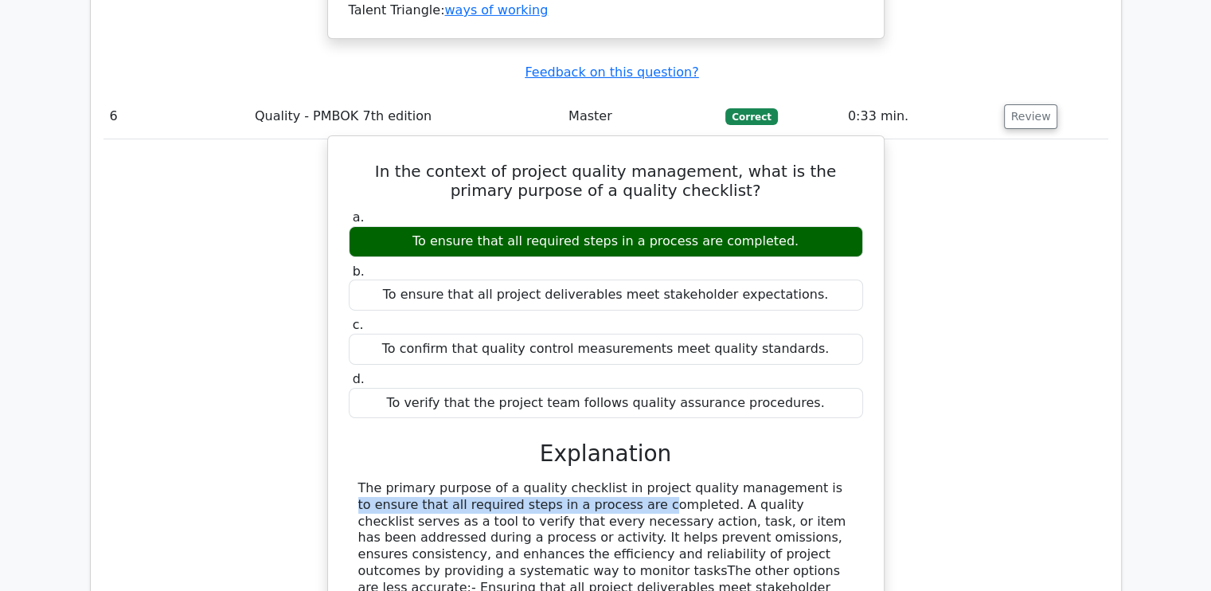
drag, startPoint x: 491, startPoint y: 233, endPoint x: 675, endPoint y: 227, distance: 184.1
click at [675, 480] on div at bounding box center [605, 596] width 495 height 232
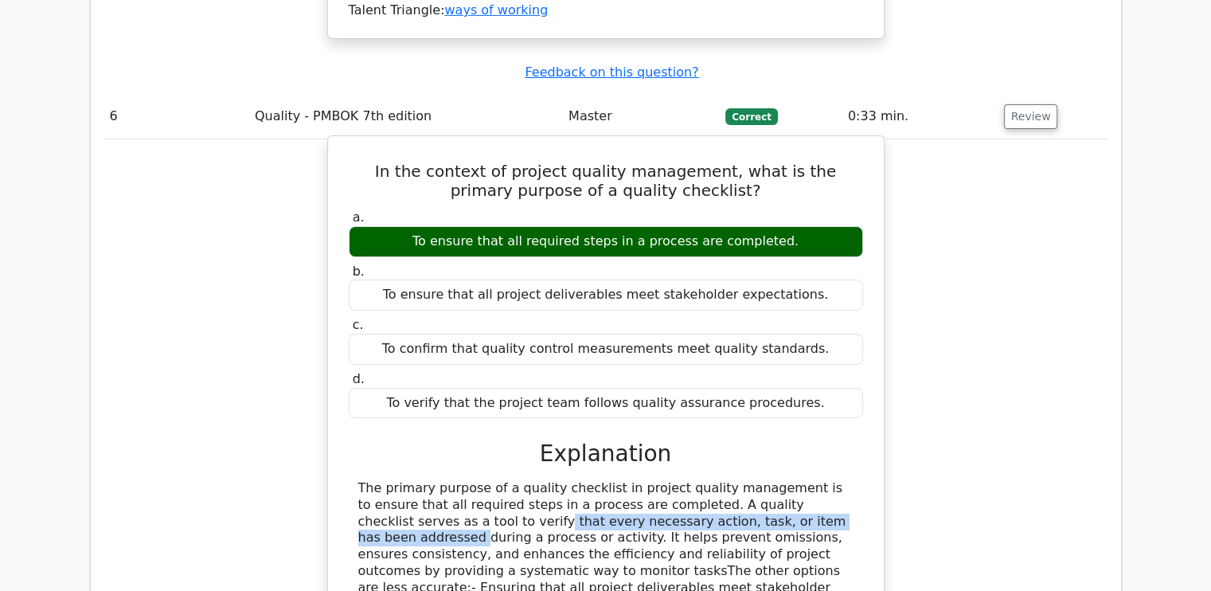
drag, startPoint x: 638, startPoint y: 247, endPoint x: 796, endPoint y: 239, distance: 158.7
click at [796, 480] on div at bounding box center [605, 596] width 495 height 232
click at [401, 480] on div at bounding box center [605, 596] width 495 height 232
drag, startPoint x: 410, startPoint y: 259, endPoint x: 398, endPoint y: 278, distance: 22.5
click at [398, 480] on div at bounding box center [605, 596] width 495 height 232
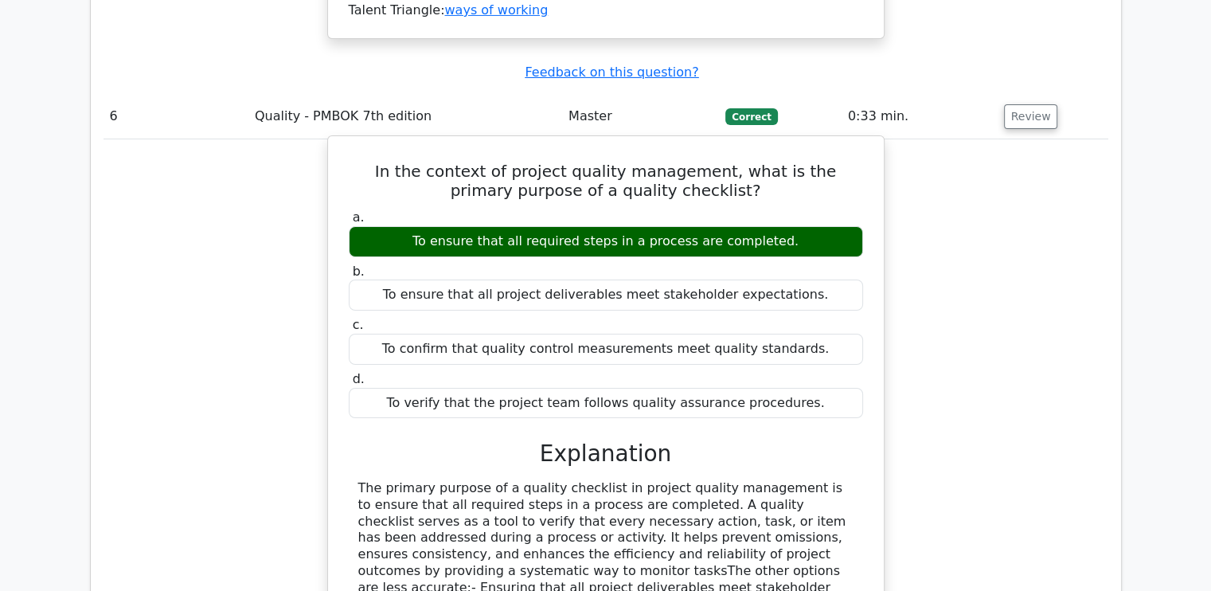
drag, startPoint x: 398, startPoint y: 278, endPoint x: 480, endPoint y: 272, distance: 82.3
click at [480, 480] on div at bounding box center [605, 596] width 495 height 232
drag, startPoint x: 550, startPoint y: 272, endPoint x: 401, endPoint y: 277, distance: 148.3
click at [401, 480] on div at bounding box center [605, 596] width 495 height 232
drag, startPoint x: 401, startPoint y: 277, endPoint x: 647, endPoint y: 272, distance: 245.4
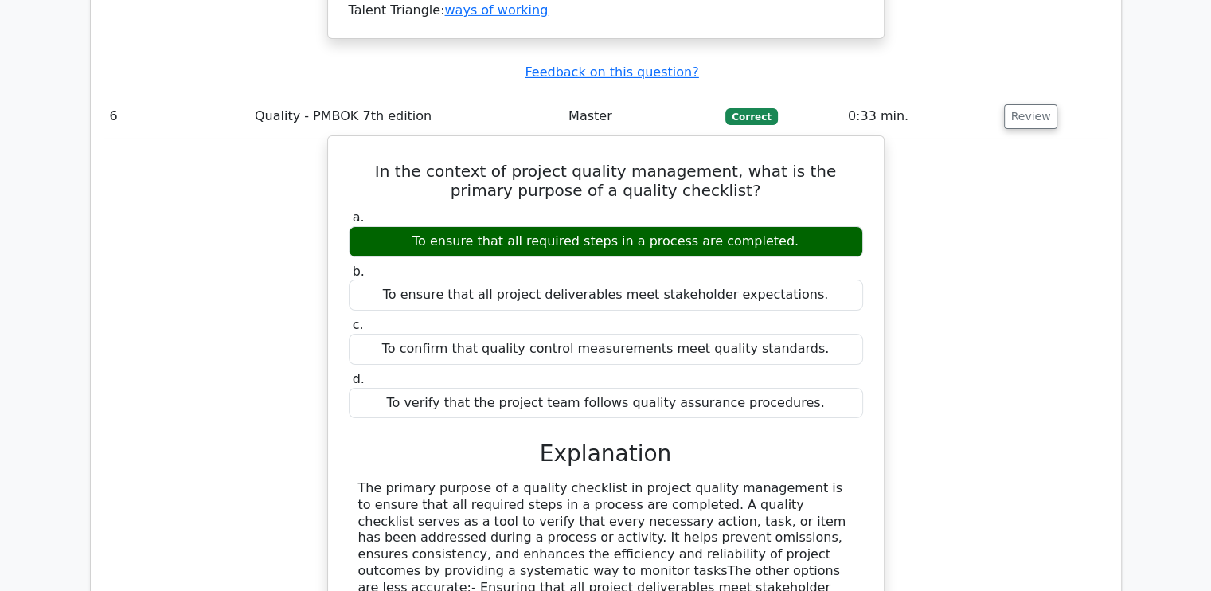
click at [647, 480] on div at bounding box center [605, 596] width 495 height 232
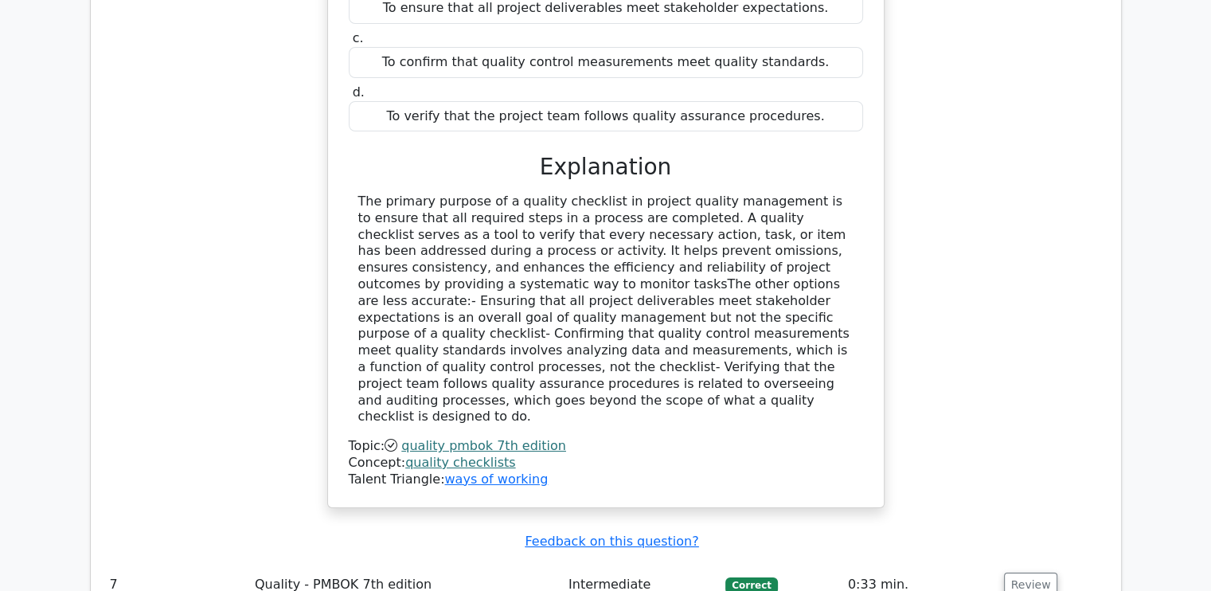
scroll to position [5894, 0]
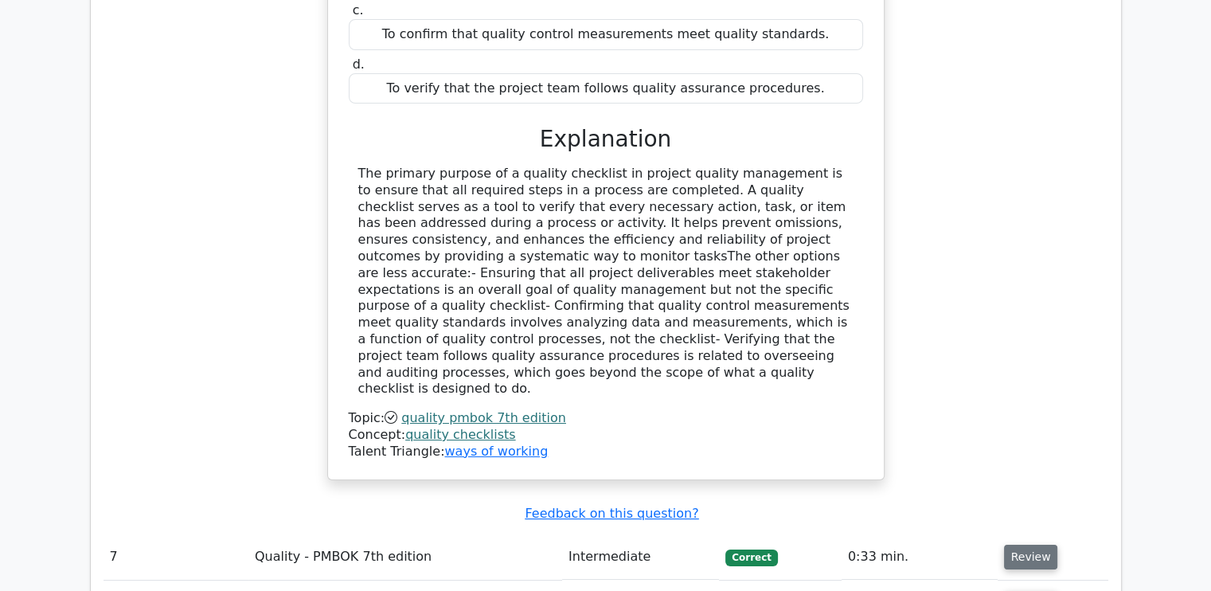
click at [1016, 545] on button "Review" at bounding box center [1031, 557] width 54 height 25
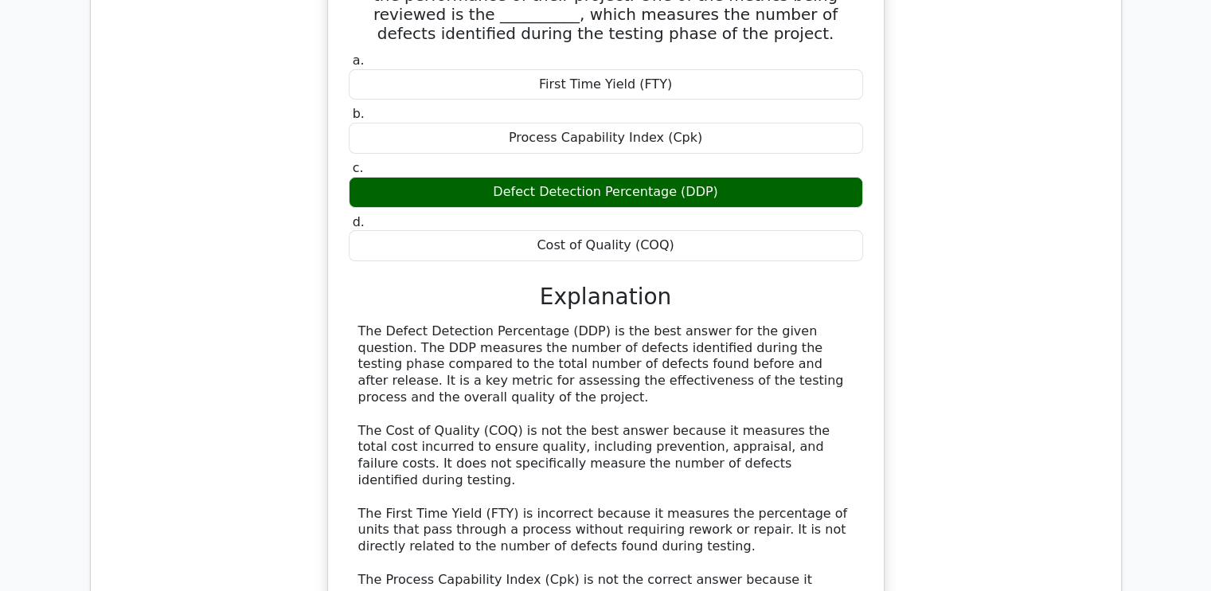
scroll to position [6531, 0]
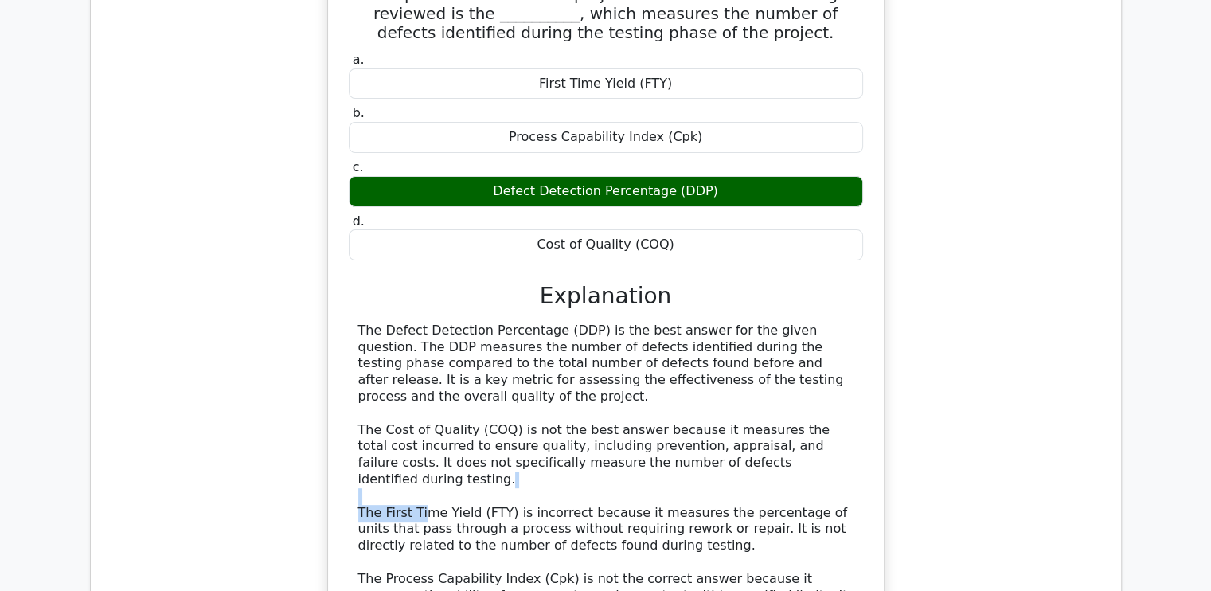
drag, startPoint x: 441, startPoint y: 175, endPoint x: 533, endPoint y: 167, distance: 91.9
click at [533, 323] on div "The Defect Detection Percentage (DDP) is the best answer for the given question…" at bounding box center [605, 480] width 495 height 315
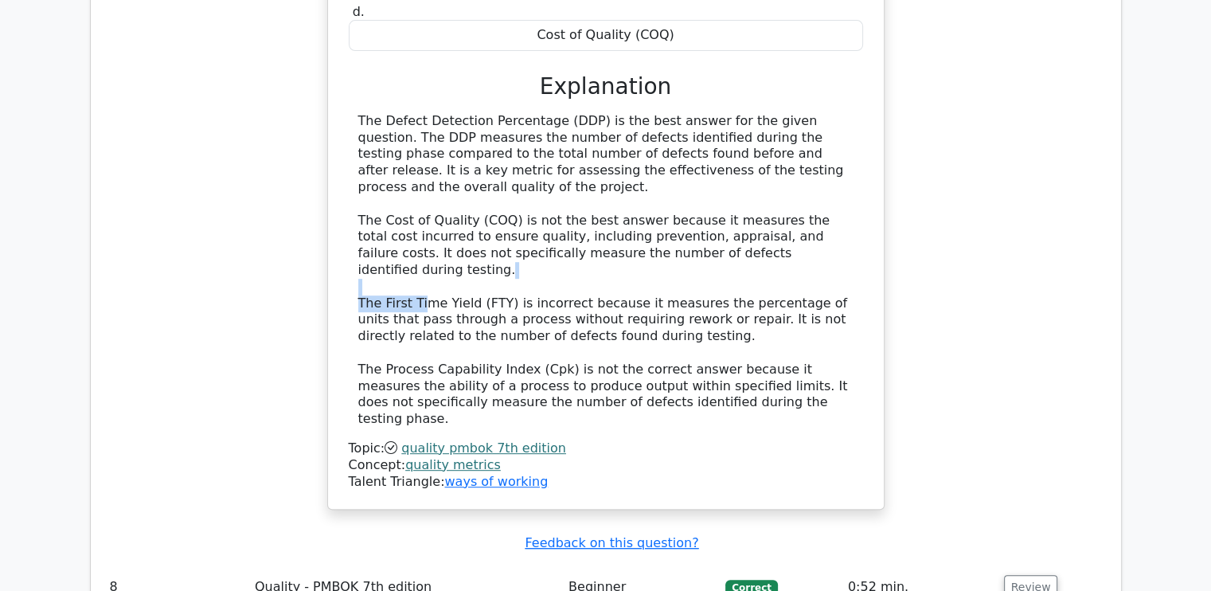
scroll to position [6770, 0]
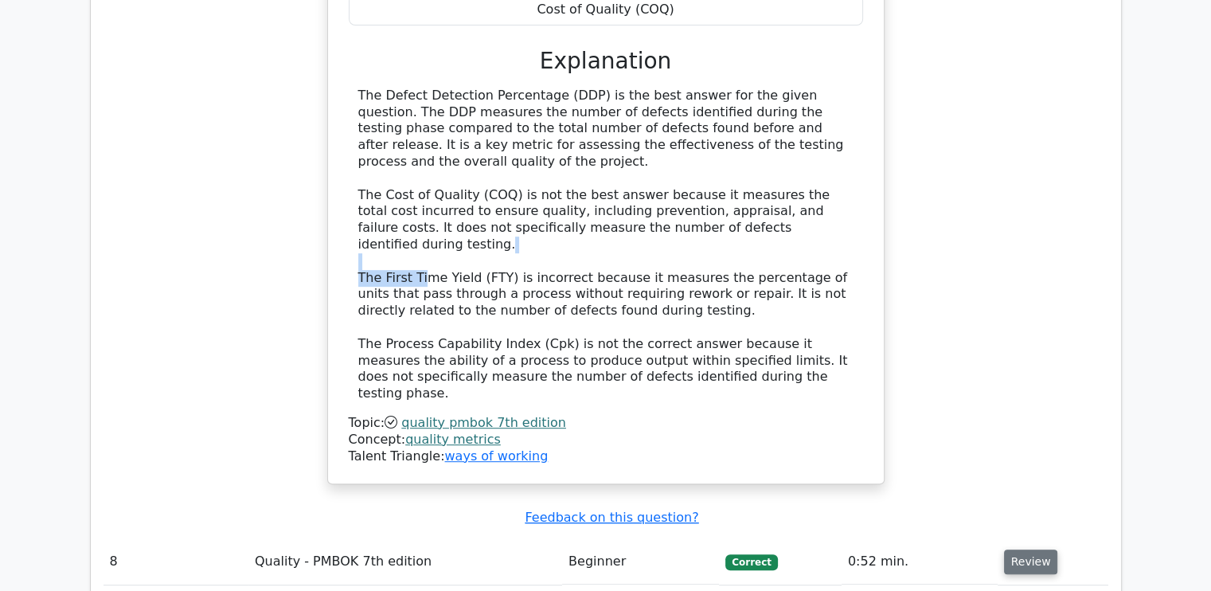
click at [1047, 550] on button "Review" at bounding box center [1031, 562] width 54 height 25
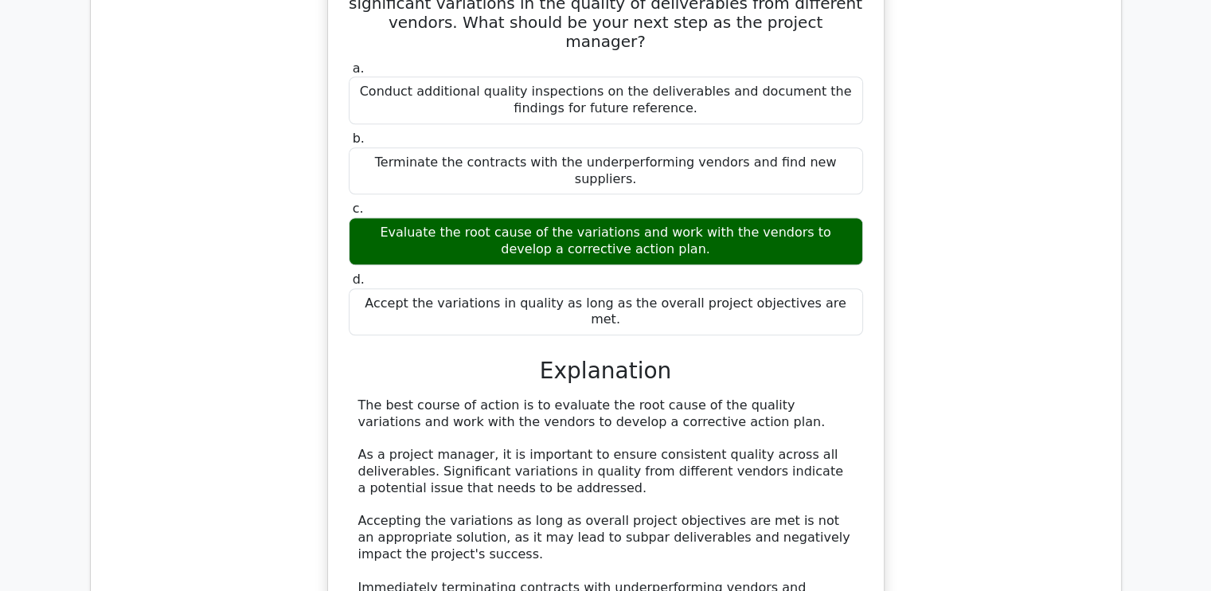
scroll to position [7567, 0]
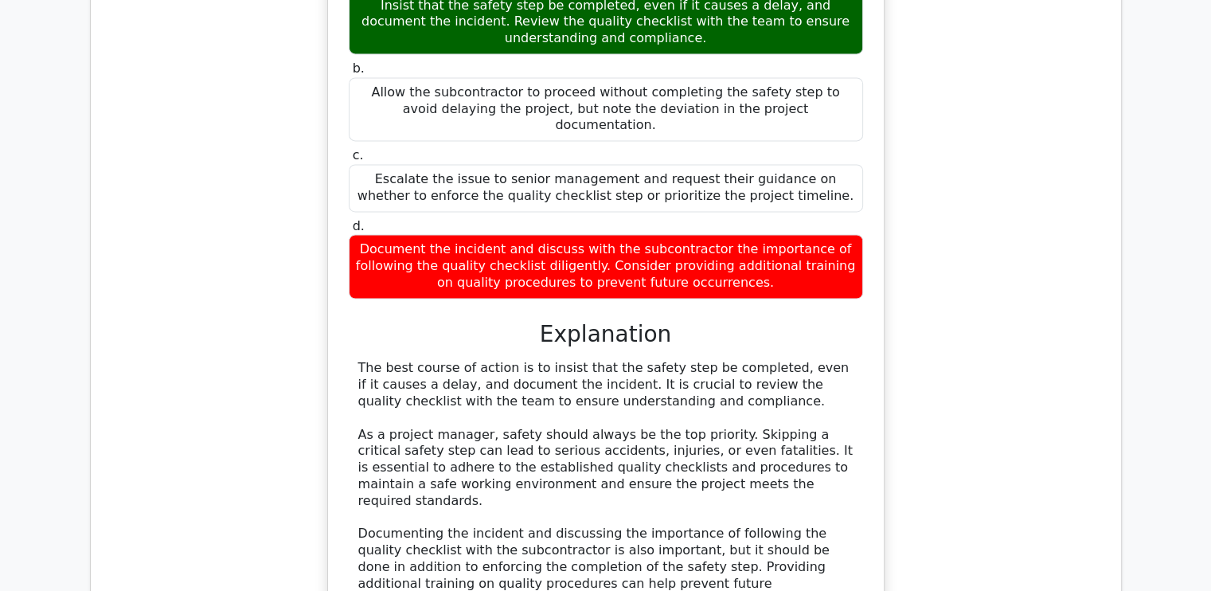
scroll to position [8682, 0]
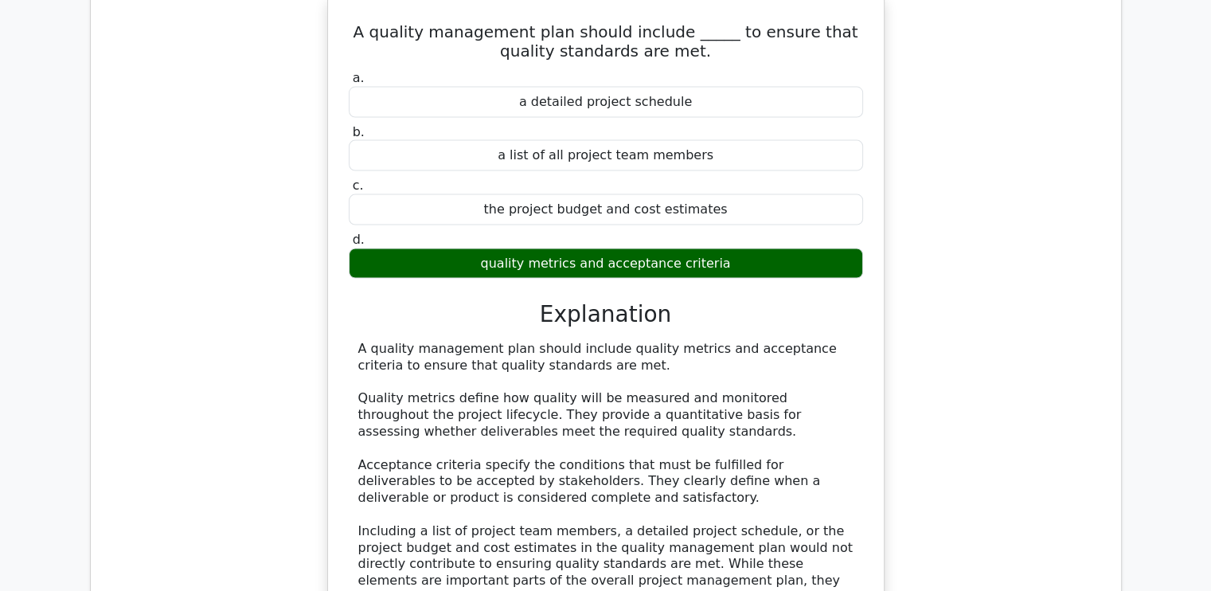
scroll to position [9478, 0]
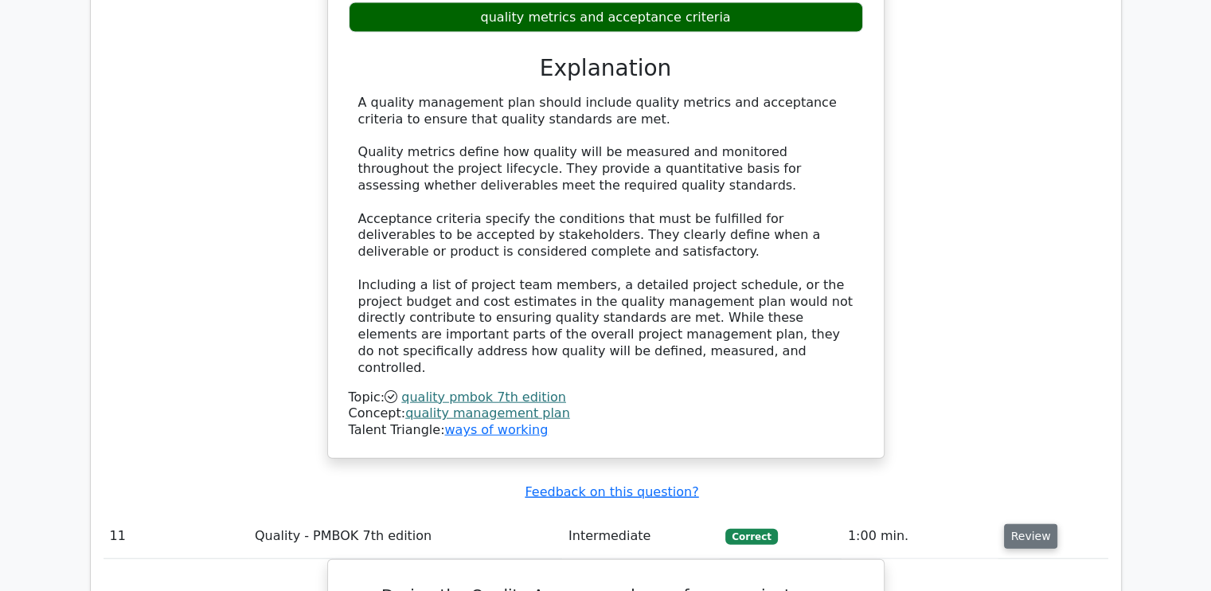
scroll to position [9717, 0]
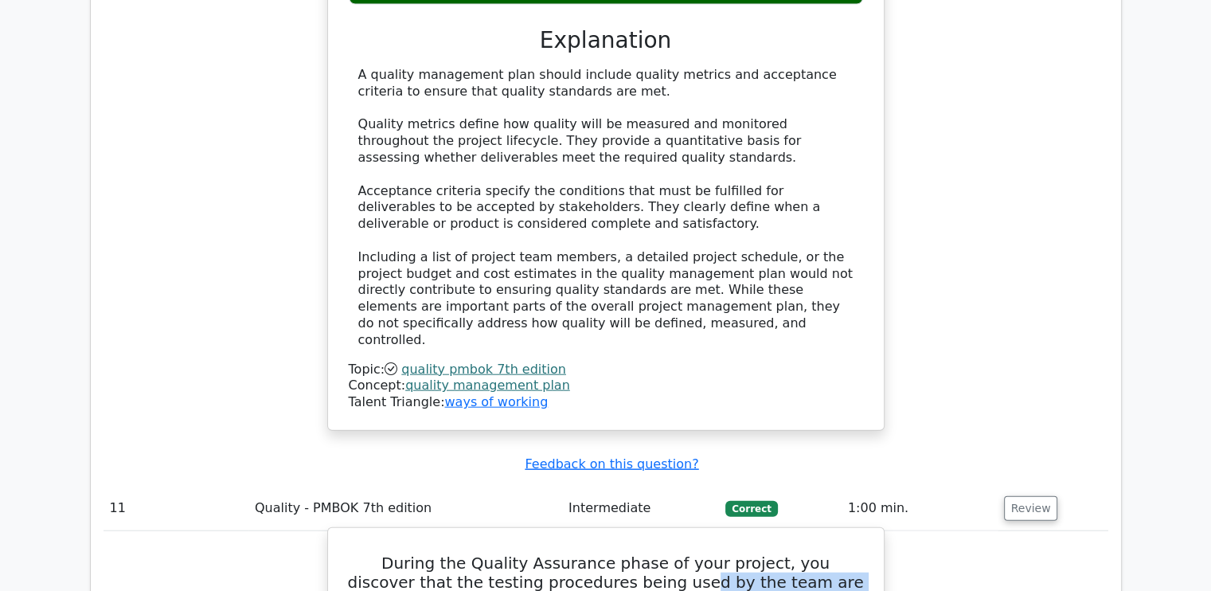
drag, startPoint x: 589, startPoint y: 108, endPoint x: 596, endPoint y: 182, distance: 75.1
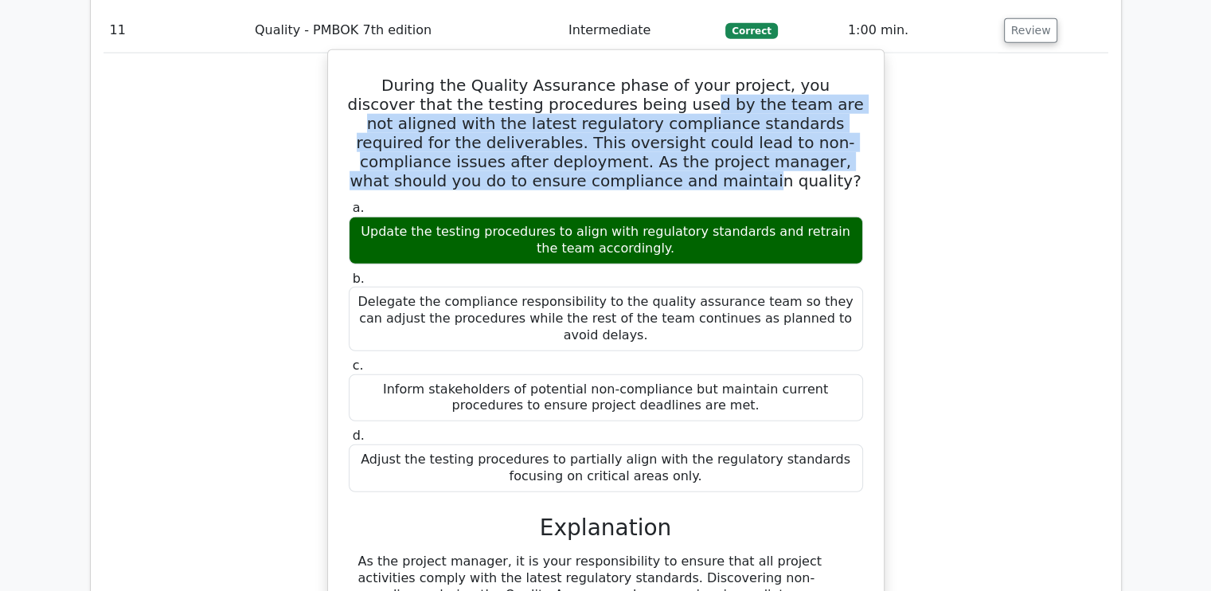
scroll to position [10275, 0]
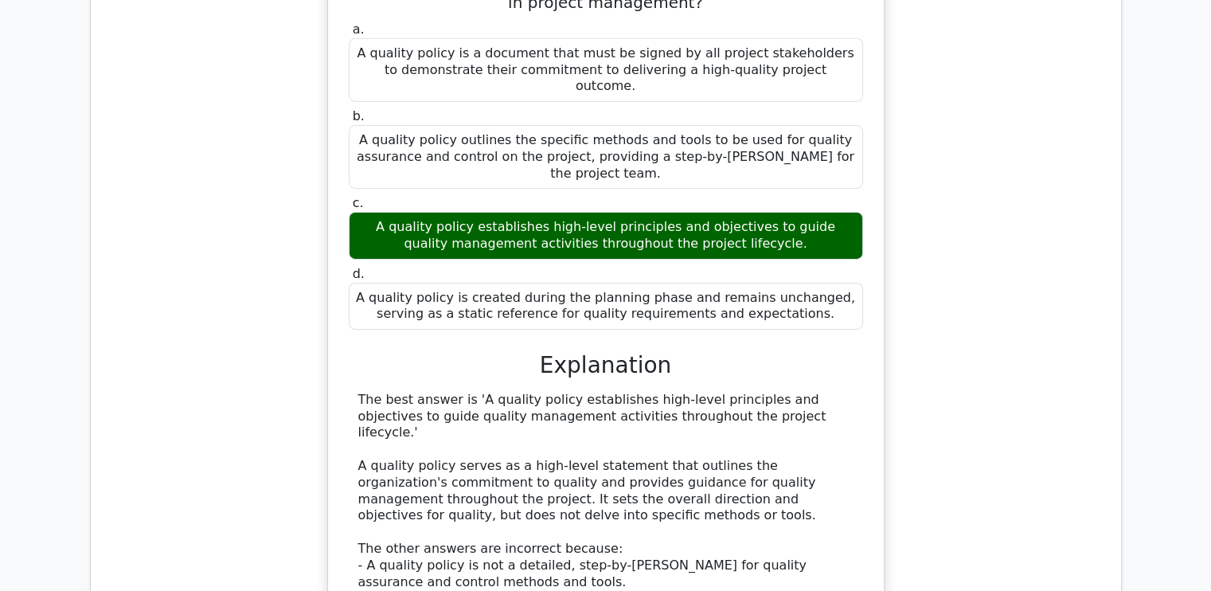
scroll to position [11390, 0]
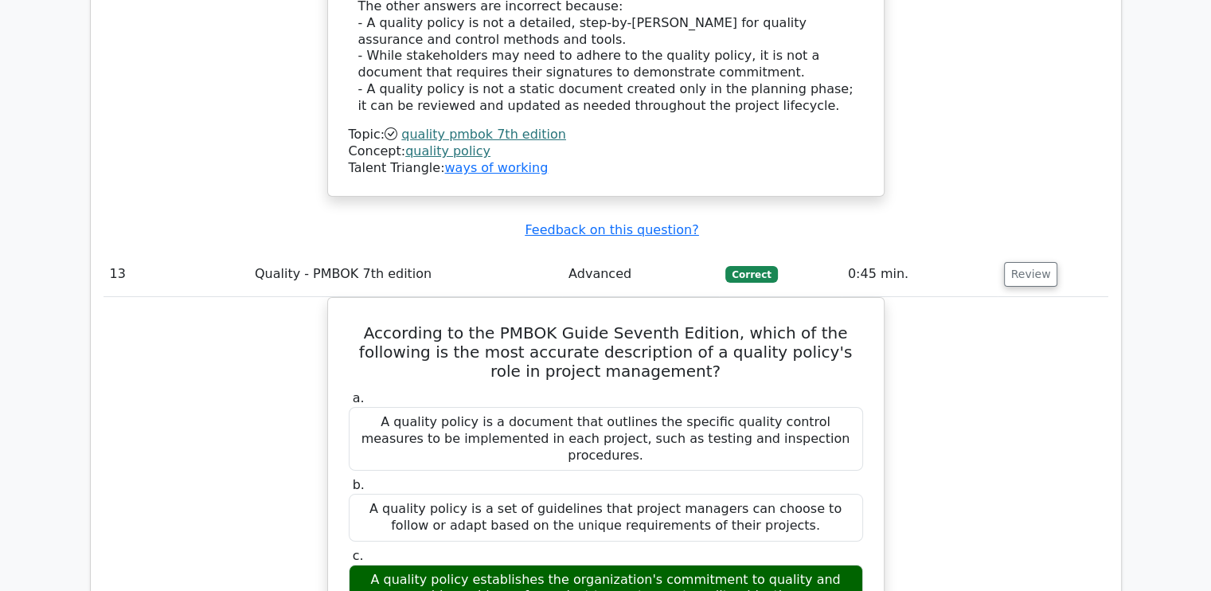
scroll to position [11868, 0]
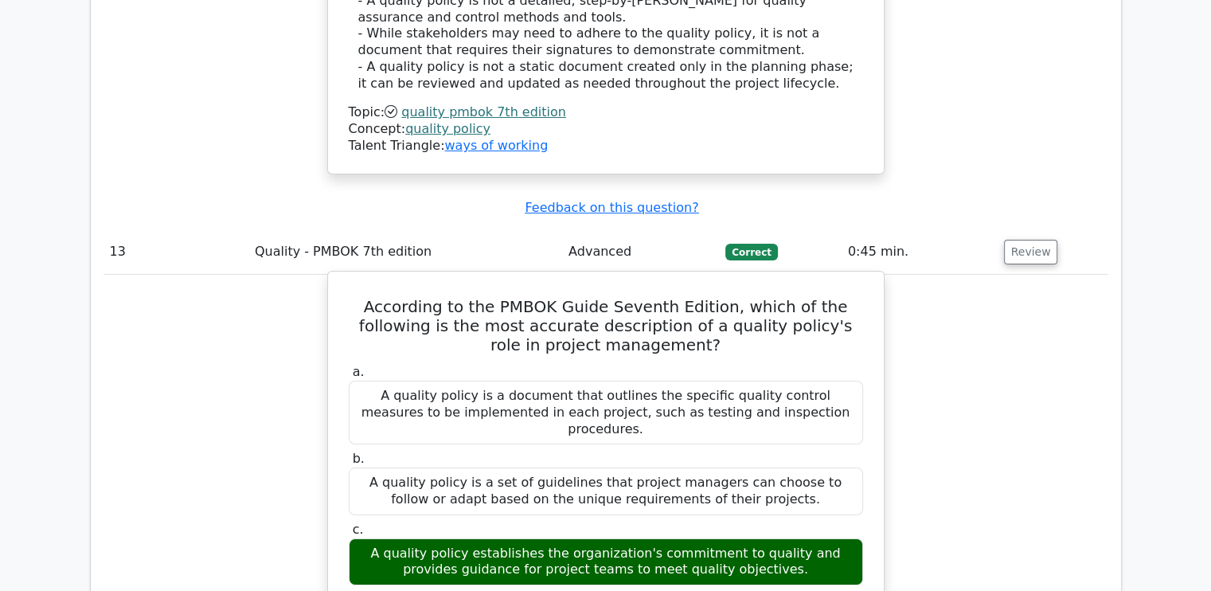
drag, startPoint x: 405, startPoint y: 139, endPoint x: 824, endPoint y: 141, distance: 419.0
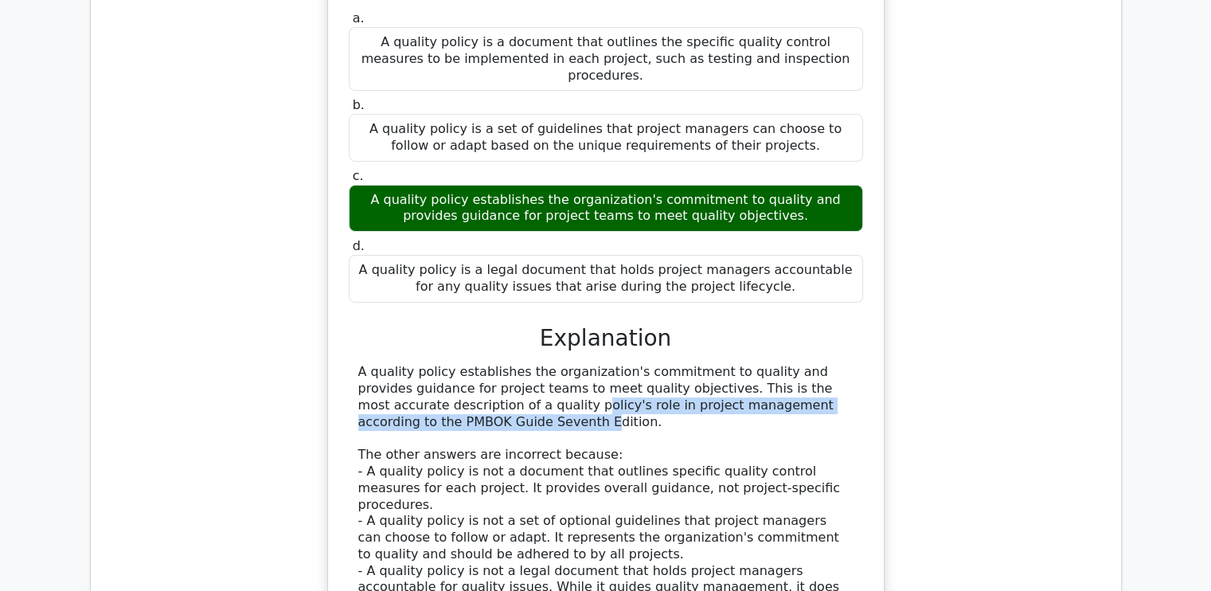
scroll to position [12266, 0]
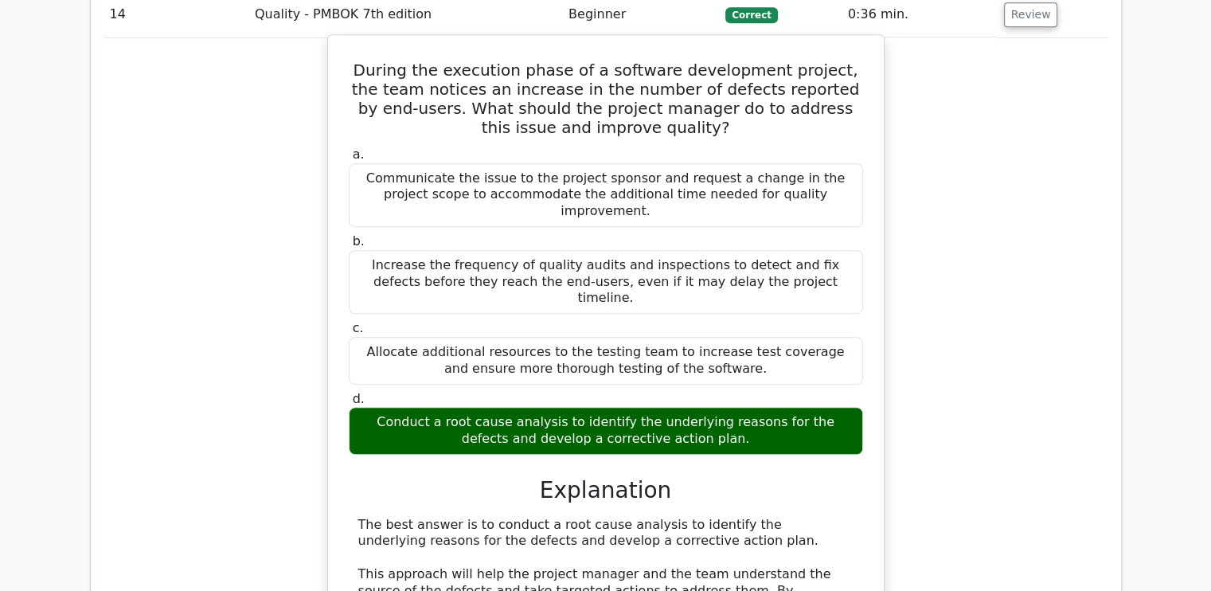
scroll to position [13142, 0]
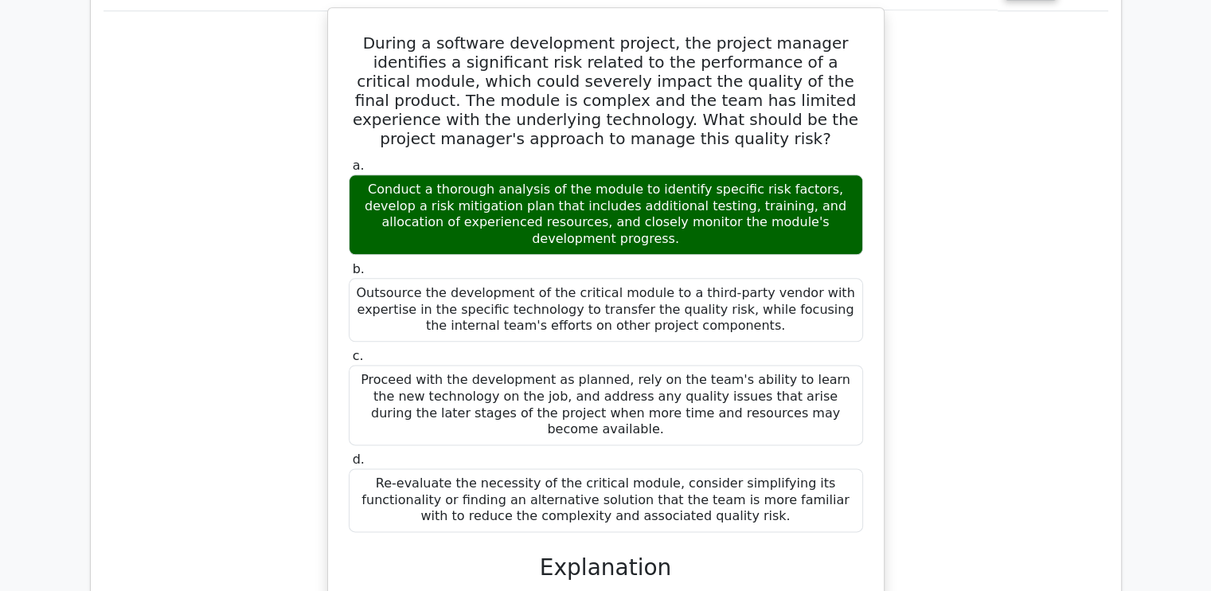
scroll to position [14337, 0]
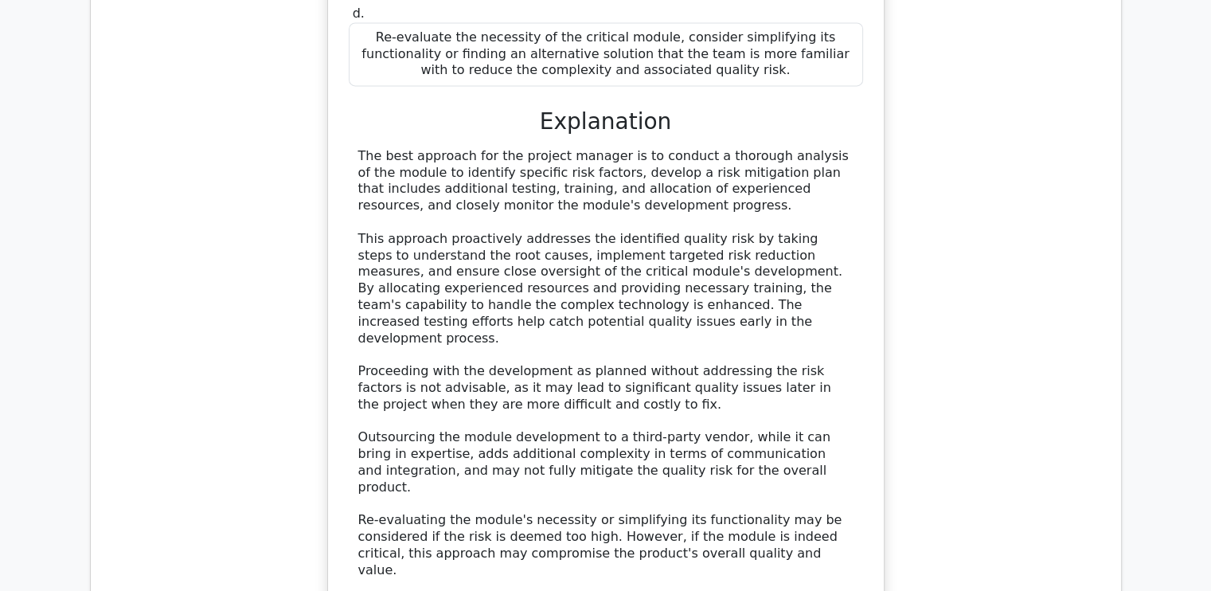
scroll to position [14576, 0]
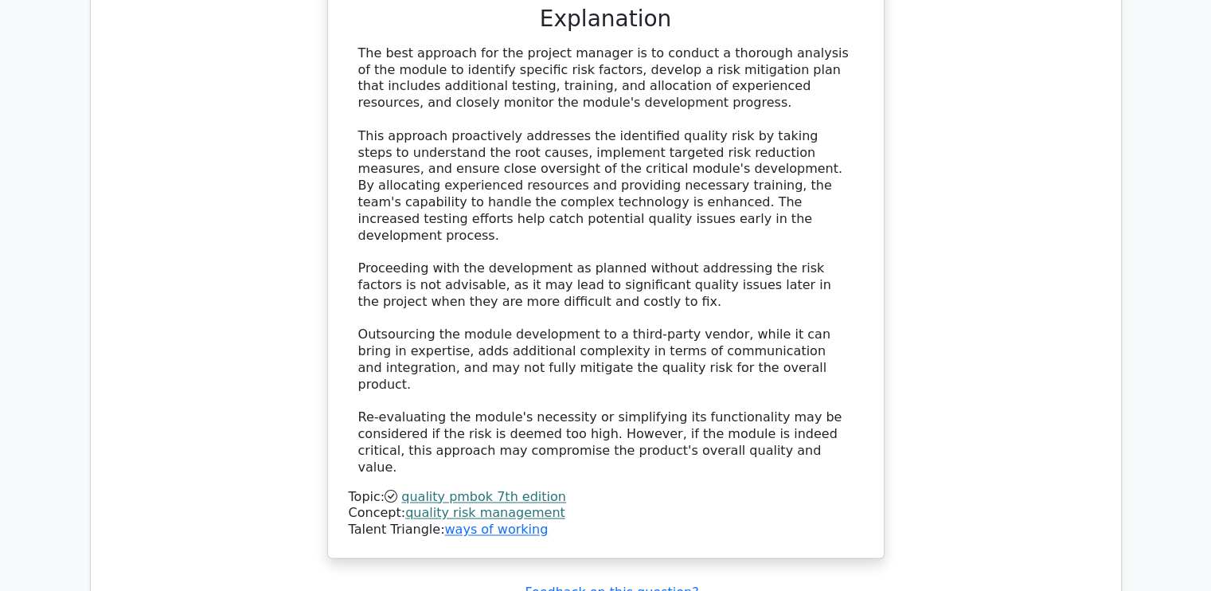
drag, startPoint x: 438, startPoint y: 268, endPoint x: 656, endPoint y: 258, distance: 217.6
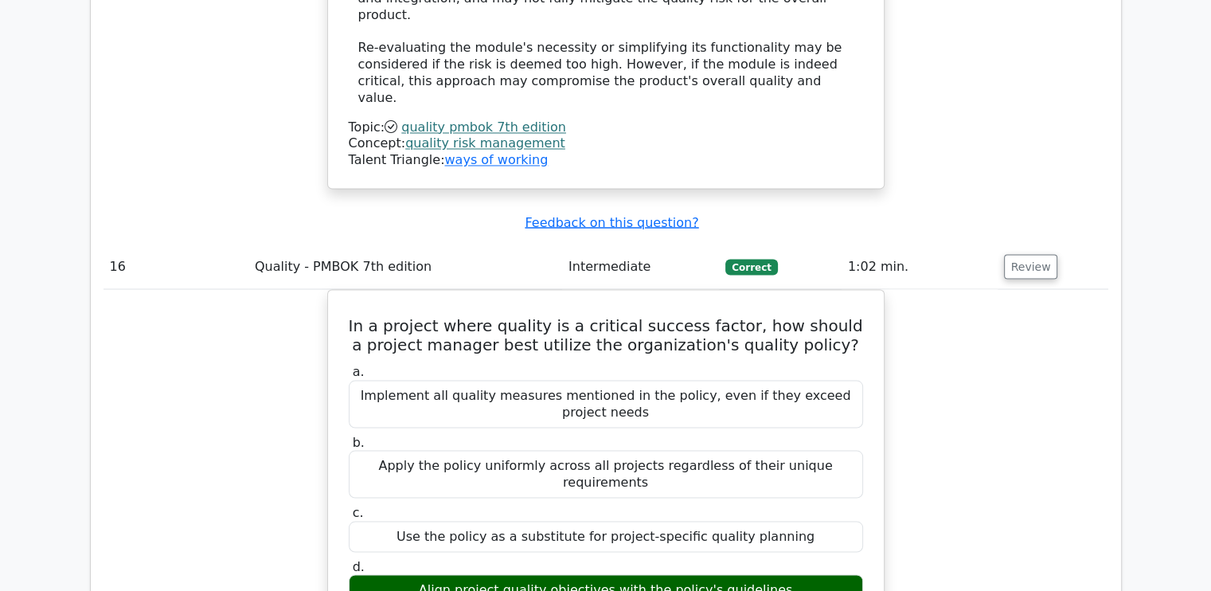
scroll to position [14974, 0]
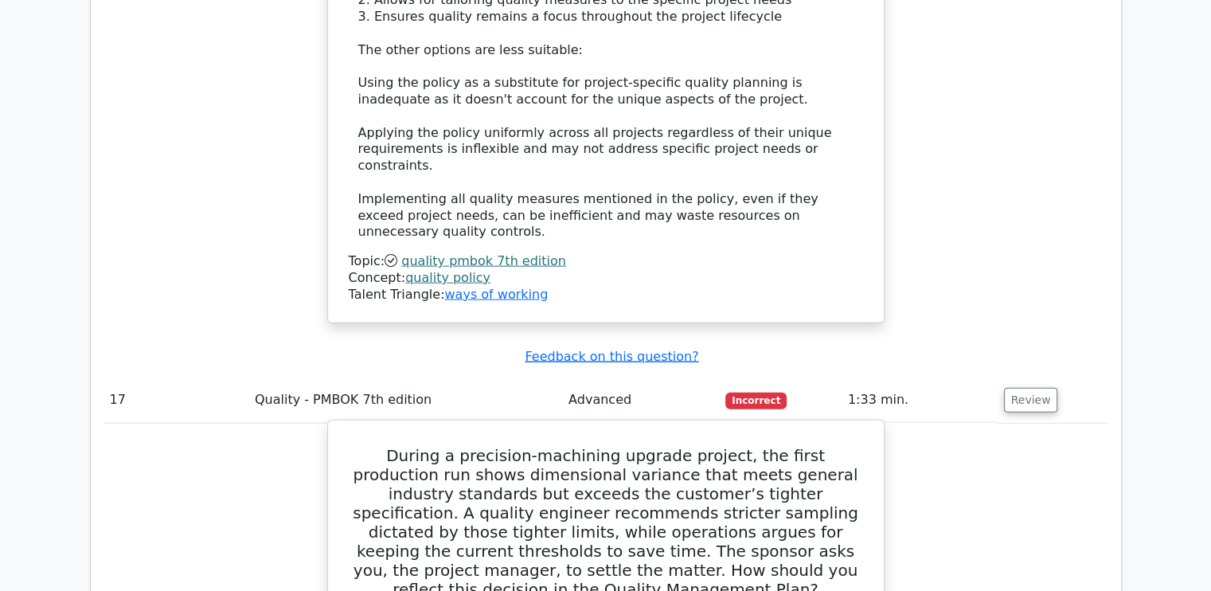
scroll to position [15770, 0]
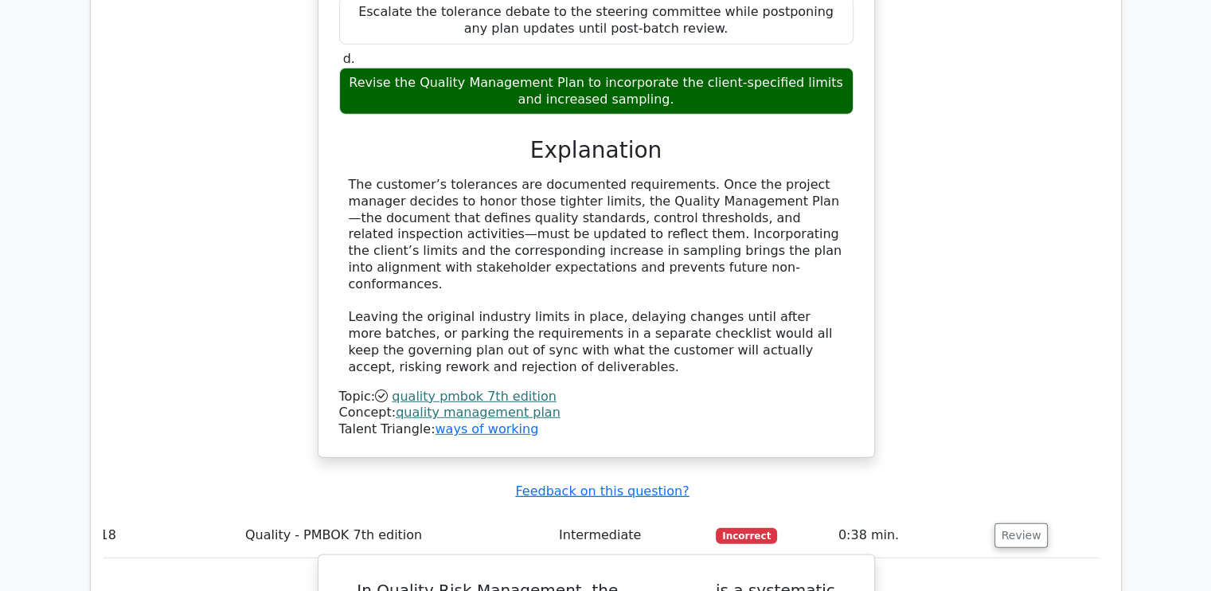
scroll to position [16567, 0]
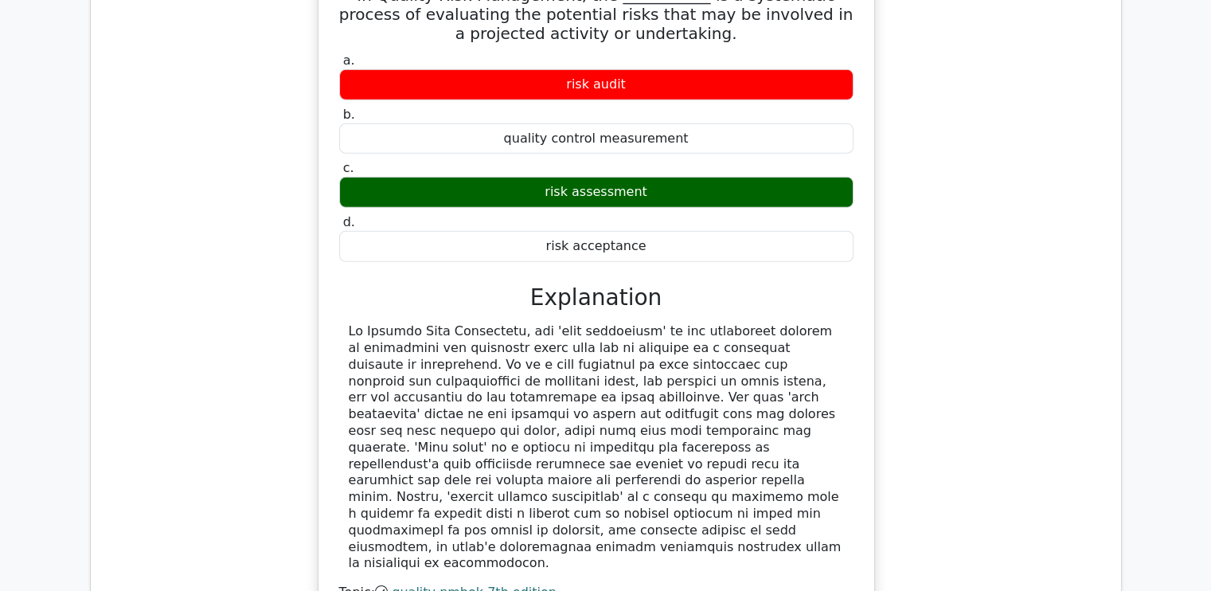
scroll to position [17204, 0]
